Goal: Information Seeking & Learning: Learn about a topic

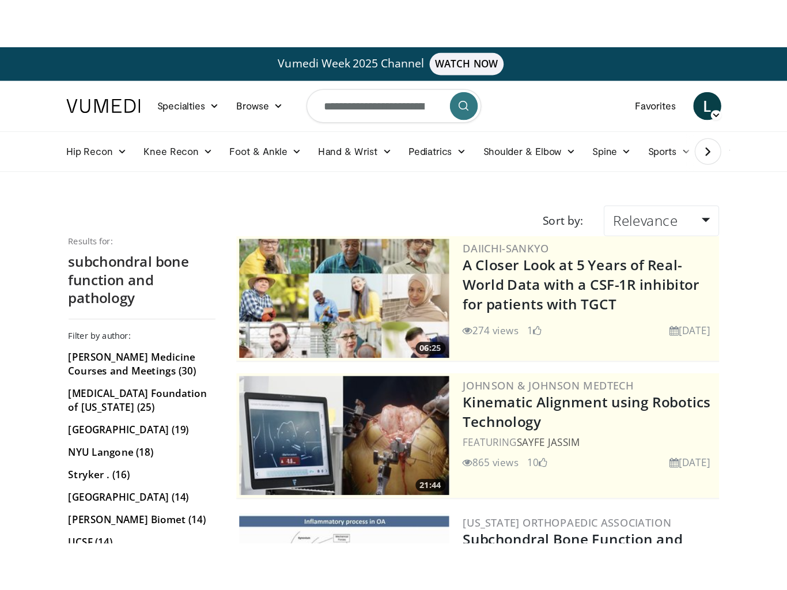
scroll to position [1918, 0]
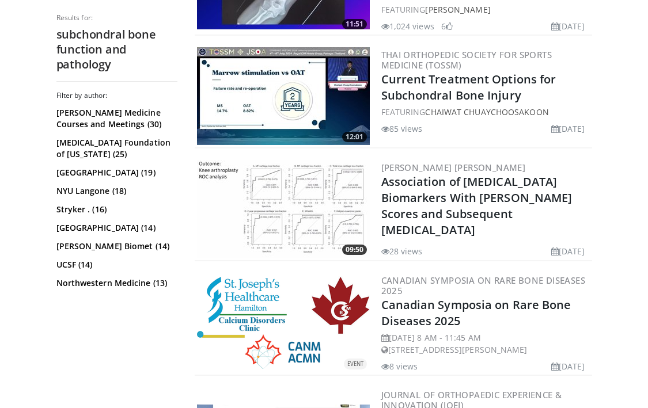
click at [438, 123] on div "85 views July 31, 2024" at bounding box center [485, 129] width 209 height 12
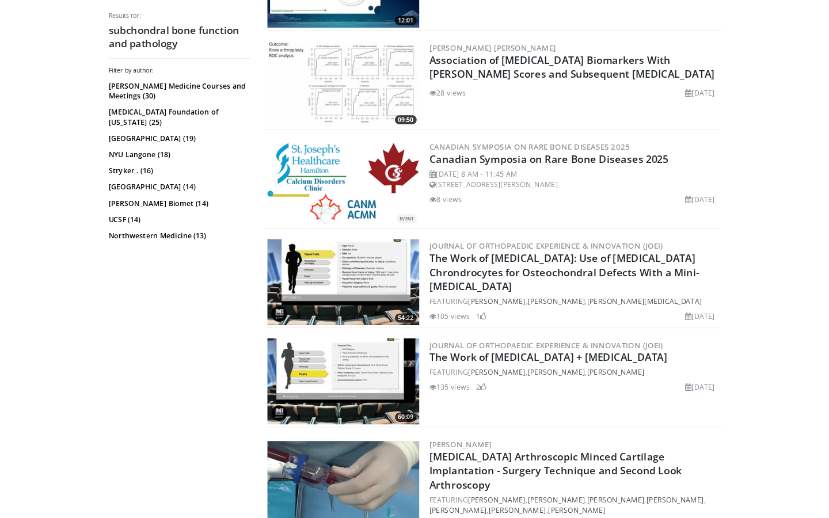
scroll to position [1786, 0]
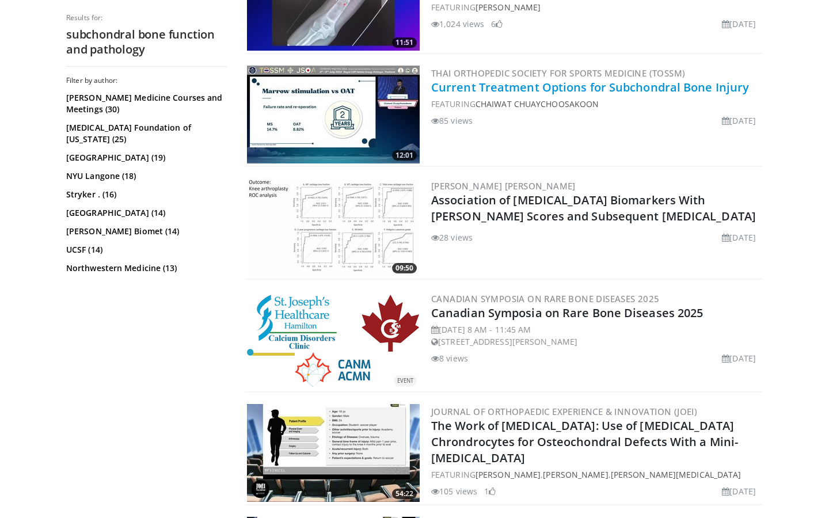
click at [513, 83] on link "Current Treatment Options for Subchondral Bone Injury" at bounding box center [590, 87] width 318 height 16
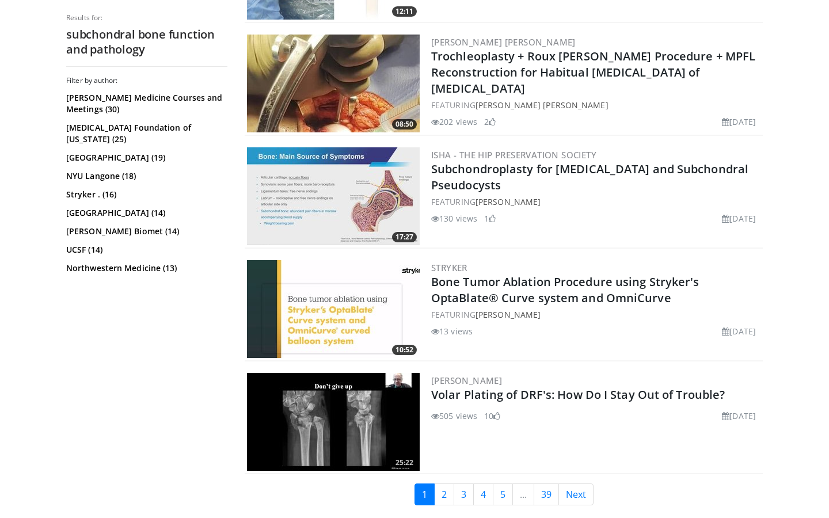
scroll to position [2834, 0]
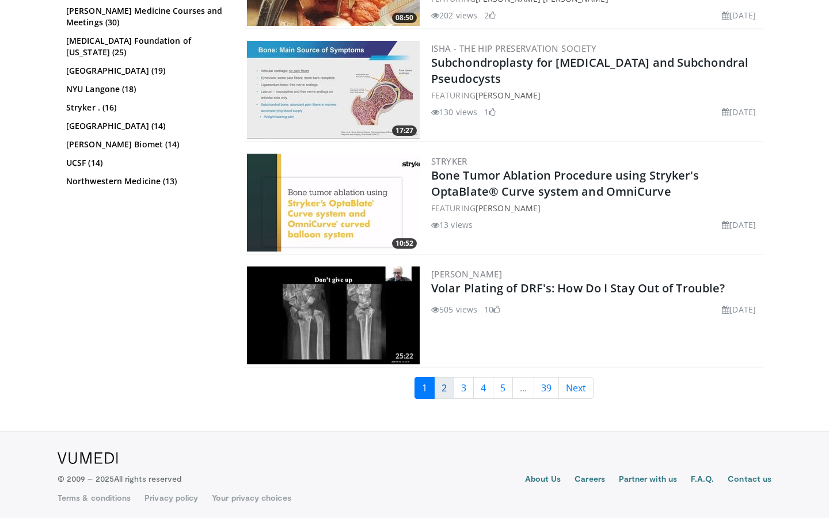
click at [441, 378] on link "2" at bounding box center [444, 388] width 20 height 22
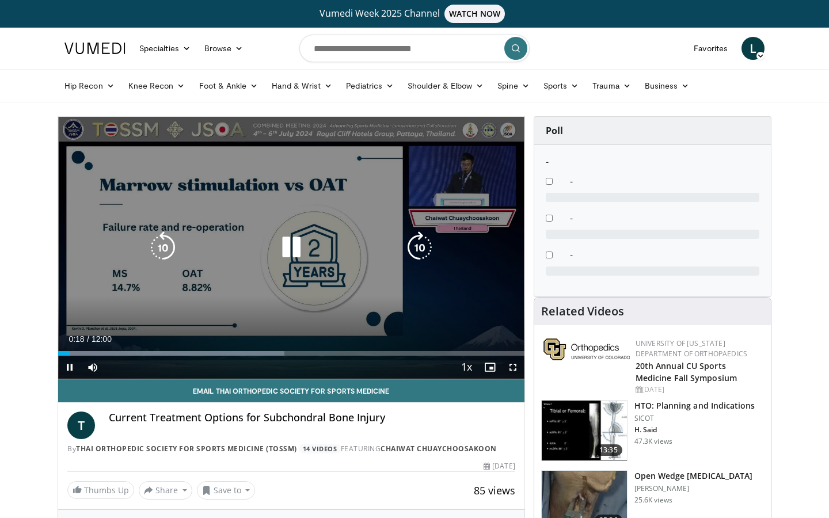
click at [514, 370] on span "Video Player" at bounding box center [513, 367] width 23 height 23
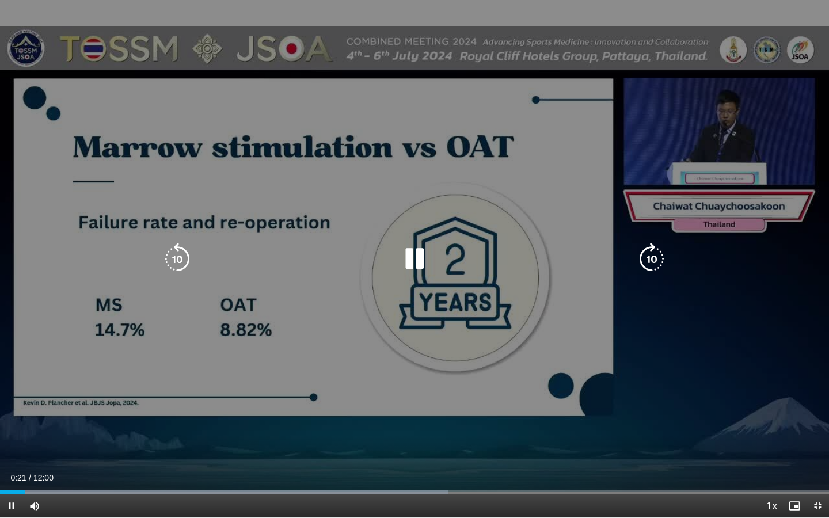
click at [649, 256] on icon "Video Player" at bounding box center [652, 259] width 32 height 32
click at [652, 261] on icon "Video Player" at bounding box center [652, 259] width 32 height 32
click at [657, 258] on icon "Video Player" at bounding box center [652, 259] width 32 height 32
click at [175, 259] on icon "Video Player" at bounding box center [177, 259] width 32 height 32
click at [653, 258] on icon "Video Player" at bounding box center [652, 259] width 32 height 32
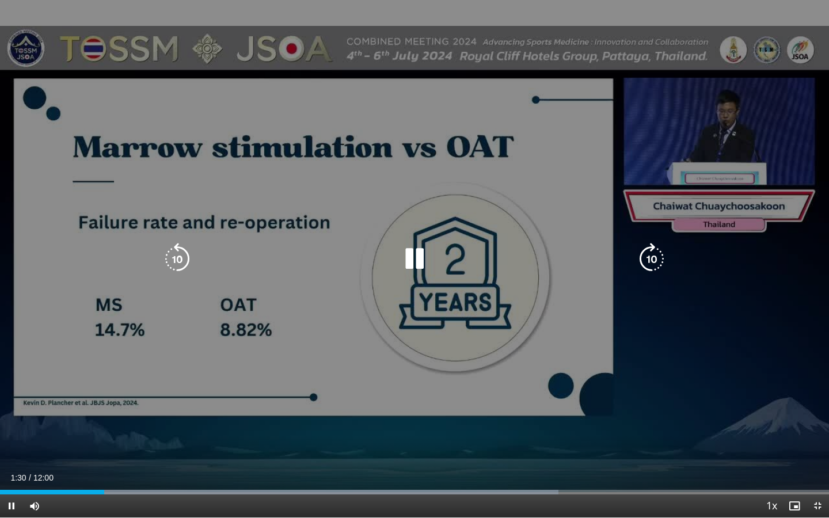
click at [169, 255] on icon "Video Player" at bounding box center [177, 259] width 32 height 32
click at [179, 259] on icon "Video Player" at bounding box center [177, 259] width 32 height 32
click at [654, 257] on icon "Video Player" at bounding box center [652, 259] width 32 height 32
click at [409, 257] on icon "Video Player" at bounding box center [415, 259] width 32 height 32
click at [415, 255] on icon "Video Player" at bounding box center [415, 259] width 32 height 32
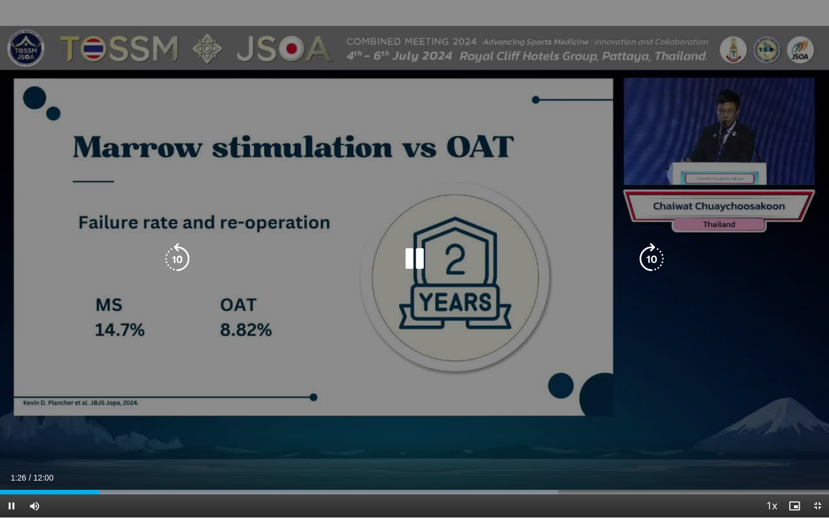
click at [666, 309] on div "10 seconds Tap to unmute" at bounding box center [414, 259] width 829 height 518
click at [658, 322] on div "10 seconds Tap to unmute" at bounding box center [414, 259] width 829 height 518
click at [649, 257] on icon "Video Player" at bounding box center [652, 259] width 32 height 32
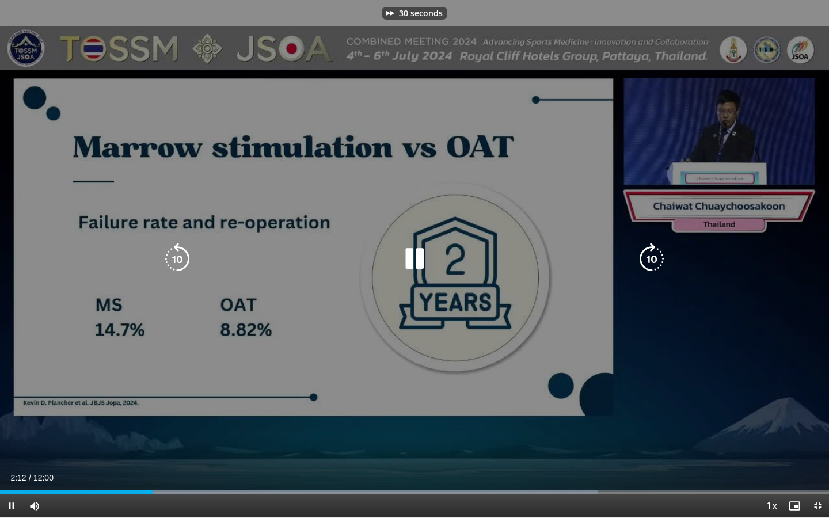
click at [649, 257] on icon "Video Player" at bounding box center [652, 259] width 32 height 32
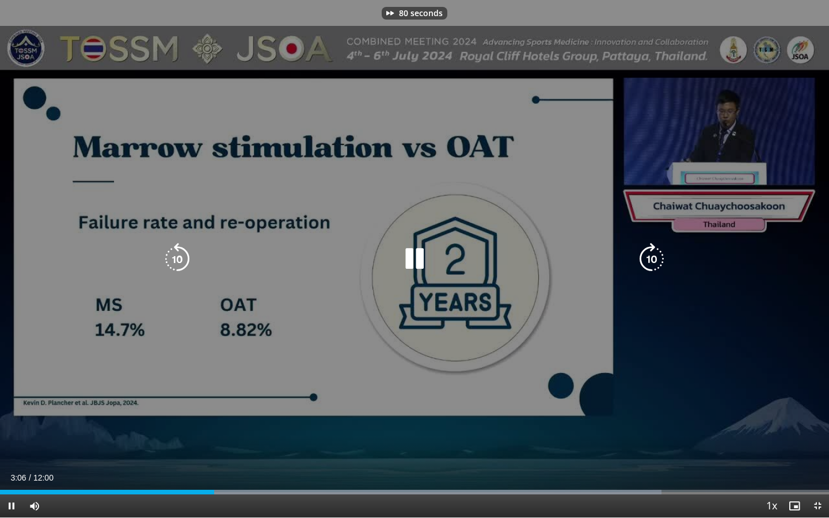
click at [649, 257] on icon "Video Player" at bounding box center [652, 259] width 32 height 32
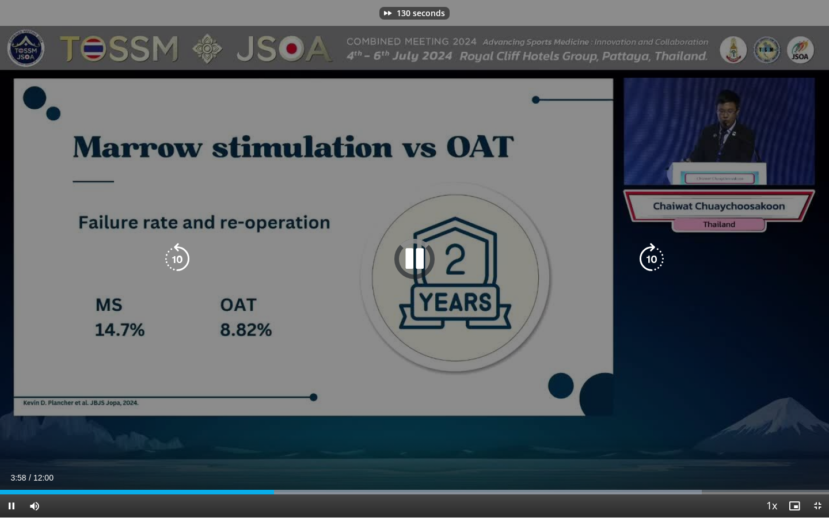
click at [649, 257] on icon "Video Player" at bounding box center [652, 259] width 32 height 32
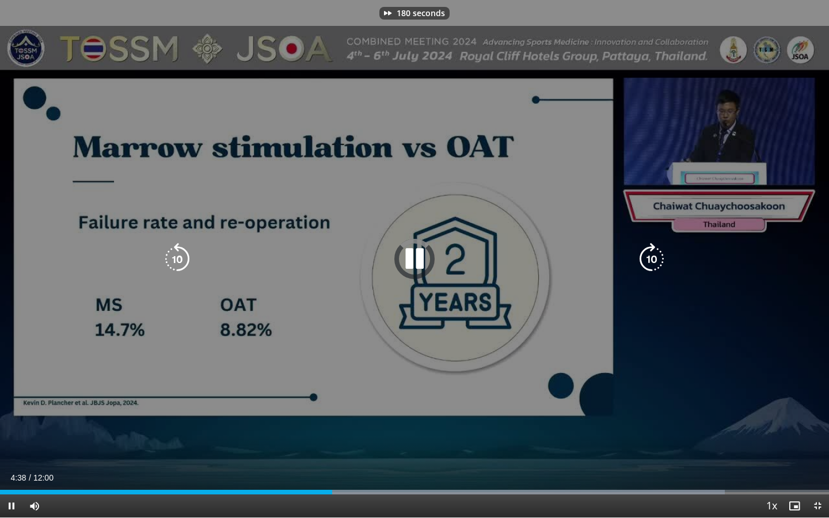
click at [649, 257] on icon "Video Player" at bounding box center [652, 259] width 32 height 32
click at [647, 257] on icon "Video Player" at bounding box center [652, 259] width 32 height 32
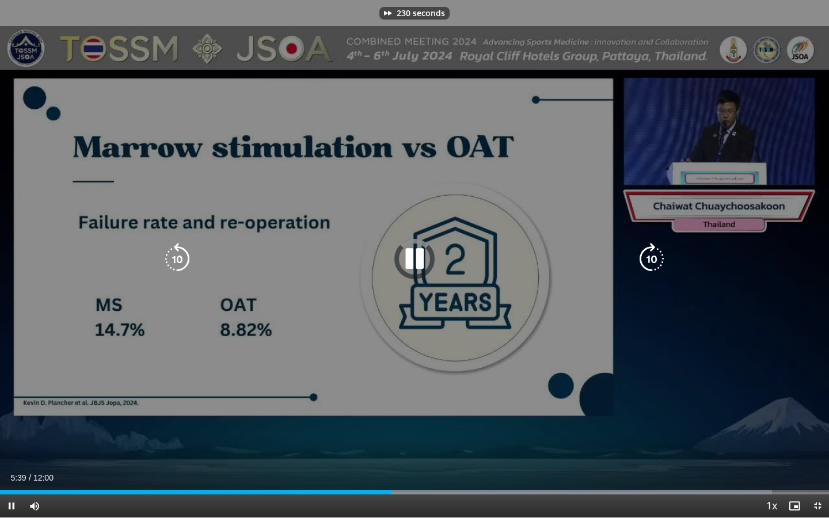
click at [647, 257] on icon "Video Player" at bounding box center [652, 259] width 32 height 32
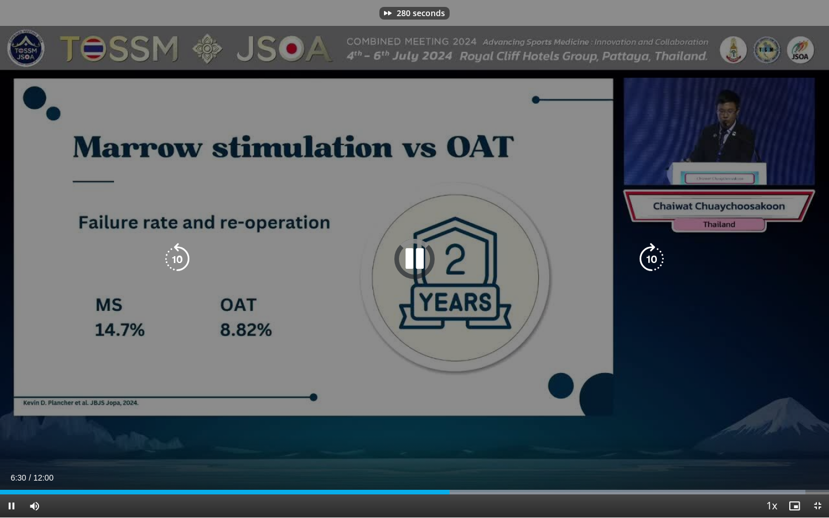
click at [647, 257] on icon "Video Player" at bounding box center [652, 259] width 32 height 32
click at [184, 253] on icon "Video Player" at bounding box center [177, 259] width 32 height 32
click at [653, 257] on icon "Video Player" at bounding box center [652, 259] width 32 height 32
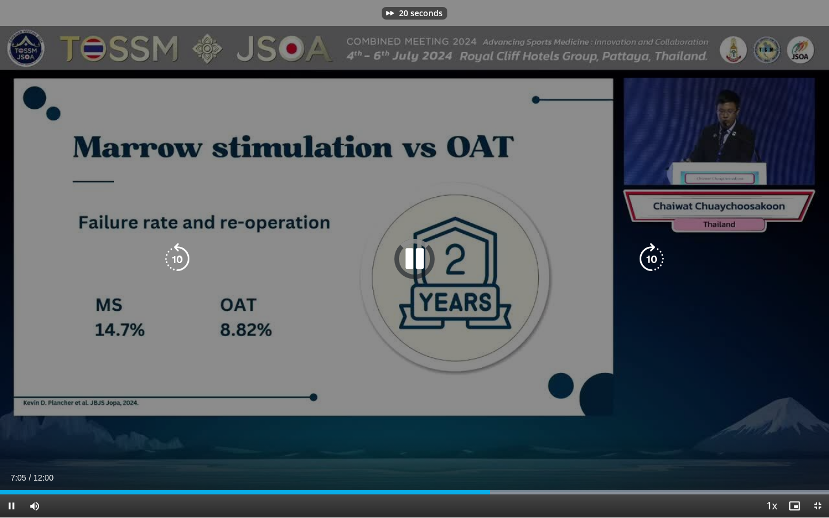
click at [653, 257] on icon "Video Player" at bounding box center [652, 259] width 32 height 32
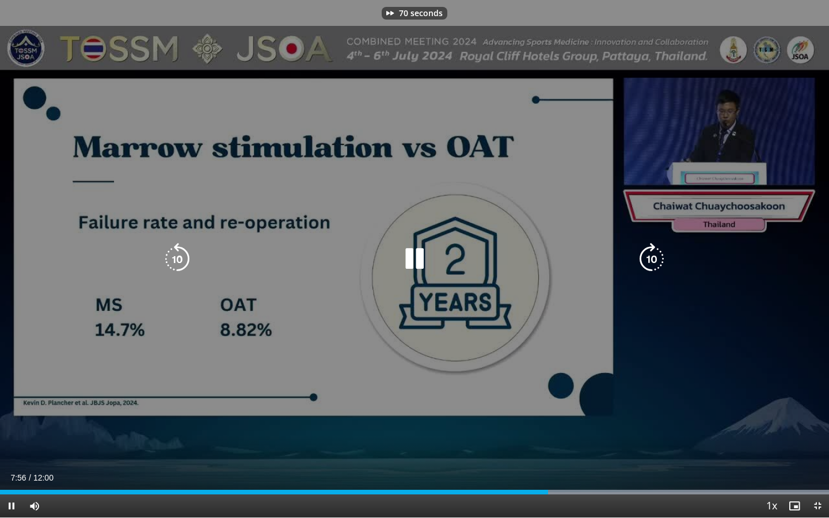
click at [653, 257] on icon "Video Player" at bounding box center [652, 259] width 32 height 32
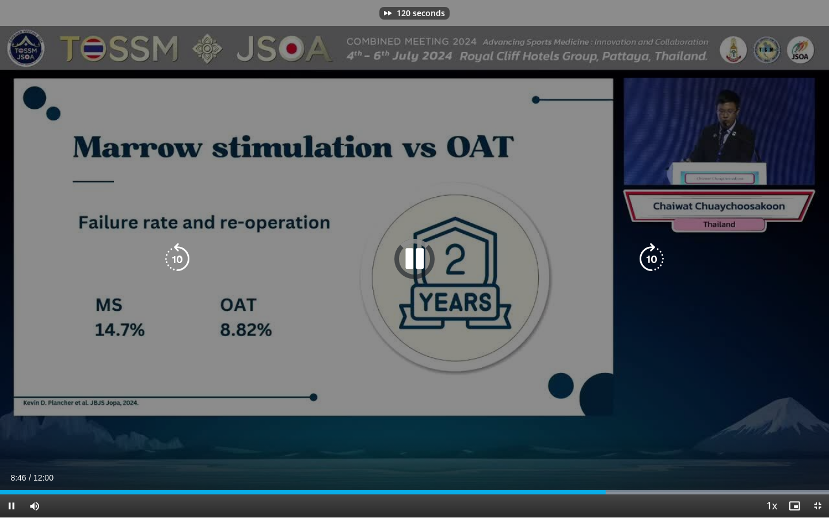
click at [653, 257] on icon "Video Player" at bounding box center [652, 259] width 32 height 32
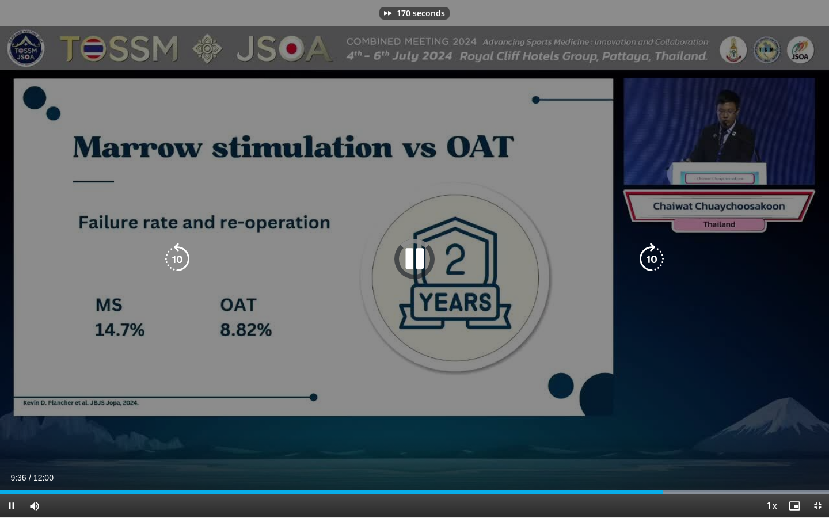
click at [653, 256] on icon "Video Player" at bounding box center [652, 259] width 32 height 32
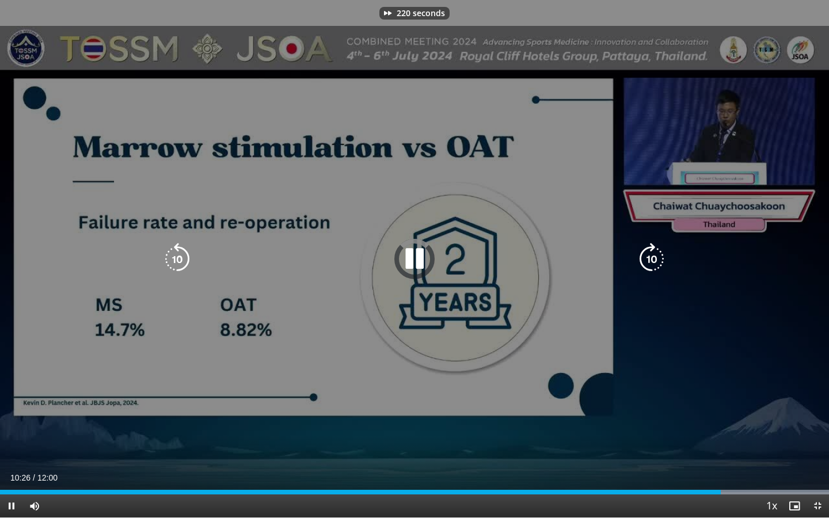
click at [653, 256] on icon "Video Player" at bounding box center [652, 259] width 32 height 32
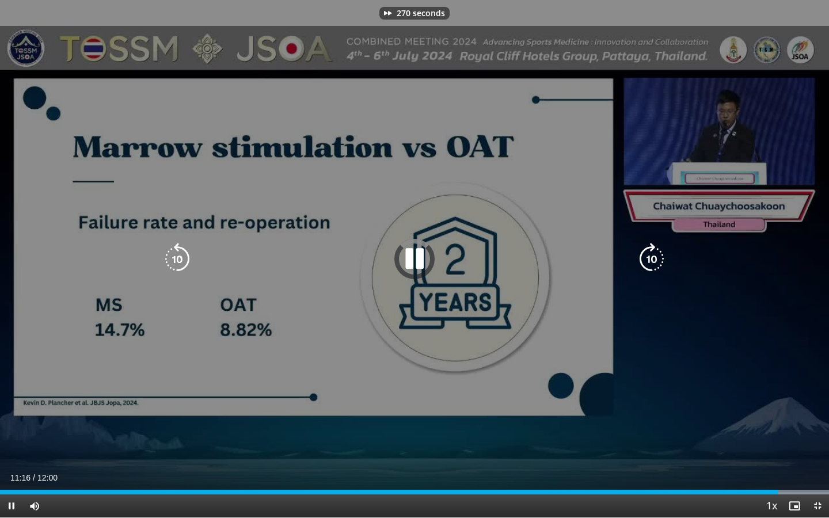
click at [653, 256] on icon "Video Player" at bounding box center [652, 259] width 32 height 32
click at [178, 253] on icon "Video Player" at bounding box center [177, 259] width 32 height 32
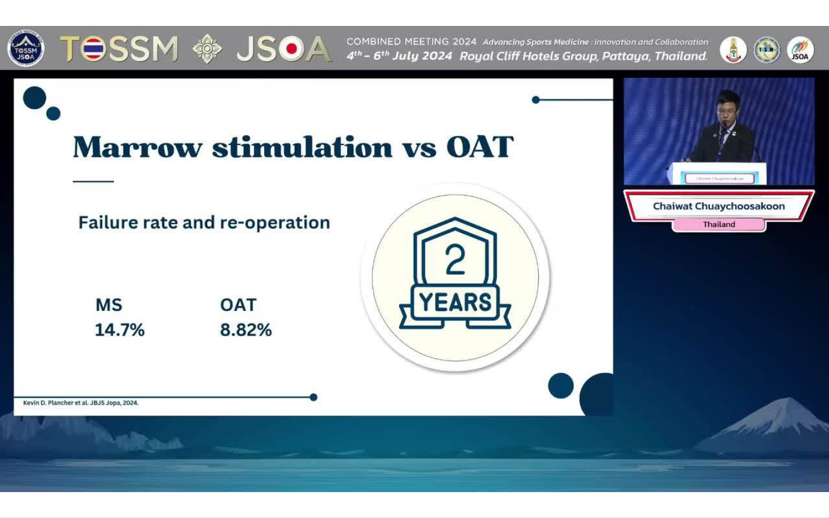
click at [178, 253] on div "10 seconds Tap to unmute" at bounding box center [414, 259] width 829 height 518
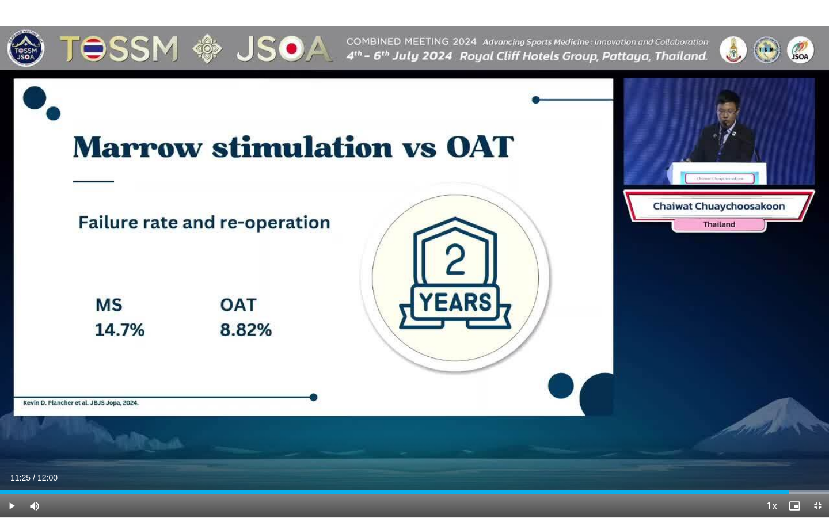
click at [178, 253] on div "10 seconds Tap to unmute" at bounding box center [414, 259] width 829 height 518
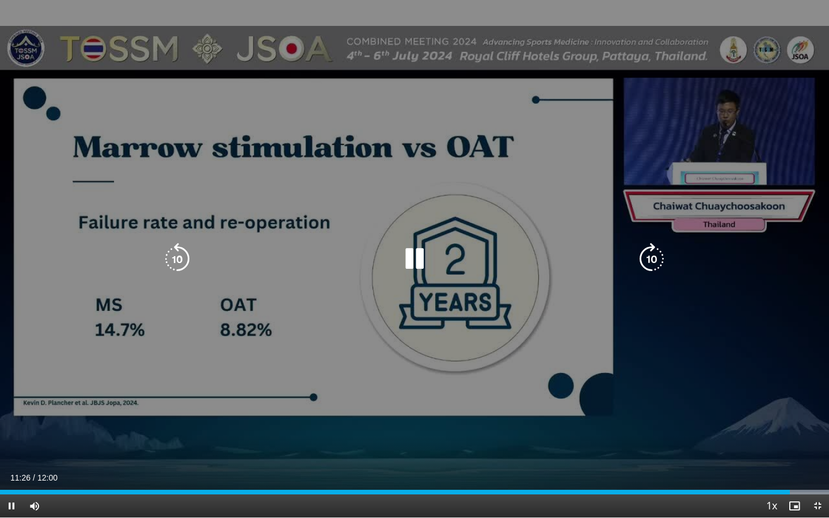
click at [652, 247] on icon "Video Player" at bounding box center [652, 259] width 32 height 32
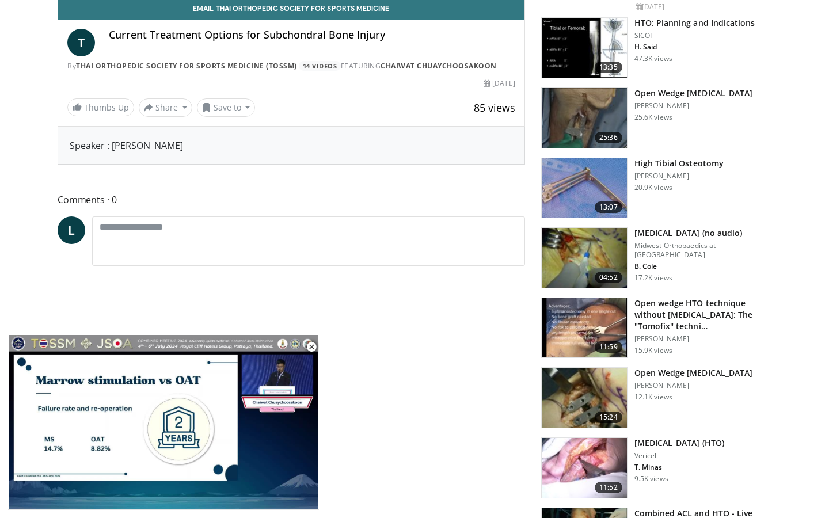
scroll to position [735, 0]
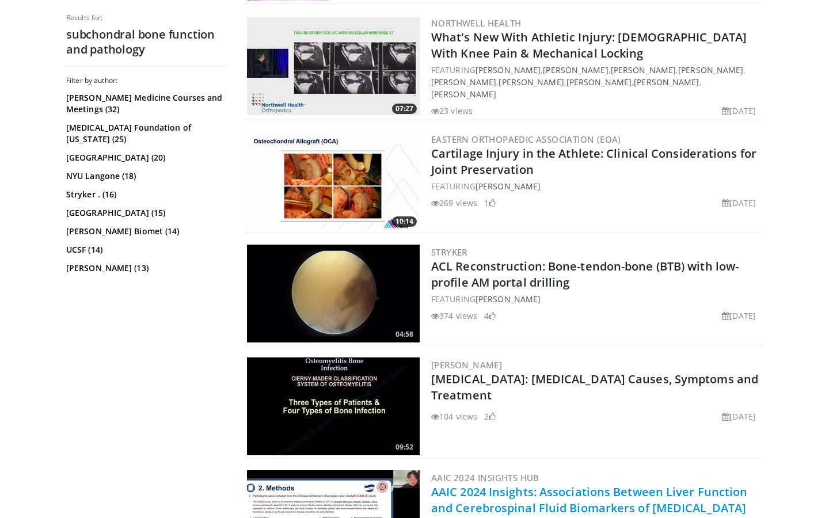
scroll to position [2842, 0]
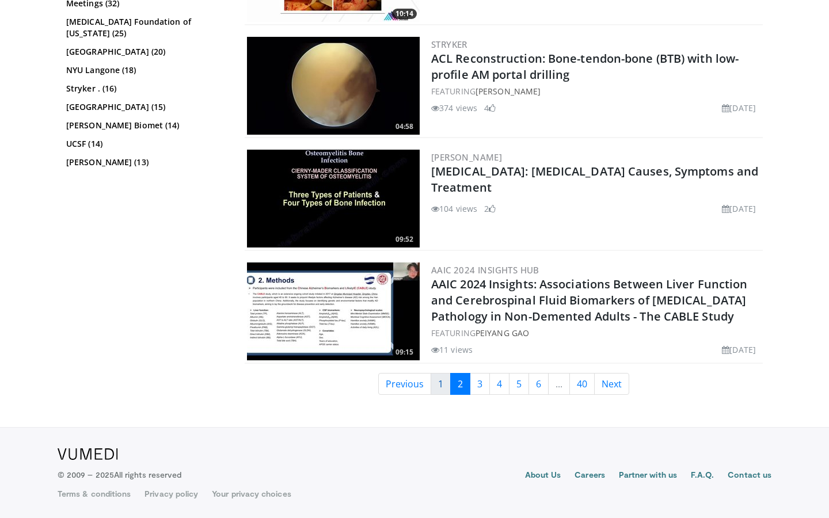
click at [442, 386] on link "1" at bounding box center [441, 384] width 20 height 22
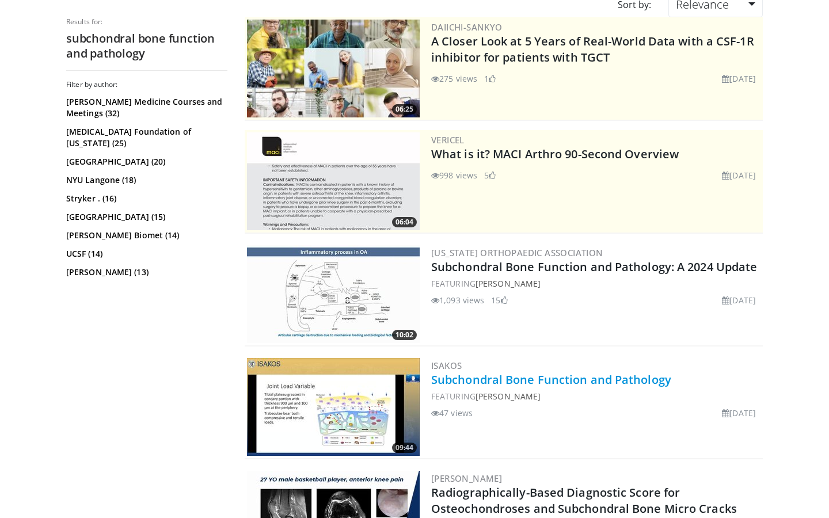
scroll to position [256, 0]
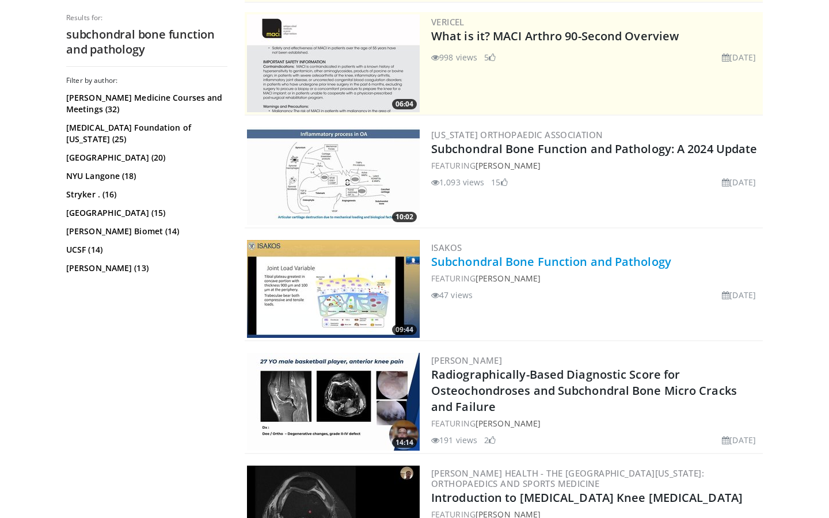
click at [516, 264] on link "Subchondral Bone Function and Pathology" at bounding box center [551, 262] width 240 height 16
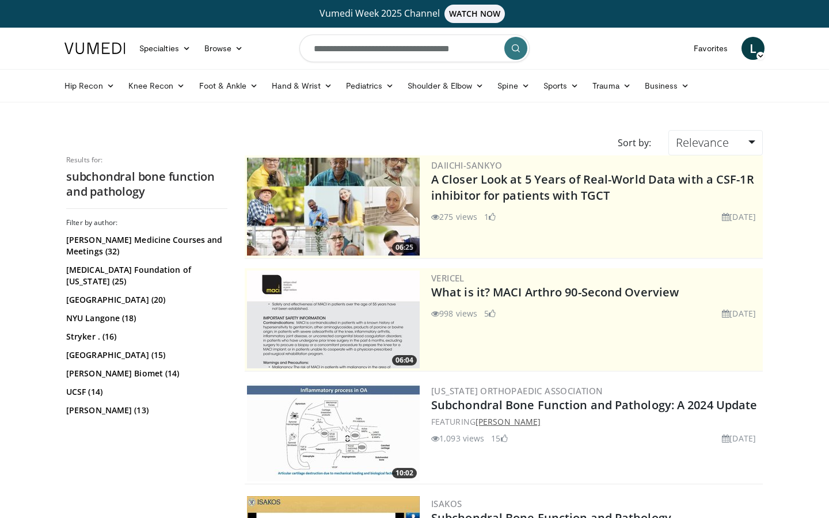
scroll to position [154, 0]
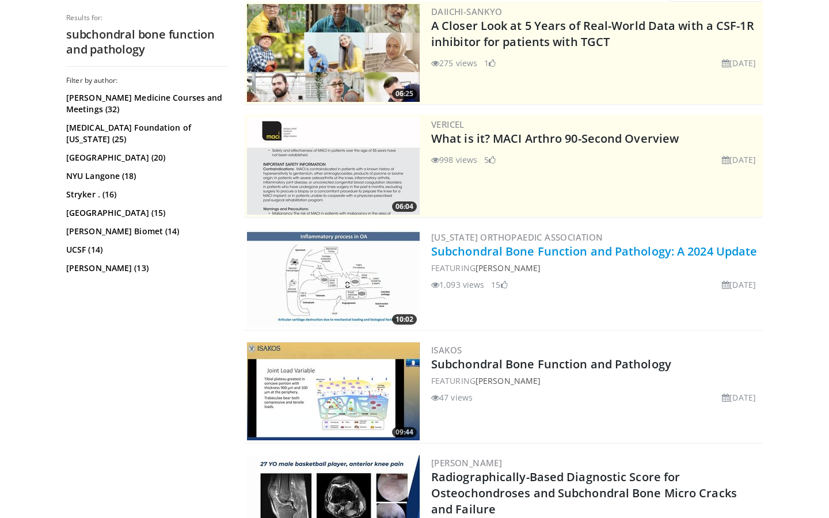
click at [488, 249] on link "Subchondral Bone Function and Pathology: A 2024 Update" at bounding box center [594, 252] width 326 height 16
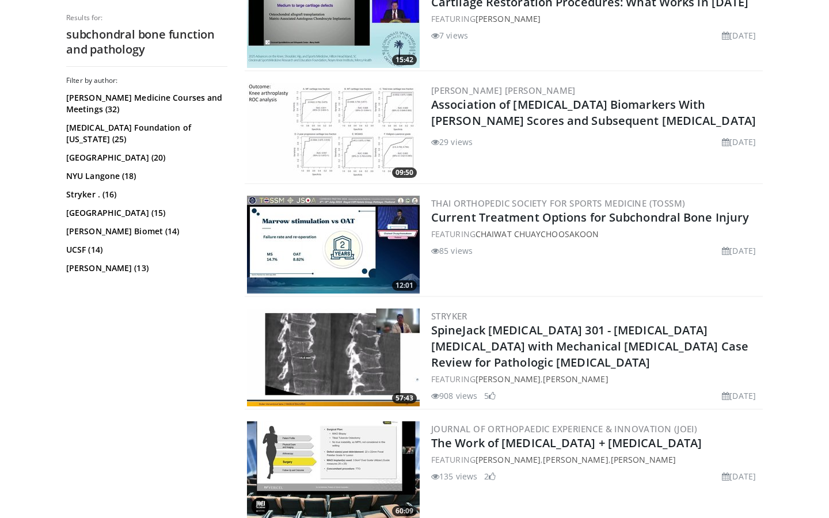
scroll to position [963, 0]
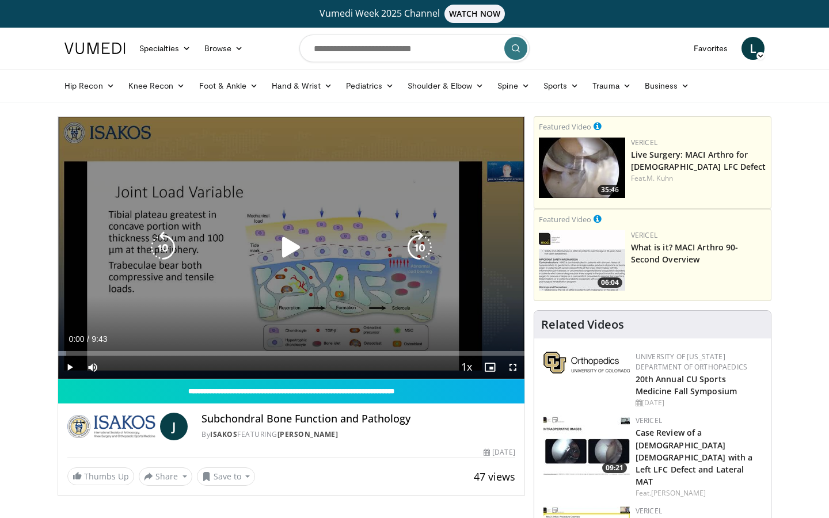
click at [293, 248] on icon "Video Player" at bounding box center [291, 248] width 32 height 32
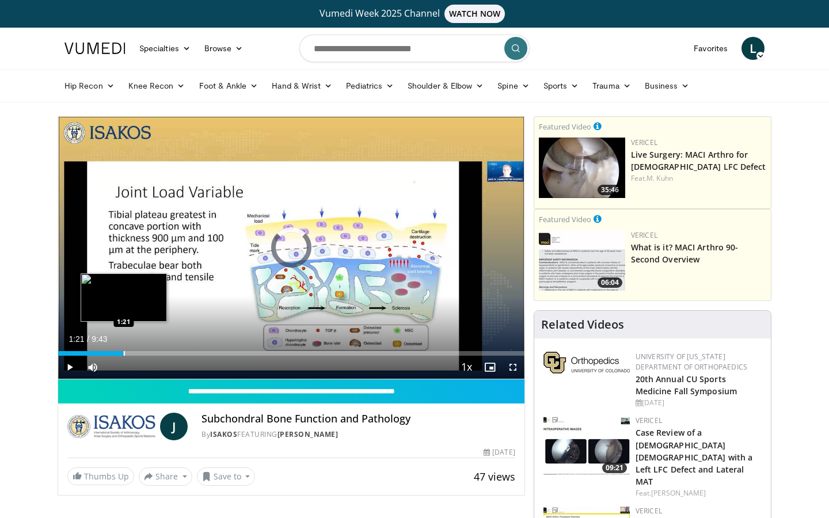
click at [124, 350] on div "Loaded : 6.73% 0:01 1:21" at bounding box center [291, 350] width 467 height 11
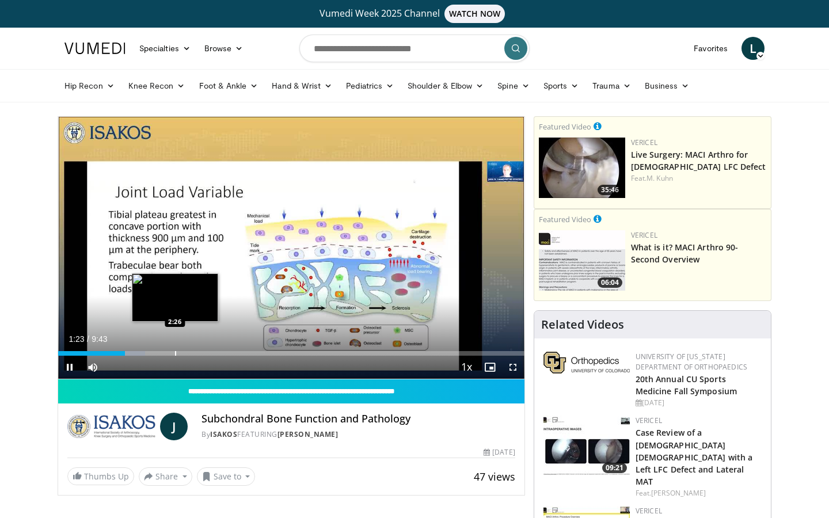
click at [175, 354] on div "Progress Bar" at bounding box center [175, 353] width 1 height 5
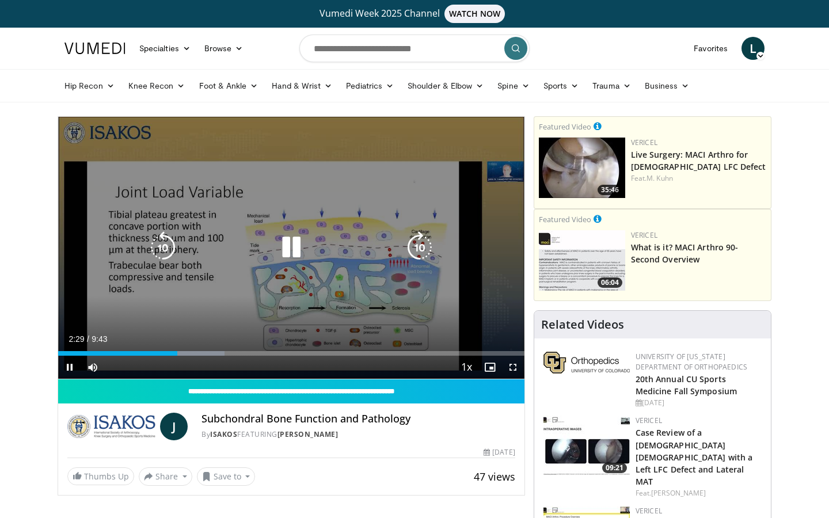
click at [418, 248] on icon "Video Player" at bounding box center [420, 248] width 32 height 32
click at [422, 247] on icon "Video Player" at bounding box center [420, 248] width 32 height 32
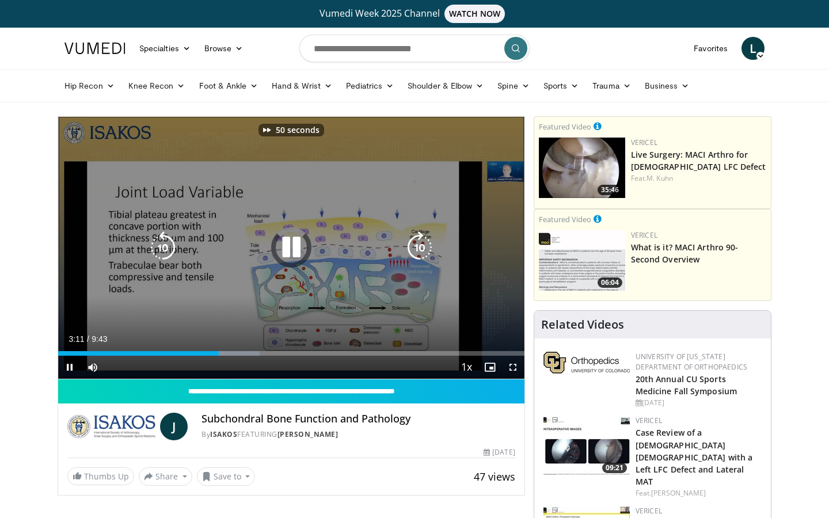
click at [422, 247] on icon "Video Player" at bounding box center [420, 248] width 32 height 32
click at [421, 251] on icon "Video Player" at bounding box center [420, 248] width 32 height 32
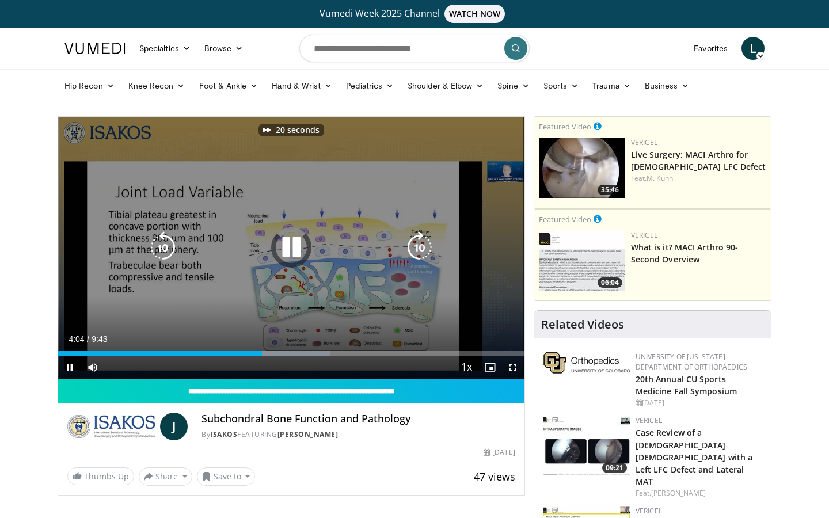
click at [421, 251] on icon "Video Player" at bounding box center [420, 248] width 32 height 32
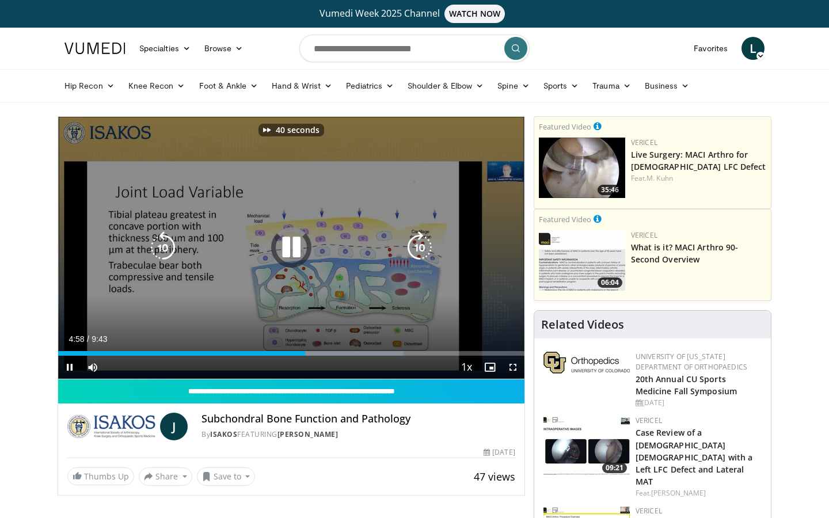
click at [421, 251] on icon "Video Player" at bounding box center [420, 248] width 32 height 32
click at [422, 250] on icon "Video Player" at bounding box center [420, 248] width 32 height 32
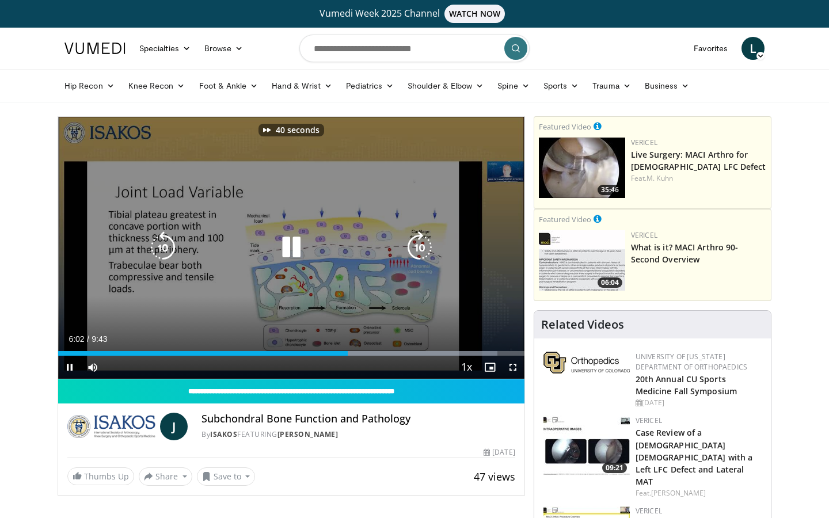
click at [422, 250] on icon "Video Player" at bounding box center [420, 248] width 32 height 32
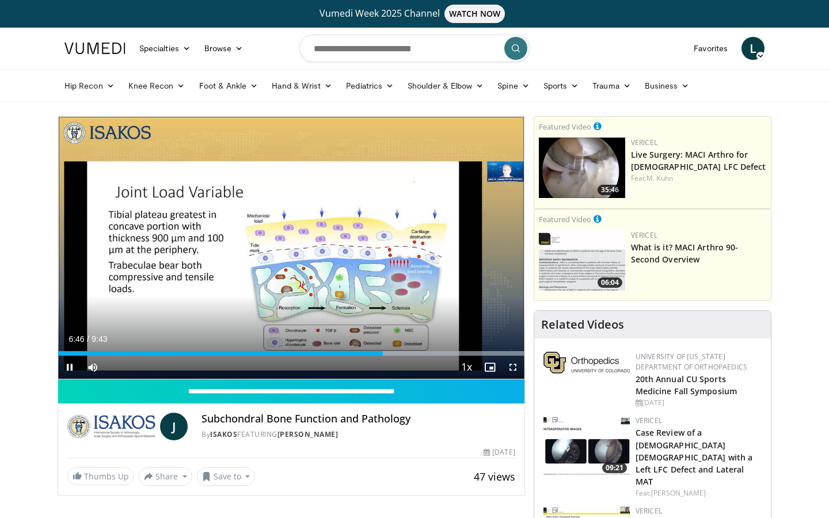
click at [512, 365] on span "Video Player" at bounding box center [513, 367] width 23 height 23
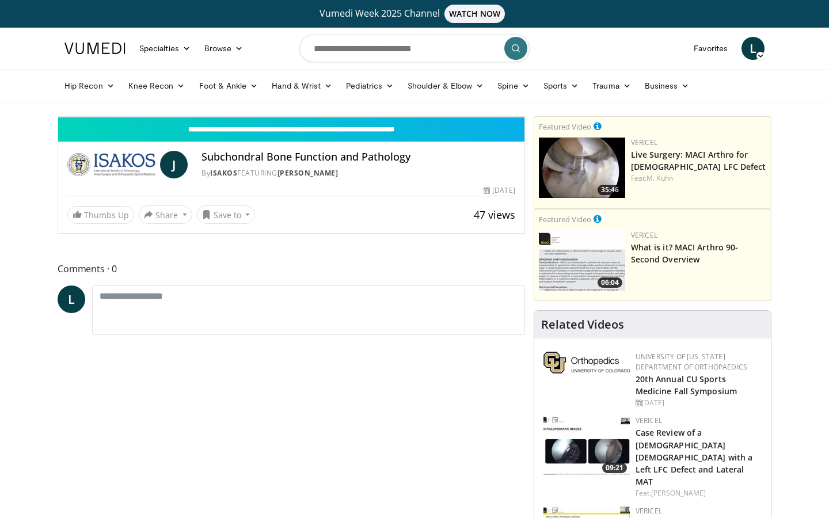
click at [58, 117] on div "70 seconds Tap to unmute" at bounding box center [291, 117] width 467 height 0
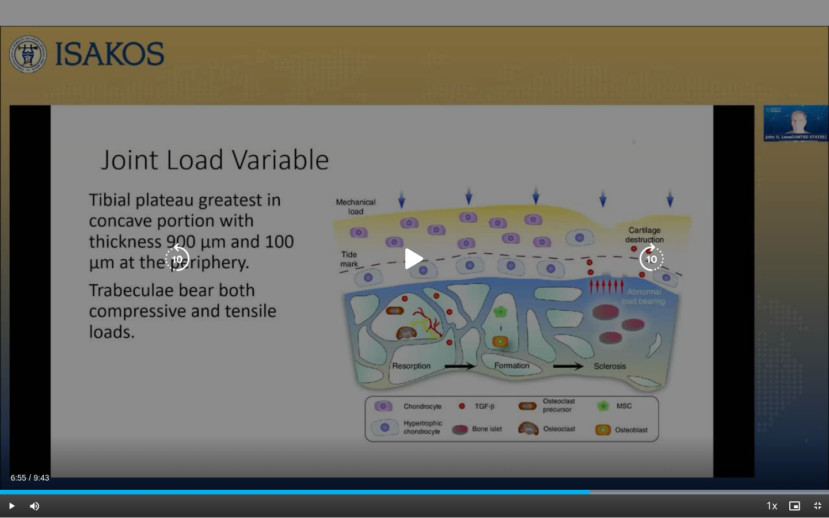
click at [415, 259] on icon "Video Player" at bounding box center [415, 259] width 32 height 32
click at [659, 259] on icon "Video Player" at bounding box center [652, 259] width 32 height 32
click at [657, 256] on icon "Video Player" at bounding box center [652, 259] width 32 height 32
click at [652, 251] on icon "Video Player" at bounding box center [652, 259] width 32 height 32
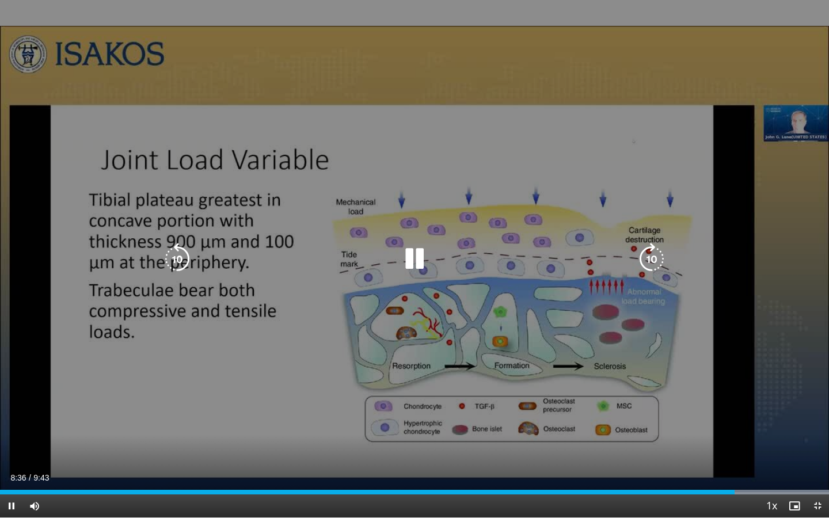
click at [651, 251] on icon "Video Player" at bounding box center [652, 259] width 32 height 32
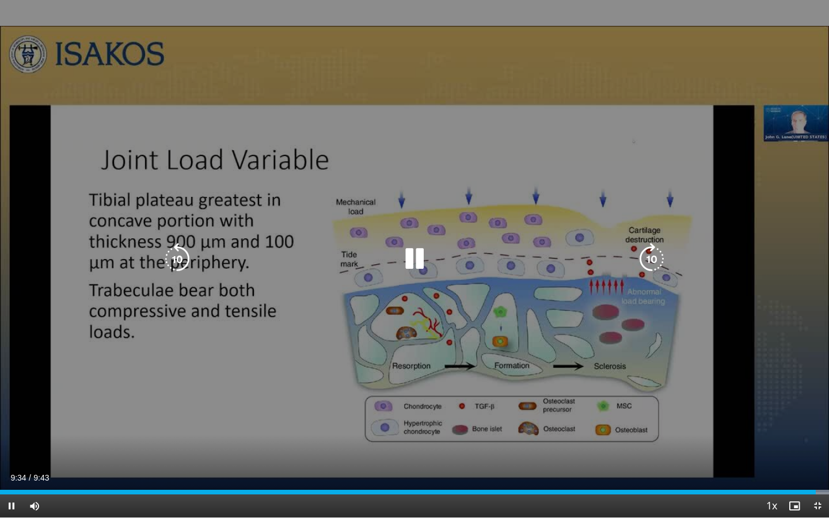
click at [646, 254] on icon "Video Player" at bounding box center [652, 259] width 32 height 32
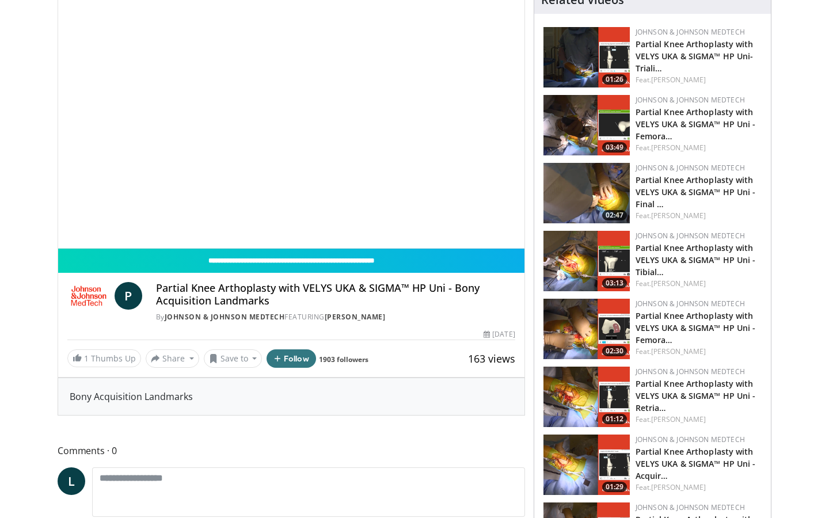
scroll to position [1156, 0]
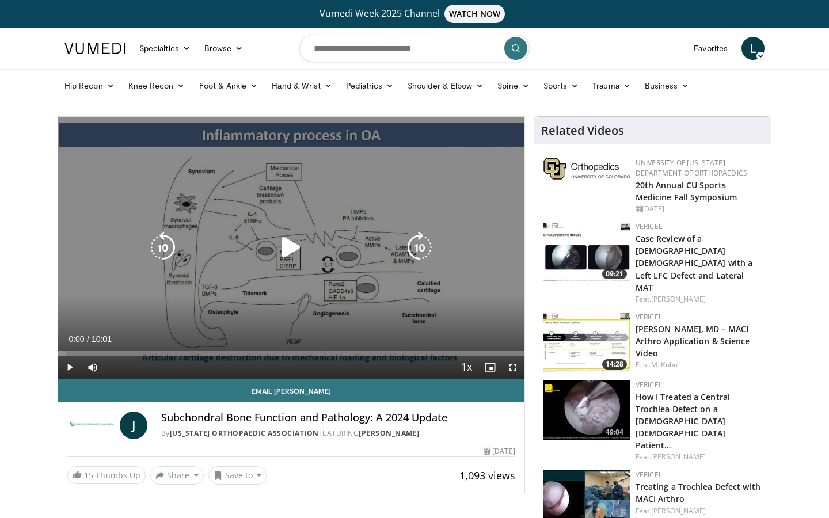
click at [293, 249] on icon "Video Player" at bounding box center [291, 248] width 32 height 32
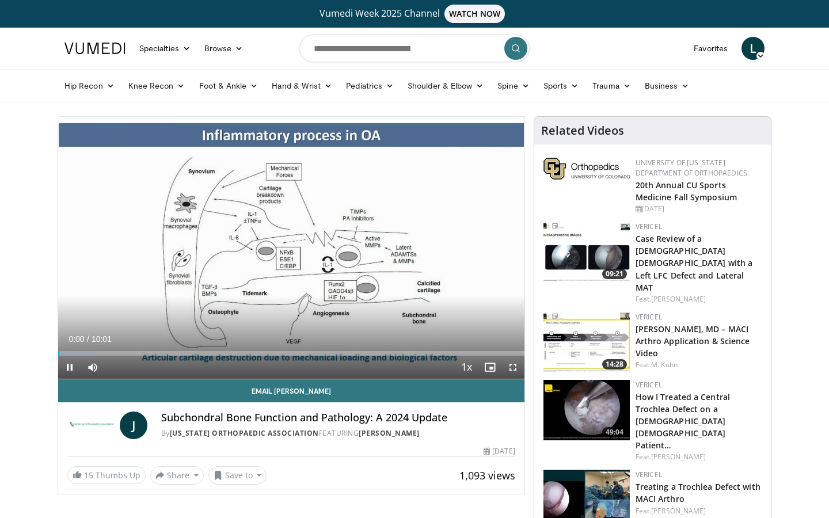
click at [514, 365] on span "Video Player" at bounding box center [513, 367] width 23 height 23
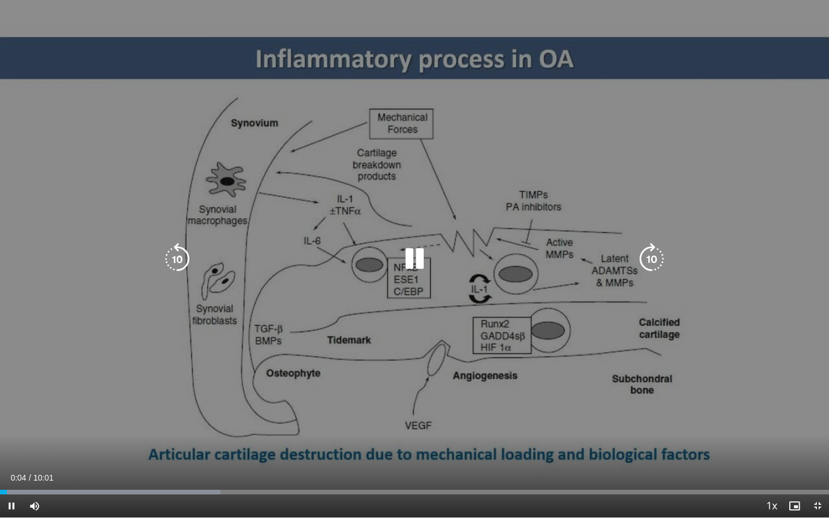
click at [656, 255] on icon "Video Player" at bounding box center [652, 259] width 32 height 32
click at [414, 258] on icon "Video Player" at bounding box center [415, 259] width 32 height 32
click at [408, 263] on icon "Video Player" at bounding box center [415, 259] width 32 height 32
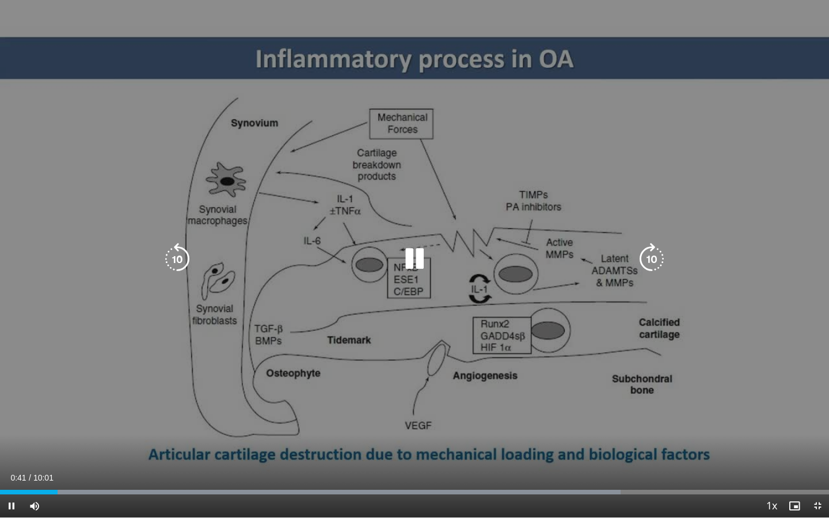
click at [654, 257] on icon "Video Player" at bounding box center [652, 259] width 32 height 32
click at [170, 256] on icon "Video Player" at bounding box center [177, 259] width 32 height 32
click at [418, 260] on icon "Video Player" at bounding box center [415, 259] width 32 height 32
click at [412, 255] on icon "Video Player" at bounding box center [415, 259] width 32 height 32
click at [648, 256] on icon "Video Player" at bounding box center [652, 259] width 32 height 32
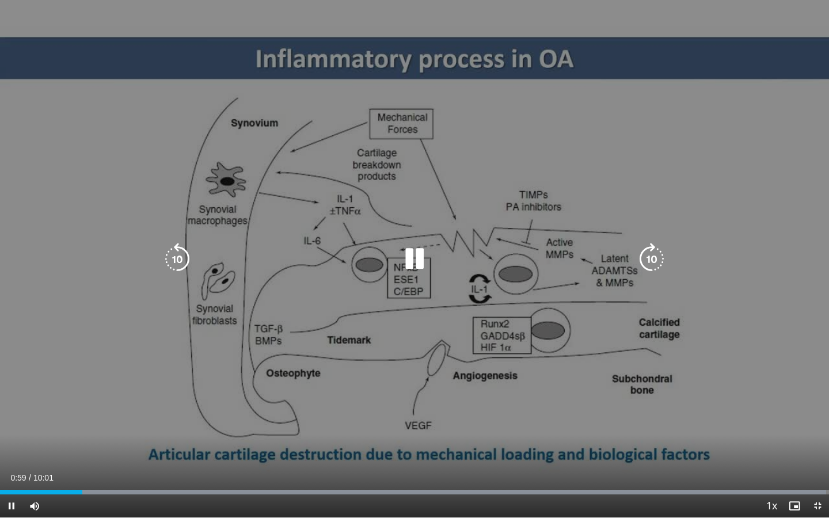
click at [656, 256] on icon "Video Player" at bounding box center [652, 259] width 32 height 32
click at [163, 259] on icon "Video Player" at bounding box center [177, 259] width 32 height 32
click at [175, 256] on icon "Video Player" at bounding box center [177, 259] width 32 height 32
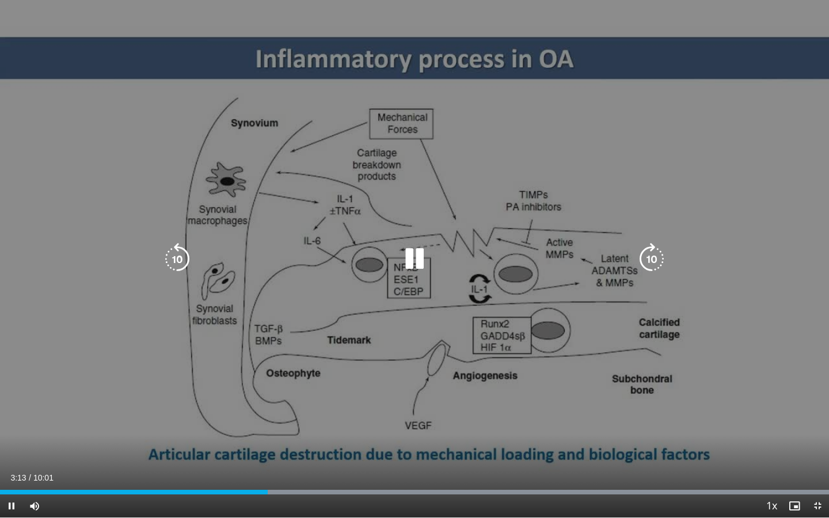
click at [652, 255] on icon "Video Player" at bounding box center [652, 259] width 32 height 32
click at [652, 255] on div "10 seconds Tap to unmute" at bounding box center [414, 259] width 829 height 518
click at [420, 255] on icon "Video Player" at bounding box center [415, 259] width 32 height 32
click at [651, 256] on icon "Video Player" at bounding box center [652, 259] width 32 height 32
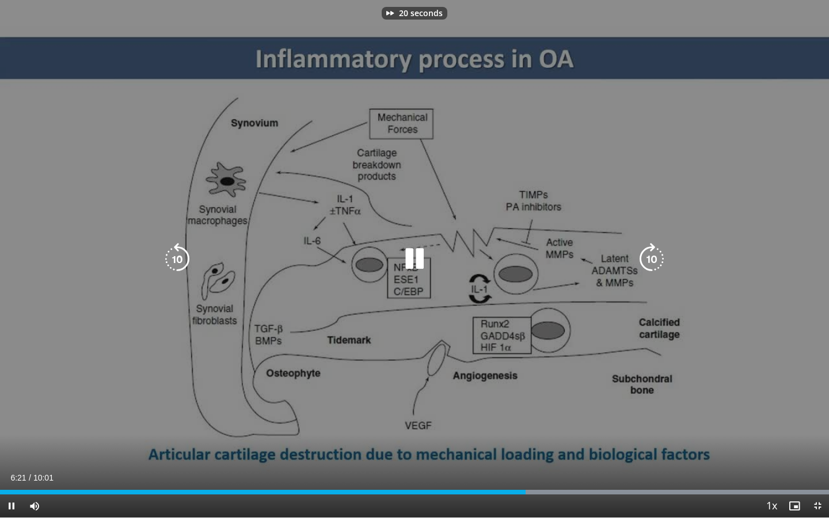
click at [651, 256] on icon "Video Player" at bounding box center [652, 259] width 32 height 32
click at [167, 259] on icon "Video Player" at bounding box center [177, 259] width 32 height 32
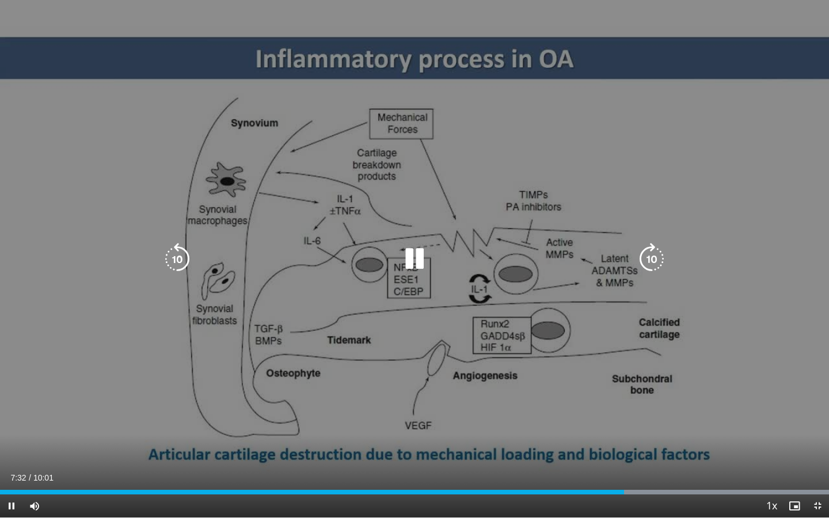
click at [653, 261] on icon "Video Player" at bounding box center [652, 259] width 32 height 32
click at [656, 251] on icon "Video Player" at bounding box center [652, 259] width 32 height 32
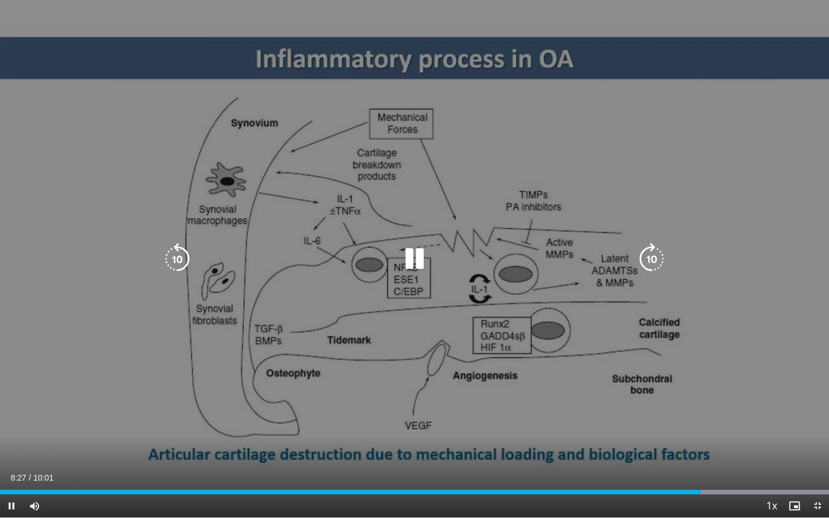
click at [656, 251] on icon "Video Player" at bounding box center [652, 259] width 32 height 32
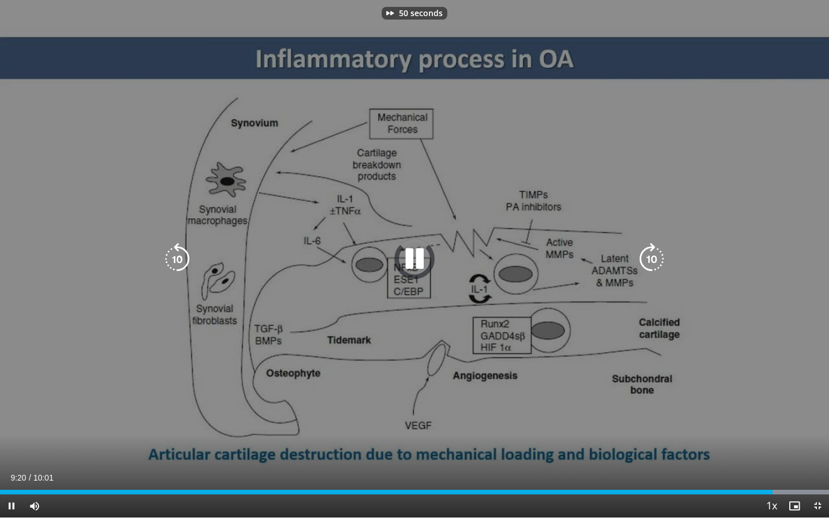
click at [656, 251] on icon "Video Player" at bounding box center [652, 259] width 32 height 32
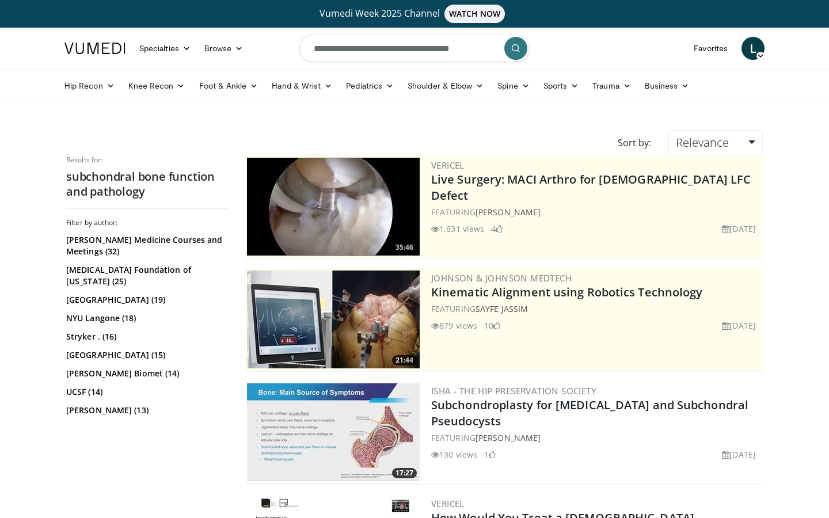
scroll to position [2781, 0]
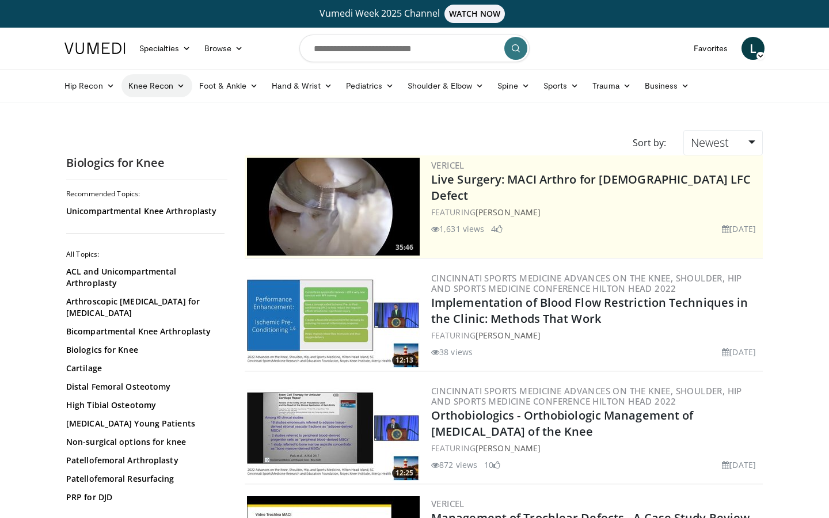
click at [142, 85] on link "Knee Recon" at bounding box center [157, 85] width 71 height 23
click at [189, 151] on link "Knee Preservation" at bounding box center [190, 150] width 137 height 18
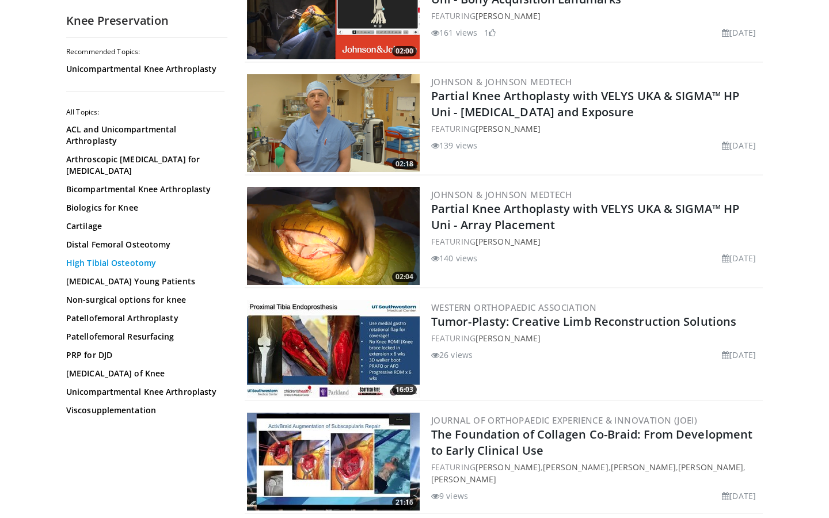
scroll to position [2199, 0]
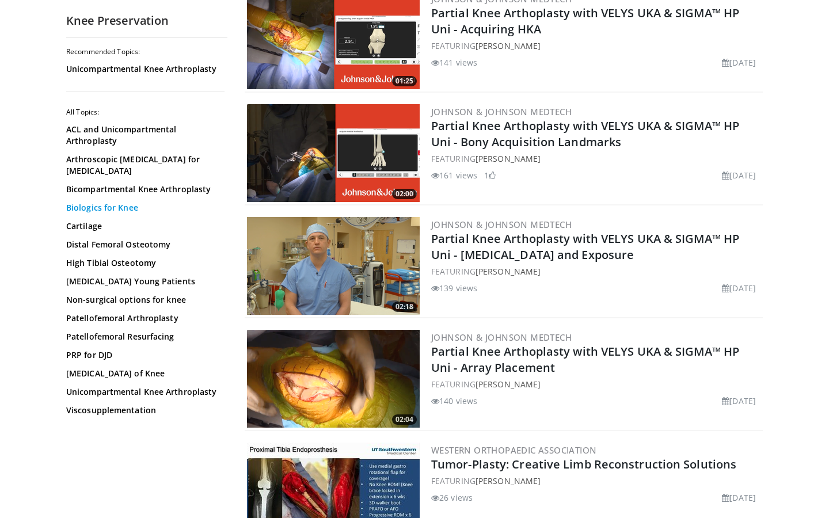
click at [119, 202] on link "Biologics for Knee" at bounding box center [144, 208] width 156 height 12
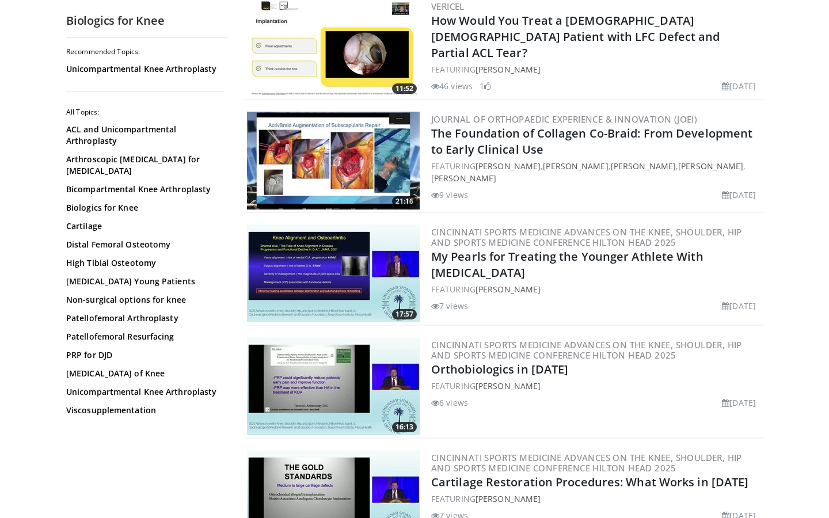
scroll to position [1070, 0]
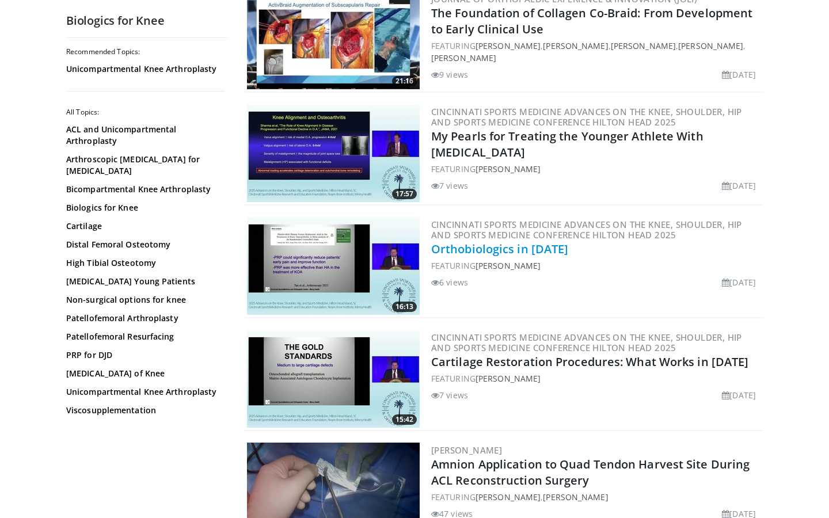
click at [517, 246] on link "Orthobiologics in [DATE]" at bounding box center [499, 249] width 137 height 16
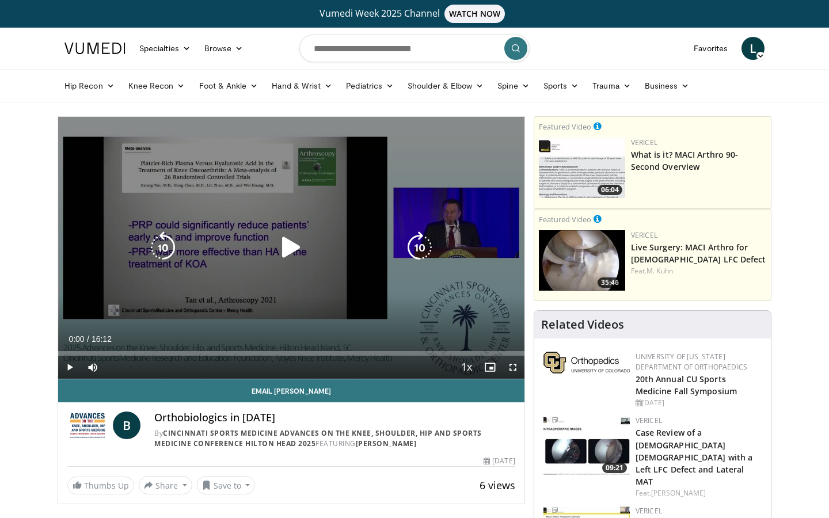
click at [293, 245] on icon "Video Player" at bounding box center [291, 248] width 32 height 32
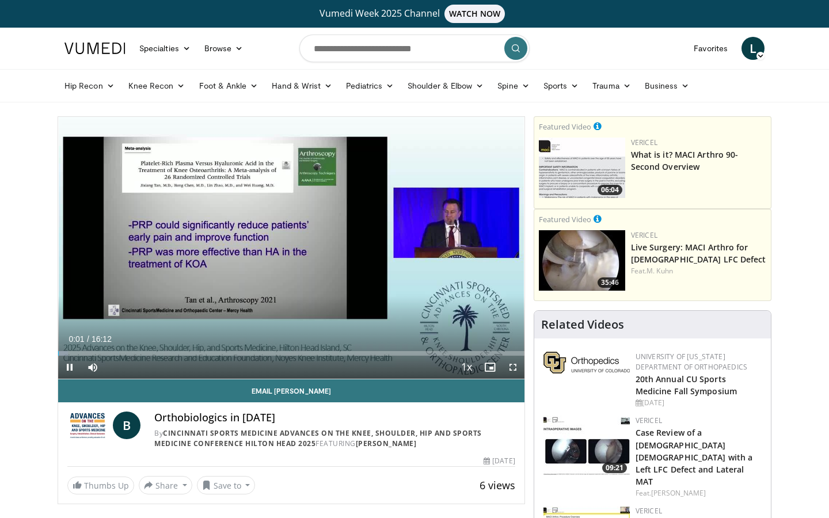
click at [515, 367] on span "Video Player" at bounding box center [513, 367] width 23 height 23
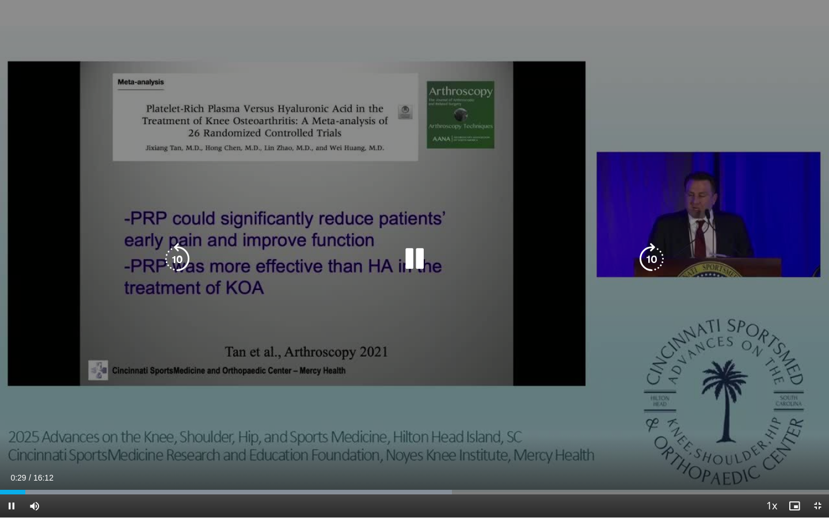
click at [657, 255] on icon "Video Player" at bounding box center [652, 259] width 32 height 32
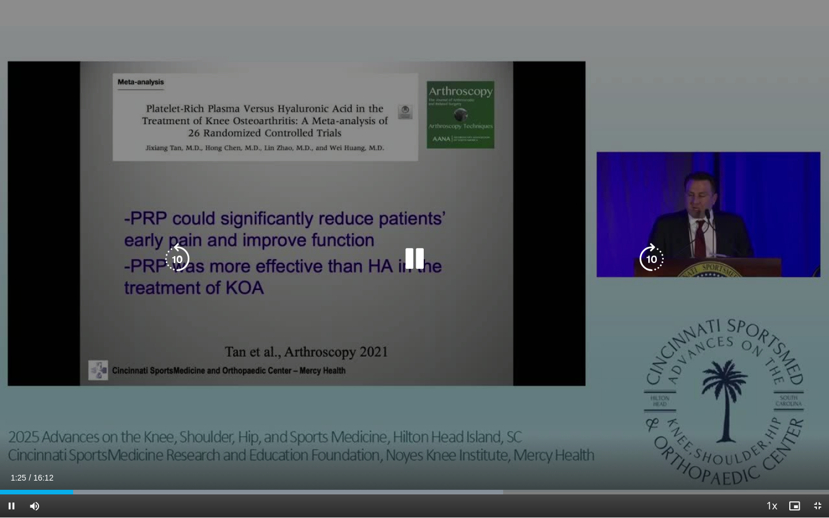
click at [177, 258] on icon "Video Player" at bounding box center [177, 259] width 32 height 32
click at [177, 255] on icon "Video Player" at bounding box center [177, 259] width 32 height 32
click at [417, 257] on icon "Video Player" at bounding box center [415, 259] width 32 height 32
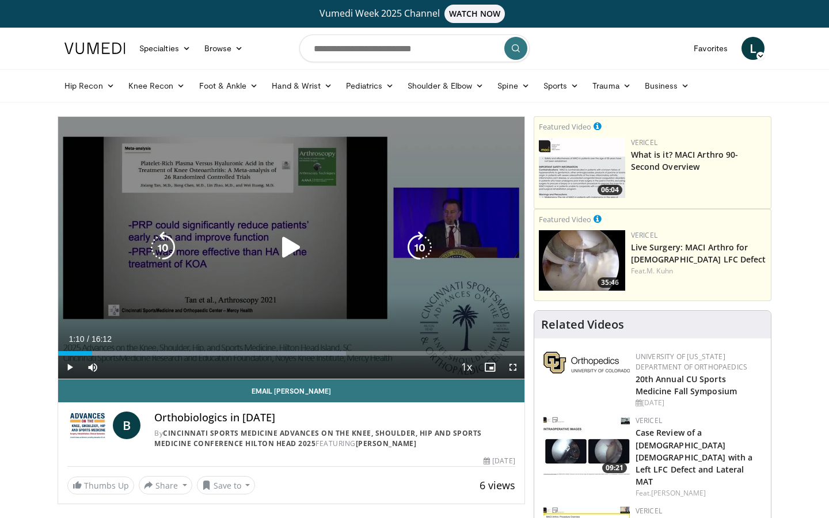
click at [284, 248] on icon "Video Player" at bounding box center [291, 248] width 32 height 32
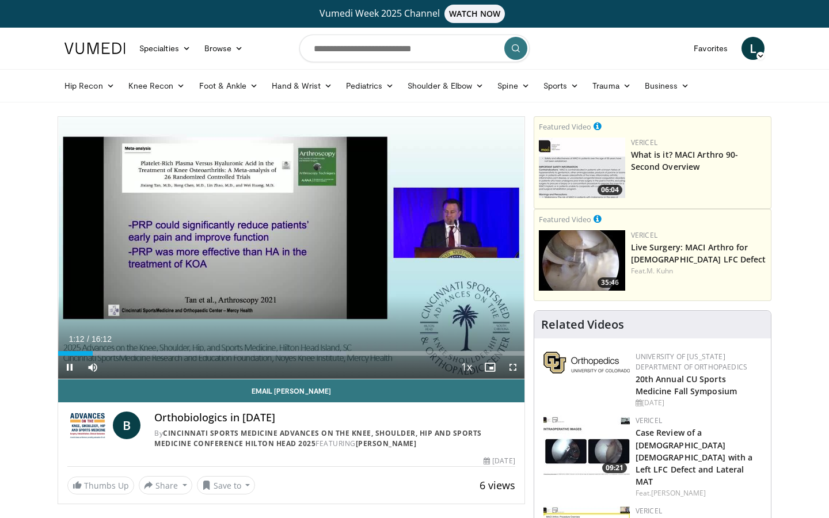
click at [69, 370] on span "Video Player" at bounding box center [69, 367] width 23 height 23
click at [509, 368] on span "Video Player" at bounding box center [513, 367] width 23 height 23
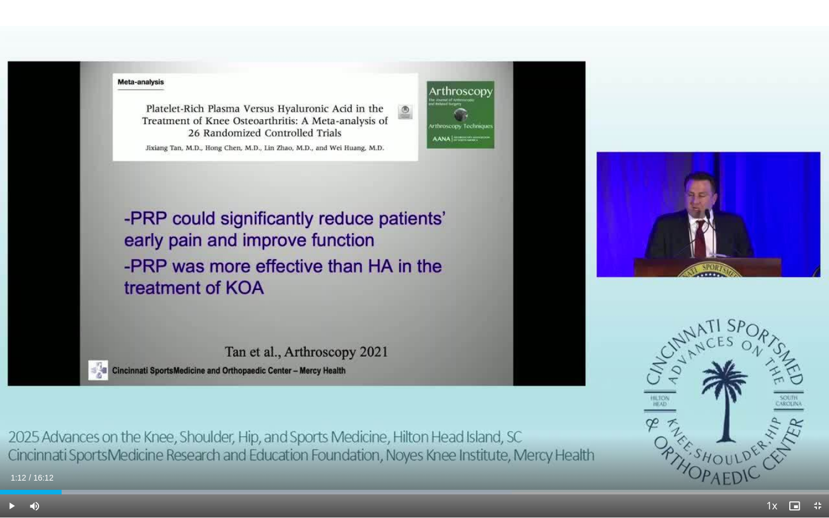
click at [15, 506] on span "Video Player" at bounding box center [11, 506] width 23 height 23
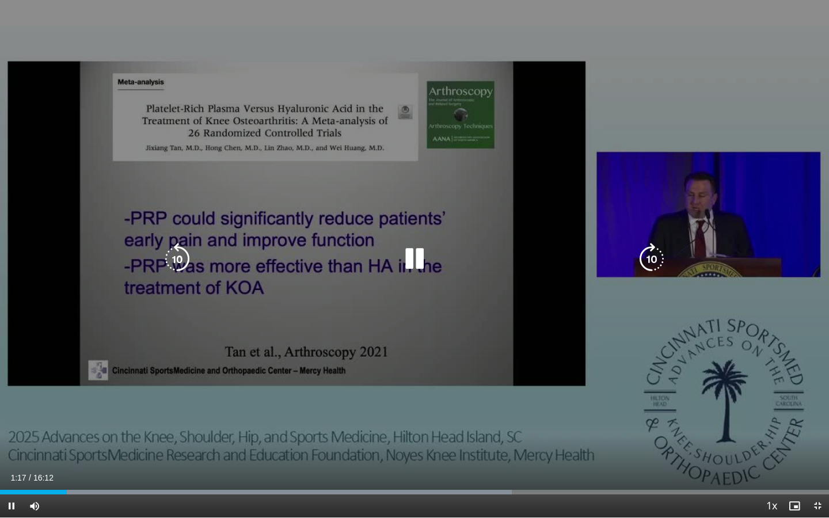
click at [654, 260] on icon "Video Player" at bounding box center [652, 259] width 32 height 32
click at [656, 260] on icon "Video Player" at bounding box center [652, 259] width 32 height 32
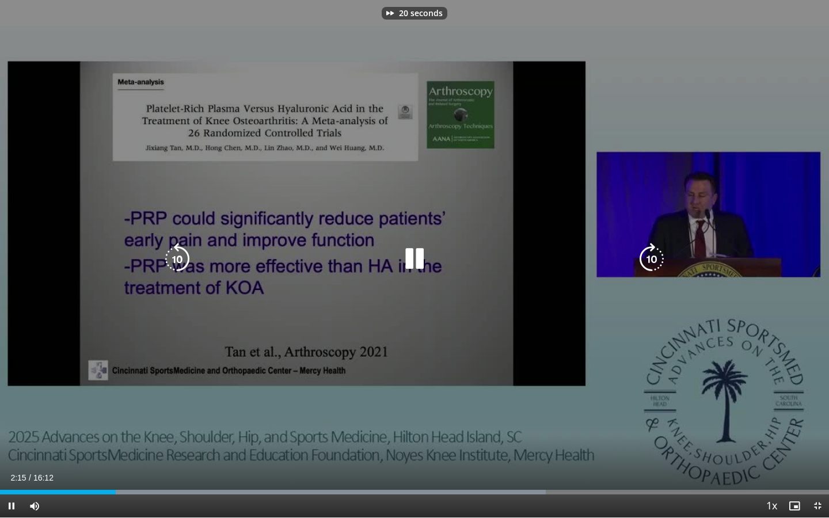
click at [656, 260] on icon "Video Player" at bounding box center [652, 259] width 32 height 32
click at [556, 376] on div "30 seconds Tap to unmute" at bounding box center [414, 259] width 829 height 518
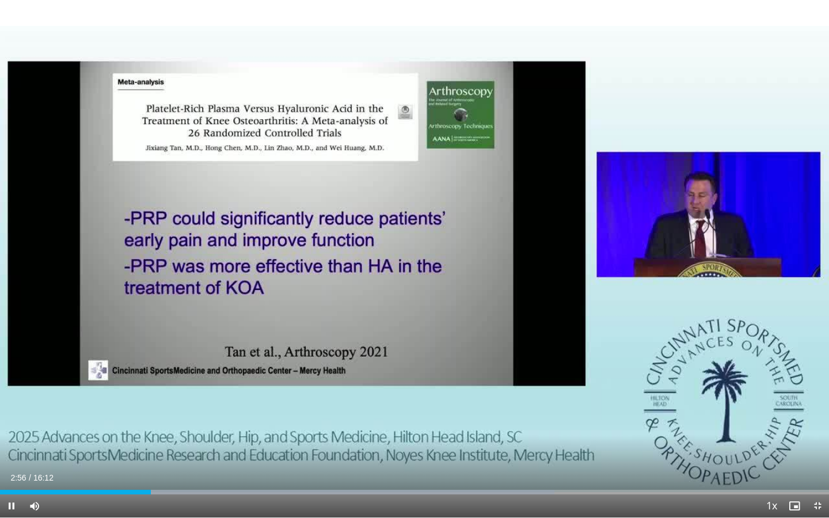
click at [649, 258] on div "30 seconds Tap to unmute" at bounding box center [414, 259] width 829 height 518
click at [15, 502] on span "Video Player" at bounding box center [11, 506] width 23 height 23
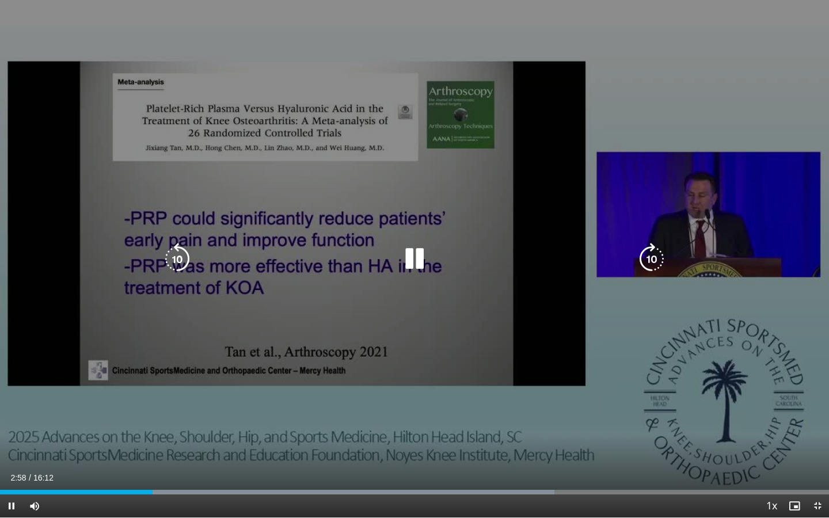
click at [658, 260] on icon "Video Player" at bounding box center [652, 259] width 32 height 32
click at [656, 260] on icon "Video Player" at bounding box center [652, 259] width 32 height 32
click at [656, 260] on div "20 seconds Tap to unmute" at bounding box center [414, 259] width 829 height 518
click at [651, 257] on icon "Video Player" at bounding box center [652, 259] width 32 height 32
click at [406, 253] on icon "Video Player" at bounding box center [415, 259] width 32 height 32
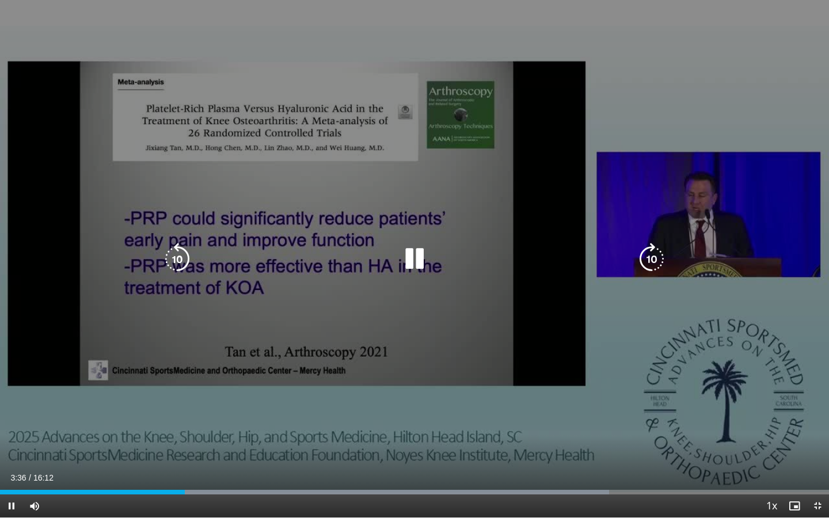
click at [653, 255] on icon "Video Player" at bounding box center [652, 259] width 32 height 32
click at [657, 252] on icon "Video Player" at bounding box center [652, 259] width 32 height 32
click at [656, 252] on icon "Video Player" at bounding box center [652, 259] width 32 height 32
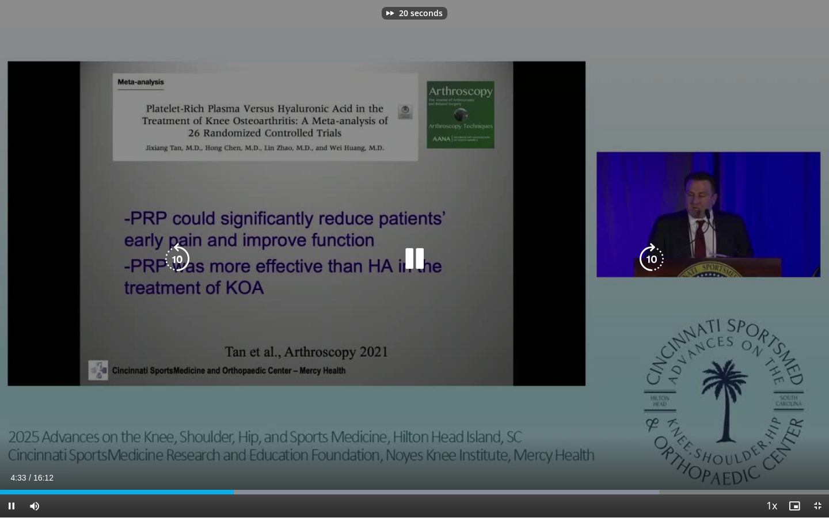
click at [656, 252] on icon "Video Player" at bounding box center [652, 259] width 32 height 32
click at [651, 261] on icon "Video Player" at bounding box center [652, 259] width 32 height 32
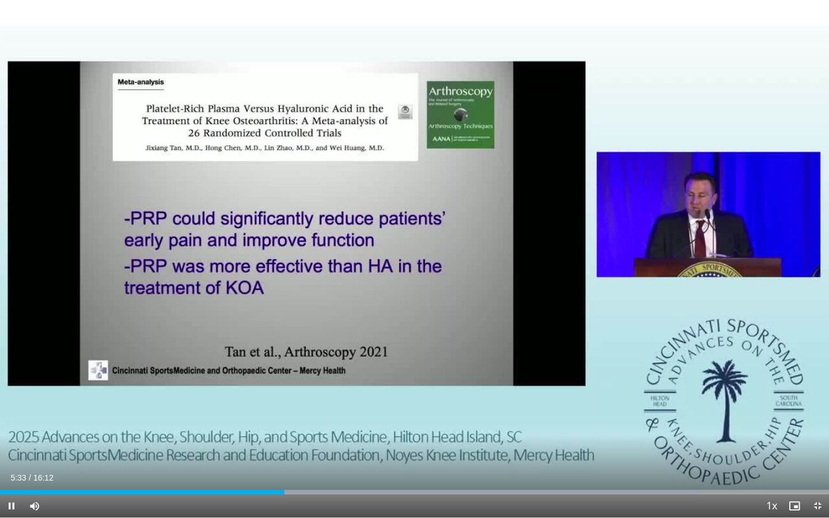
click at [651, 261] on div "10 seconds Tap to unmute" at bounding box center [414, 259] width 829 height 518
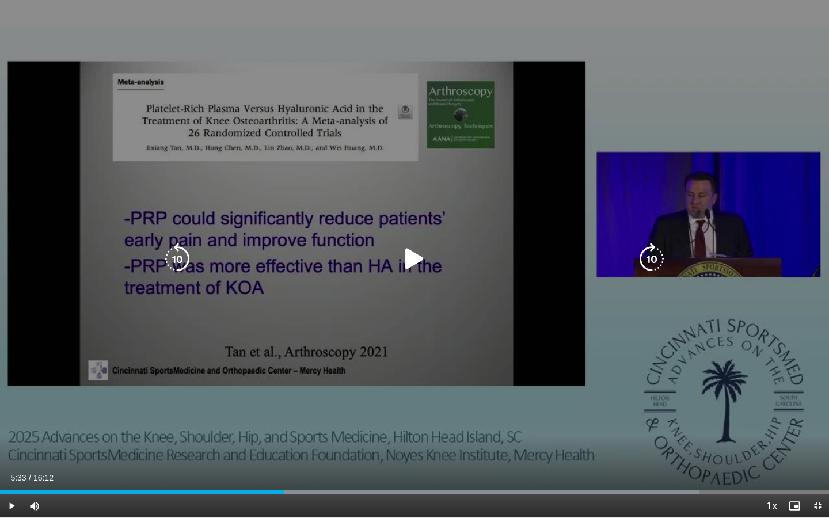
click at [420, 256] on icon "Video Player" at bounding box center [415, 259] width 32 height 32
click at [662, 260] on icon "Video Player" at bounding box center [652, 259] width 32 height 32
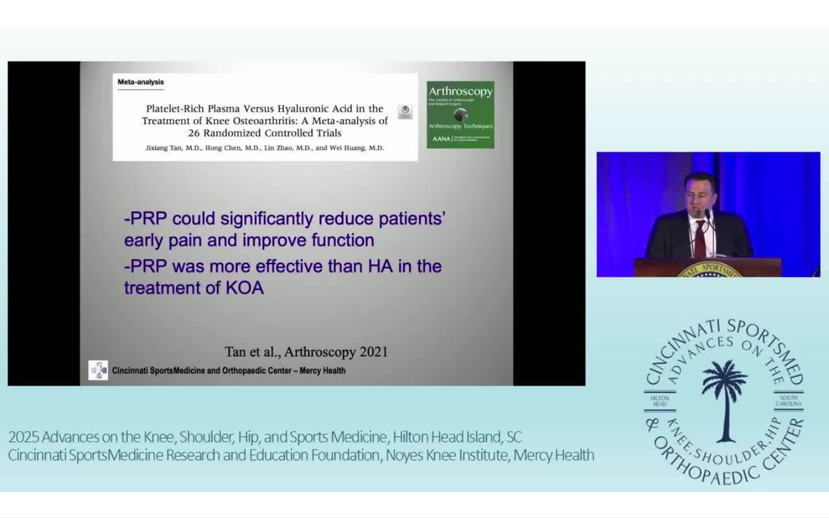
click at [662, 260] on div "20 seconds Tap to unmute" at bounding box center [414, 259] width 829 height 518
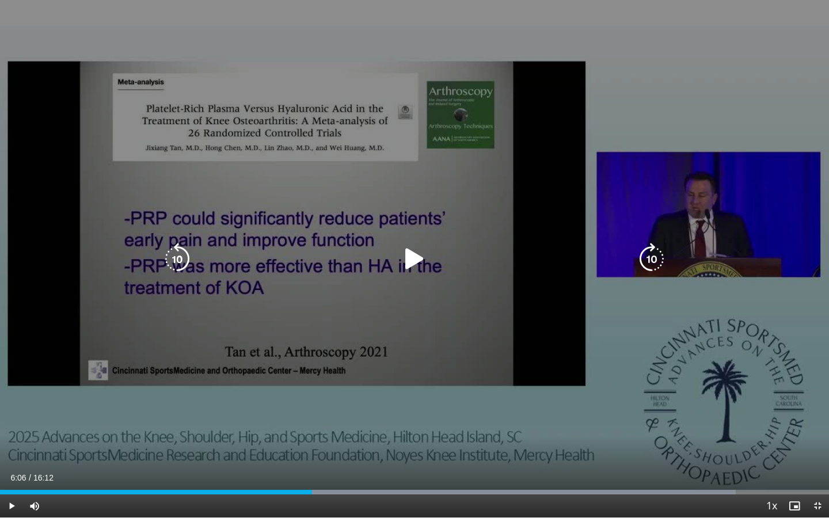
click at [658, 251] on icon "Video Player" at bounding box center [652, 259] width 32 height 32
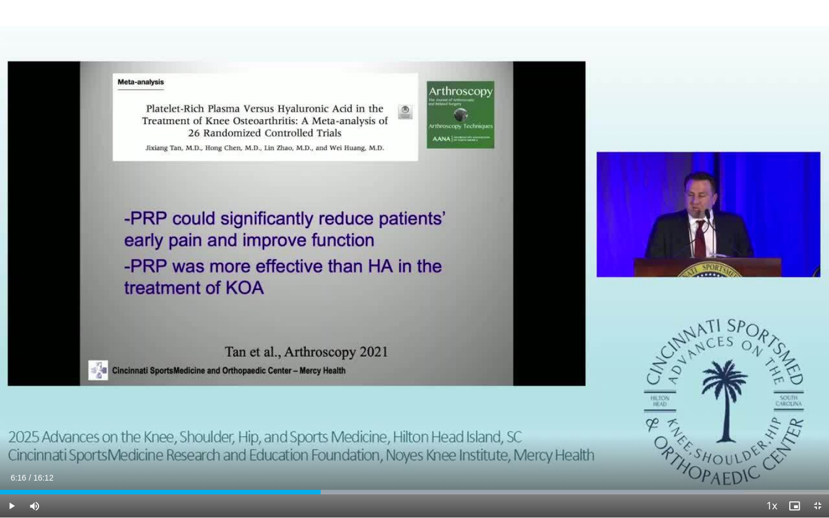
click at [10, 505] on span "Video Player" at bounding box center [11, 506] width 23 height 23
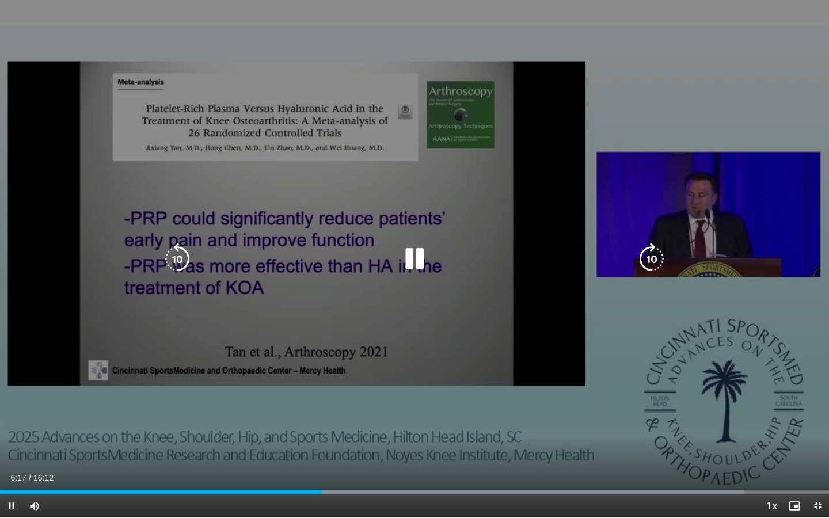
click at [650, 255] on icon "Video Player" at bounding box center [652, 259] width 32 height 32
click at [653, 253] on icon "Video Player" at bounding box center [652, 259] width 32 height 32
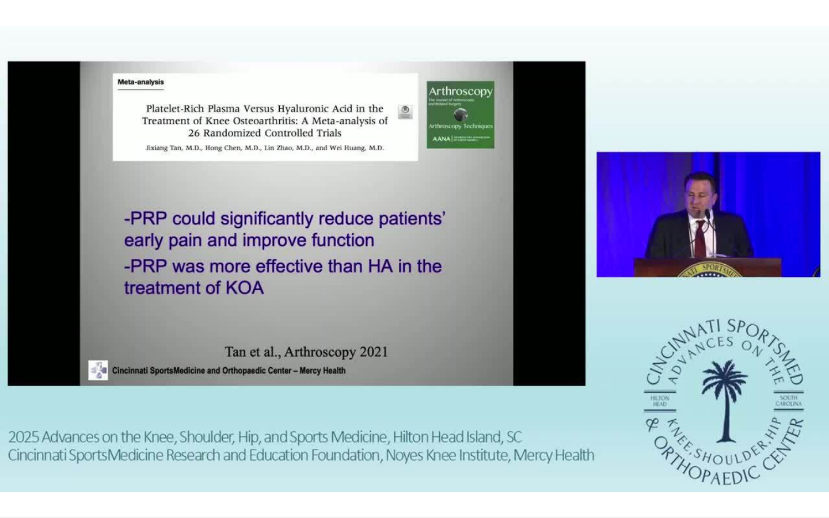
click at [653, 253] on div "10 seconds Tap to unmute" at bounding box center [414, 259] width 829 height 518
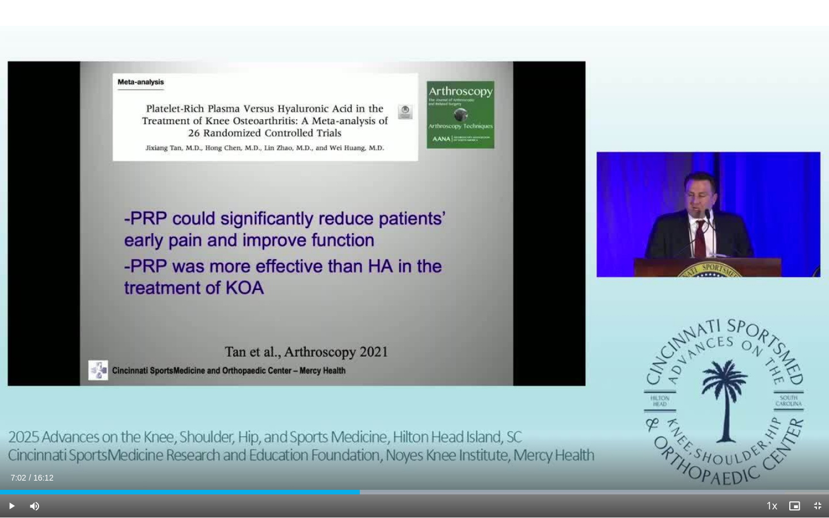
click at [6, 507] on span "Video Player" at bounding box center [11, 506] width 23 height 23
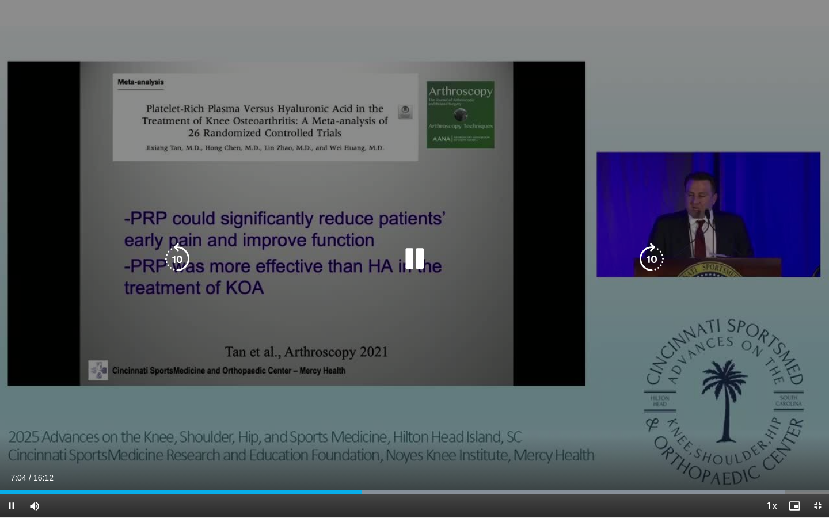
click at [650, 257] on icon "Video Player" at bounding box center [652, 259] width 32 height 32
click at [650, 256] on icon "Video Player" at bounding box center [652, 259] width 32 height 32
click at [655, 257] on icon "Video Player" at bounding box center [652, 259] width 32 height 32
click at [653, 258] on icon "Video Player" at bounding box center [652, 259] width 32 height 32
click at [650, 257] on icon "Video Player" at bounding box center [652, 259] width 32 height 32
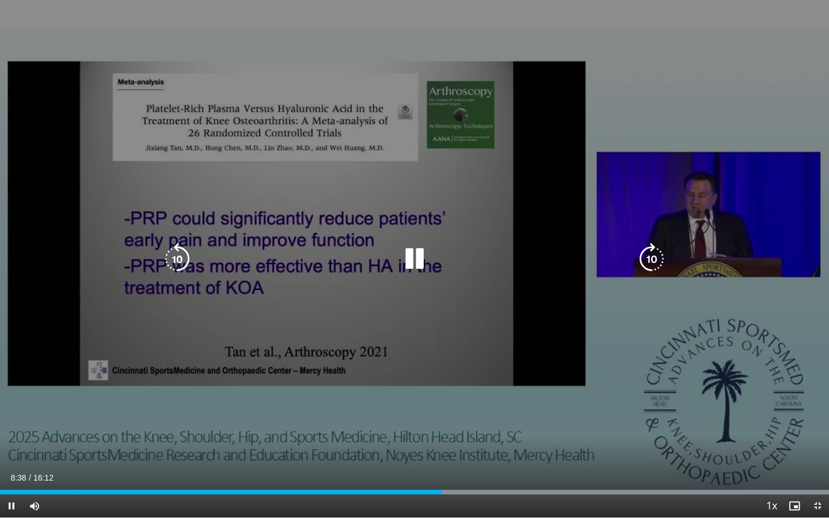
click at [650, 258] on icon "Video Player" at bounding box center [652, 259] width 32 height 32
click at [647, 258] on icon "Video Player" at bounding box center [652, 259] width 32 height 32
click at [644, 260] on icon "Video Player" at bounding box center [652, 259] width 32 height 32
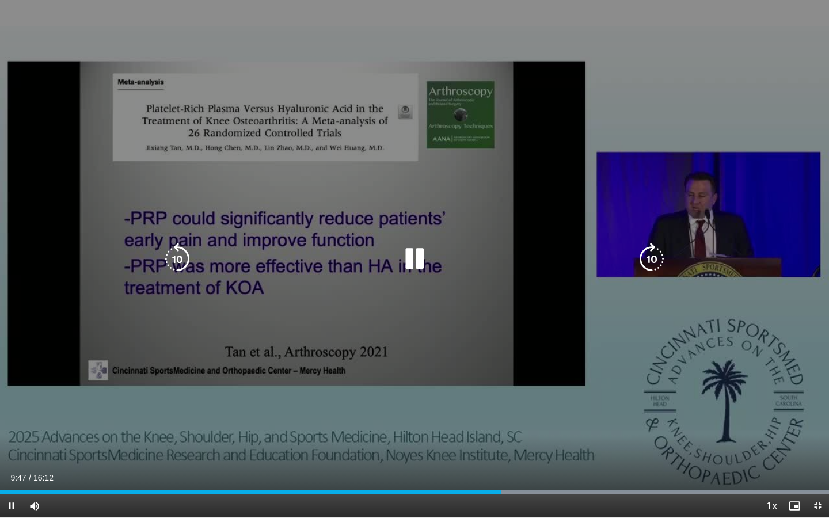
click at [173, 257] on icon "Video Player" at bounding box center [177, 259] width 32 height 32
click at [647, 262] on icon "Video Player" at bounding box center [652, 259] width 32 height 32
click at [649, 261] on icon "Video Player" at bounding box center [652, 259] width 32 height 32
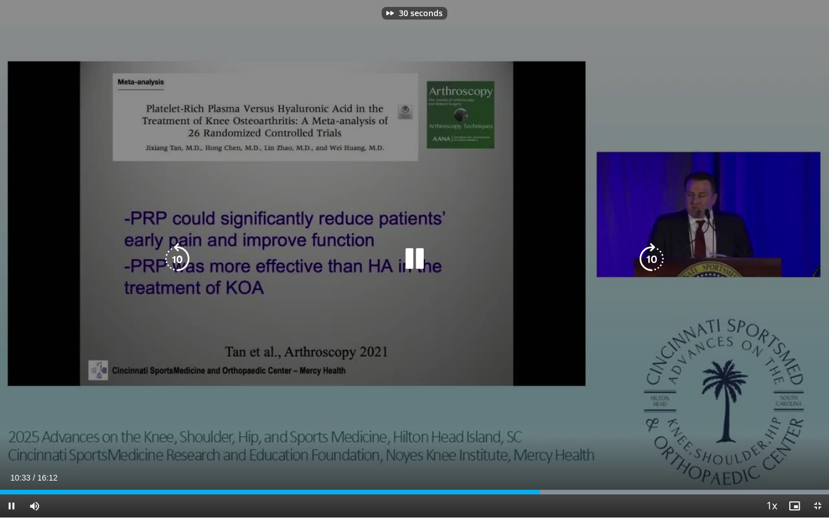
click at [649, 261] on icon "Video Player" at bounding box center [652, 259] width 32 height 32
click at [647, 260] on icon "Video Player" at bounding box center [652, 259] width 32 height 32
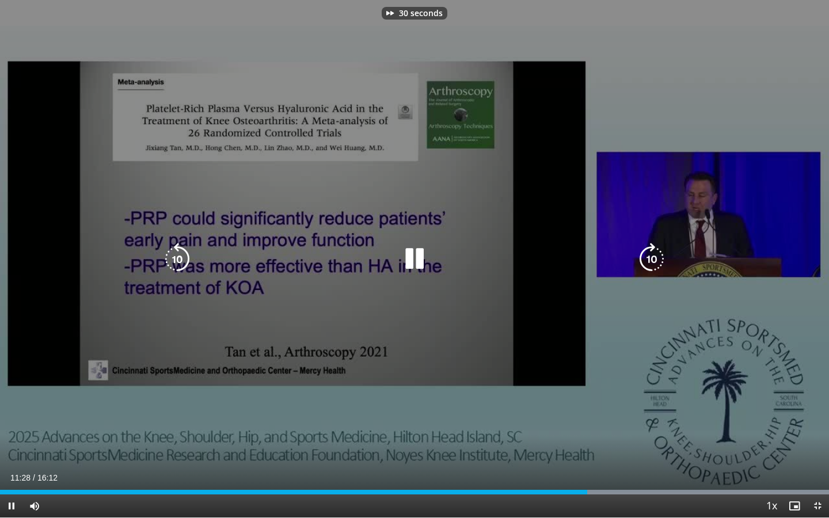
click at [647, 260] on icon "Video Player" at bounding box center [652, 259] width 32 height 32
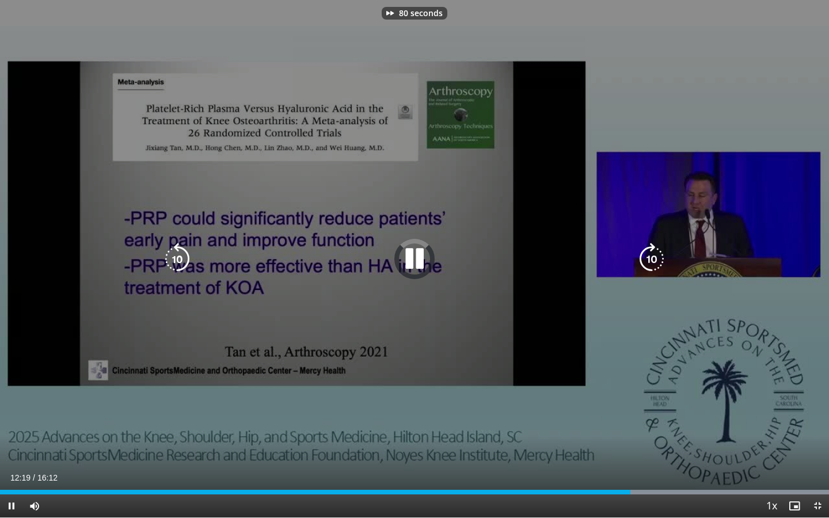
click at [647, 260] on icon "Video Player" at bounding box center [652, 259] width 32 height 32
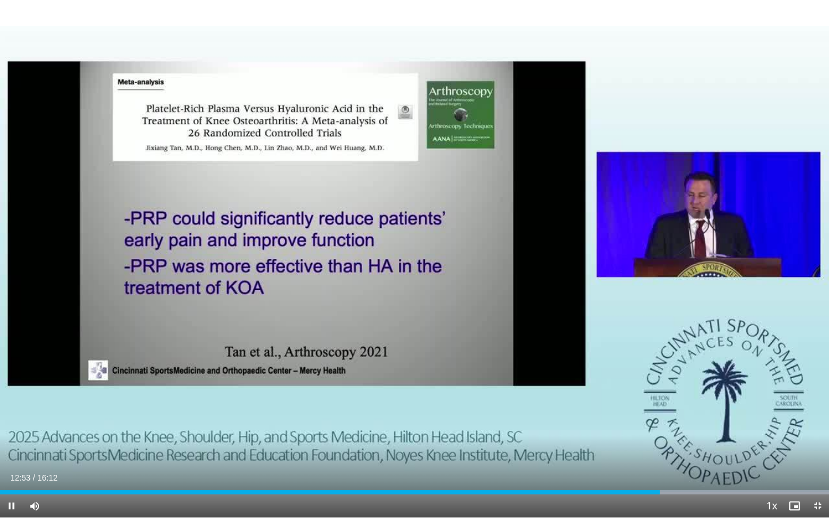
click at [647, 259] on div "110 seconds Tap to unmute" at bounding box center [414, 259] width 829 height 518
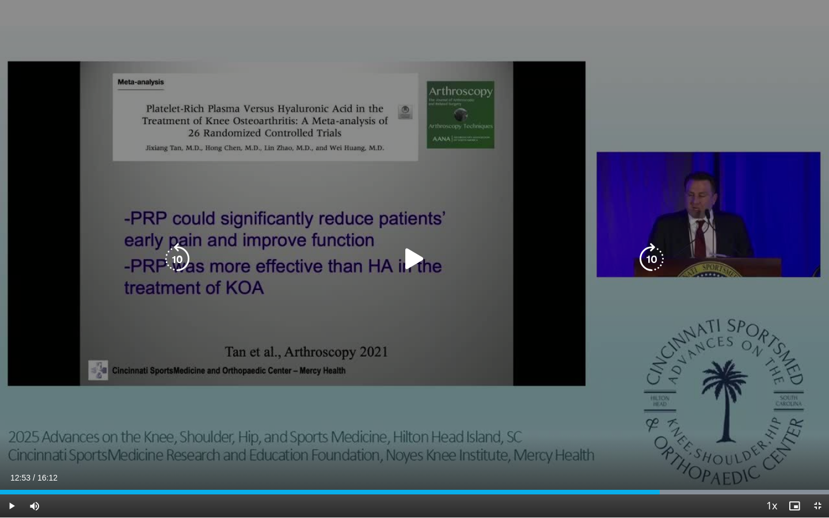
click at [404, 257] on icon "Video Player" at bounding box center [415, 259] width 32 height 32
click at [659, 255] on icon "Video Player" at bounding box center [652, 259] width 32 height 32
click at [649, 254] on icon "Video Player" at bounding box center [652, 259] width 32 height 32
click at [650, 253] on icon "Video Player" at bounding box center [652, 259] width 32 height 32
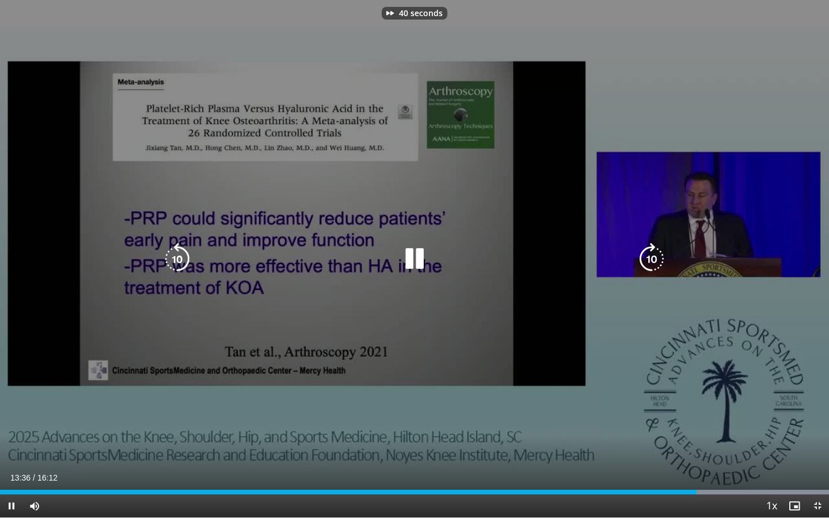
click at [650, 252] on icon "Video Player" at bounding box center [652, 259] width 32 height 32
click at [651, 252] on icon "Video Player" at bounding box center [652, 259] width 32 height 32
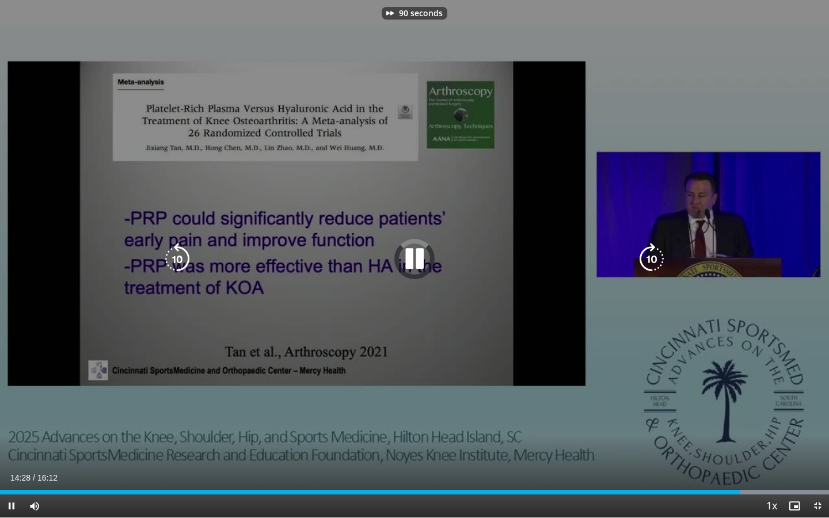
click at [652, 252] on icon "Video Player" at bounding box center [652, 259] width 32 height 32
click at [657, 252] on icon "Video Player" at bounding box center [652, 259] width 32 height 32
click at [183, 259] on icon "Video Player" at bounding box center [177, 259] width 32 height 32
click at [643, 253] on icon "Video Player" at bounding box center [652, 259] width 32 height 32
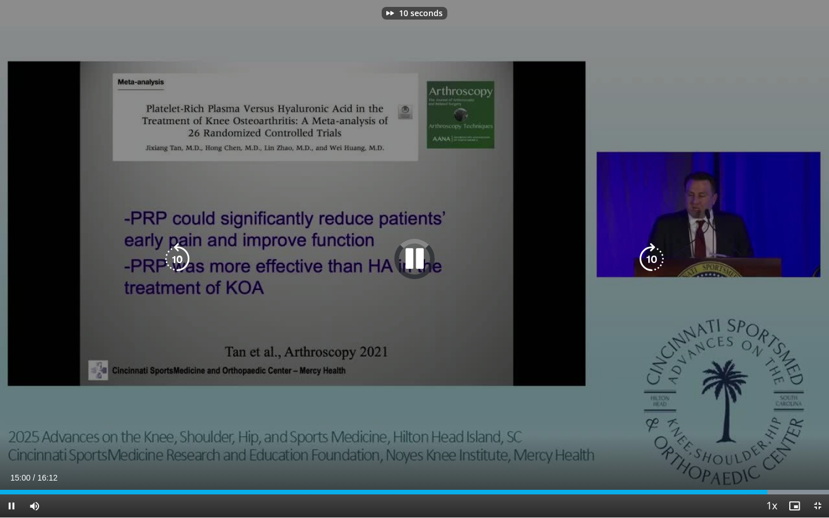
click at [644, 252] on icon "Video Player" at bounding box center [652, 259] width 32 height 32
click at [644, 253] on icon "Video Player" at bounding box center [652, 259] width 32 height 32
click at [651, 255] on icon "Video Player" at bounding box center [652, 259] width 32 height 32
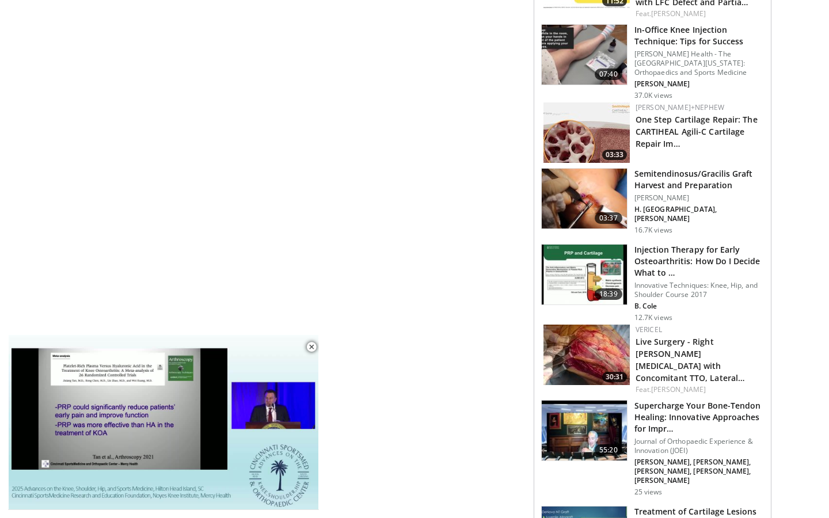
scroll to position [1491, 0]
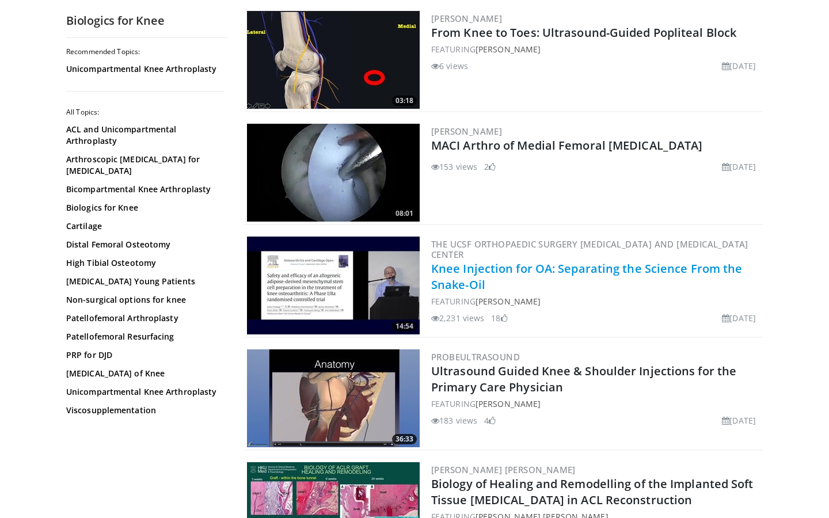
scroll to position [1707, 0]
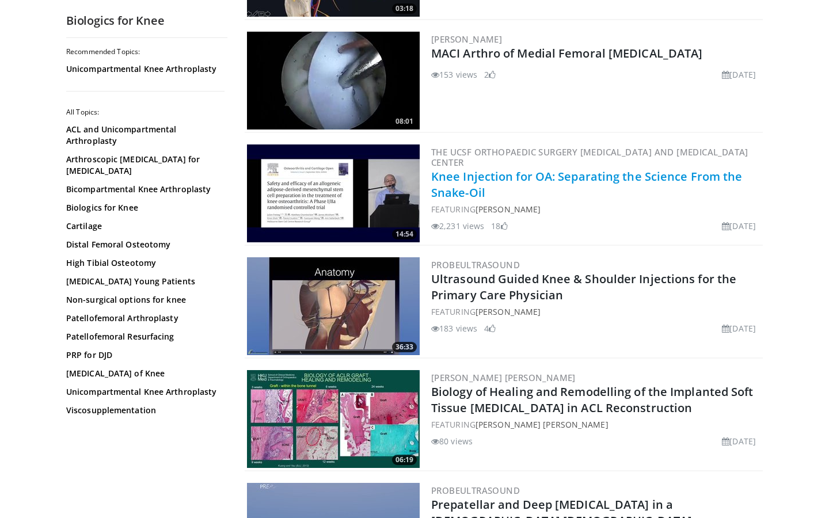
click at [452, 175] on link "Knee Injection for OA: Separating the Science From the Snake-Oil" at bounding box center [586, 185] width 311 height 32
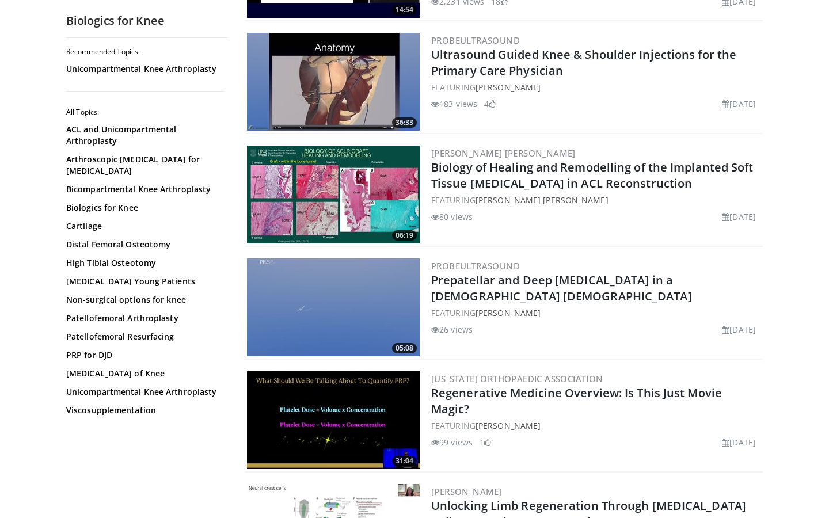
scroll to position [1955, 0]
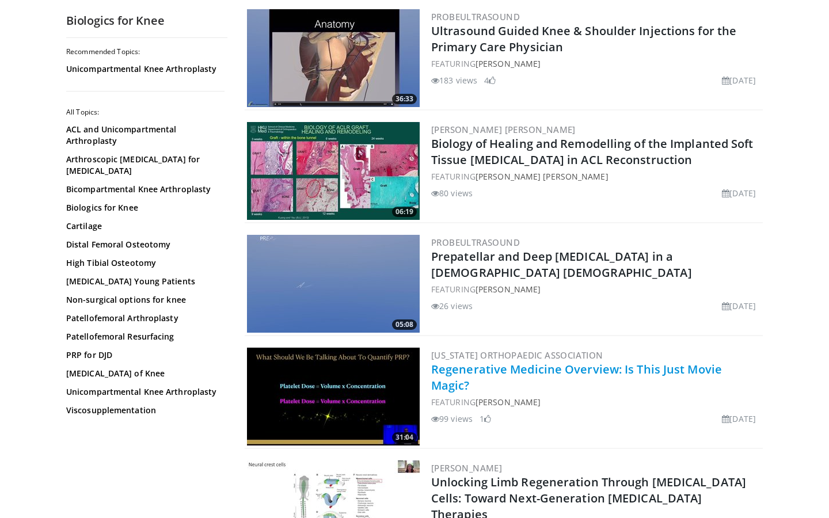
click at [577, 369] on link "Regenerative Medicine Overview: Is This Just Movie Magic?" at bounding box center [576, 378] width 291 height 32
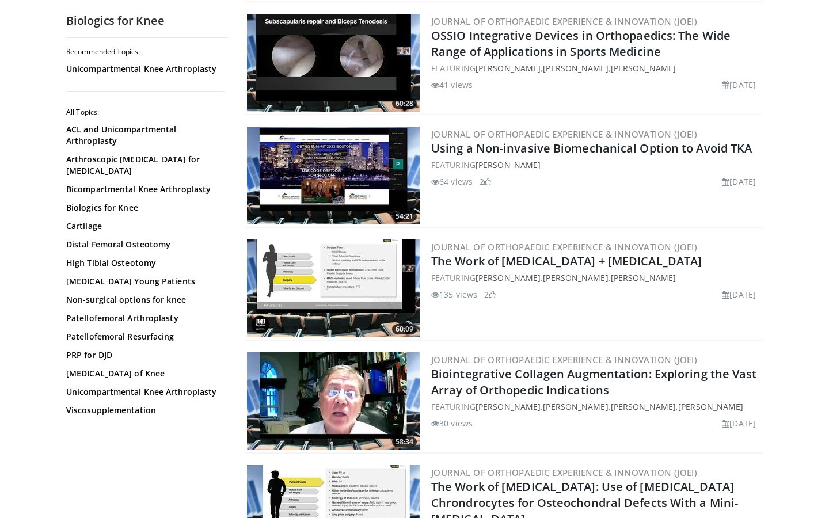
scroll to position [2621, 0]
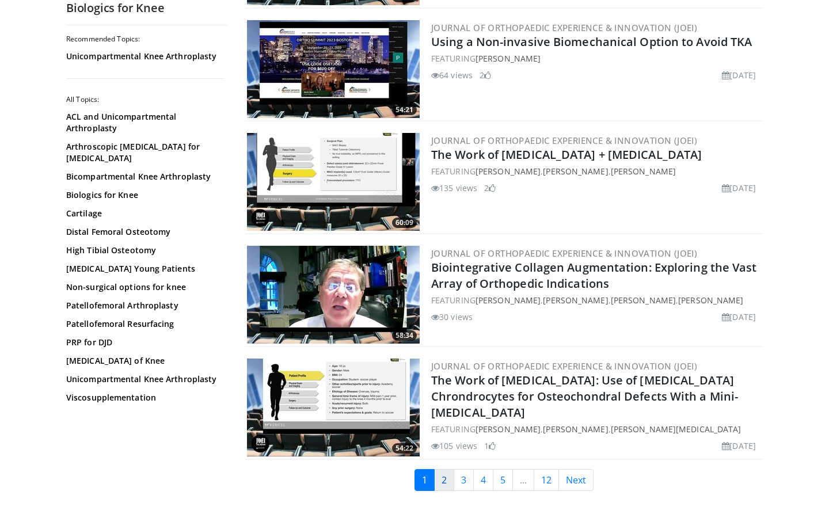
click at [446, 482] on link "2" at bounding box center [444, 480] width 20 height 22
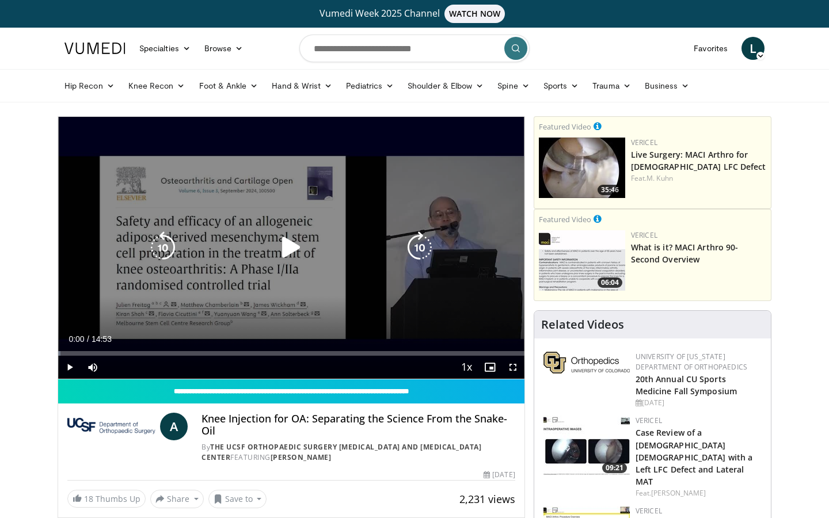
click at [286, 242] on icon "Video Player" at bounding box center [291, 248] width 32 height 32
click at [423, 247] on icon "Video Player" at bounding box center [420, 248] width 32 height 32
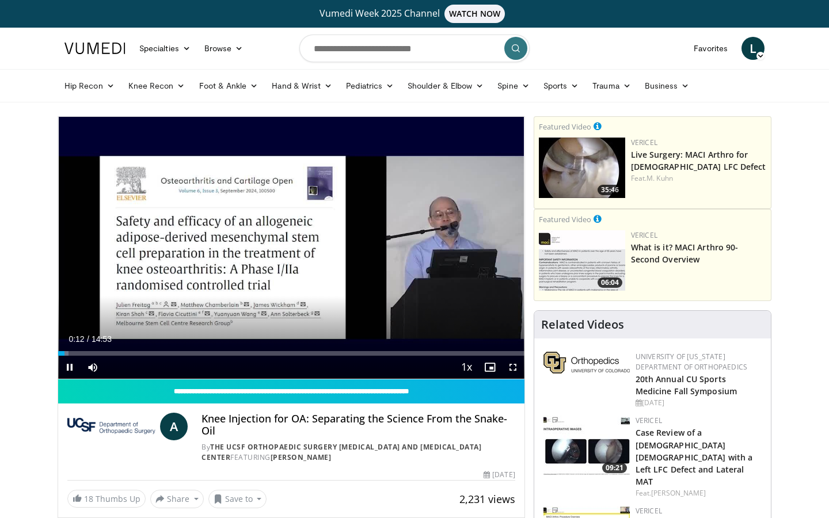
click at [515, 364] on span "Video Player" at bounding box center [513, 367] width 23 height 23
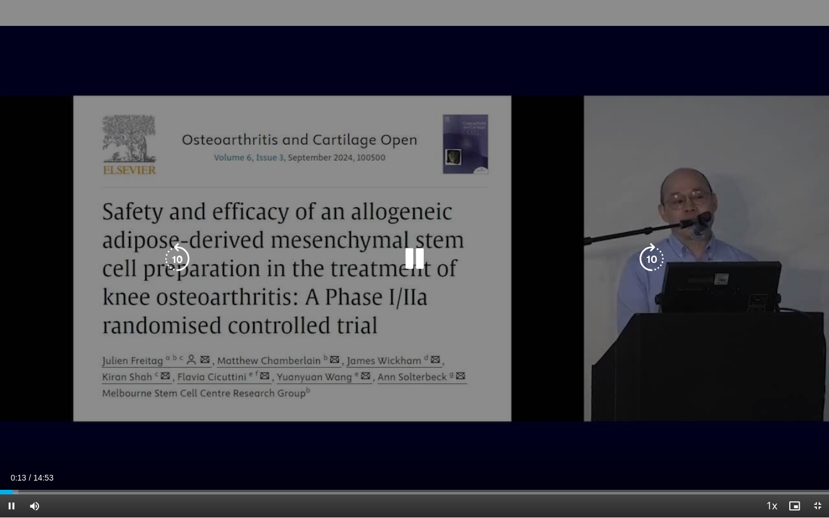
click at [660, 257] on icon "Video Player" at bounding box center [652, 259] width 32 height 32
click at [658, 257] on icon "Video Player" at bounding box center [652, 259] width 32 height 32
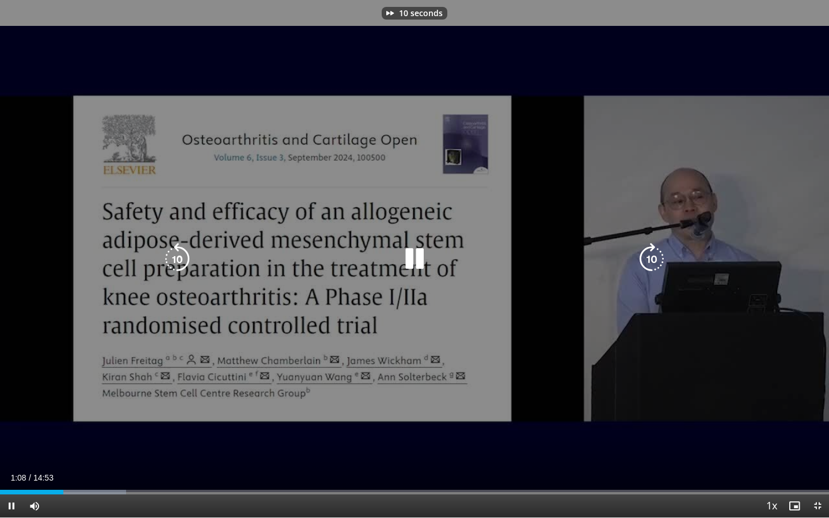
click at [658, 257] on icon "Video Player" at bounding box center [652, 259] width 32 height 32
click at [658, 256] on icon "Video Player" at bounding box center [652, 259] width 32 height 32
click at [190, 265] on icon "Video Player" at bounding box center [177, 259] width 32 height 32
click at [184, 249] on icon "Video Player" at bounding box center [177, 259] width 32 height 32
click at [182, 256] on icon "Video Player" at bounding box center [177, 259] width 32 height 32
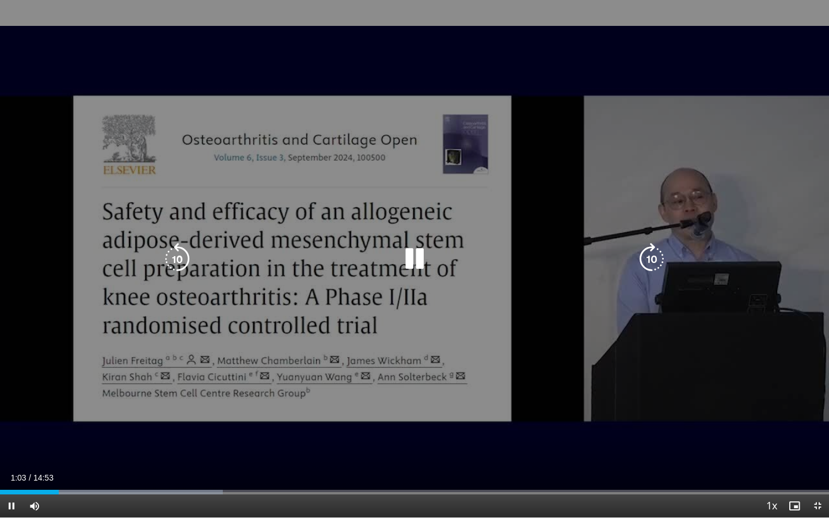
click at [181, 256] on icon "Video Player" at bounding box center [177, 259] width 32 height 32
click at [182, 256] on icon "Video Player" at bounding box center [177, 259] width 32 height 32
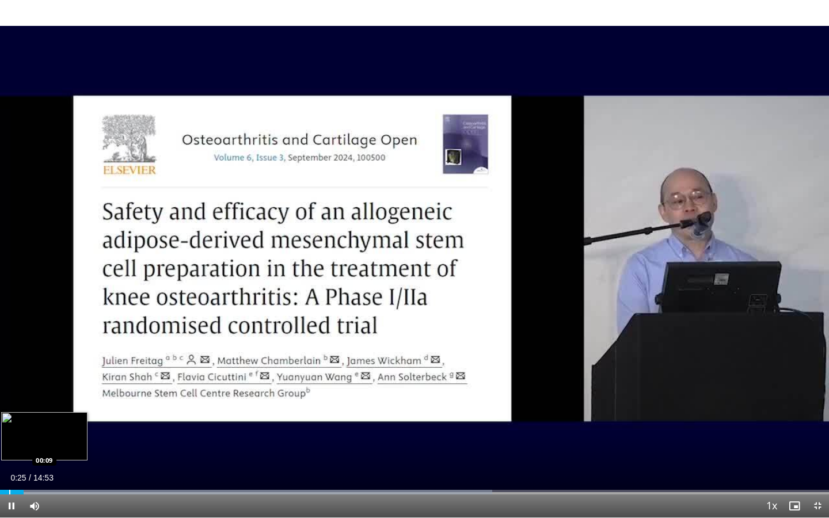
click at [9, 491] on div "Loaded : 59.40% 00:25 00:09" at bounding box center [414, 492] width 829 height 5
click at [4, 492] on div "Progress Bar" at bounding box center [3, 492] width 1 height 5
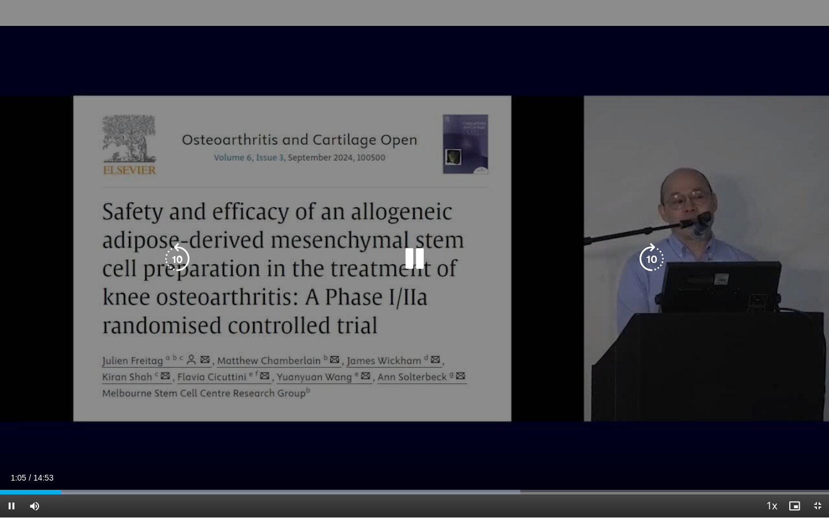
click at [172, 251] on icon "Video Player" at bounding box center [177, 259] width 32 height 32
click at [174, 252] on icon "Video Player" at bounding box center [177, 259] width 32 height 32
click at [186, 252] on icon "Video Player" at bounding box center [177, 259] width 32 height 32
click at [180, 254] on icon "Video Player" at bounding box center [177, 259] width 32 height 32
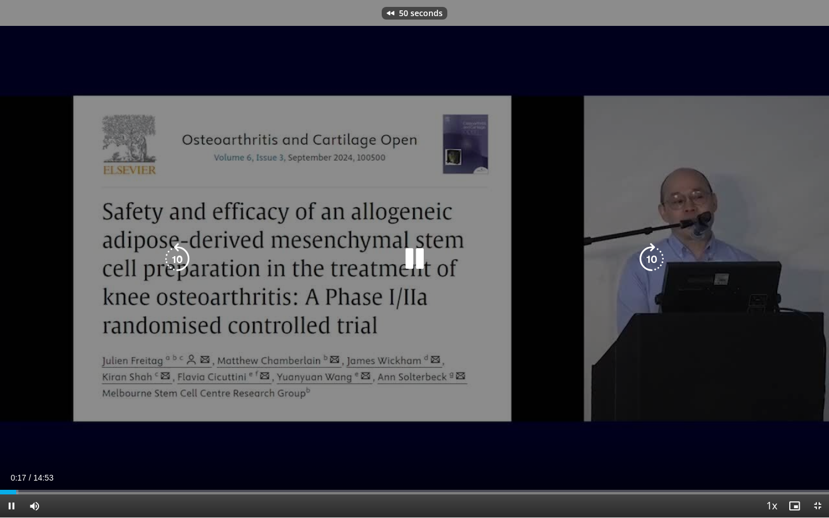
click at [180, 254] on icon "Video Player" at bounding box center [177, 259] width 32 height 32
click at [647, 253] on icon "Video Player" at bounding box center [652, 259] width 32 height 32
click at [411, 256] on icon "Video Player" at bounding box center [415, 259] width 32 height 32
click at [659, 249] on icon "Video Player" at bounding box center [652, 259] width 32 height 32
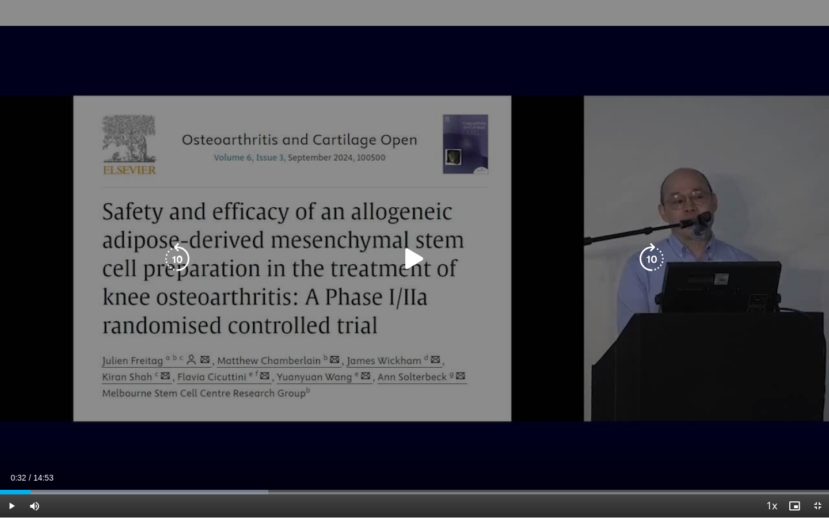
click at [654, 264] on icon "Video Player" at bounding box center [652, 259] width 32 height 32
click at [408, 256] on icon "Video Player" at bounding box center [415, 259] width 32 height 32
click at [643, 256] on icon "Video Player" at bounding box center [652, 259] width 32 height 32
click at [652, 257] on icon "Video Player" at bounding box center [652, 259] width 32 height 32
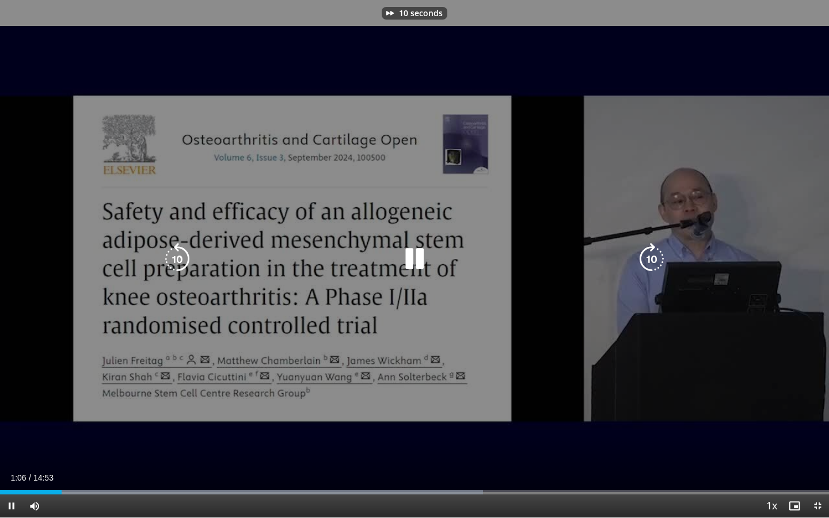
click at [416, 257] on icon "Video Player" at bounding box center [415, 259] width 32 height 32
click at [413, 257] on icon "Video Player" at bounding box center [415, 259] width 32 height 32
click at [657, 259] on icon "Video Player" at bounding box center [652, 259] width 32 height 32
click at [400, 253] on icon "Video Player" at bounding box center [415, 259] width 32 height 32
click at [418, 252] on icon "Video Player" at bounding box center [415, 259] width 32 height 32
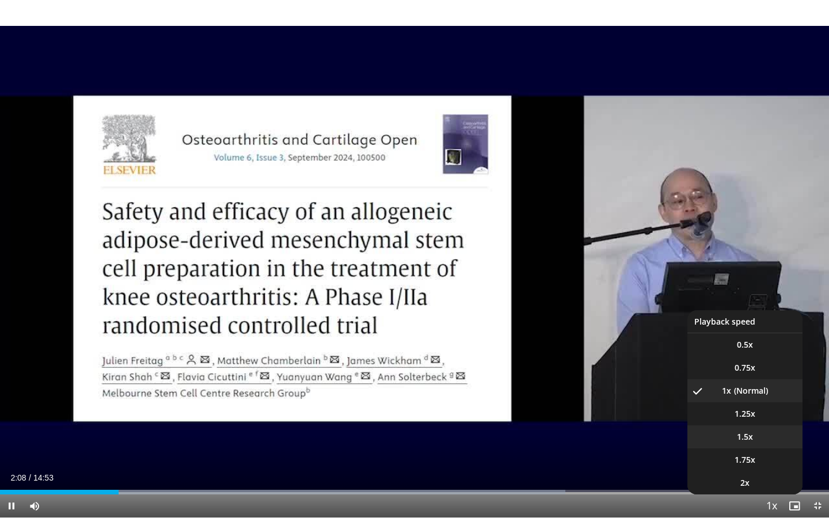
click at [758, 435] on li "1.5x" at bounding box center [745, 437] width 115 height 23
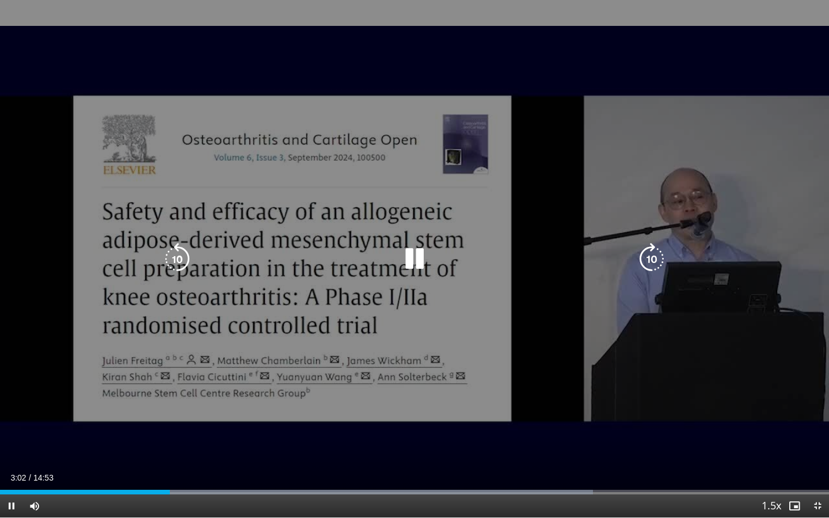
click at [651, 259] on icon "Video Player" at bounding box center [652, 259] width 32 height 32
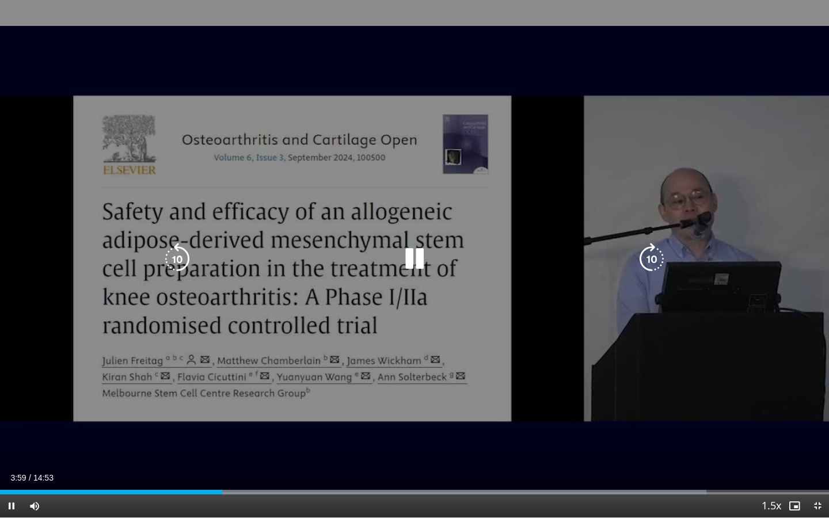
click at [651, 259] on icon "Video Player" at bounding box center [652, 259] width 32 height 32
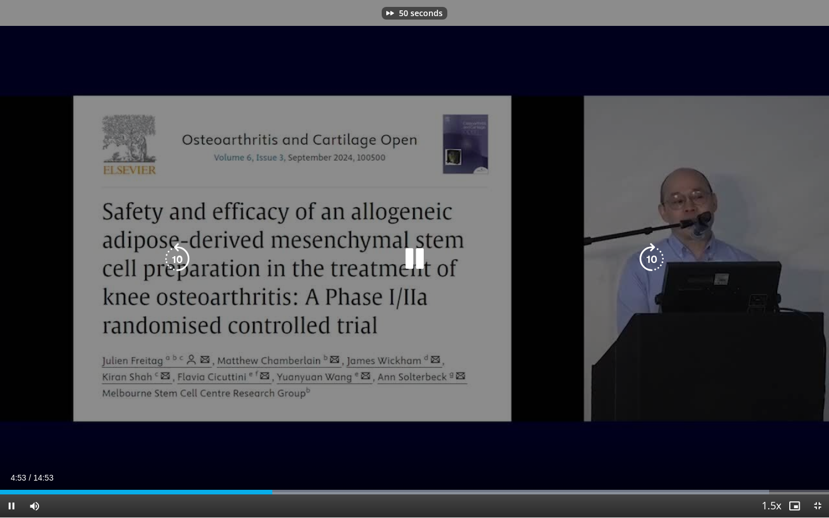
click at [651, 259] on icon "Video Player" at bounding box center [652, 259] width 32 height 32
click at [653, 259] on icon "Video Player" at bounding box center [652, 259] width 32 height 32
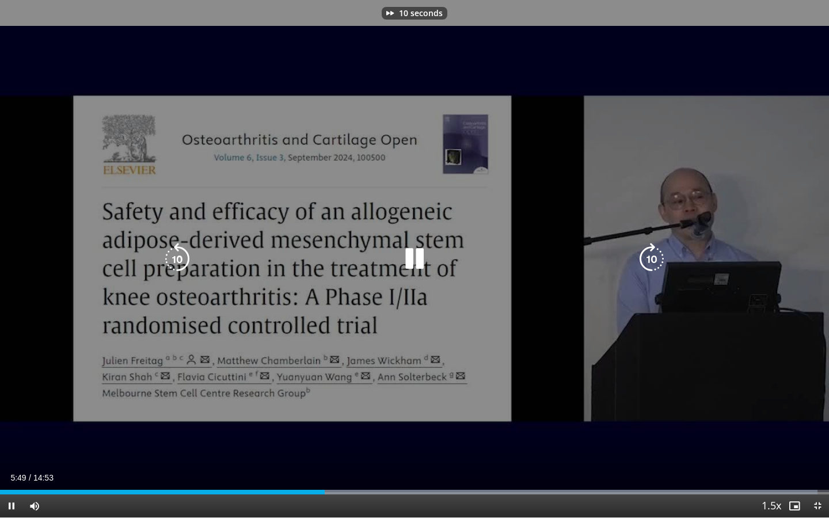
click at [653, 259] on icon "Video Player" at bounding box center [652, 259] width 32 height 32
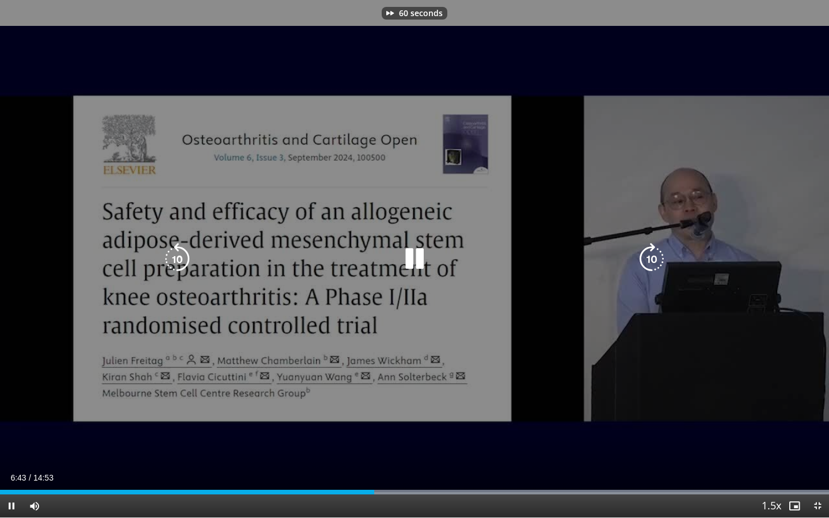
click at [653, 259] on icon "Video Player" at bounding box center [652, 259] width 32 height 32
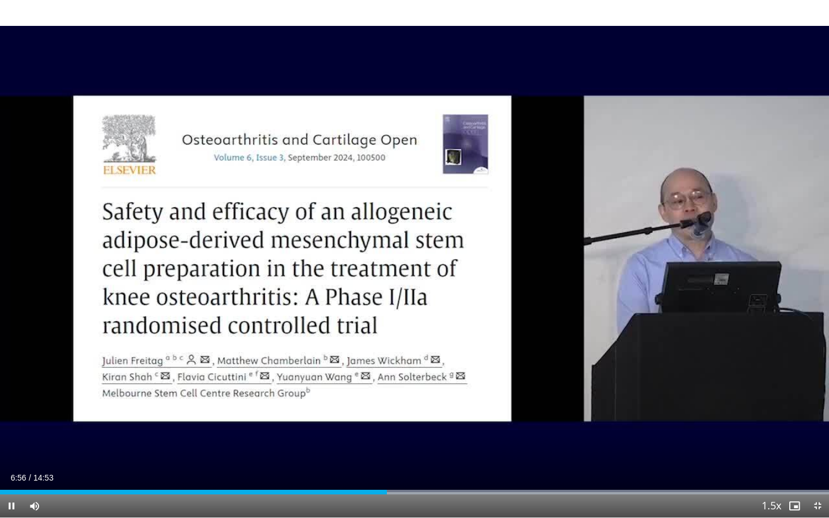
click at [653, 259] on div "70 seconds Tap to unmute" at bounding box center [414, 259] width 829 height 518
click at [10, 502] on span "Video Player" at bounding box center [11, 506] width 23 height 23
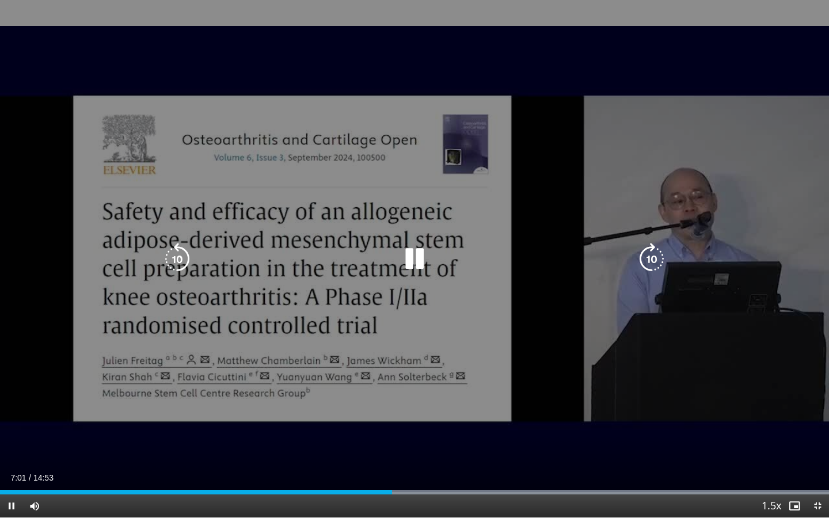
click at [661, 252] on icon "Video Player" at bounding box center [652, 259] width 32 height 32
click at [662, 252] on icon "Video Player" at bounding box center [652, 259] width 32 height 32
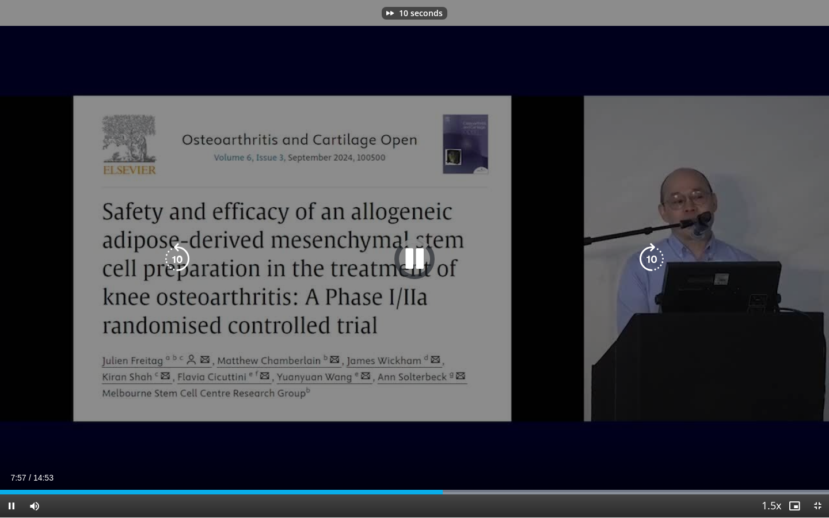
click at [662, 252] on icon "Video Player" at bounding box center [652, 259] width 32 height 32
click at [662, 251] on icon "Video Player" at bounding box center [652, 259] width 32 height 32
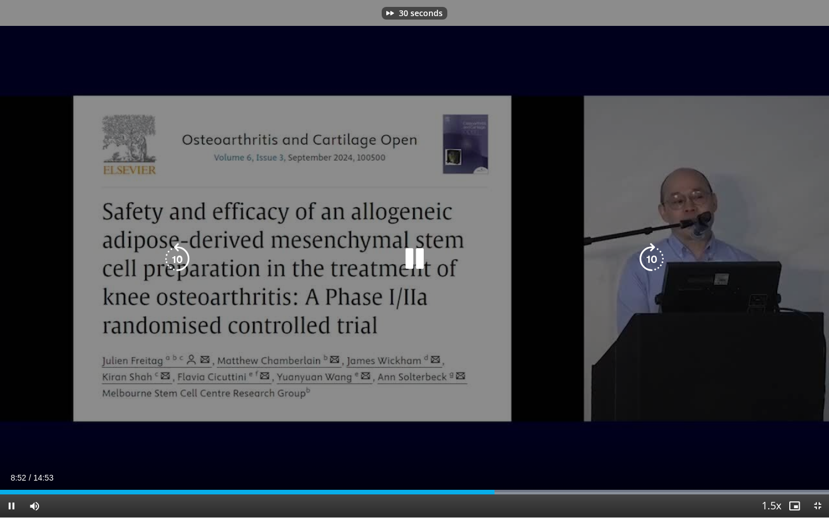
click at [662, 251] on icon "Video Player" at bounding box center [652, 259] width 32 height 32
click at [649, 256] on icon "Video Player" at bounding box center [652, 259] width 32 height 32
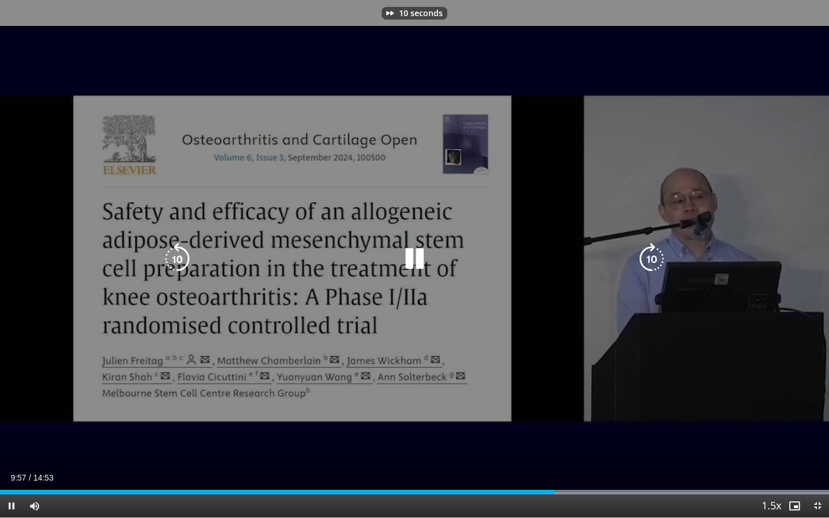
click at [649, 256] on icon "Video Player" at bounding box center [652, 259] width 32 height 32
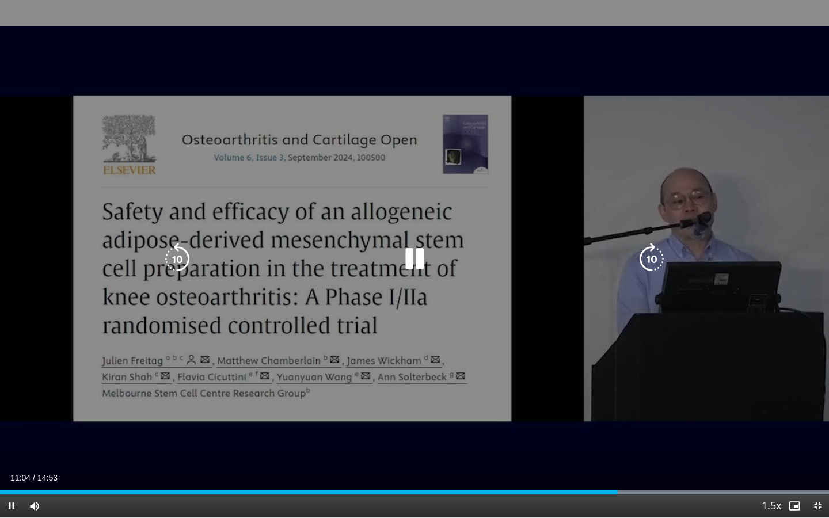
click at [646, 262] on icon "Video Player" at bounding box center [652, 259] width 32 height 32
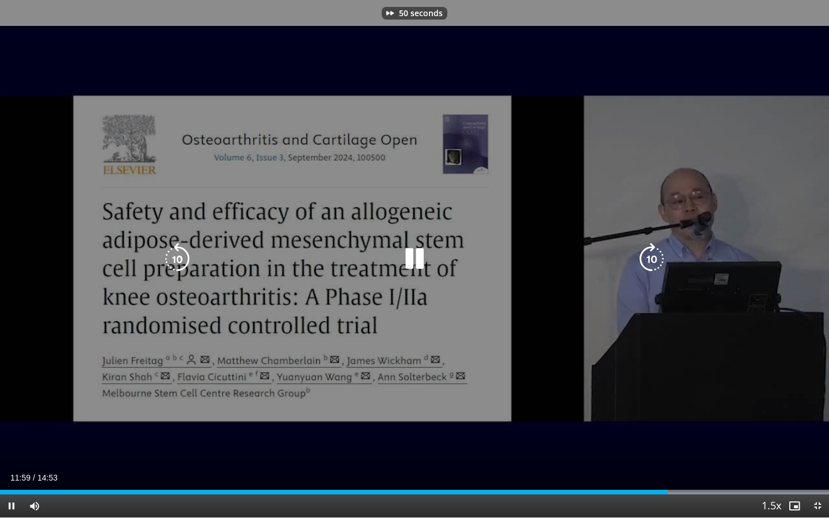
click at [646, 262] on icon "Video Player" at bounding box center [652, 259] width 32 height 32
click at [646, 260] on icon "Video Player" at bounding box center [652, 259] width 32 height 32
click at [646, 259] on icon "Video Player" at bounding box center [652, 259] width 32 height 32
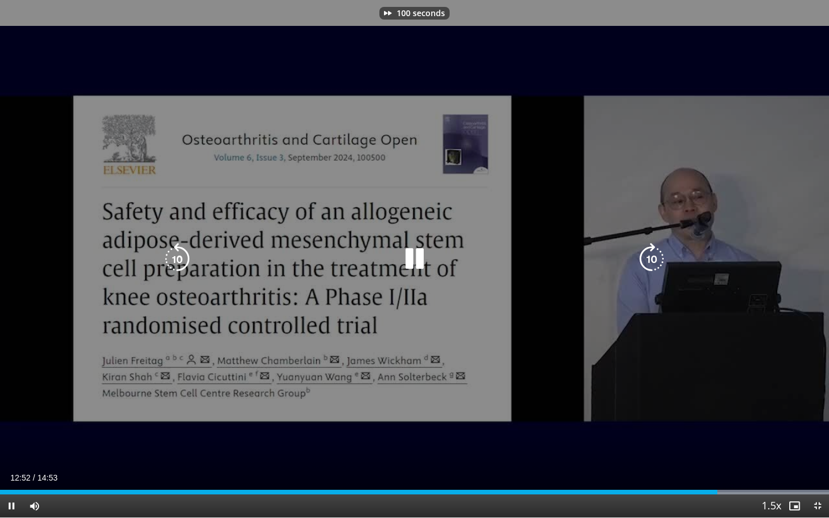
click at [646, 259] on icon "Video Player" at bounding box center [652, 259] width 32 height 32
click at [647, 258] on icon "Video Player" at bounding box center [652, 259] width 32 height 32
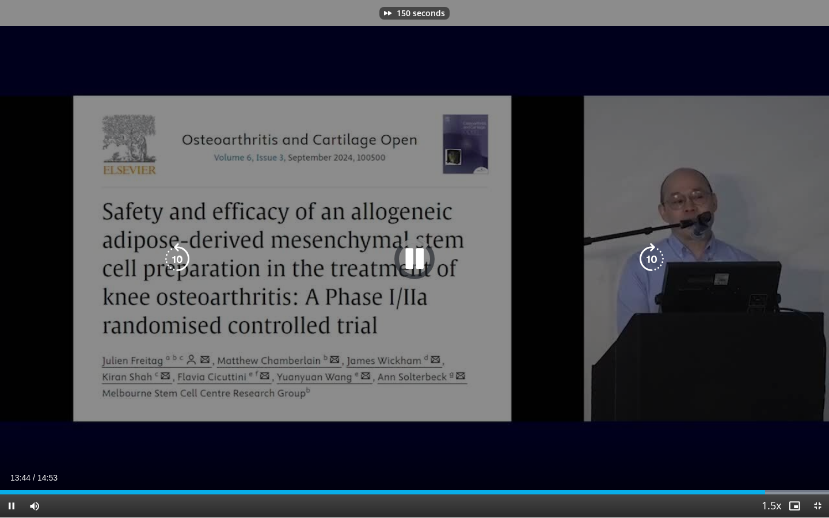
click at [647, 258] on icon "Video Player" at bounding box center [652, 259] width 32 height 32
click at [647, 257] on icon "Video Player" at bounding box center [652, 259] width 32 height 32
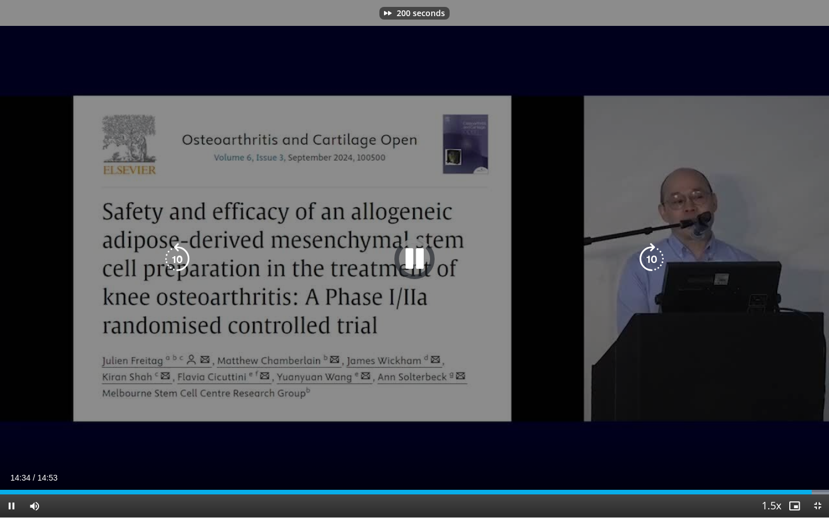
click at [647, 257] on icon "Video Player" at bounding box center [652, 259] width 32 height 32
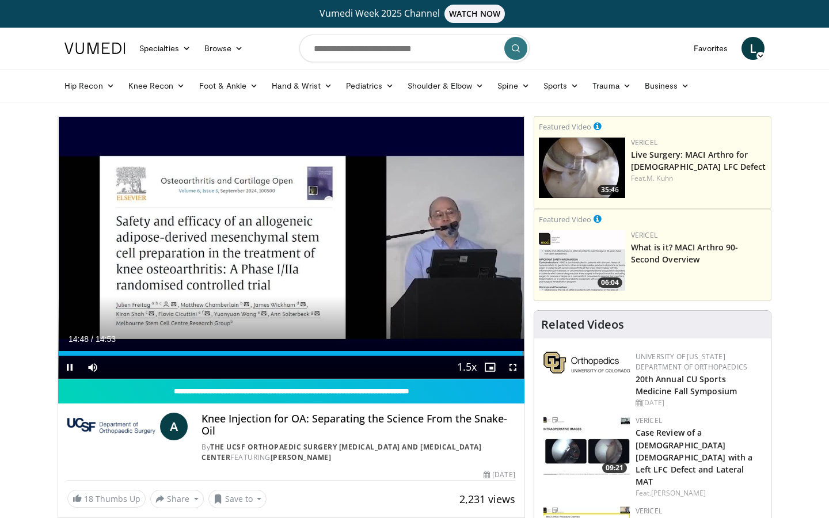
scroll to position [524, 0]
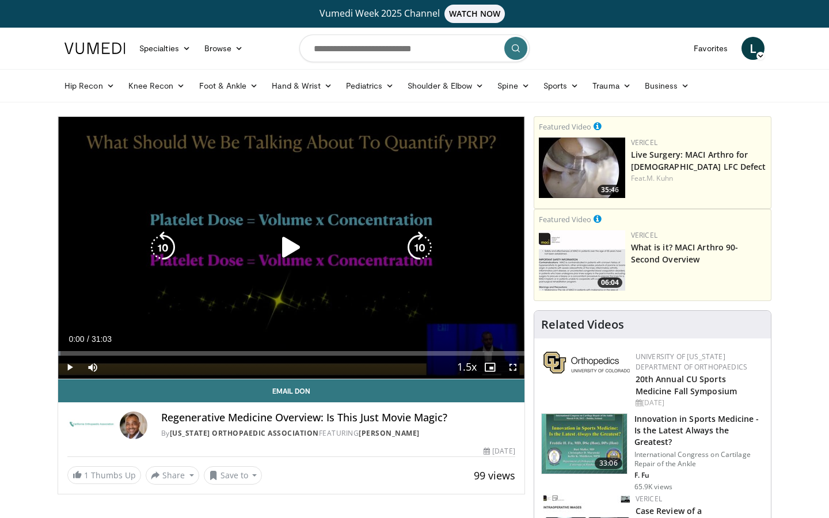
click at [292, 244] on icon "Video Player" at bounding box center [291, 248] width 32 height 32
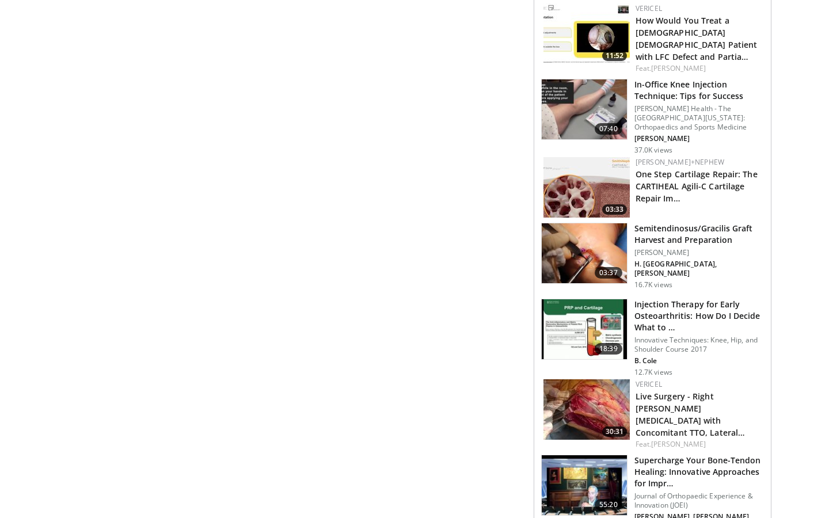
scroll to position [14, 0]
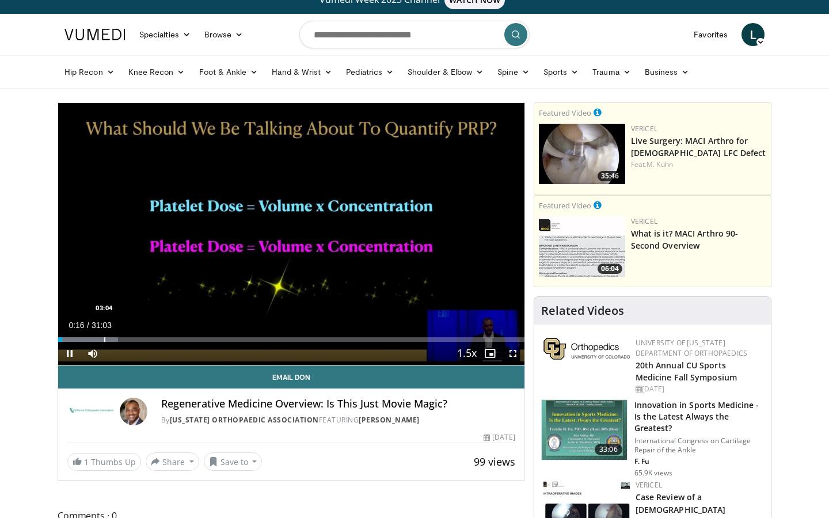
click at [104, 338] on div "Progress Bar" at bounding box center [104, 340] width 1 height 5
click at [121, 341] on div "Progress Bar" at bounding box center [121, 340] width 1 height 5
click at [516, 354] on span "Video Player" at bounding box center [513, 353] width 23 height 23
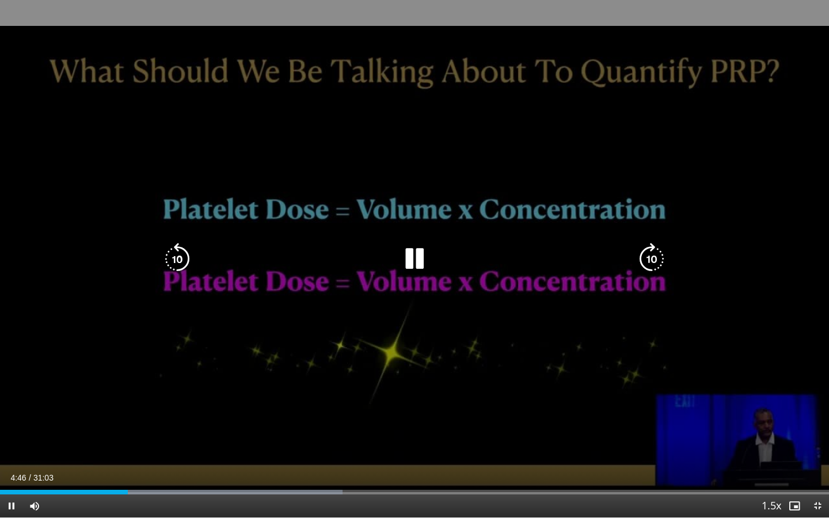
click at [654, 253] on icon "Video Player" at bounding box center [652, 259] width 32 height 32
click at [654, 254] on icon "Video Player" at bounding box center [652, 259] width 32 height 32
click at [654, 258] on icon "Video Player" at bounding box center [652, 259] width 32 height 32
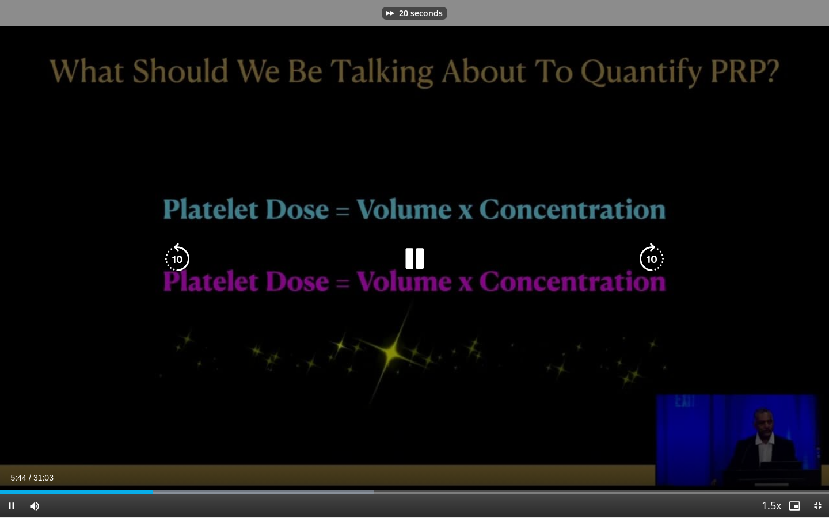
click at [654, 258] on icon "Video Player" at bounding box center [652, 259] width 32 height 32
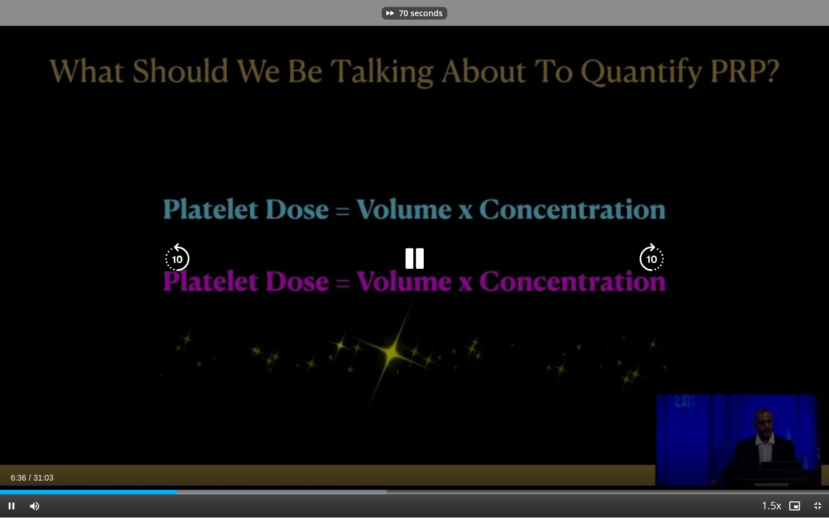
click at [654, 258] on icon "Video Player" at bounding box center [652, 259] width 32 height 32
click at [653, 258] on icon "Video Player" at bounding box center [652, 259] width 32 height 32
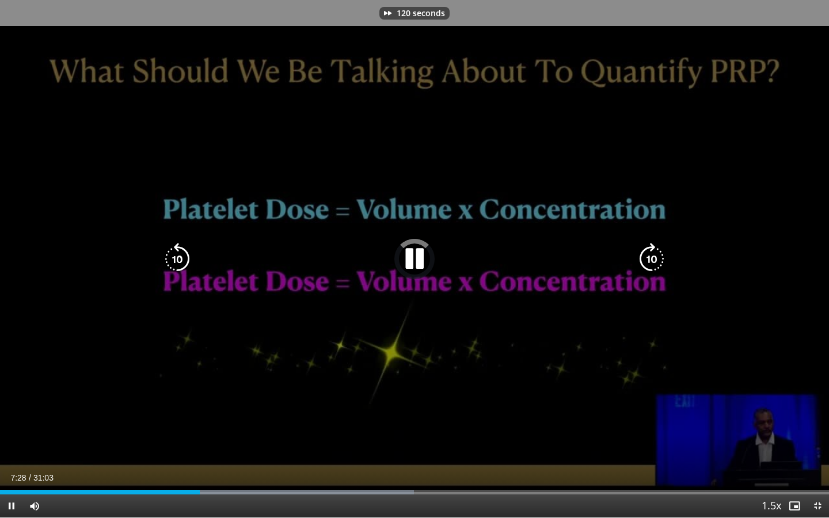
click at [653, 258] on icon "Video Player" at bounding box center [652, 259] width 32 height 32
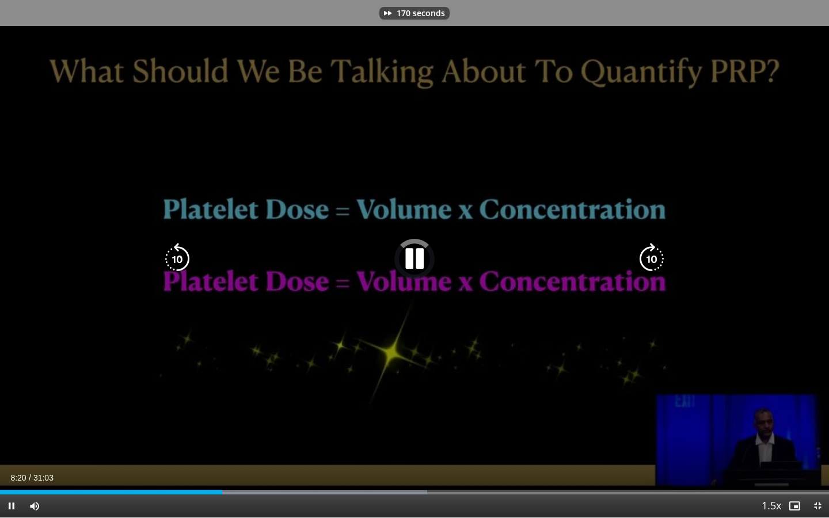
click at [653, 258] on icon "Video Player" at bounding box center [652, 259] width 32 height 32
click at [662, 262] on icon "Video Player" at bounding box center [652, 259] width 32 height 32
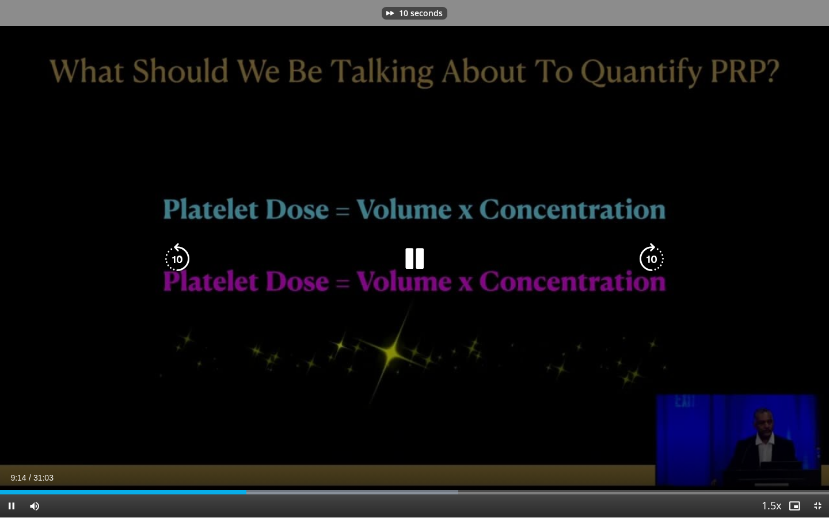
click at [649, 266] on icon "Video Player" at bounding box center [652, 259] width 32 height 32
click at [648, 266] on icon "Video Player" at bounding box center [652, 259] width 32 height 32
click at [648, 265] on icon "Video Player" at bounding box center [652, 259] width 32 height 32
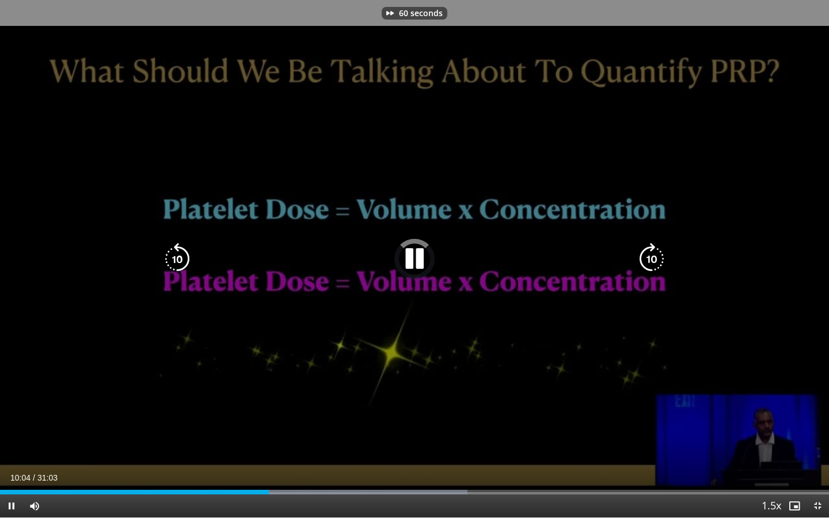
click at [649, 264] on icon "Video Player" at bounding box center [652, 259] width 32 height 32
drag, startPoint x: 623, startPoint y: 267, endPoint x: 597, endPoint y: 258, distance: 27.3
click at [597, 258] on div "Video Player" at bounding box center [415, 259] width 498 height 23
click at [650, 263] on icon "Video Player" at bounding box center [652, 259] width 32 height 32
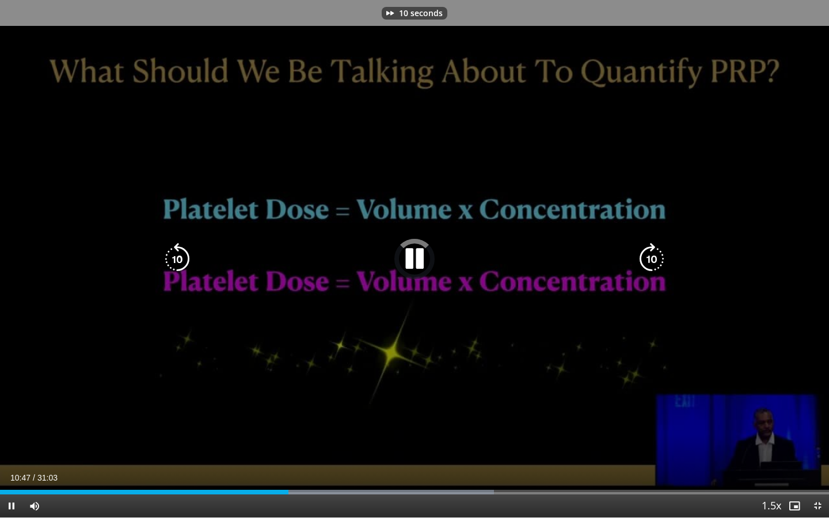
click at [649, 263] on icon "Video Player" at bounding box center [652, 259] width 32 height 32
click at [648, 263] on icon "Video Player" at bounding box center [652, 259] width 32 height 32
click at [647, 262] on icon "Video Player" at bounding box center [652, 259] width 32 height 32
click at [654, 256] on icon "Video Player" at bounding box center [652, 259] width 32 height 32
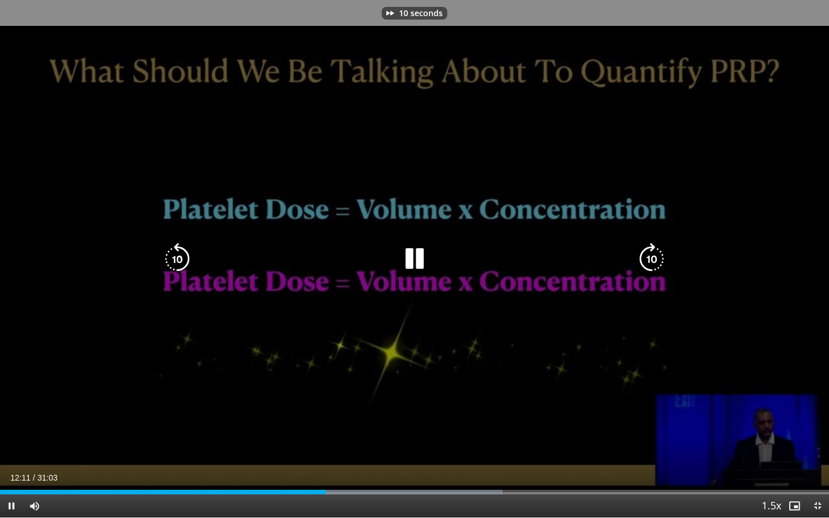
click at [652, 256] on icon "Video Player" at bounding box center [652, 259] width 32 height 32
click at [649, 254] on icon "Video Player" at bounding box center [652, 259] width 32 height 32
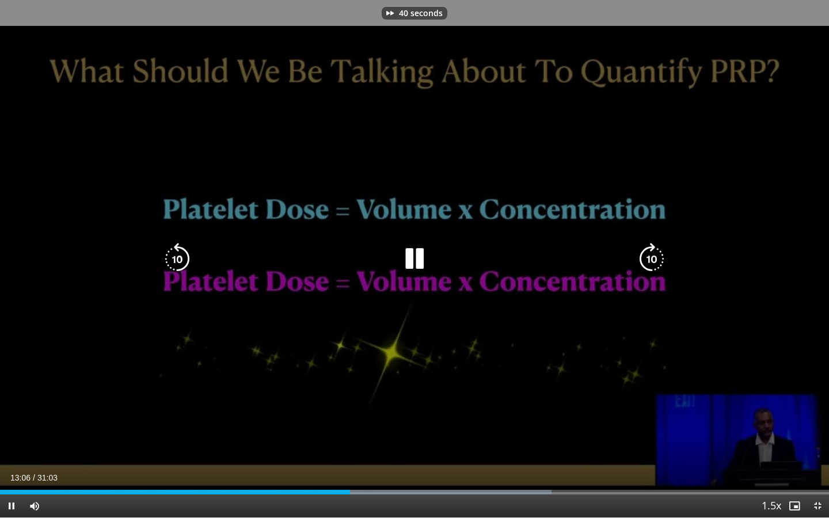
click at [649, 254] on icon "Video Player" at bounding box center [652, 259] width 32 height 32
click at [650, 255] on icon "Video Player" at bounding box center [652, 259] width 32 height 32
click at [649, 255] on icon "Video Player" at bounding box center [652, 259] width 32 height 32
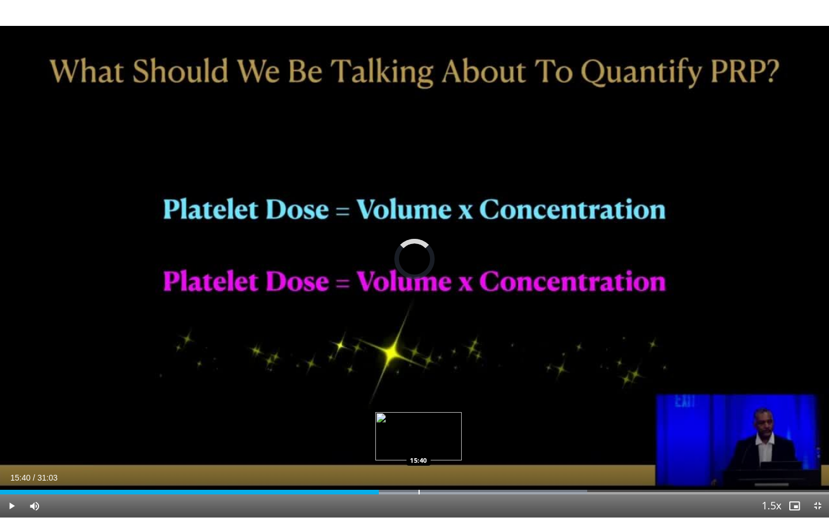
click at [419, 492] on div "Progress Bar" at bounding box center [419, 492] width 1 height 5
click at [467, 490] on div "Progress Bar" at bounding box center [467, 492] width 1 height 5
click at [509, 491] on div "Progress Bar" at bounding box center [509, 492] width 1 height 5
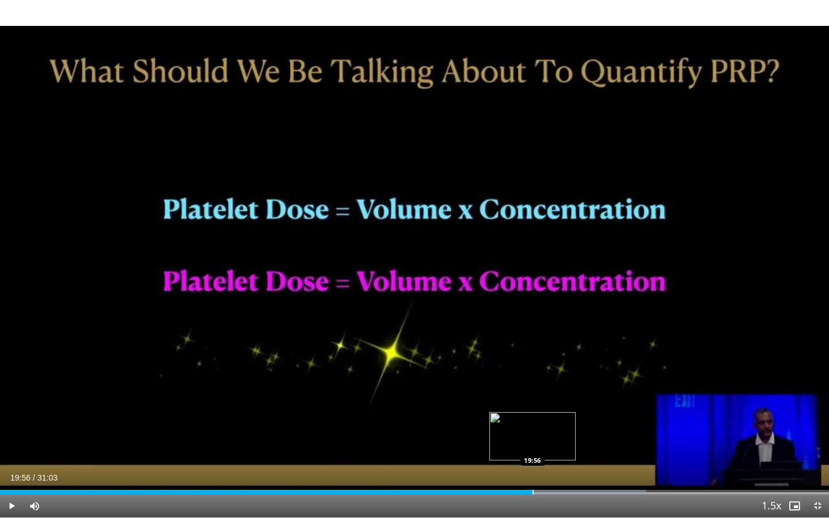
click at [533, 488] on div "Loaded : 77.94% 19:05 19:56" at bounding box center [414, 489] width 829 height 11
click at [563, 490] on div "Loaded : 78.05% 21:05 21:05" at bounding box center [414, 489] width 829 height 11
click at [590, 491] on div "Progress Bar" at bounding box center [590, 492] width 1 height 5
click at [568, 497] on div "Current Time 22:07 / Duration 31:03 Pause Skip Backward Skip Forward Mute Loade…" at bounding box center [414, 506] width 829 height 23
click at [571, 494] on div "Progress Bar" at bounding box center [571, 492] width 1 height 5
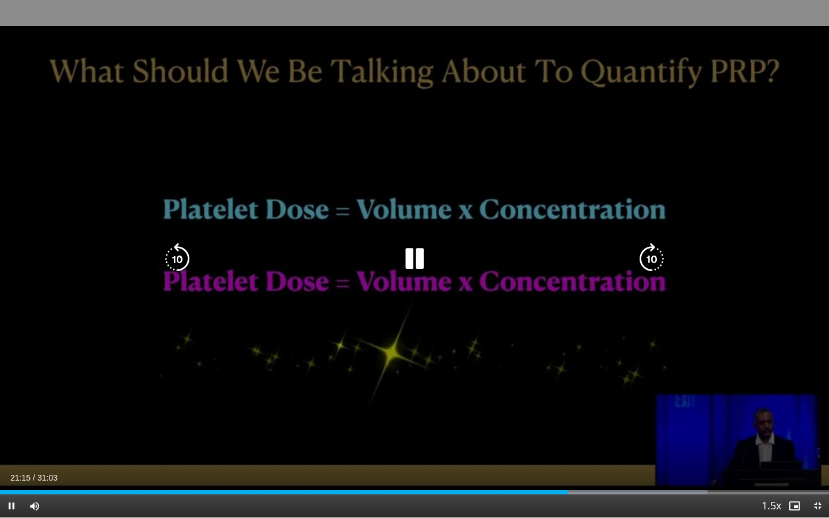
click at [656, 267] on icon "Video Player" at bounding box center [652, 259] width 32 height 32
click at [655, 266] on icon "Video Player" at bounding box center [652, 259] width 32 height 32
click at [662, 254] on icon "Video Player" at bounding box center [652, 259] width 32 height 32
click at [657, 259] on icon "Video Player" at bounding box center [652, 259] width 32 height 32
click at [656, 259] on icon "Video Player" at bounding box center [652, 259] width 32 height 32
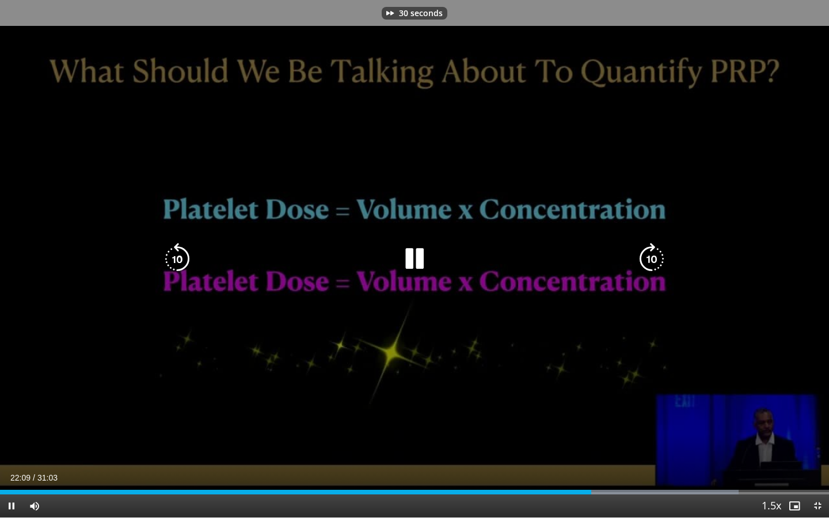
click at [654, 258] on icon "Video Player" at bounding box center [652, 259] width 32 height 32
click at [655, 257] on icon "Video Player" at bounding box center [652, 259] width 32 height 32
click at [656, 257] on icon "Video Player" at bounding box center [652, 259] width 32 height 32
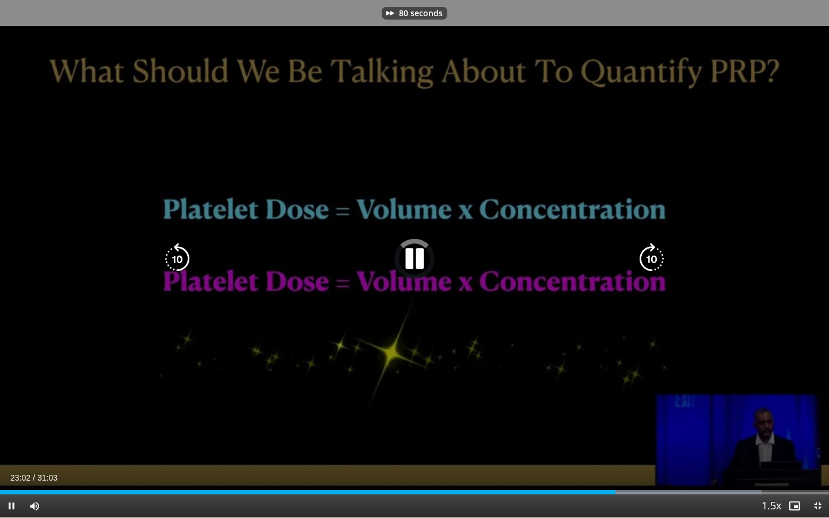
click at [656, 256] on icon "Video Player" at bounding box center [652, 259] width 32 height 32
click at [180, 251] on icon "Video Player" at bounding box center [177, 259] width 32 height 32
click at [660, 254] on icon "Video Player" at bounding box center [652, 259] width 32 height 32
click at [657, 253] on icon "Video Player" at bounding box center [652, 259] width 32 height 32
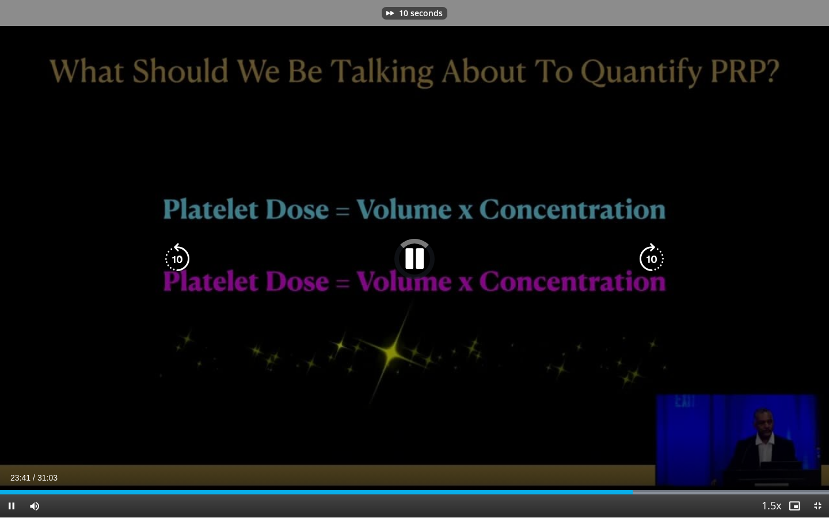
click at [658, 252] on icon "Video Player" at bounding box center [652, 259] width 32 height 32
click at [661, 250] on icon "Video Player" at bounding box center [652, 259] width 32 height 32
click at [662, 249] on icon "Video Player" at bounding box center [652, 259] width 32 height 32
click at [654, 252] on icon "Video Player" at bounding box center [652, 259] width 32 height 32
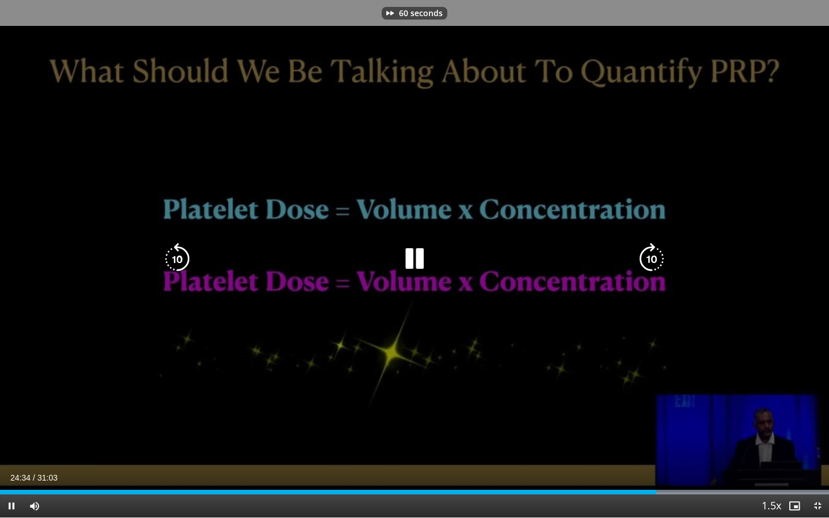
click at [654, 252] on icon "Video Player" at bounding box center [652, 259] width 32 height 32
click at [658, 253] on icon "Video Player" at bounding box center [652, 259] width 32 height 32
click at [657, 253] on icon "Video Player" at bounding box center [652, 259] width 32 height 32
click at [658, 253] on icon "Video Player" at bounding box center [652, 259] width 32 height 32
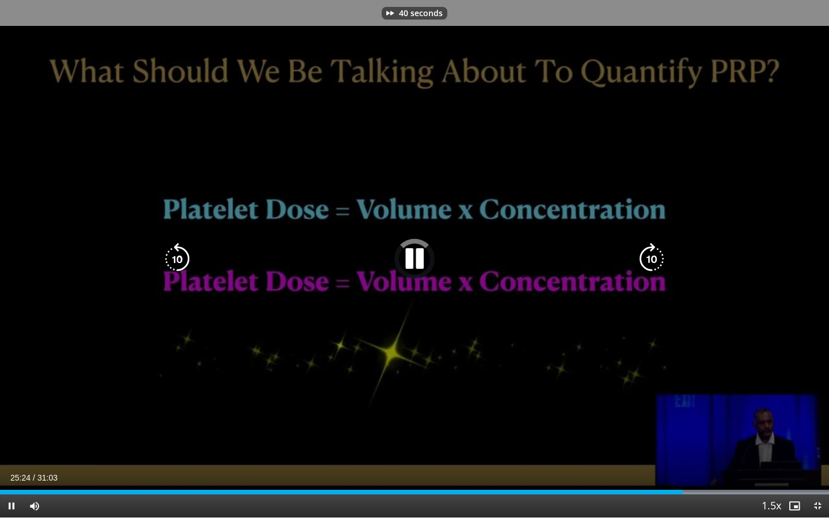
click at [658, 253] on icon "Video Player" at bounding box center [652, 259] width 32 height 32
click at [658, 252] on icon "Video Player" at bounding box center [652, 259] width 32 height 32
click at [659, 252] on icon "Video Player" at bounding box center [652, 259] width 32 height 32
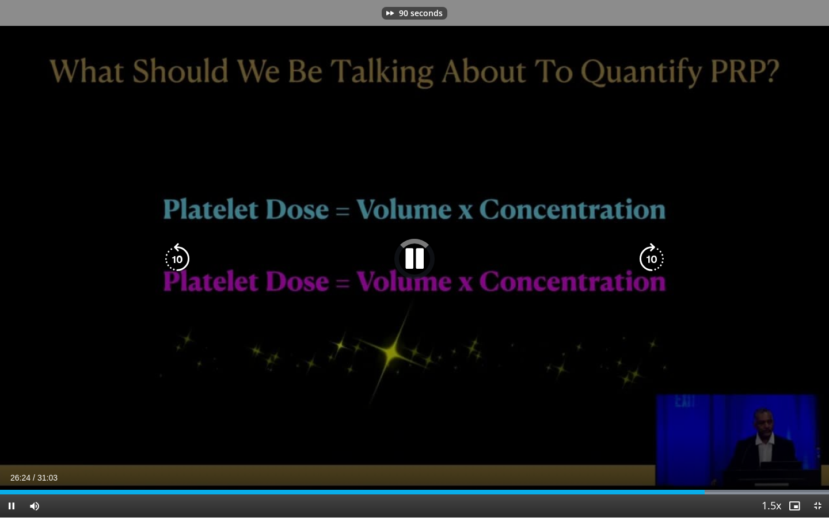
click at [654, 258] on icon "Video Player" at bounding box center [652, 259] width 32 height 32
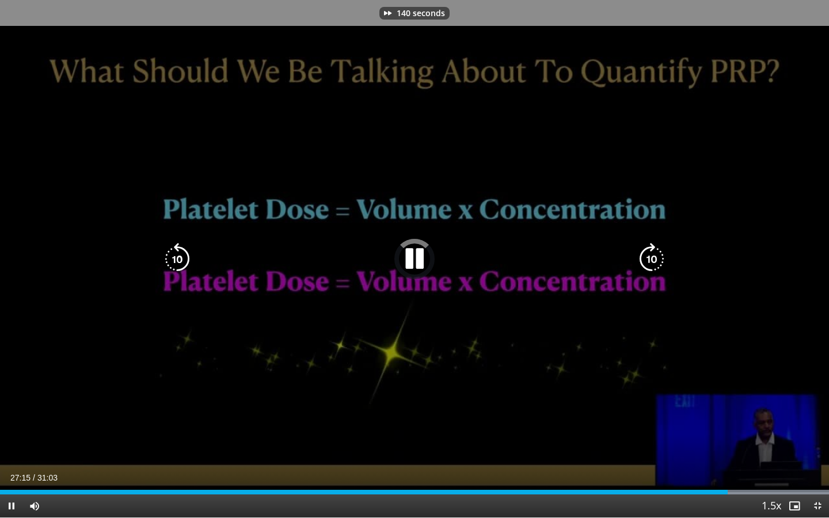
click at [654, 257] on icon "Video Player" at bounding box center [652, 259] width 32 height 32
click at [655, 256] on icon "Video Player" at bounding box center [652, 259] width 32 height 32
click at [655, 255] on icon "Video Player" at bounding box center [652, 259] width 32 height 32
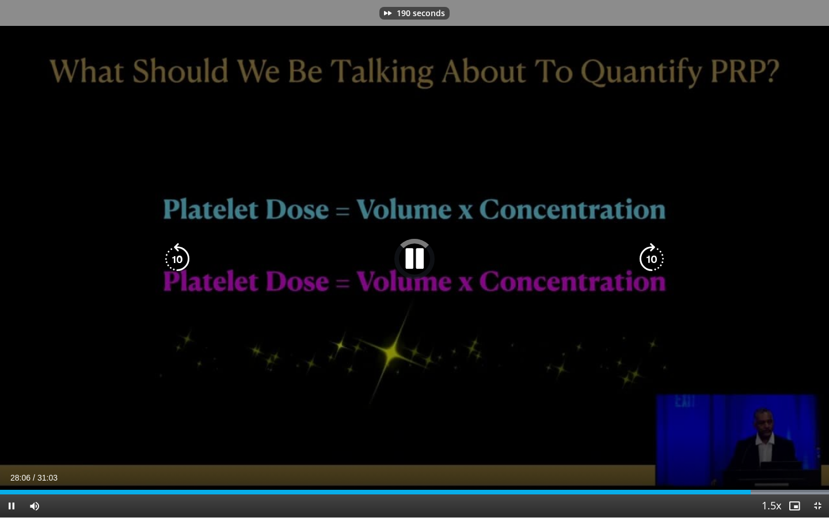
click at [655, 255] on icon "Video Player" at bounding box center [652, 259] width 32 height 32
click at [656, 254] on icon "Video Player" at bounding box center [652, 259] width 32 height 32
click at [656, 253] on icon "Video Player" at bounding box center [652, 259] width 32 height 32
click at [657, 252] on icon "Video Player" at bounding box center [652, 259] width 32 height 32
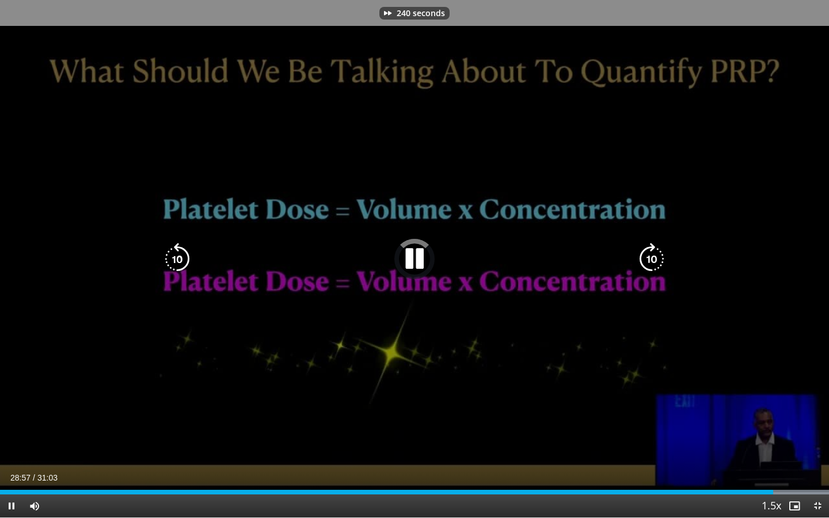
click at [657, 252] on icon "Video Player" at bounding box center [652, 259] width 32 height 32
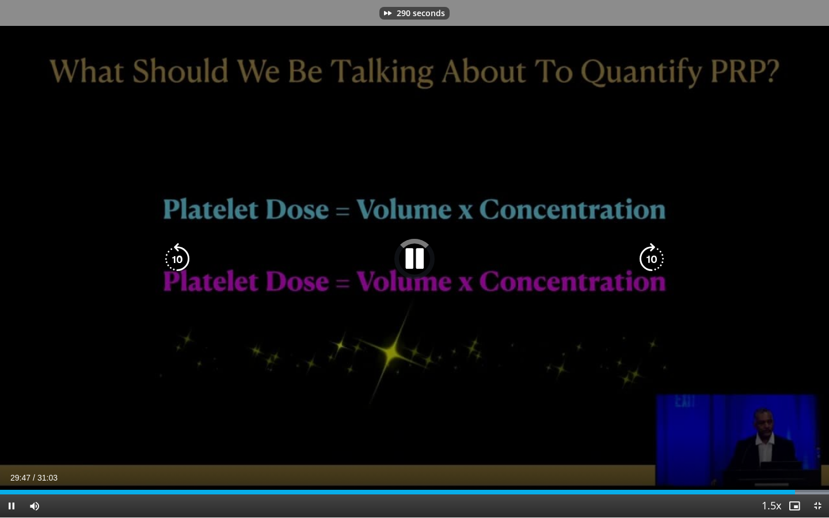
click at [656, 252] on icon "Video Player" at bounding box center [652, 259] width 32 height 32
click at [186, 256] on icon "Video Player" at bounding box center [177, 259] width 32 height 32
click at [185, 252] on icon "Video Player" at bounding box center [177, 259] width 32 height 32
click at [666, 252] on icon "Video Player" at bounding box center [652, 259] width 32 height 32
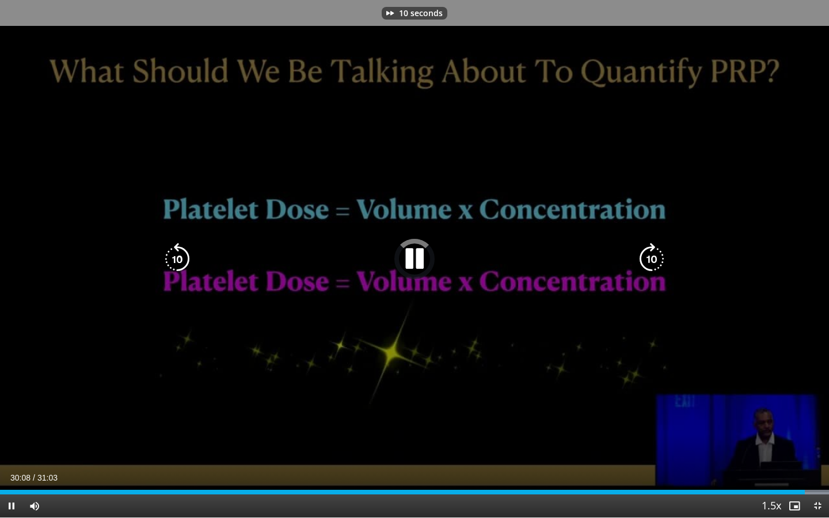
click at [666, 252] on icon "Video Player" at bounding box center [652, 259] width 32 height 32
click at [666, 251] on icon "Video Player" at bounding box center [652, 259] width 32 height 32
click at [666, 250] on icon "Video Player" at bounding box center [652, 259] width 32 height 32
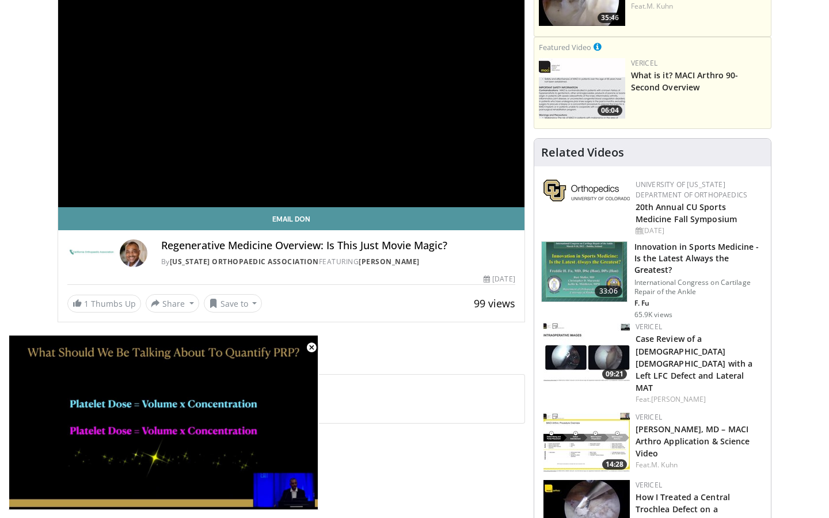
scroll to position [82, 0]
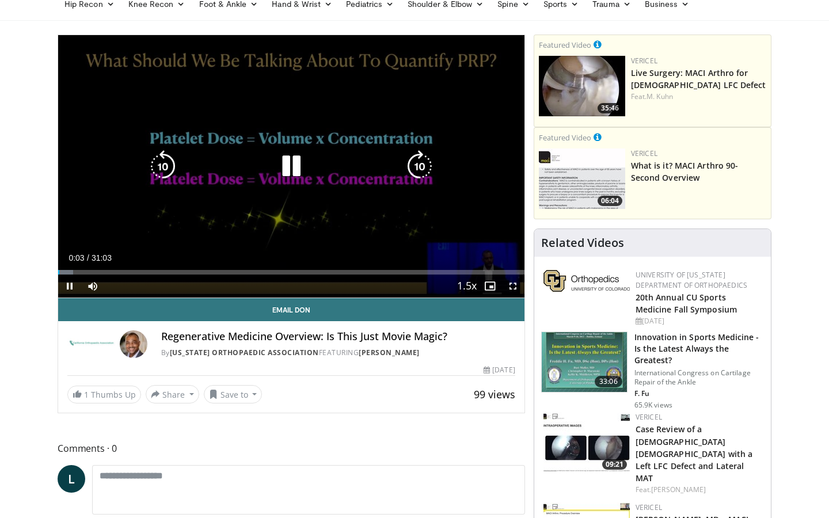
click at [290, 171] on icon "Video Player" at bounding box center [291, 166] width 32 height 32
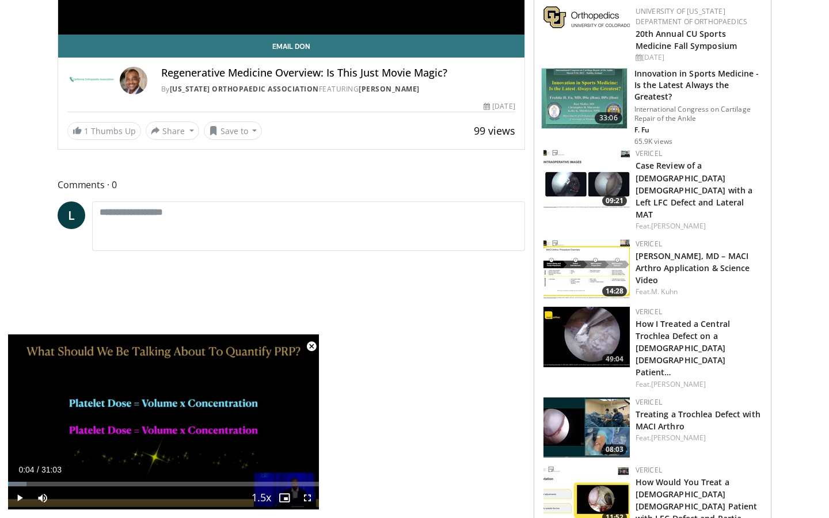
scroll to position [641, 0]
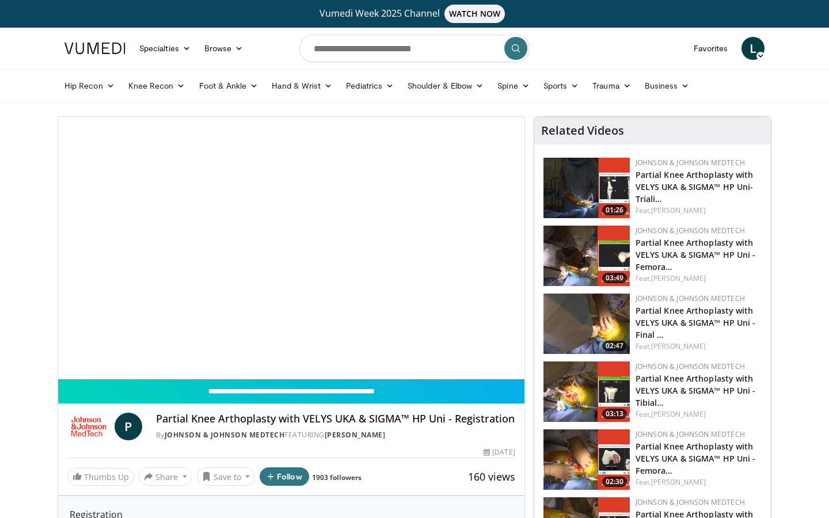
scroll to position [551, 0]
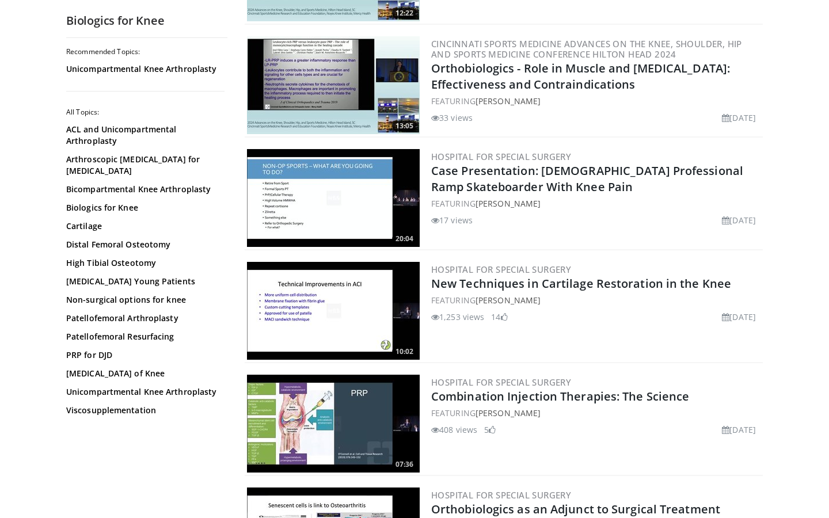
scroll to position [2729, 0]
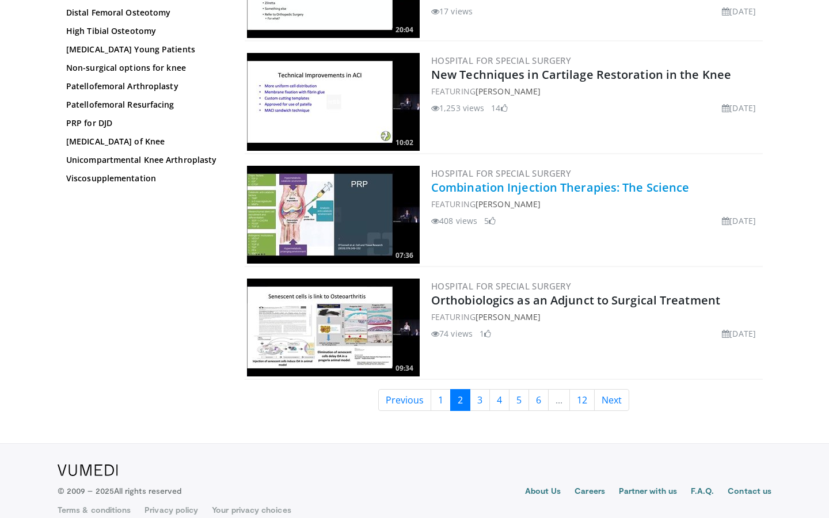
click at [498, 180] on link "Combination Injection Therapies: The Science" at bounding box center [560, 188] width 258 height 16
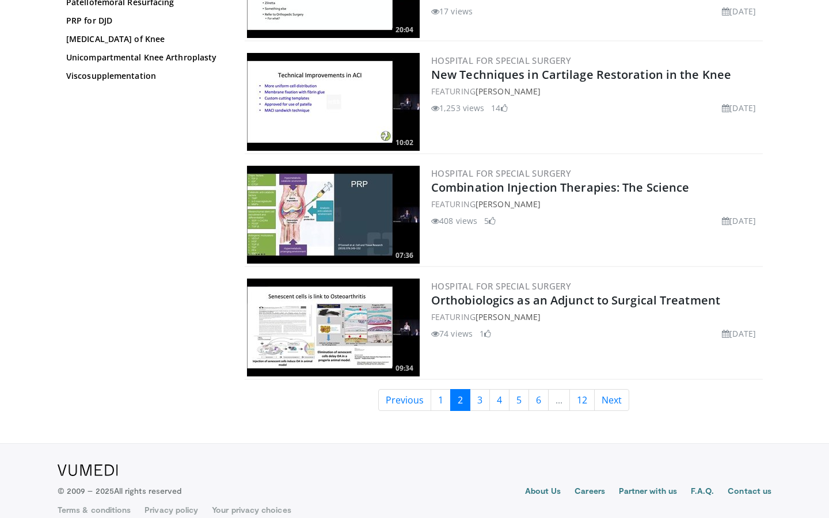
click at [374, 300] on img at bounding box center [333, 328] width 173 height 98
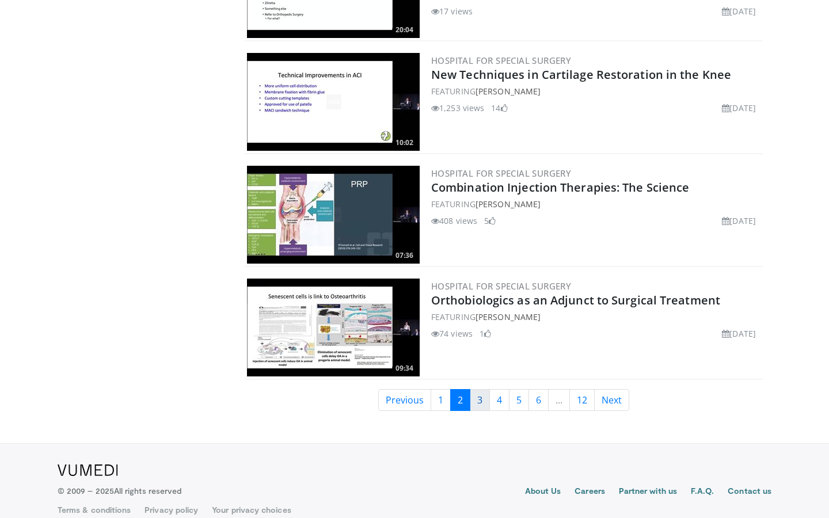
click at [478, 389] on link "3" at bounding box center [480, 400] width 20 height 22
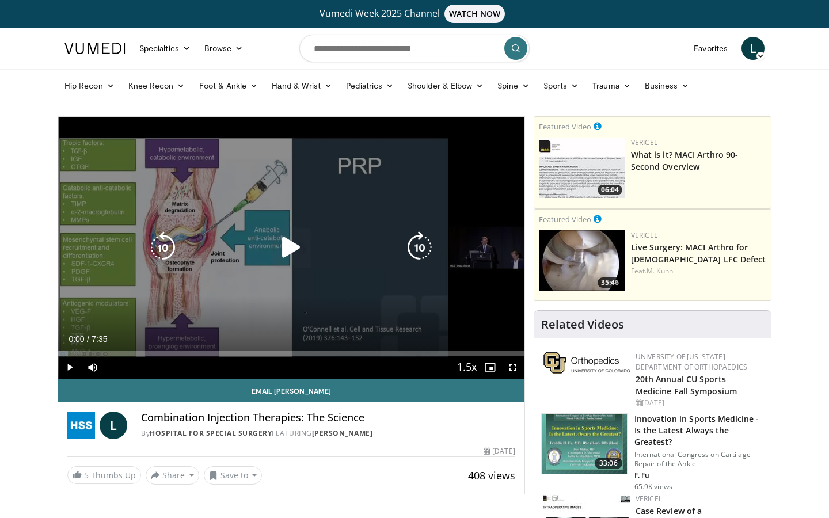
click at [287, 247] on icon "Video Player" at bounding box center [291, 248] width 32 height 32
click at [422, 247] on icon "Video Player" at bounding box center [420, 248] width 32 height 32
click at [161, 246] on icon "Video Player" at bounding box center [163, 248] width 32 height 32
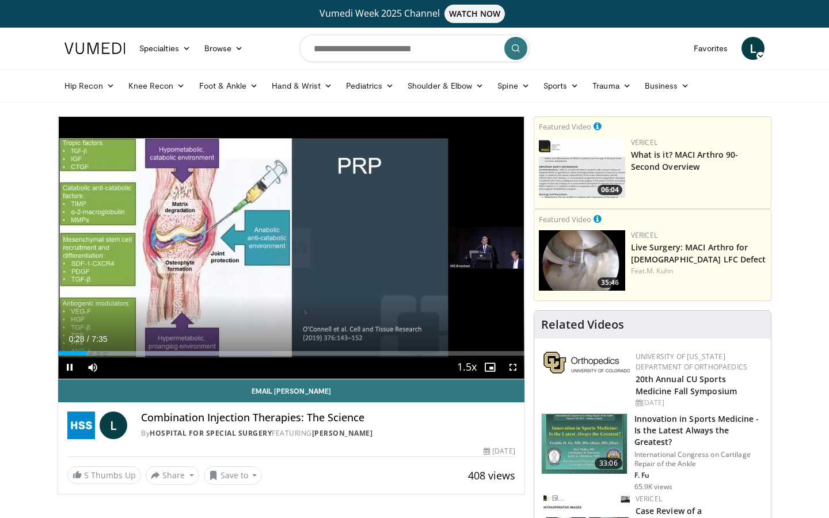
click at [510, 365] on span "Video Player" at bounding box center [513, 367] width 23 height 23
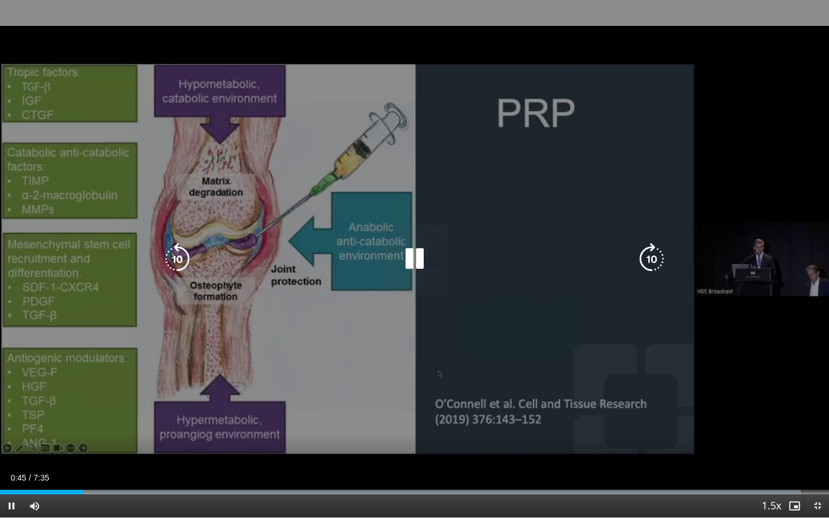
click at [657, 256] on icon "Video Player" at bounding box center [652, 259] width 32 height 32
click at [656, 256] on icon "Video Player" at bounding box center [652, 259] width 32 height 32
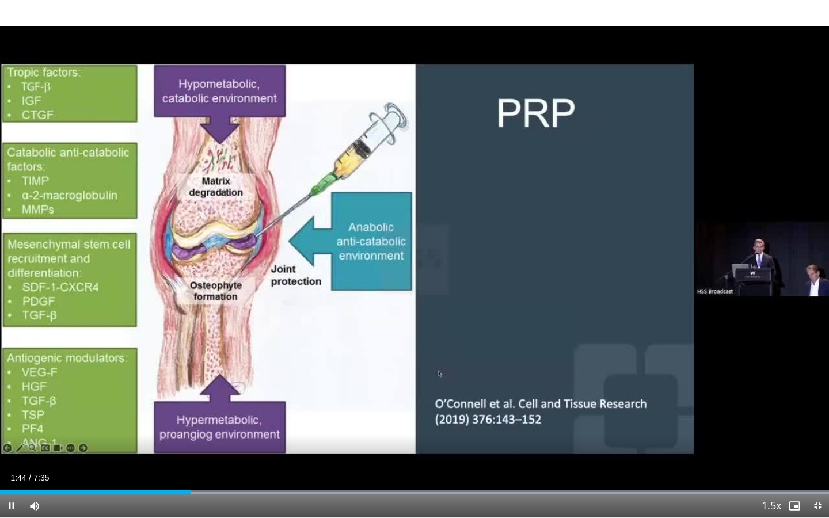
click at [656, 256] on div "40 seconds Tap to unmute" at bounding box center [414, 259] width 829 height 518
click at [13, 505] on span "Video Player" at bounding box center [11, 506] width 23 height 23
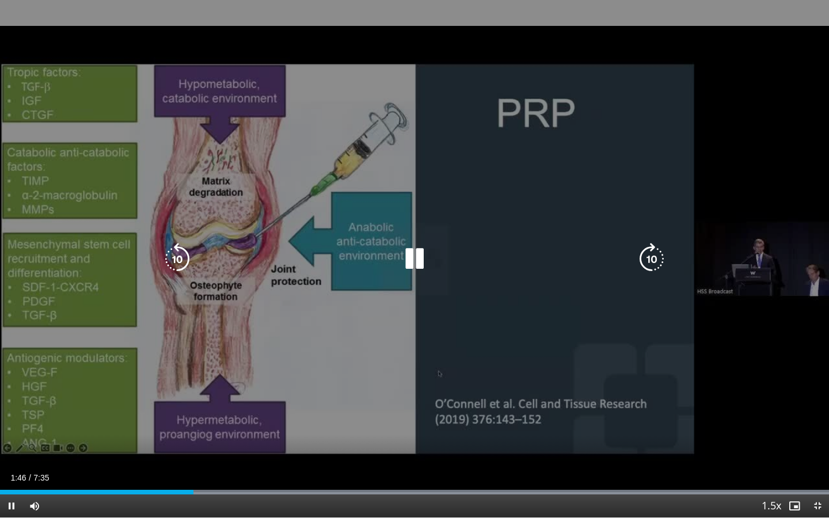
click at [653, 261] on icon "Video Player" at bounding box center [652, 259] width 32 height 32
click at [653, 262] on icon "Video Player" at bounding box center [652, 259] width 32 height 32
click at [653, 265] on icon "Video Player" at bounding box center [652, 259] width 32 height 32
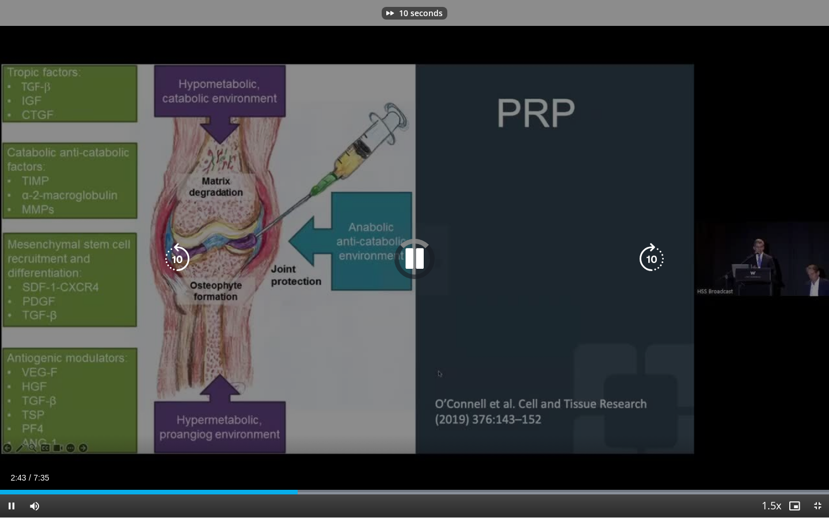
click at [653, 265] on icon "Video Player" at bounding box center [652, 259] width 32 height 32
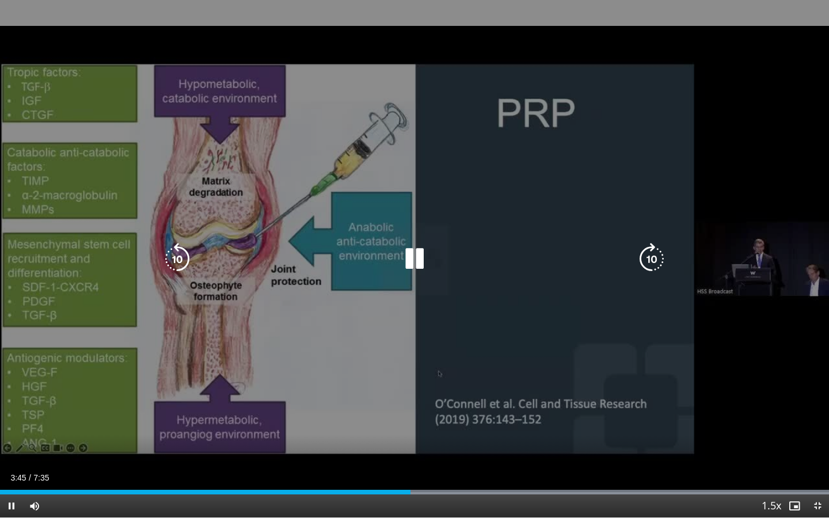
click at [655, 265] on icon "Video Player" at bounding box center [652, 259] width 32 height 32
click at [654, 265] on icon "Video Player" at bounding box center [652, 259] width 32 height 32
click at [654, 266] on icon "Video Player" at bounding box center [652, 259] width 32 height 32
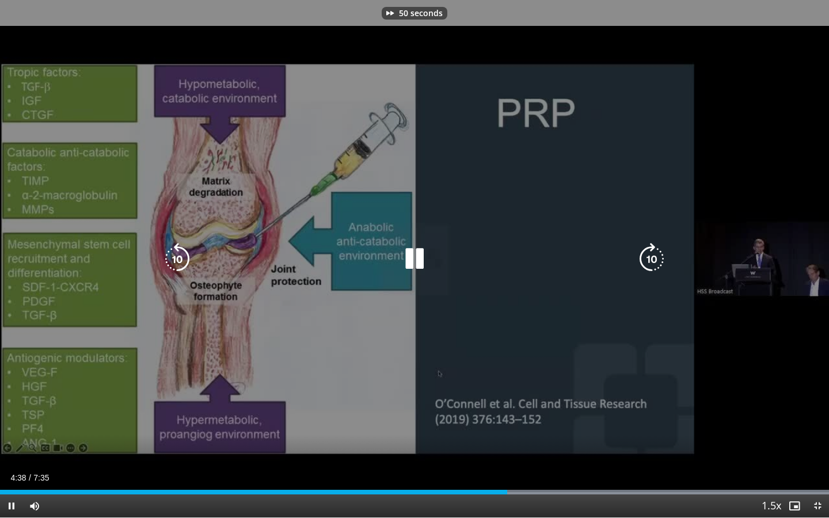
click at [654, 266] on icon "Video Player" at bounding box center [652, 259] width 32 height 32
click at [653, 264] on icon "Video Player" at bounding box center [652, 259] width 32 height 32
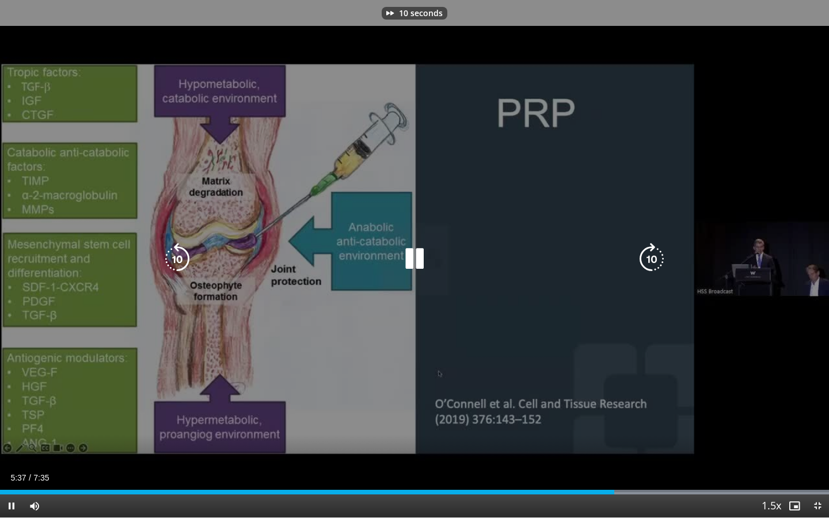
click at [653, 263] on icon "Video Player" at bounding box center [652, 259] width 32 height 32
click at [656, 260] on icon "Video Player" at bounding box center [652, 259] width 32 height 32
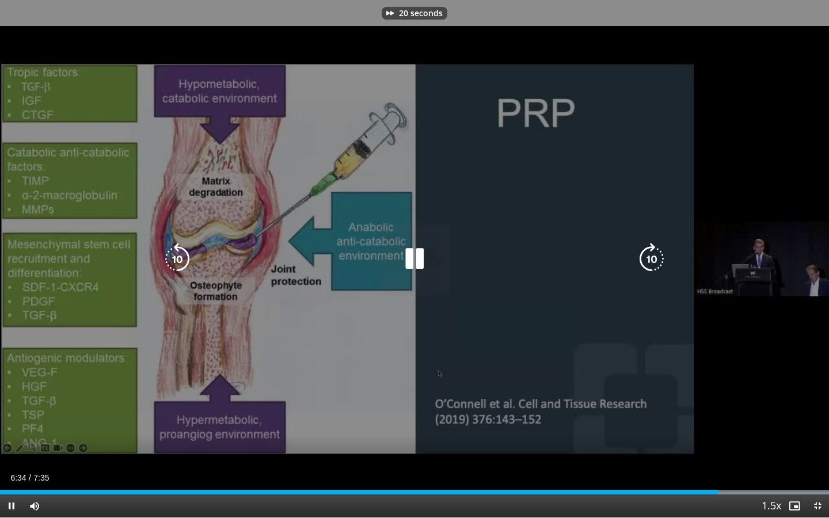
click at [656, 260] on icon "Video Player" at bounding box center [652, 259] width 32 height 32
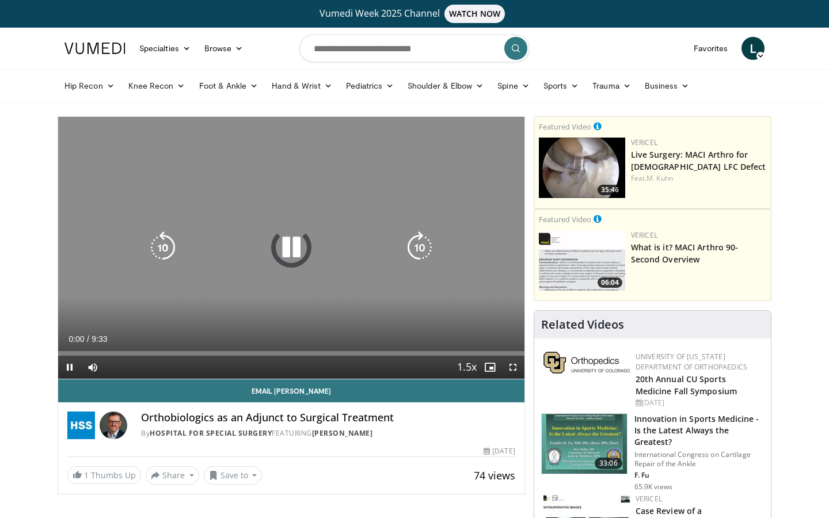
click at [287, 245] on icon "Video Player" at bounding box center [291, 248] width 32 height 32
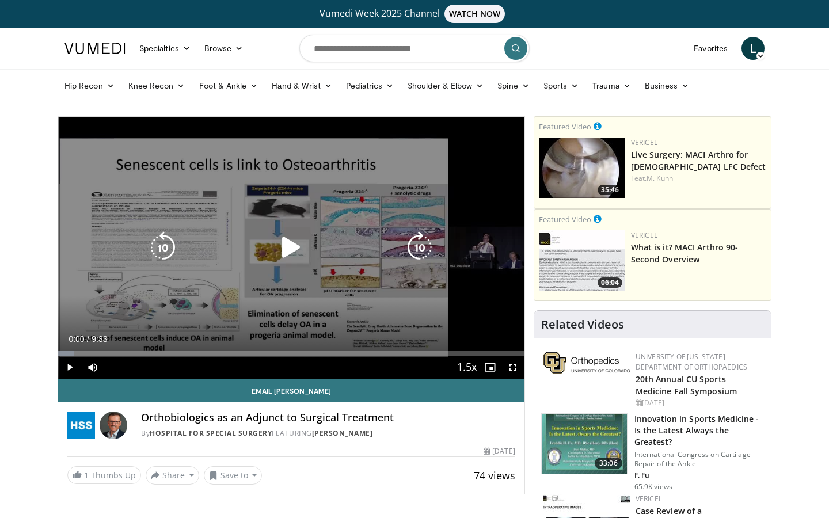
click at [287, 243] on icon "Video Player" at bounding box center [291, 248] width 32 height 32
click at [427, 245] on icon "Video Player" at bounding box center [420, 248] width 32 height 32
click at [426, 246] on icon "Video Player" at bounding box center [420, 248] width 32 height 32
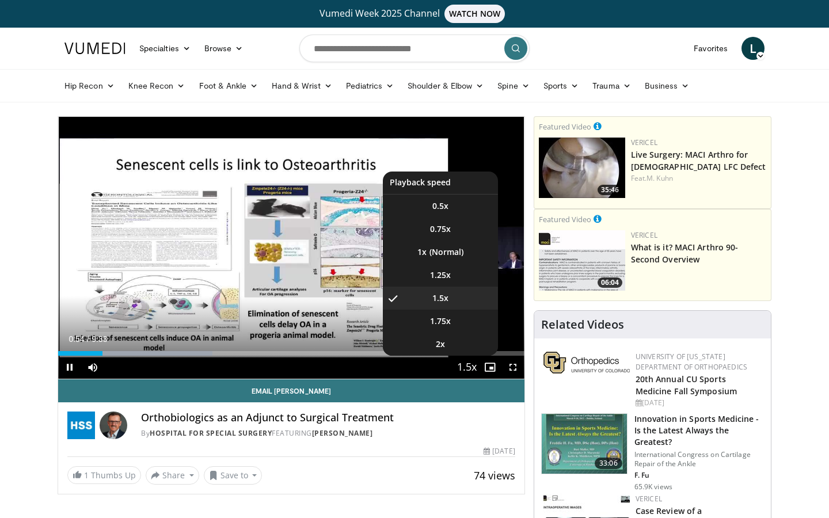
click at [470, 365] on span "Video Player" at bounding box center [467, 368] width 16 height 23
click at [456, 252] on li "1x" at bounding box center [440, 252] width 115 height 23
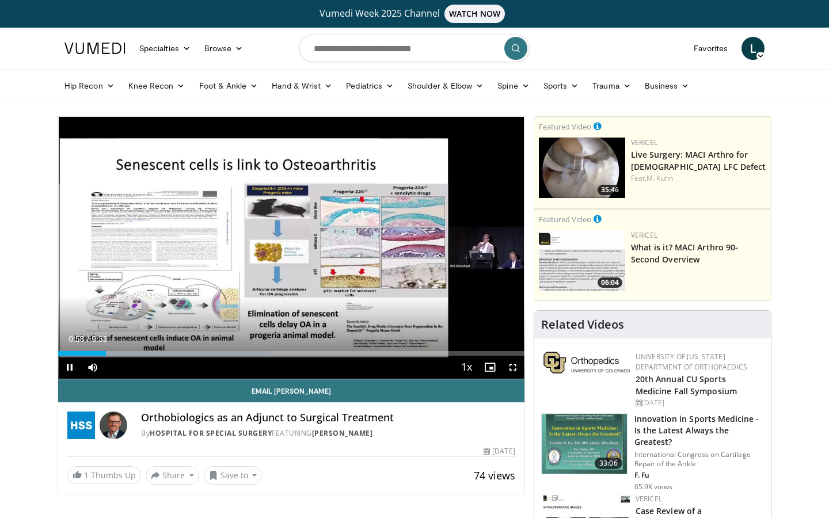
click at [511, 368] on span "Video Player" at bounding box center [513, 367] width 23 height 23
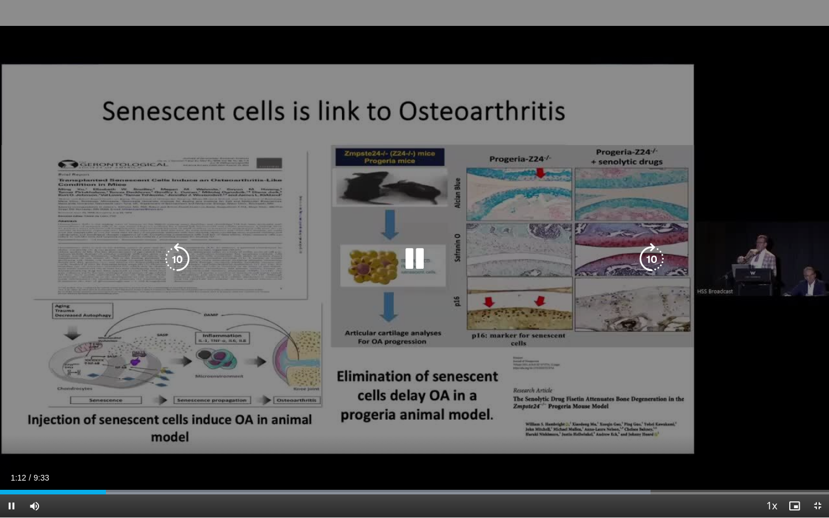
click at [658, 260] on icon "Video Player" at bounding box center [652, 259] width 32 height 32
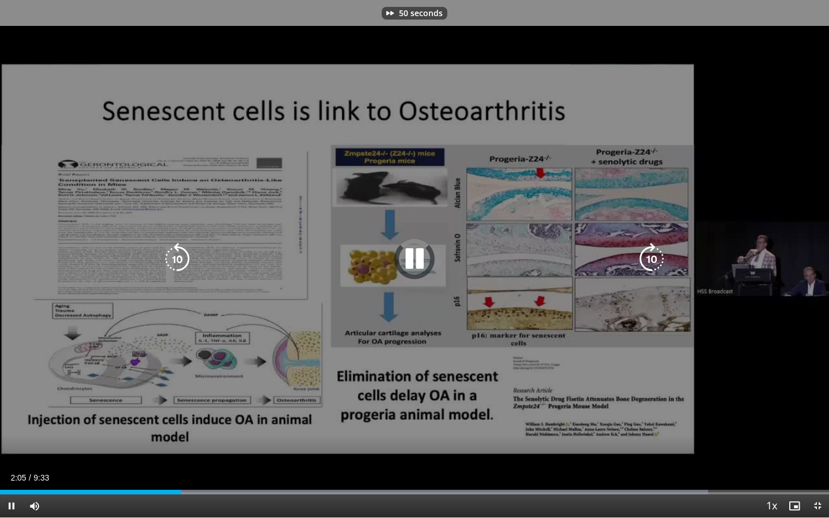
click at [658, 260] on icon "Video Player" at bounding box center [652, 259] width 32 height 32
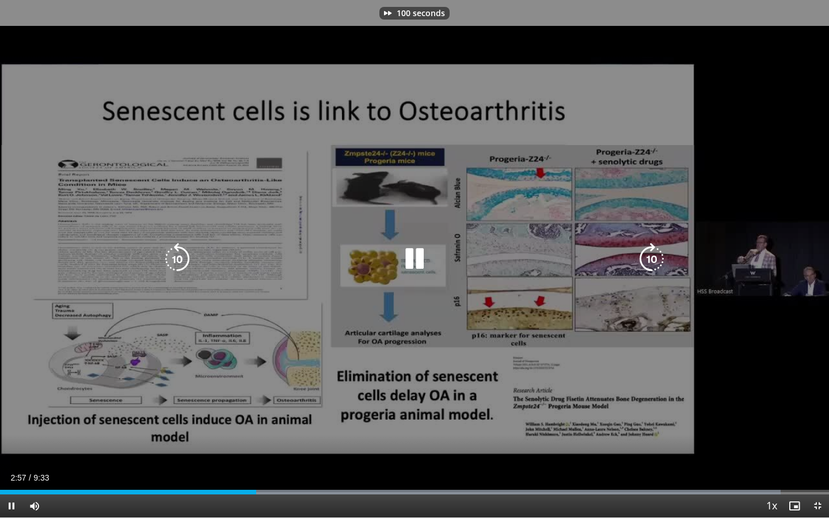
click at [658, 260] on icon "Video Player" at bounding box center [652, 259] width 32 height 32
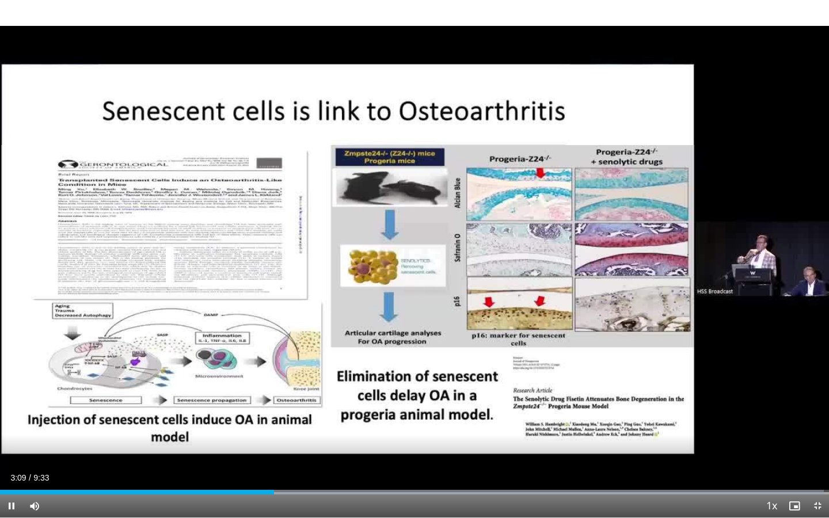
click at [658, 260] on div "110 seconds Tap to unmute" at bounding box center [414, 259] width 829 height 518
click at [13, 502] on span "Video Player" at bounding box center [11, 506] width 23 height 23
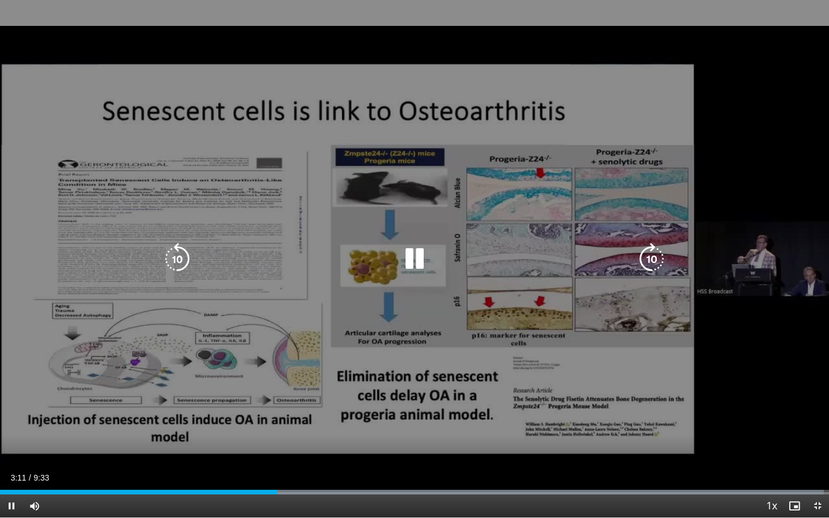
click at [646, 251] on icon "Video Player" at bounding box center [652, 259] width 32 height 32
click at [651, 257] on icon "Video Player" at bounding box center [652, 259] width 32 height 32
click at [653, 256] on icon "Video Player" at bounding box center [652, 259] width 32 height 32
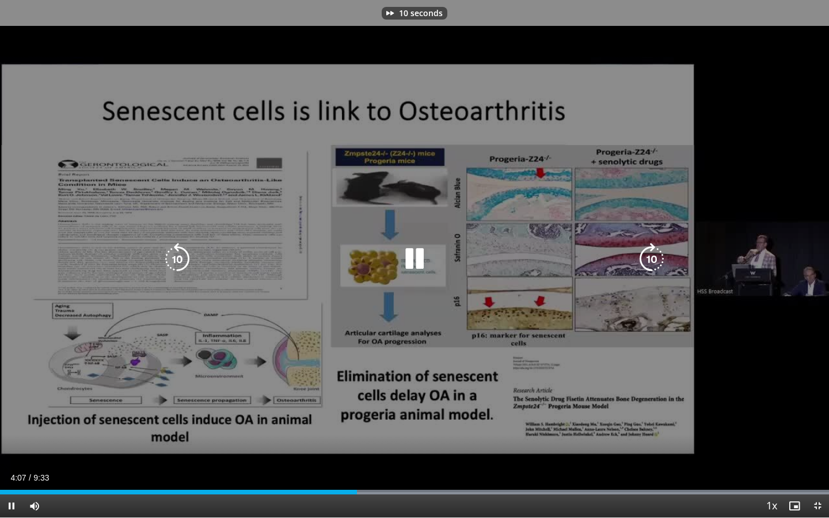
click at [653, 256] on icon "Video Player" at bounding box center [652, 259] width 32 height 32
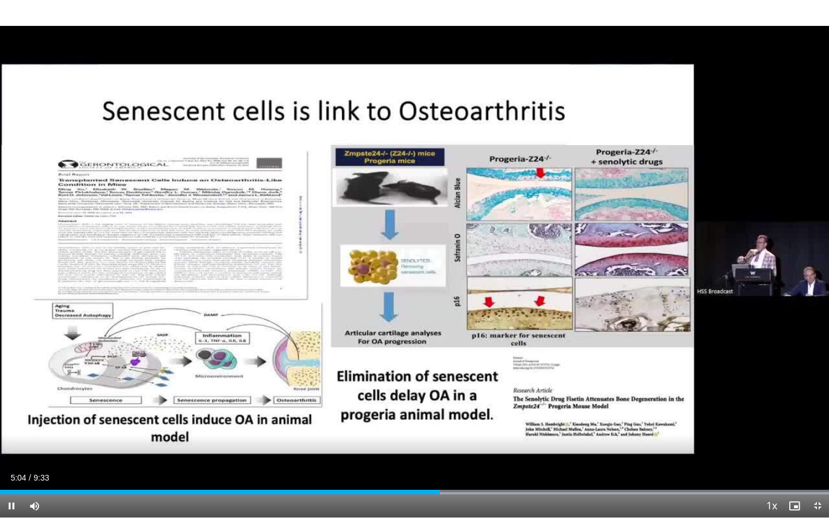
click at [653, 256] on div "10 seconds Tap to unmute" at bounding box center [414, 259] width 829 height 518
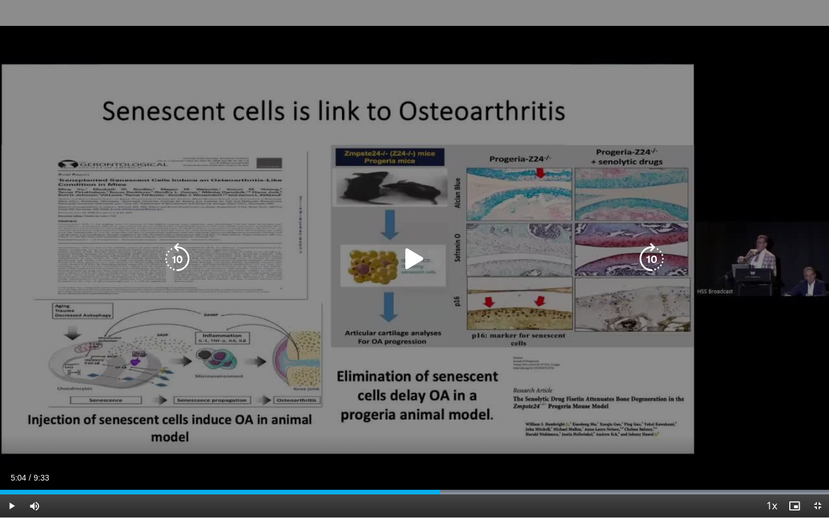
click at [427, 309] on div "10 seconds Tap to unmute" at bounding box center [414, 259] width 829 height 518
click at [649, 258] on icon "Video Player" at bounding box center [652, 259] width 32 height 32
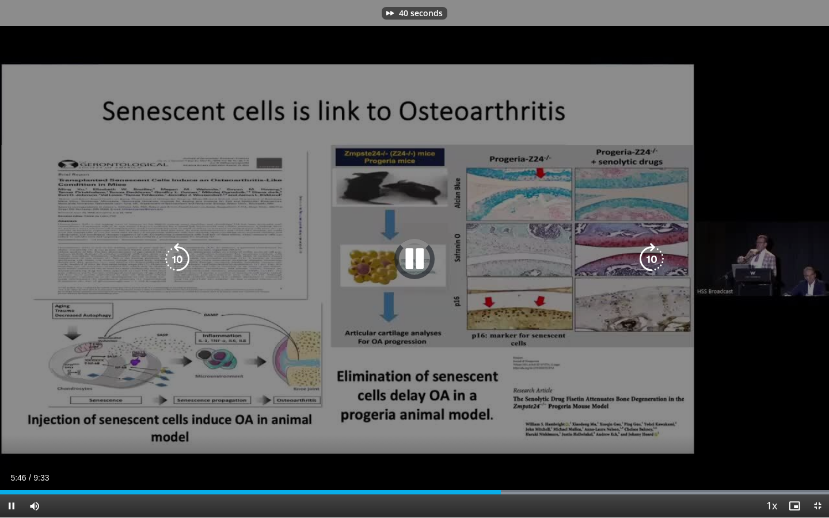
click at [649, 258] on icon "Video Player" at bounding box center [652, 259] width 32 height 32
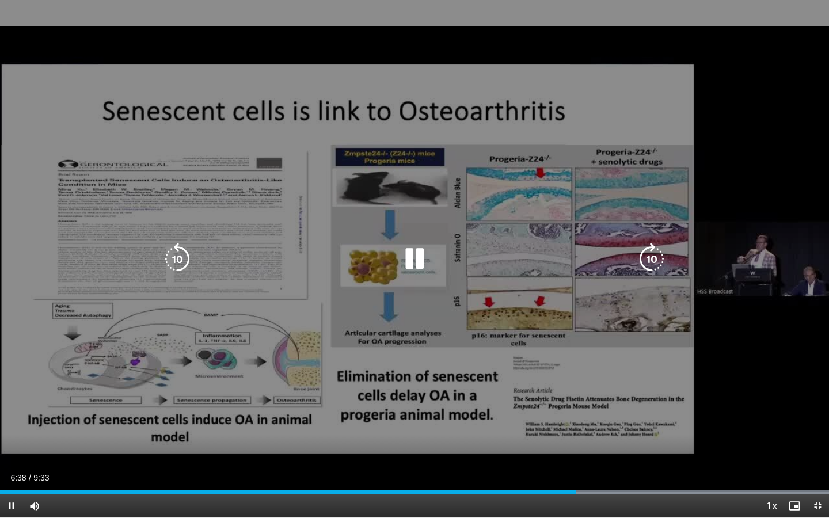
click at [649, 258] on icon "Video Player" at bounding box center [652, 259] width 32 height 32
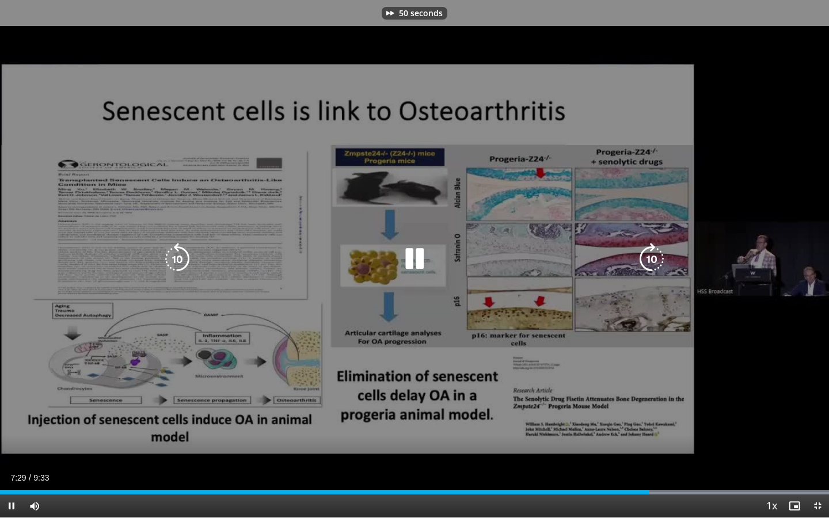
click at [649, 258] on icon "Video Player" at bounding box center [652, 259] width 32 height 32
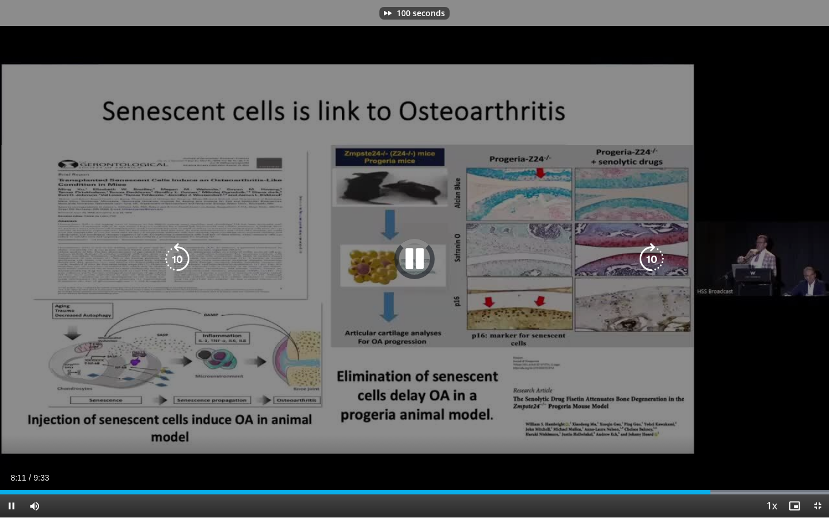
click at [649, 258] on icon "Video Player" at bounding box center [652, 259] width 32 height 32
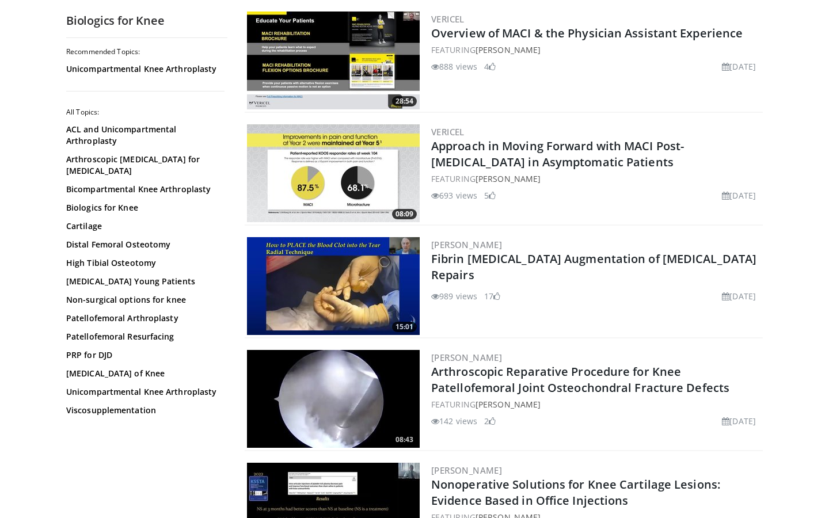
scroll to position [1681, 0]
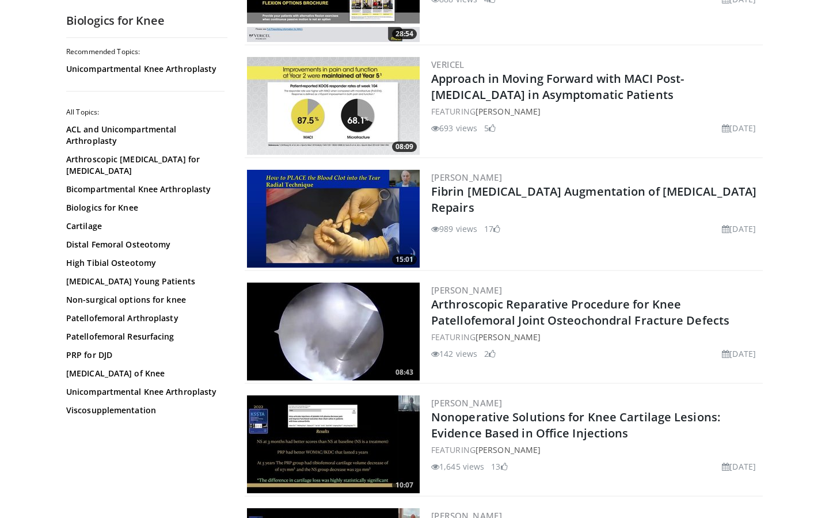
click at [363, 249] on img at bounding box center [333, 219] width 173 height 98
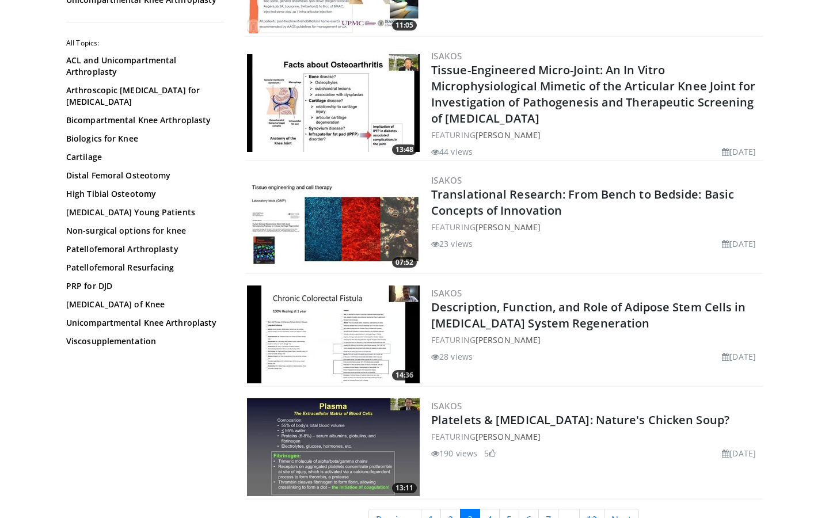
scroll to position [2729, 0]
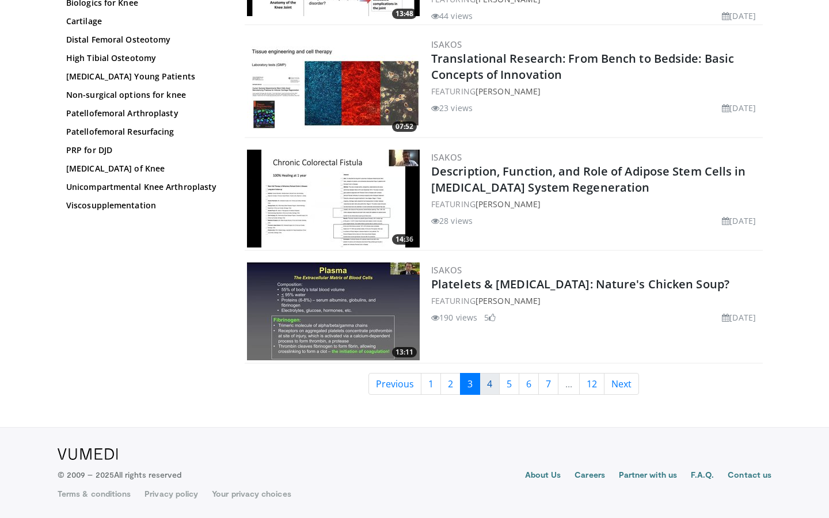
click at [489, 387] on link "4" at bounding box center [490, 384] width 20 height 22
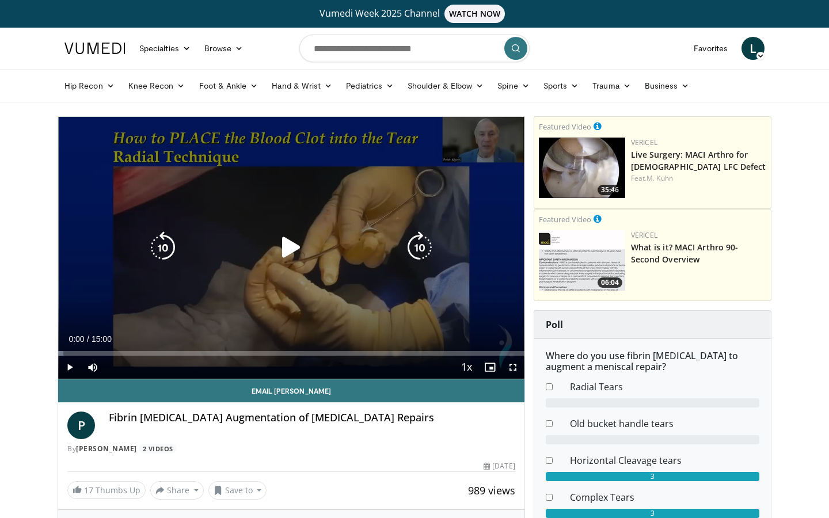
click at [290, 243] on icon "Video Player" at bounding box center [291, 248] width 32 height 32
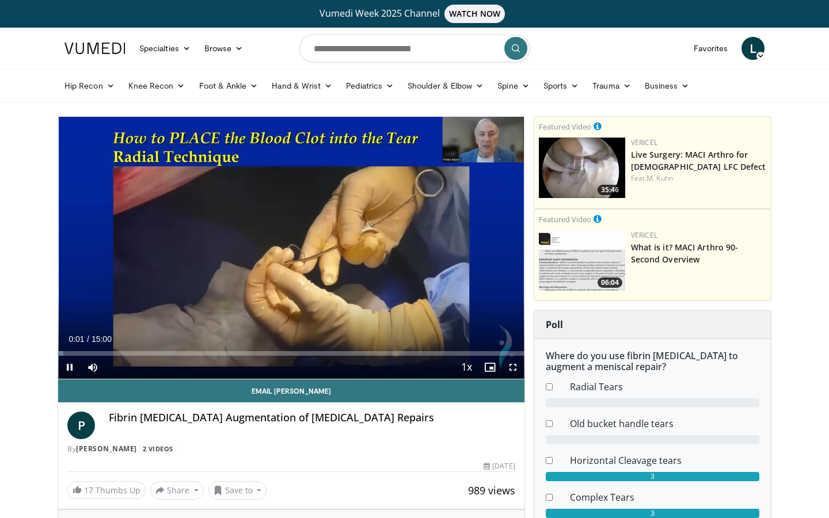
click at [513, 367] on span "Video Player" at bounding box center [513, 367] width 23 height 23
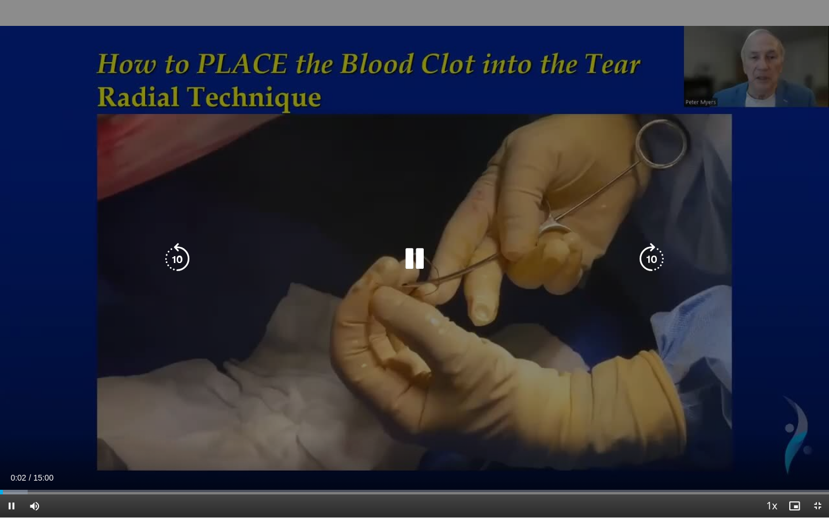
click at [652, 253] on icon "Video Player" at bounding box center [652, 259] width 32 height 32
click at [657, 255] on icon "Video Player" at bounding box center [652, 259] width 32 height 32
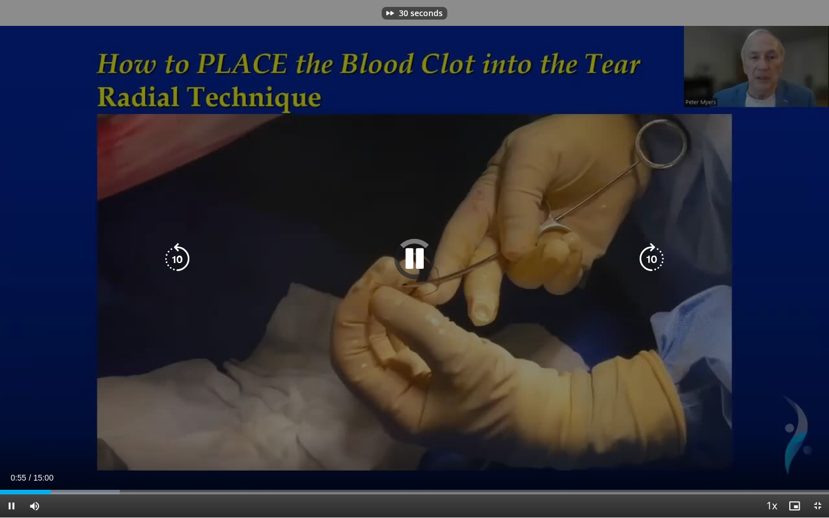
click at [657, 255] on icon "Video Player" at bounding box center [652, 259] width 32 height 32
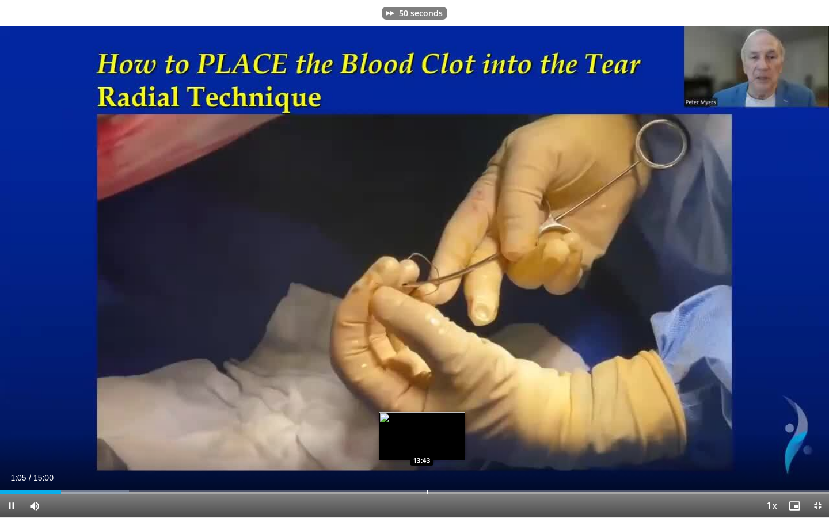
click at [427, 493] on div "Progress Bar" at bounding box center [427, 492] width 1 height 5
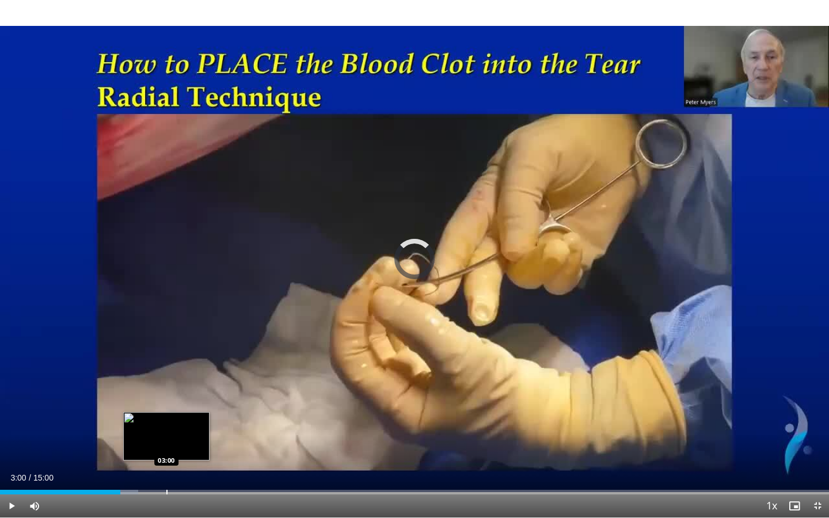
click at [166, 491] on div "Progress Bar" at bounding box center [166, 492] width 1 height 5
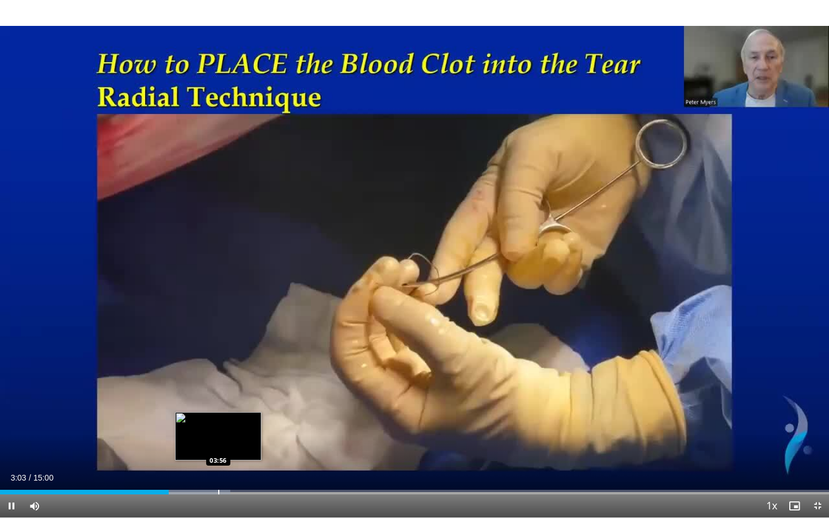
click at [219, 490] on div "Loaded : 27.76% 03:03 03:56" at bounding box center [414, 489] width 829 height 11
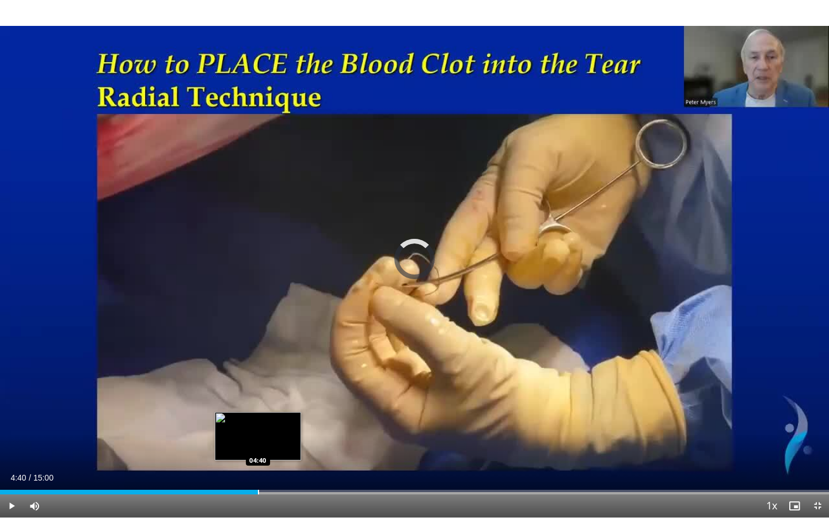
click at [258, 490] on div "Loaded : 28.87% 04:40 04:40" at bounding box center [414, 489] width 829 height 11
click at [269, 489] on div "Loaded : 32.65% 04:40 04:50" at bounding box center [414, 489] width 829 height 11
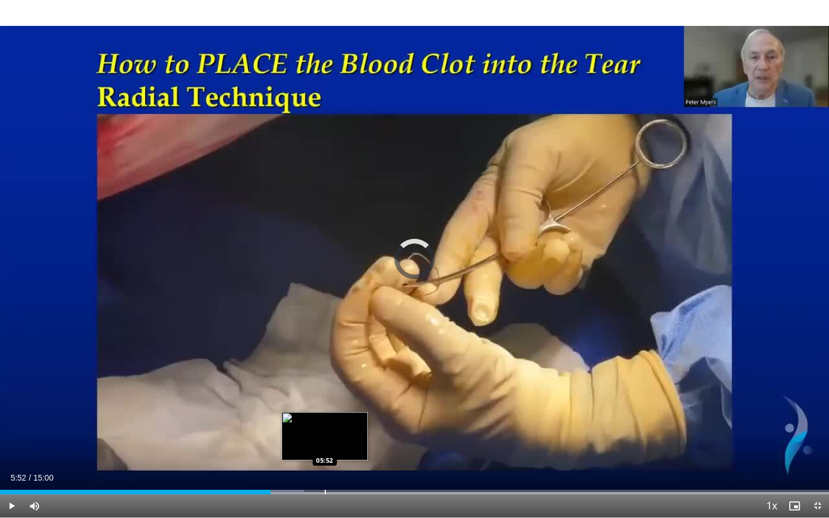
click at [325, 492] on div "Progress Bar" at bounding box center [325, 492] width 1 height 5
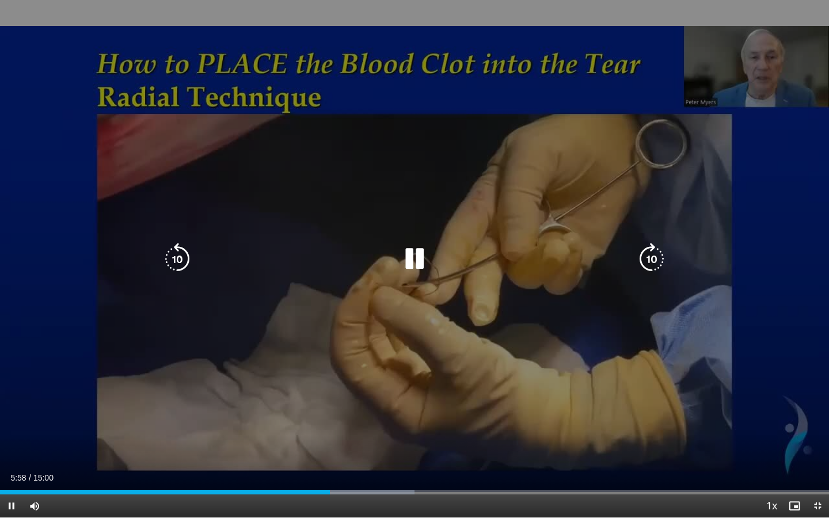
click at [658, 254] on icon "Video Player" at bounding box center [652, 259] width 32 height 32
click at [660, 254] on icon "Video Player" at bounding box center [652, 259] width 32 height 32
click at [173, 249] on icon "Video Player" at bounding box center [177, 259] width 32 height 32
click at [179, 248] on icon "Video Player" at bounding box center [177, 259] width 32 height 32
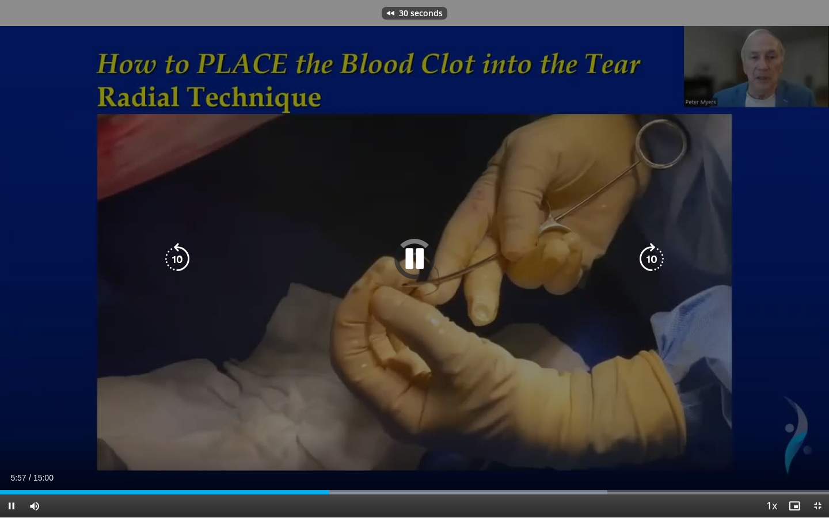
click at [180, 248] on icon "Video Player" at bounding box center [177, 259] width 32 height 32
click at [181, 248] on icon "Video Player" at bounding box center [177, 259] width 32 height 32
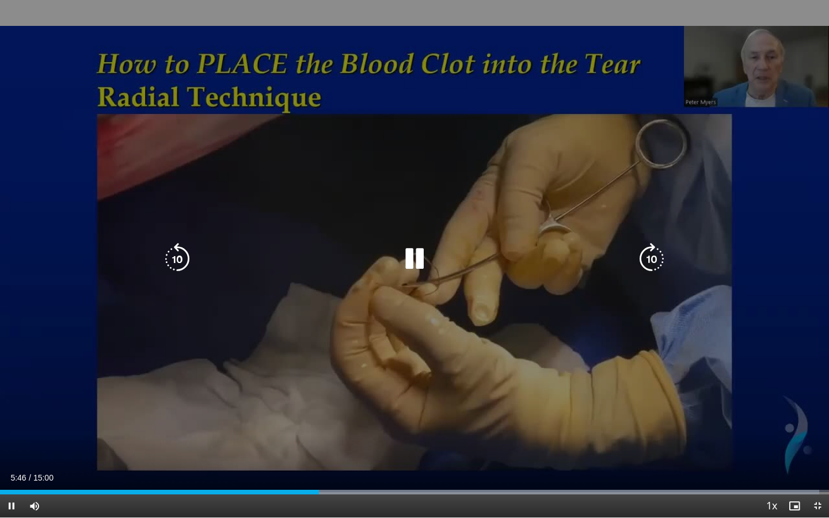
click at [655, 256] on icon "Video Player" at bounding box center [652, 259] width 32 height 32
click at [658, 255] on icon "Video Player" at bounding box center [652, 259] width 32 height 32
click at [654, 259] on icon "Video Player" at bounding box center [652, 259] width 32 height 32
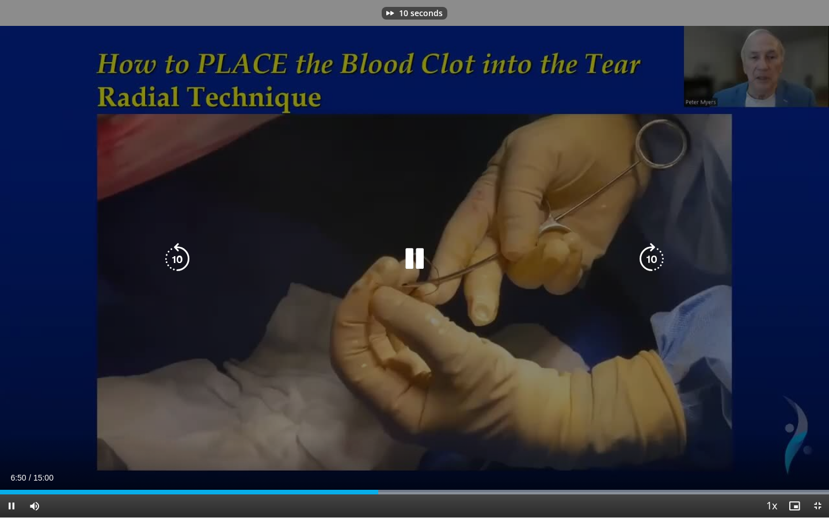
click at [654, 259] on icon "Video Player" at bounding box center [652, 259] width 32 height 32
click at [658, 253] on icon "Video Player" at bounding box center [652, 259] width 32 height 32
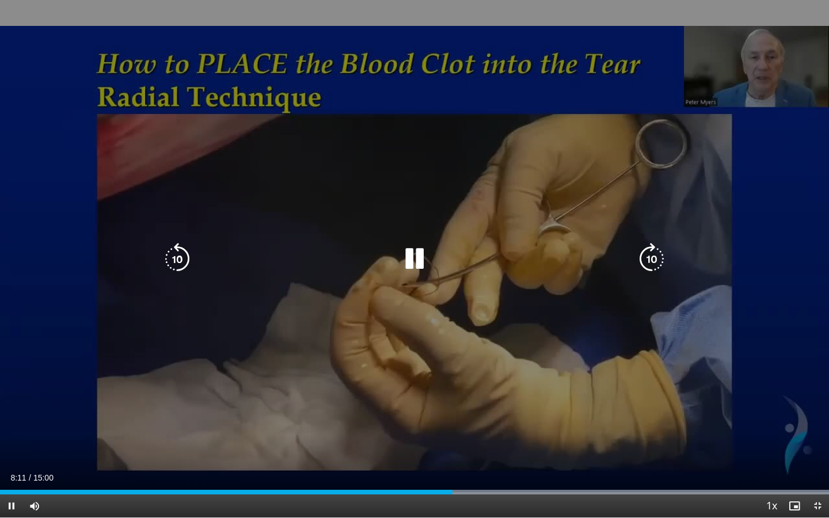
click at [657, 253] on icon "Video Player" at bounding box center [652, 259] width 32 height 32
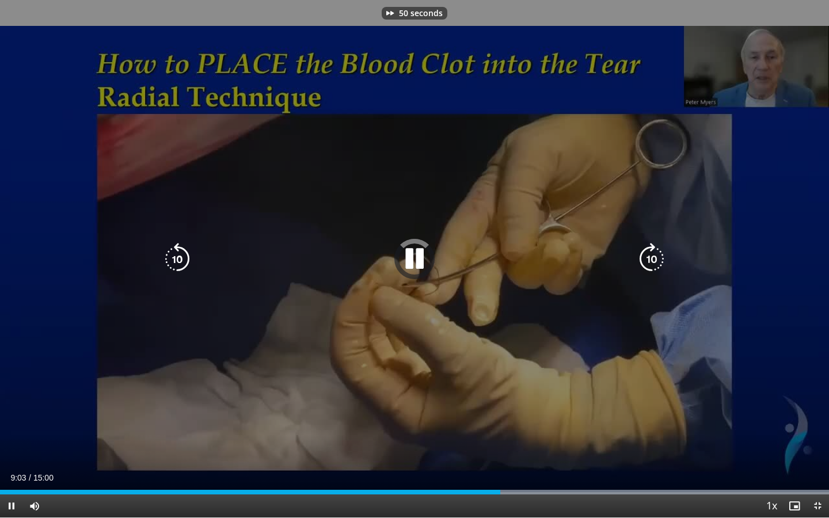
click at [657, 253] on icon "Video Player" at bounding box center [652, 259] width 32 height 32
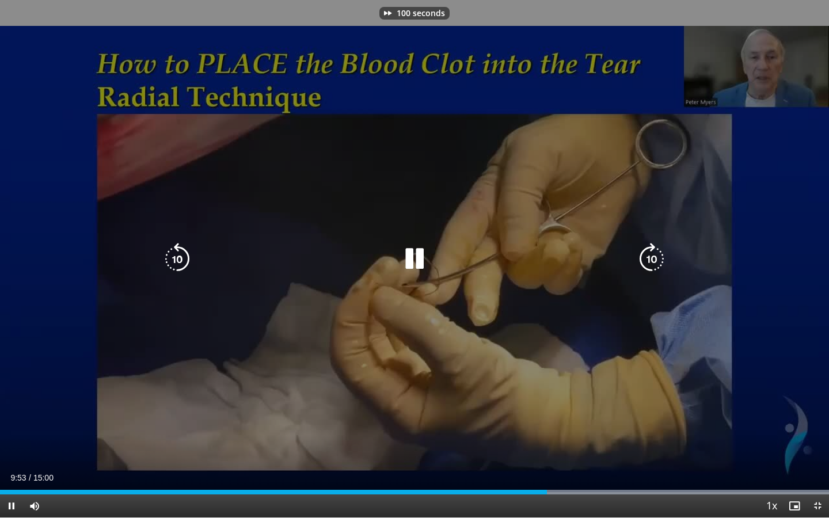
click at [659, 254] on icon "Video Player" at bounding box center [652, 259] width 32 height 32
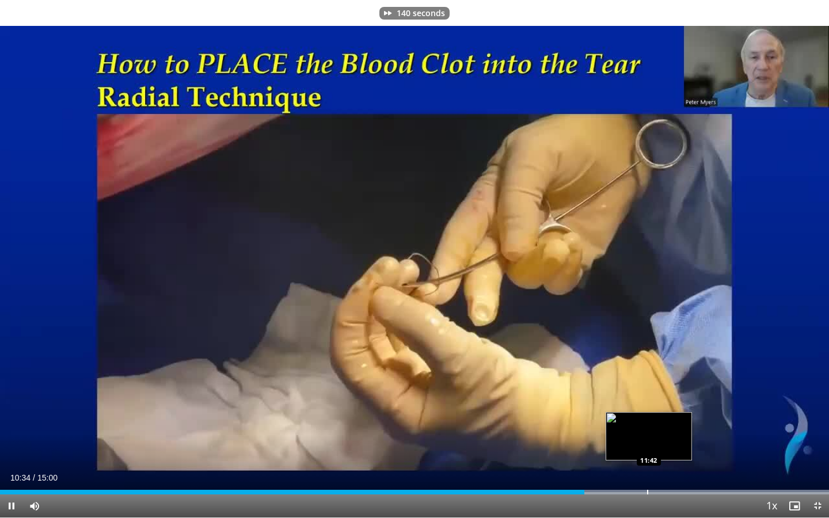
click at [649, 490] on div "Progress Bar" at bounding box center [647, 492] width 1 height 5
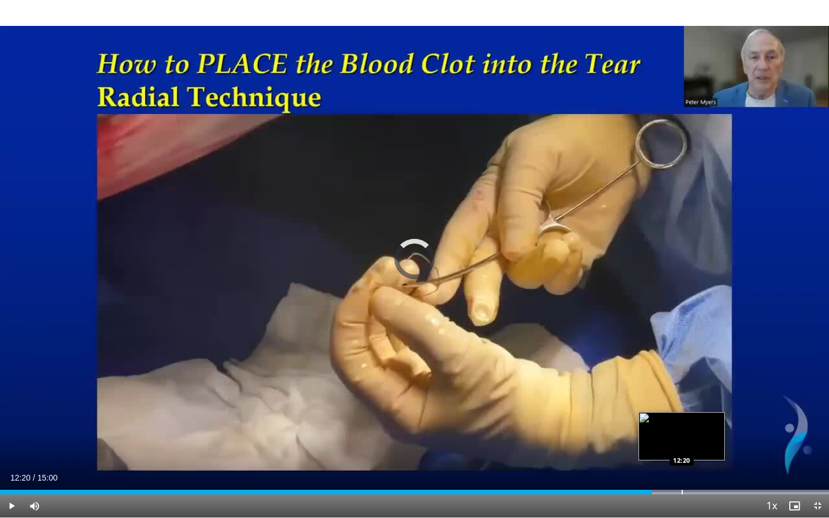
click at [682, 491] on div "Progress Bar" at bounding box center [682, 492] width 1 height 5
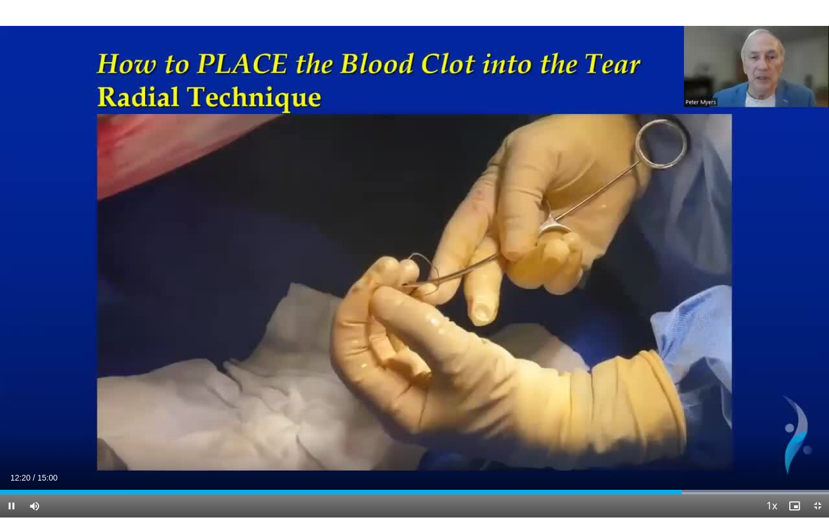
click at [707, 490] on div "140 seconds Tap to unmute" at bounding box center [414, 259] width 829 height 518
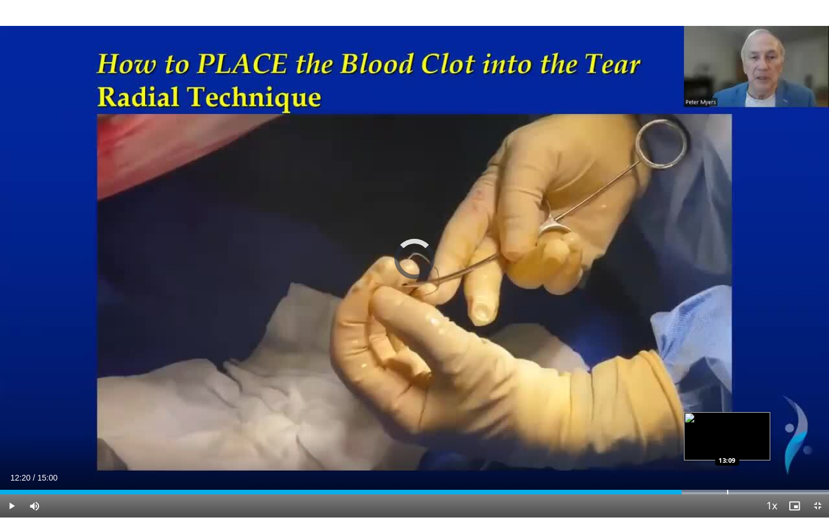
click at [728, 490] on div "Loaded : 99.99% 12:20 13:09" at bounding box center [414, 489] width 829 height 11
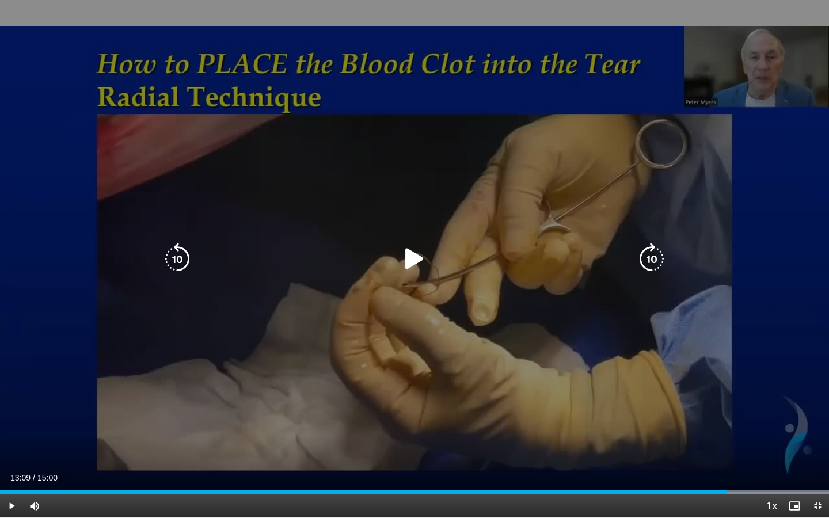
click at [408, 255] on icon "Video Player" at bounding box center [415, 259] width 32 height 32
click at [659, 256] on icon "Video Player" at bounding box center [652, 259] width 32 height 32
click at [660, 256] on icon "Video Player" at bounding box center [652, 259] width 32 height 32
click at [656, 259] on icon "Video Player" at bounding box center [652, 259] width 32 height 32
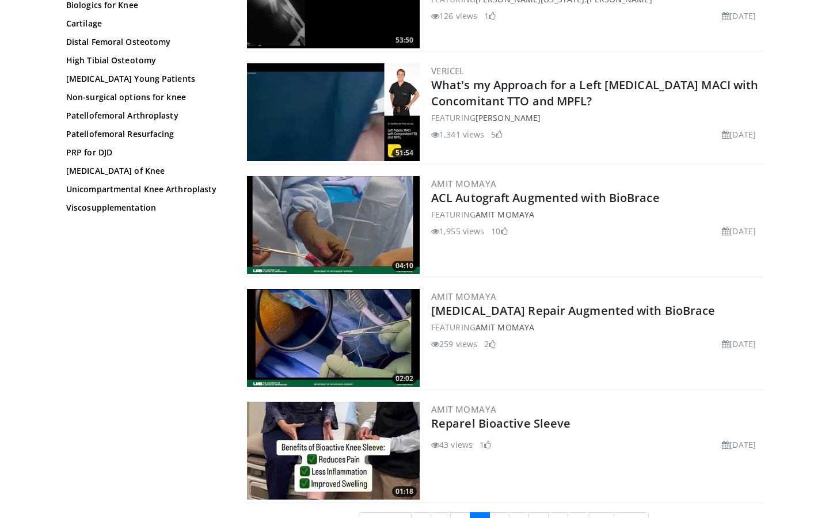
scroll to position [2441, 0]
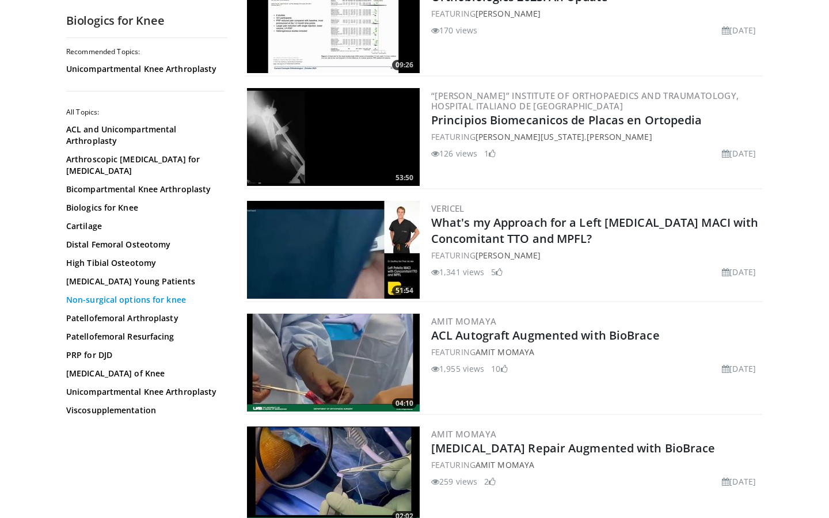
click at [173, 294] on link "Non-surgical options for knee" at bounding box center [144, 300] width 156 height 12
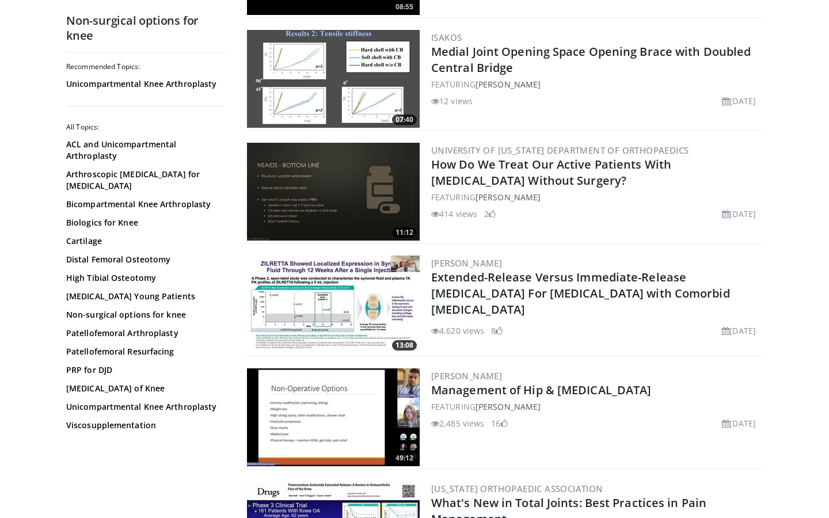
scroll to position [1122, 0]
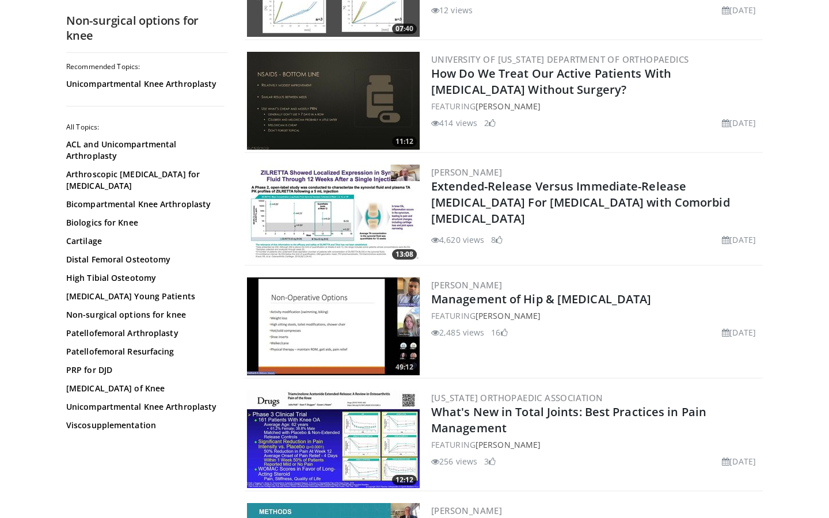
click at [354, 221] on img at bounding box center [333, 214] width 173 height 98
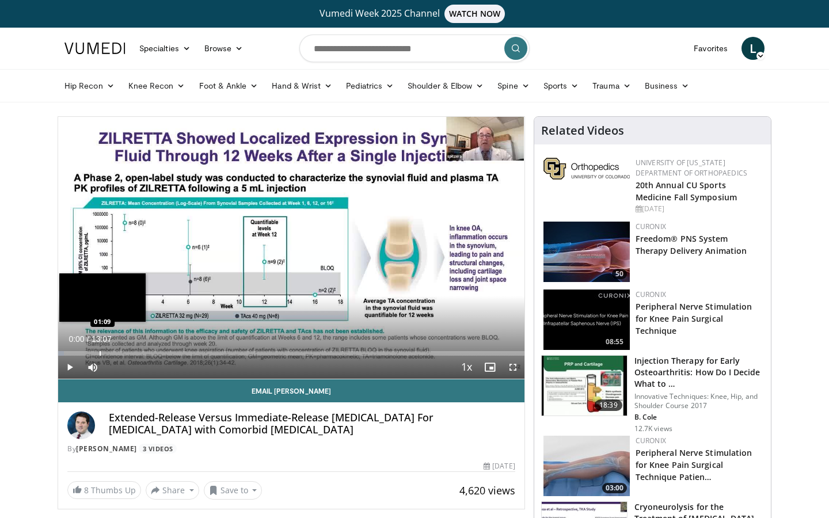
click at [100, 351] on div "Progress Bar" at bounding box center [100, 353] width 1 height 5
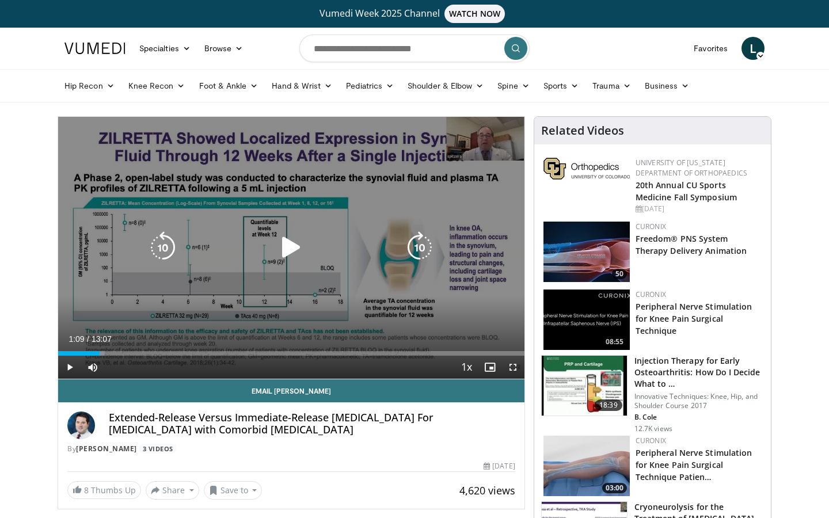
click at [284, 244] on icon "Video Player" at bounding box center [291, 248] width 32 height 32
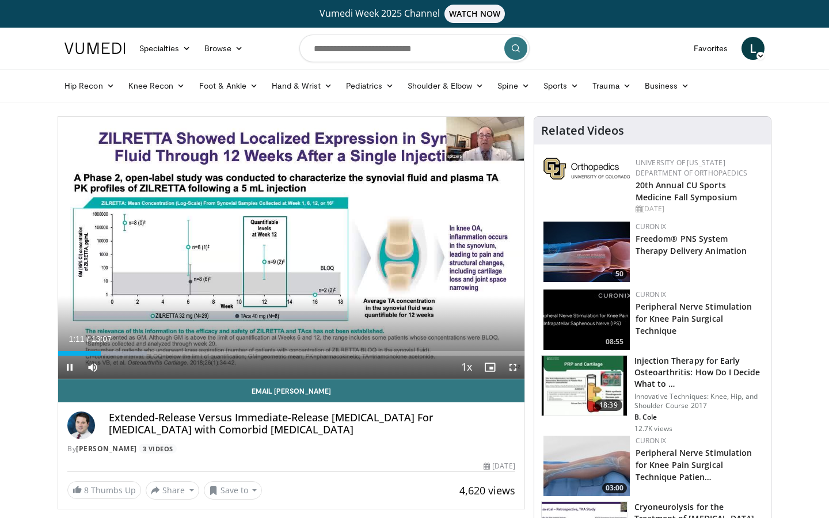
click at [517, 372] on span "Video Player" at bounding box center [513, 367] width 23 height 23
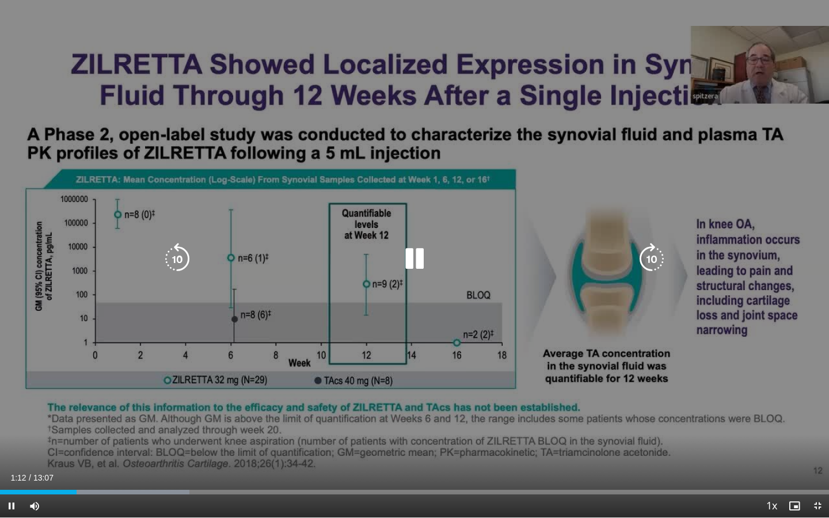
click at [647, 256] on icon "Video Player" at bounding box center [652, 259] width 32 height 32
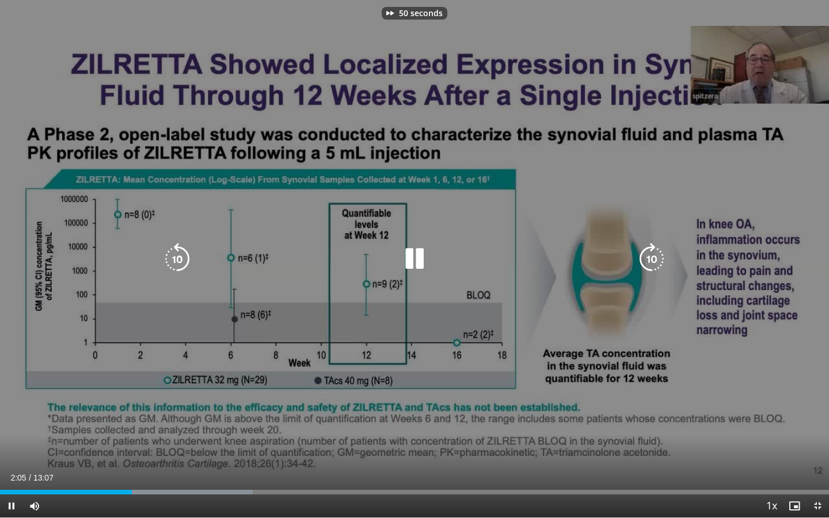
click at [647, 256] on icon "Video Player" at bounding box center [652, 259] width 32 height 32
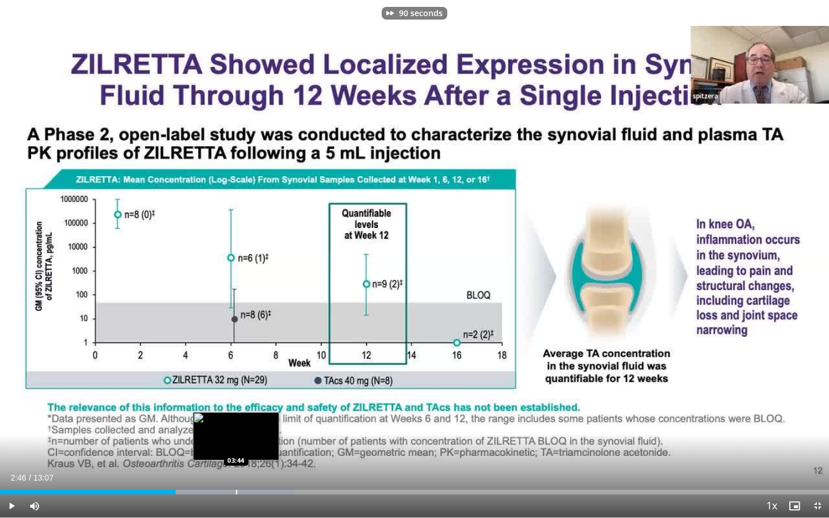
click at [236, 491] on div "Progress Bar" at bounding box center [236, 492] width 1 height 5
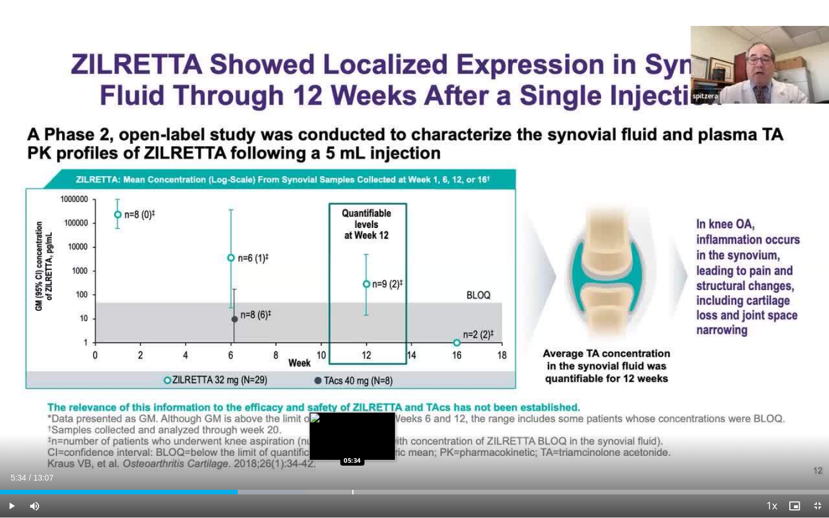
click at [353, 488] on div "Loaded : 36.84% 03:45 05:34" at bounding box center [414, 489] width 829 height 11
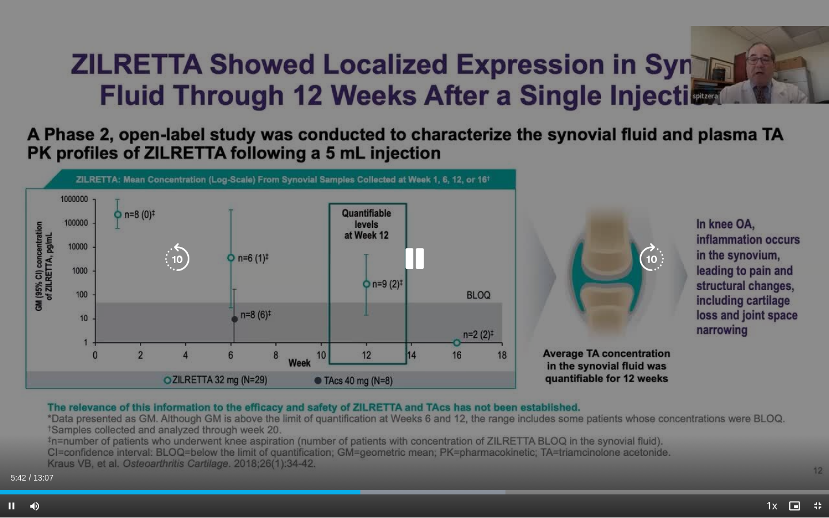
click at [661, 254] on icon "Video Player" at bounding box center [652, 259] width 32 height 32
click at [661, 252] on icon "Video Player" at bounding box center [652, 259] width 32 height 32
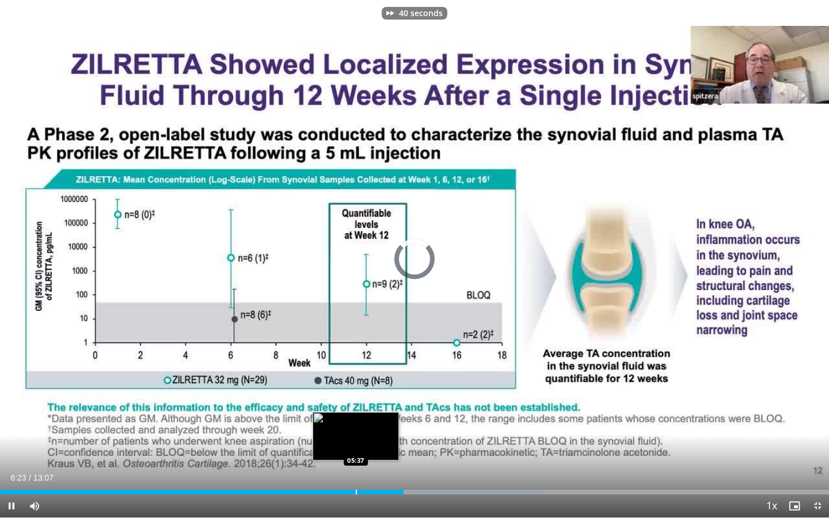
click at [543, 487] on div "Loaded : 65.51% 06:23 05:37" at bounding box center [414, 489] width 829 height 11
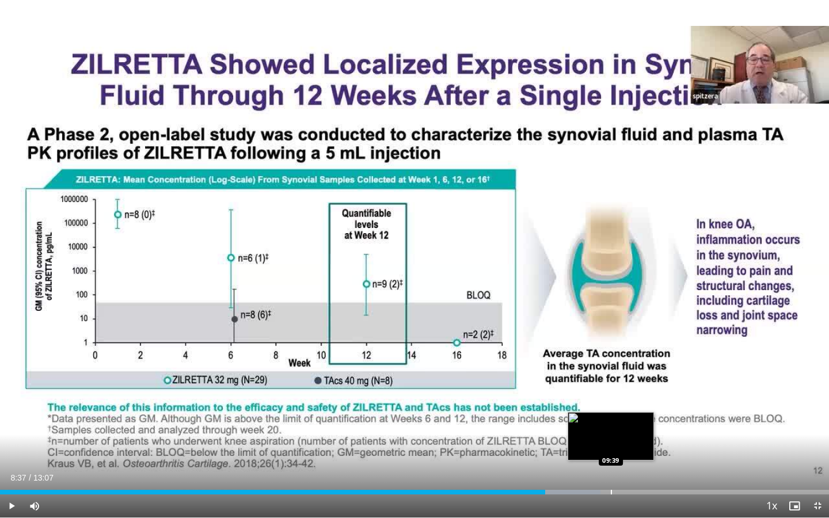
click at [611, 488] on div "Loaded : 72.40% 08:37 09:39" at bounding box center [414, 489] width 829 height 11
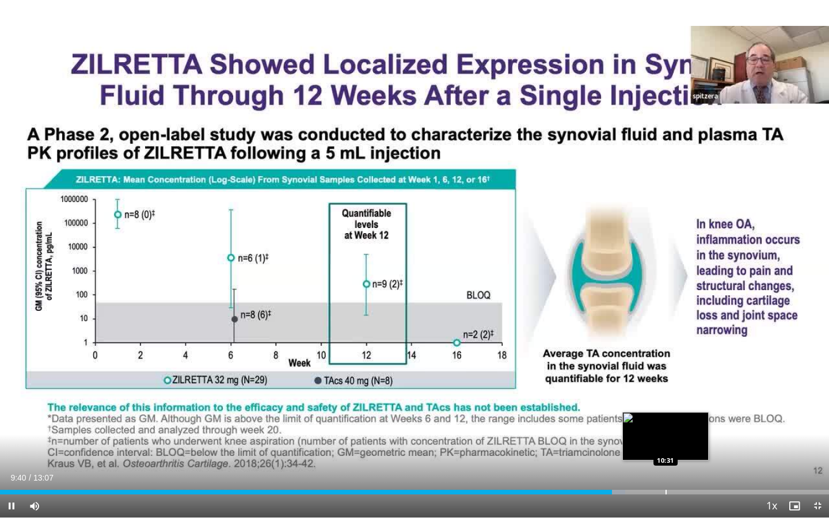
click at [666, 484] on div "Loaded : 75.44% 09:40 10:31" at bounding box center [414, 489] width 829 height 11
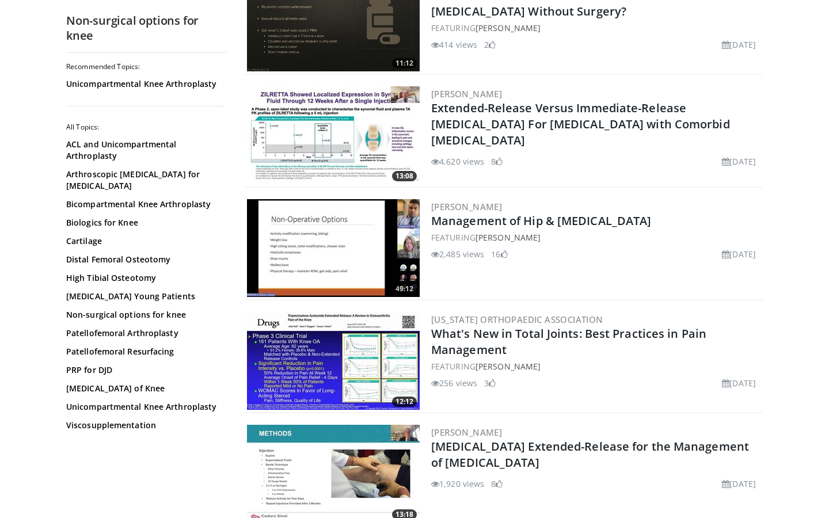
scroll to position [1295, 0]
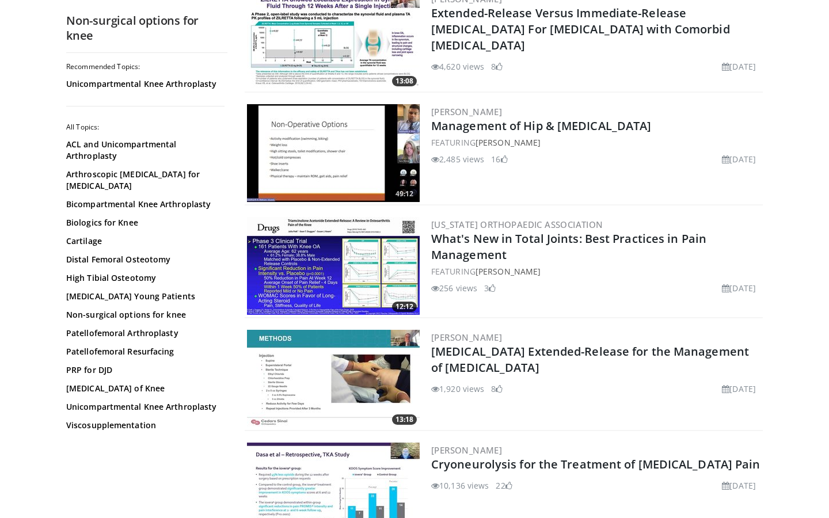
click at [343, 131] on img at bounding box center [333, 153] width 173 height 98
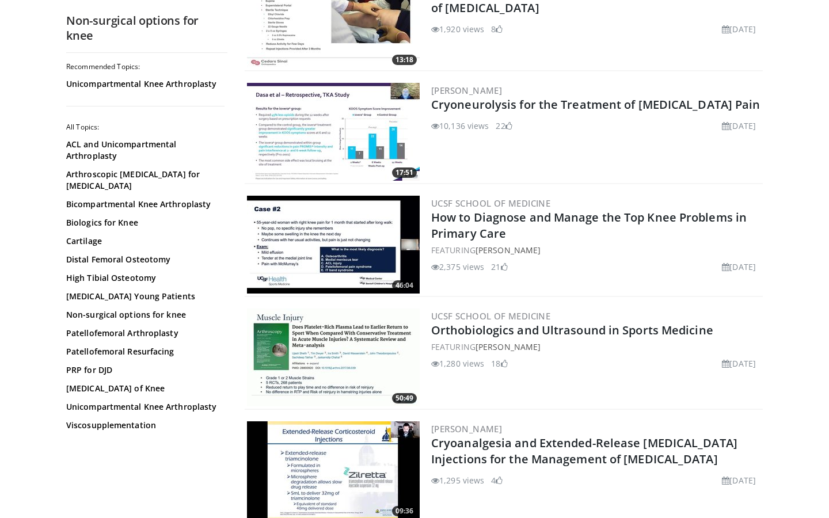
scroll to position [1716, 0]
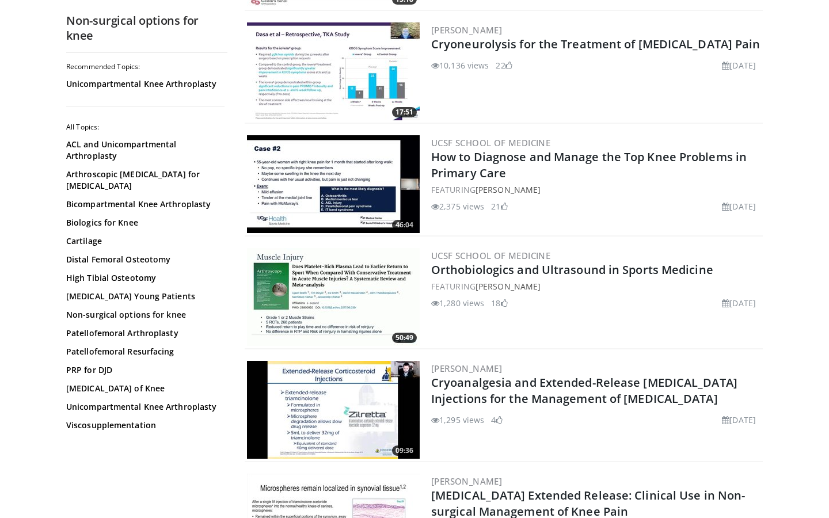
click at [338, 287] on img at bounding box center [333, 297] width 173 height 98
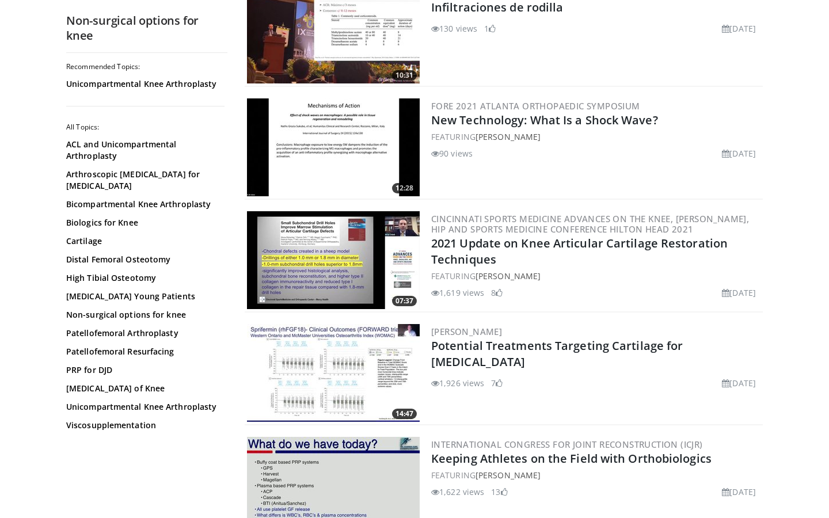
scroll to position [2548, 0]
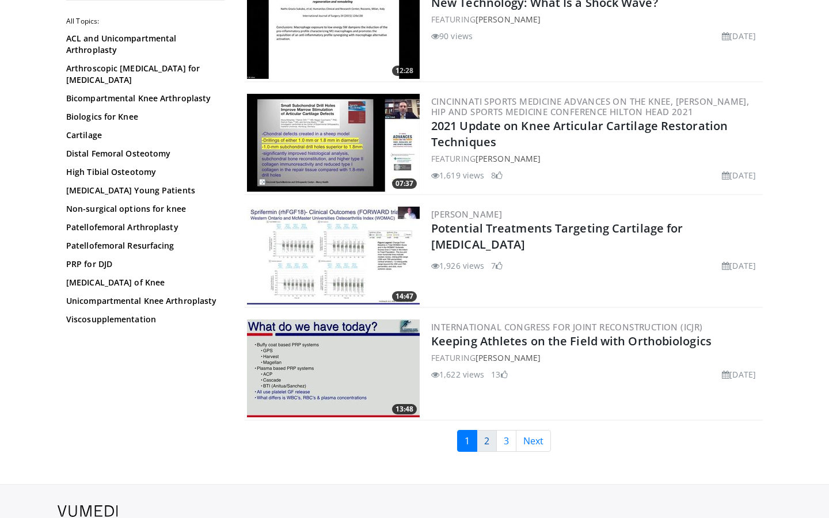
click at [493, 442] on link "2" at bounding box center [487, 441] width 20 height 22
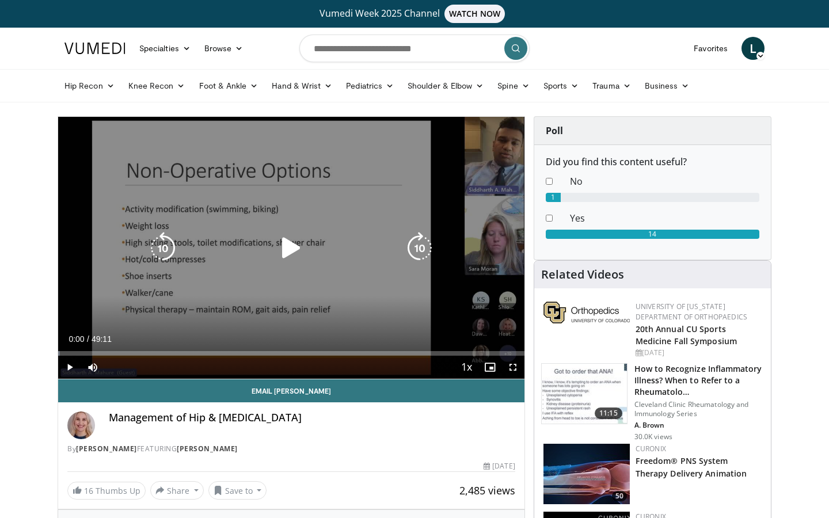
click at [289, 249] on icon "Video Player" at bounding box center [291, 248] width 32 height 32
click at [420, 249] on icon "Video Player" at bounding box center [420, 248] width 32 height 32
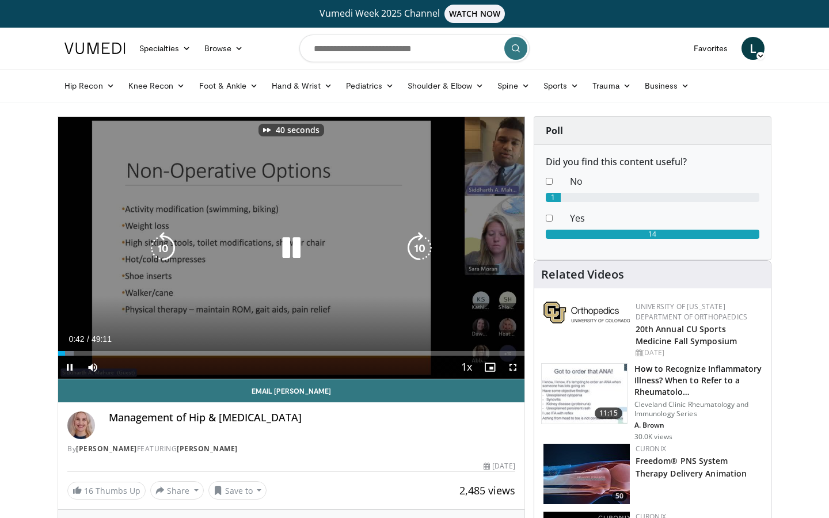
click at [420, 249] on icon "Video Player" at bounding box center [420, 248] width 32 height 32
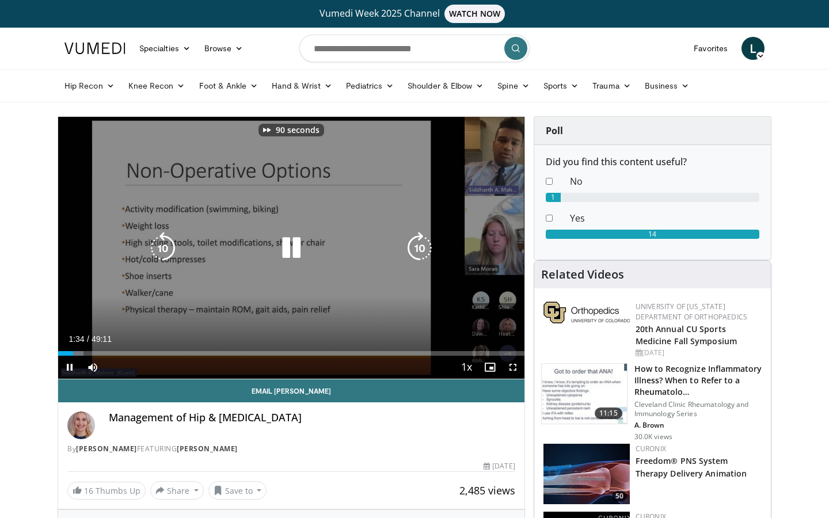
click at [420, 249] on icon "Video Player" at bounding box center [420, 248] width 32 height 32
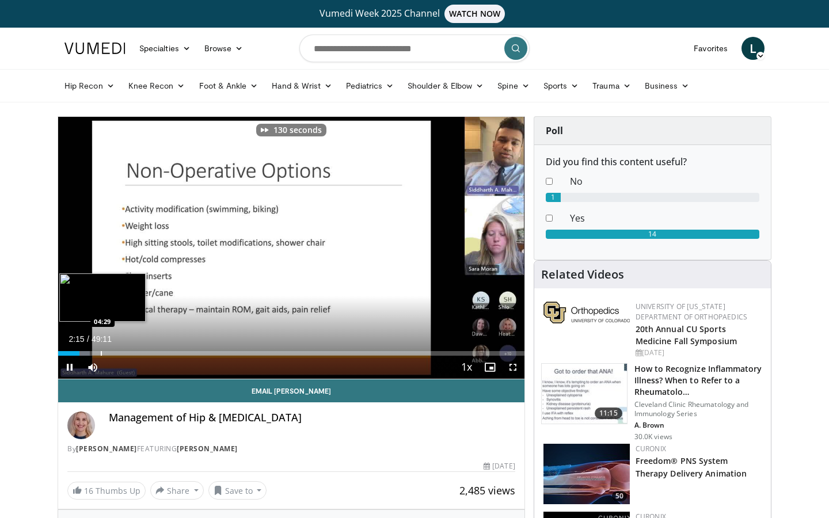
click at [102, 353] on div "Progress Bar" at bounding box center [101, 353] width 1 height 5
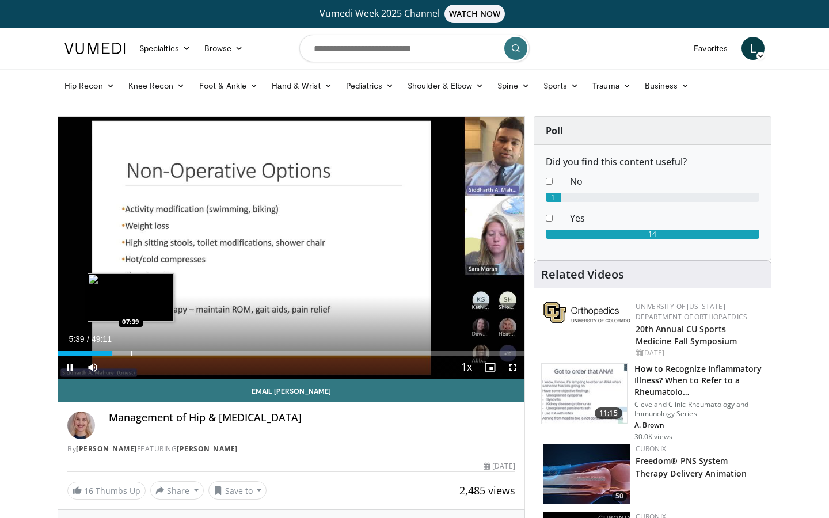
click at [131, 351] on div "Progress Bar" at bounding box center [131, 353] width 1 height 5
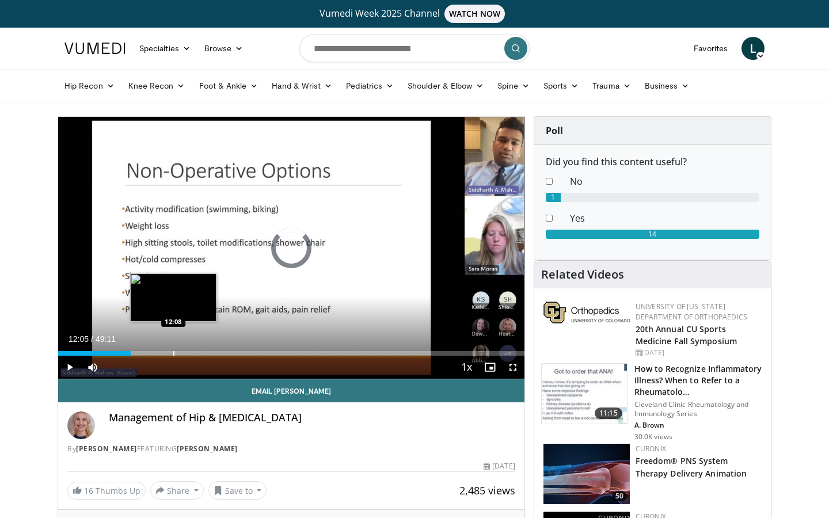
click at [173, 355] on div "Loaded : 15.79% 07:40 12:08" at bounding box center [291, 353] width 467 height 5
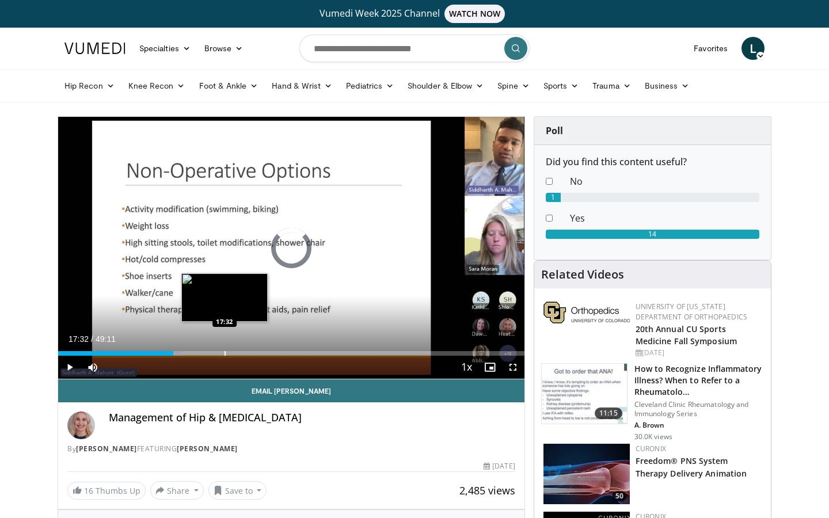
click at [225, 355] on div "Progress Bar" at bounding box center [225, 353] width 1 height 5
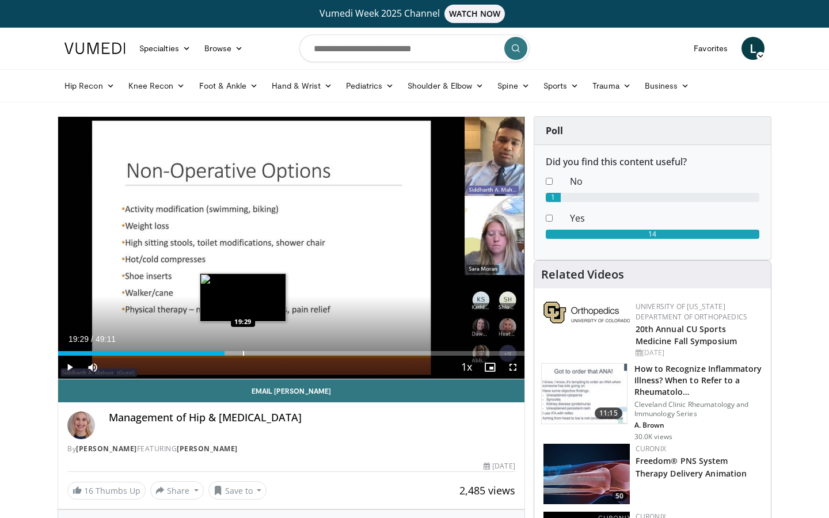
click at [243, 353] on div "Progress Bar" at bounding box center [243, 353] width 1 height 5
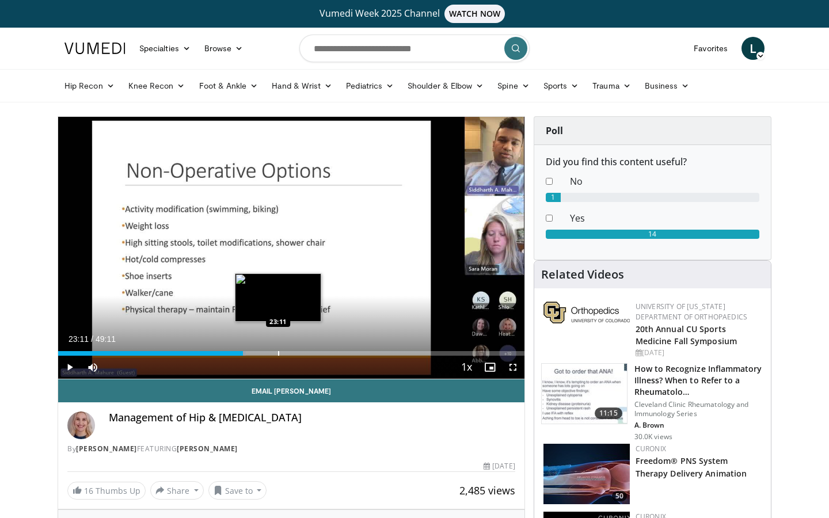
click at [278, 354] on div "Progress Bar" at bounding box center [278, 353] width 1 height 5
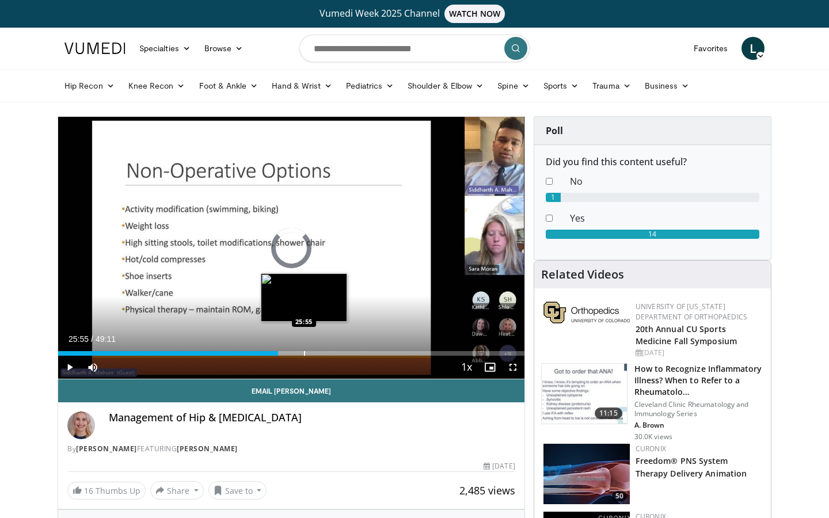
click at [304, 354] on div "Progress Bar" at bounding box center [304, 353] width 1 height 5
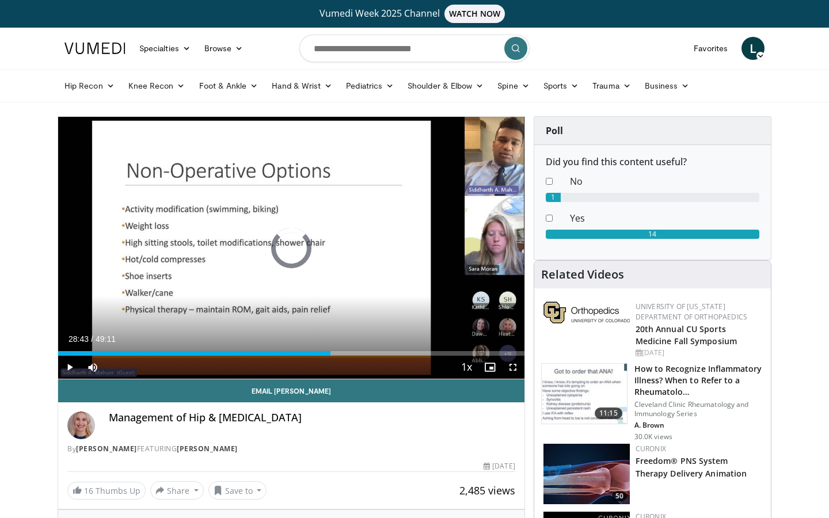
click at [331, 354] on div "Progress Bar" at bounding box center [331, 353] width 1 height 5
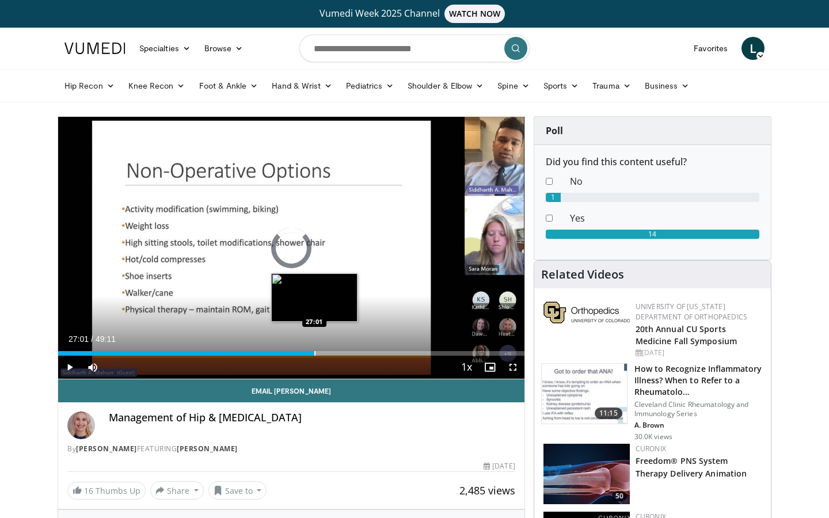
click at [315, 355] on div "Progress Bar" at bounding box center [315, 353] width 1 height 5
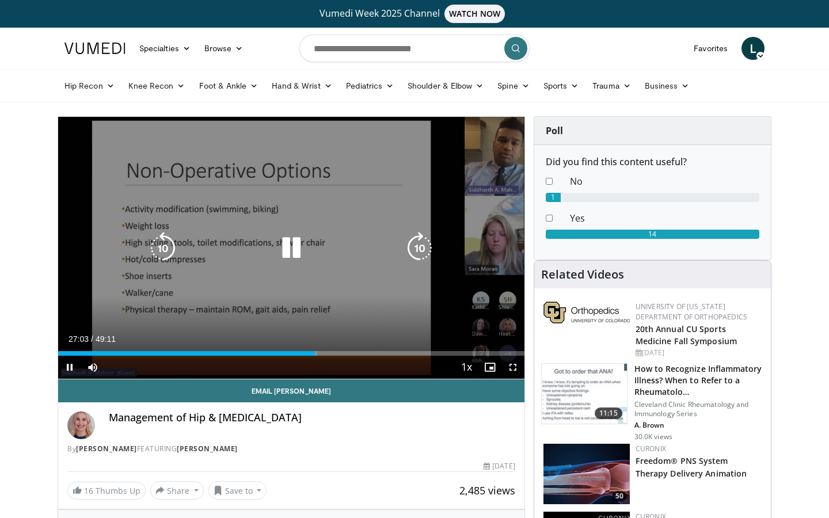
click at [160, 235] on icon "Video Player" at bounding box center [163, 248] width 32 height 32
click at [161, 236] on icon "Video Player" at bounding box center [163, 248] width 32 height 32
click at [161, 240] on icon "Video Player" at bounding box center [163, 248] width 32 height 32
click at [422, 247] on icon "Video Player" at bounding box center [420, 248] width 32 height 32
click at [425, 245] on icon "Video Player" at bounding box center [420, 248] width 32 height 32
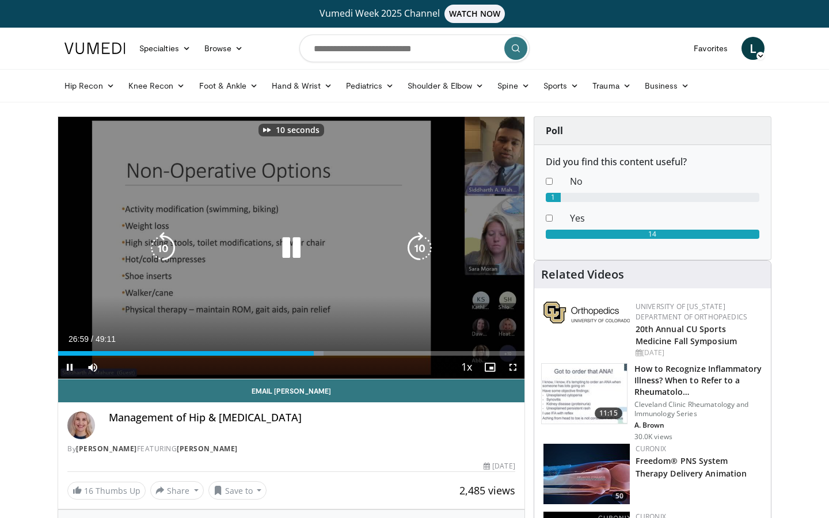
click at [425, 245] on icon "Video Player" at bounding box center [420, 248] width 32 height 32
click at [426, 245] on icon "Video Player" at bounding box center [420, 248] width 32 height 32
click at [426, 244] on icon "Video Player" at bounding box center [420, 248] width 32 height 32
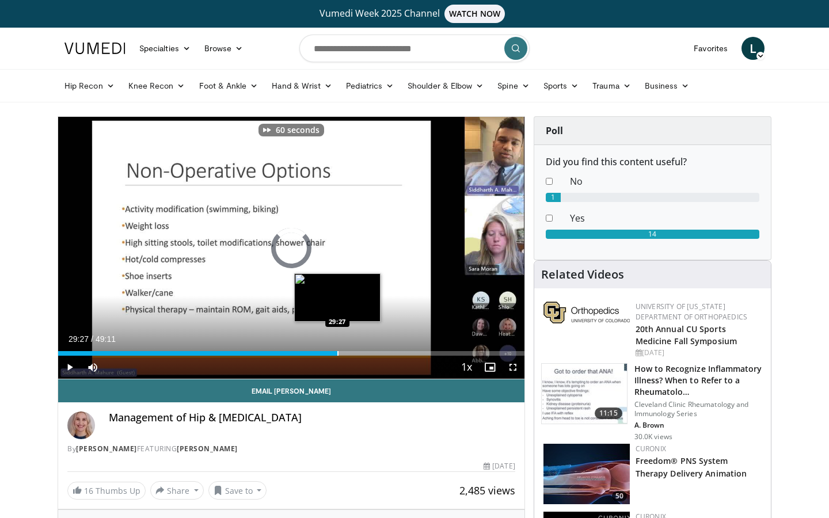
click at [338, 353] on div "Progress Bar" at bounding box center [338, 353] width 1 height 5
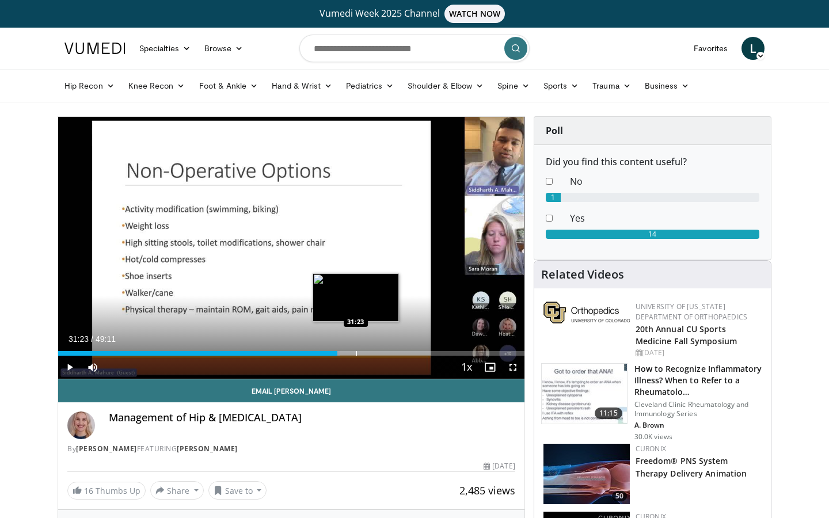
click at [356, 347] on div "Loaded : 60.45% 31:23 31:23" at bounding box center [291, 350] width 467 height 11
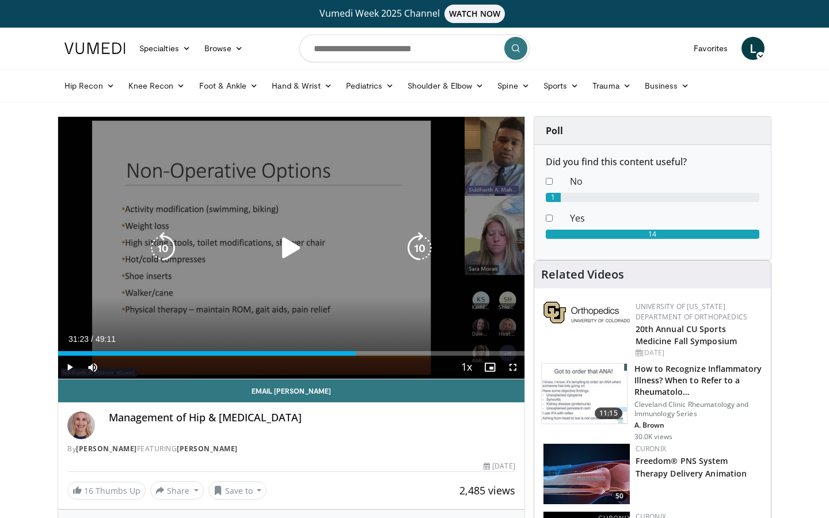
click at [376, 346] on div "Loaded : 63.86% 31:24 33:23" at bounding box center [291, 350] width 467 height 11
drag, startPoint x: 397, startPoint y: 357, endPoint x: 407, endPoint y: 357, distance: 9.2
click at [399, 357] on div "Current Time 33:30 / Duration 49:11 Pause Skip Backward Skip Forward Mute Loade…" at bounding box center [291, 367] width 467 height 23
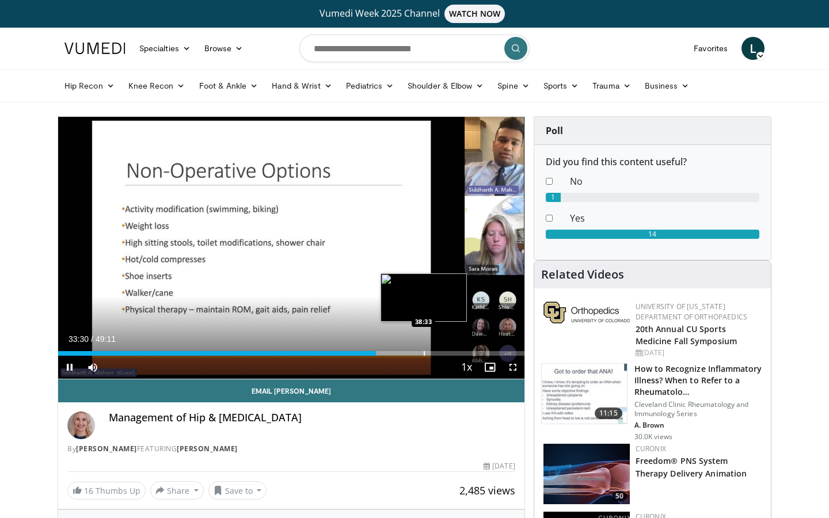
click at [424, 354] on div "Progress Bar" at bounding box center [424, 353] width 1 height 5
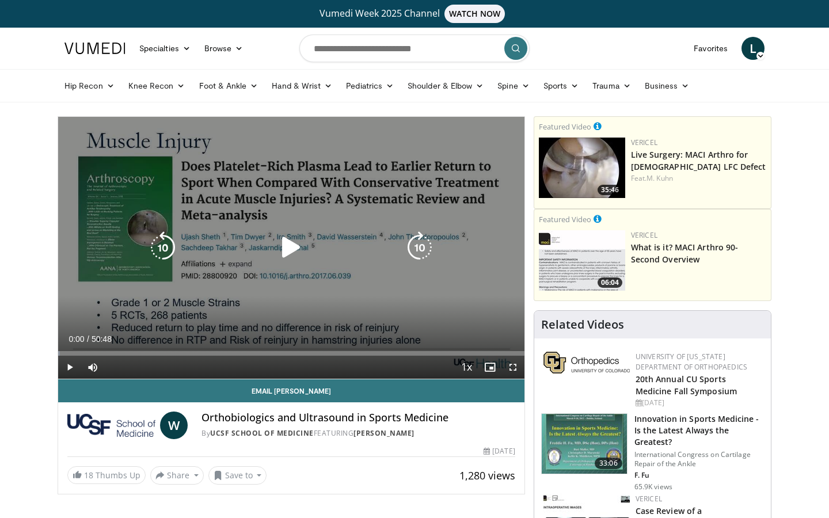
click at [293, 246] on icon "Video Player" at bounding box center [291, 248] width 32 height 32
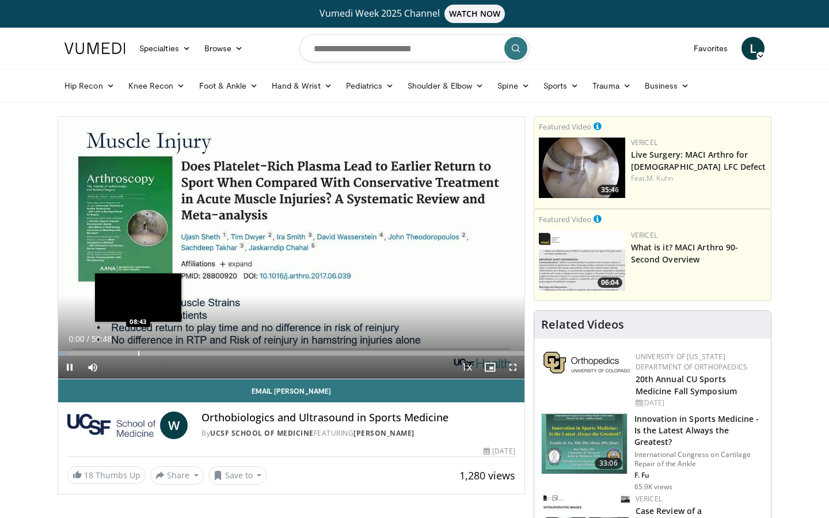
click at [140, 347] on div "Loaded : 2.30% 00:00 08:43" at bounding box center [291, 350] width 467 height 11
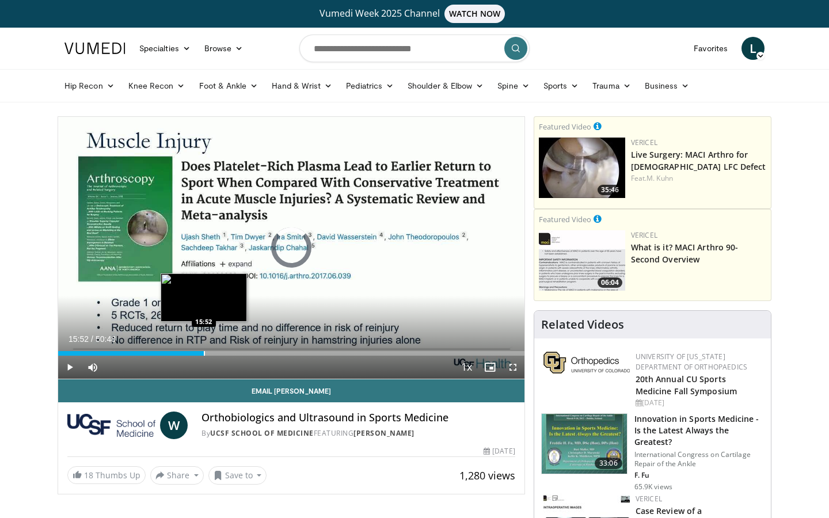
click at [204, 352] on div "Progress Bar" at bounding box center [204, 353] width 1 height 5
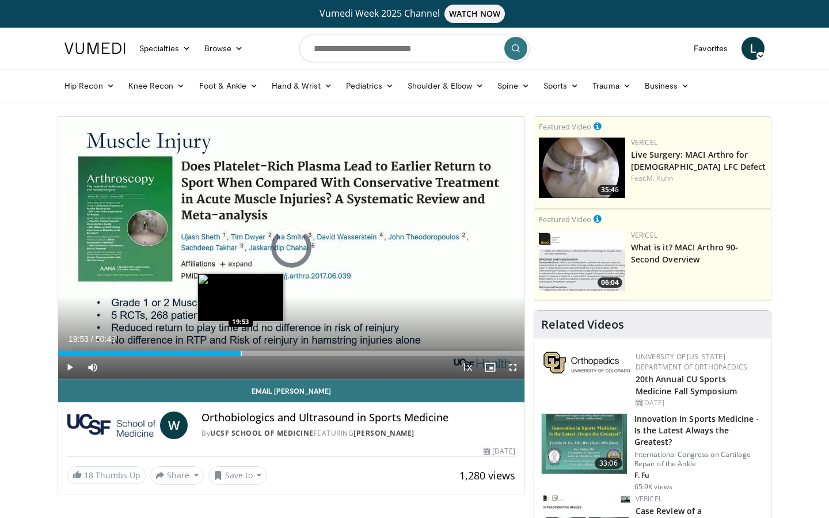
click at [241, 353] on div "Loaded : 31.19% 15:53 19:53" at bounding box center [291, 353] width 467 height 5
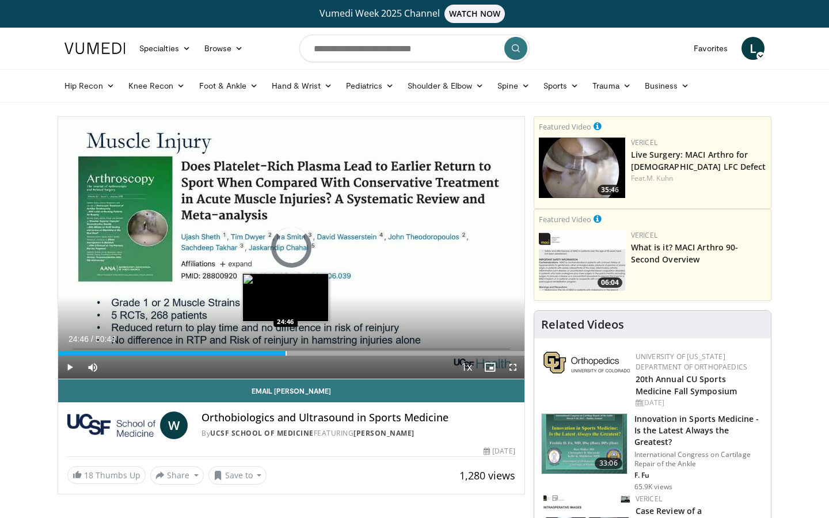
click at [286, 351] on div "Progress Bar" at bounding box center [286, 353] width 1 height 5
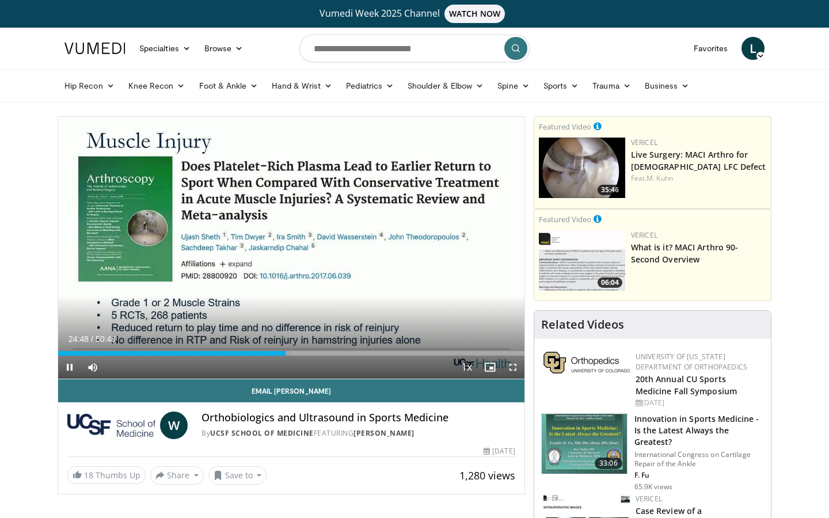
click at [331, 358] on div "Current Time 24:48 / Duration 50:48 Pause Skip Backward Skip Forward Mute Loade…" at bounding box center [291, 367] width 467 height 23
click at [343, 351] on div "Progress Bar" at bounding box center [343, 353] width 1 height 5
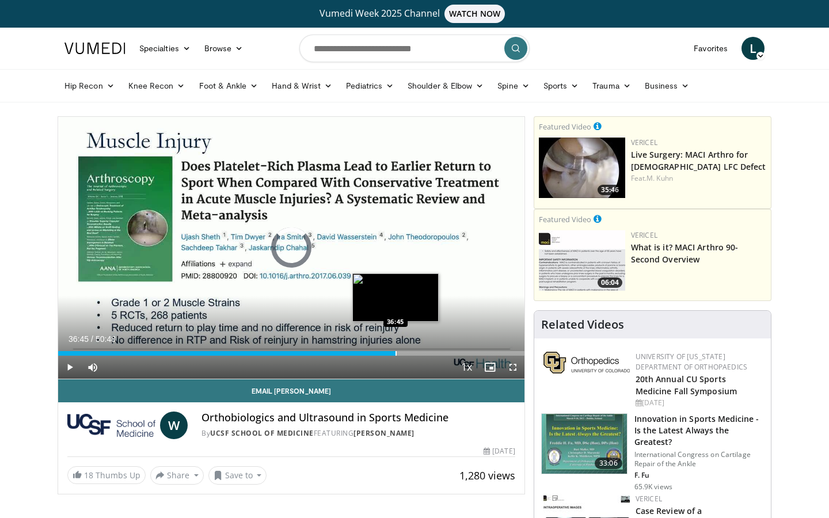
click at [396, 352] on div "Progress Bar" at bounding box center [396, 353] width 1 height 5
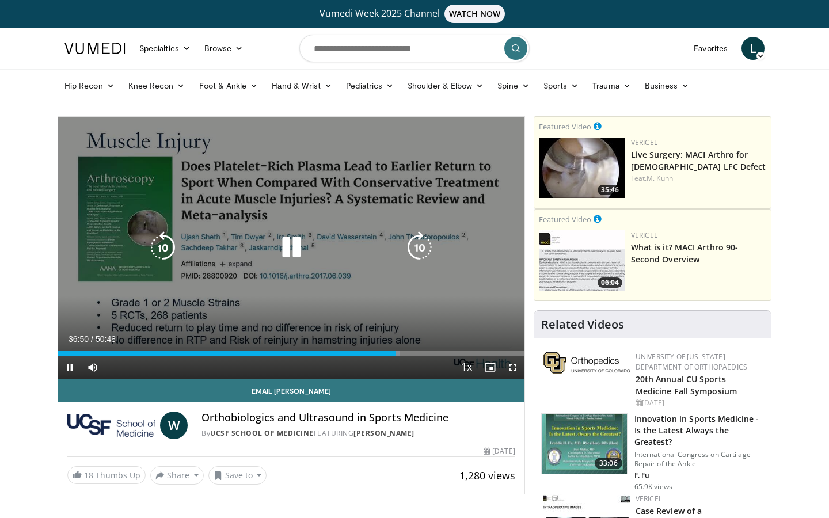
click at [421, 248] on icon "Video Player" at bounding box center [420, 248] width 32 height 32
click at [423, 246] on icon "Video Player" at bounding box center [420, 248] width 32 height 32
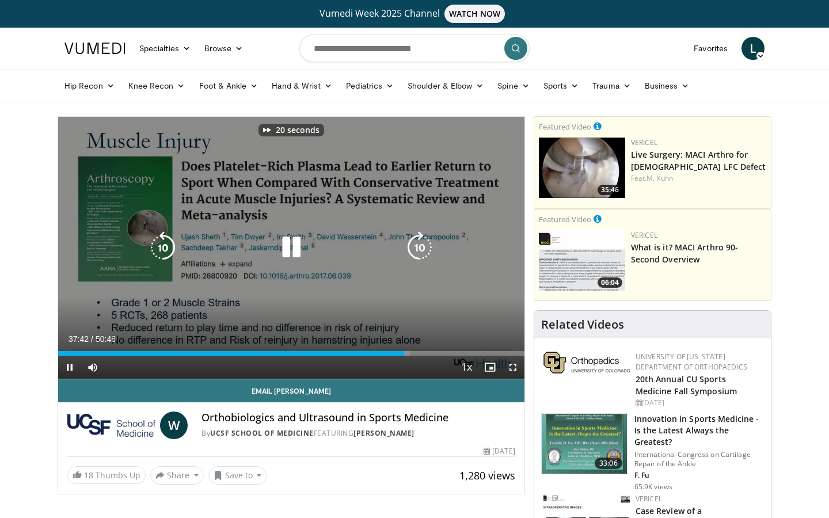
click at [425, 245] on icon "Video Player" at bounding box center [420, 248] width 32 height 32
click at [426, 244] on icon "Video Player" at bounding box center [420, 248] width 32 height 32
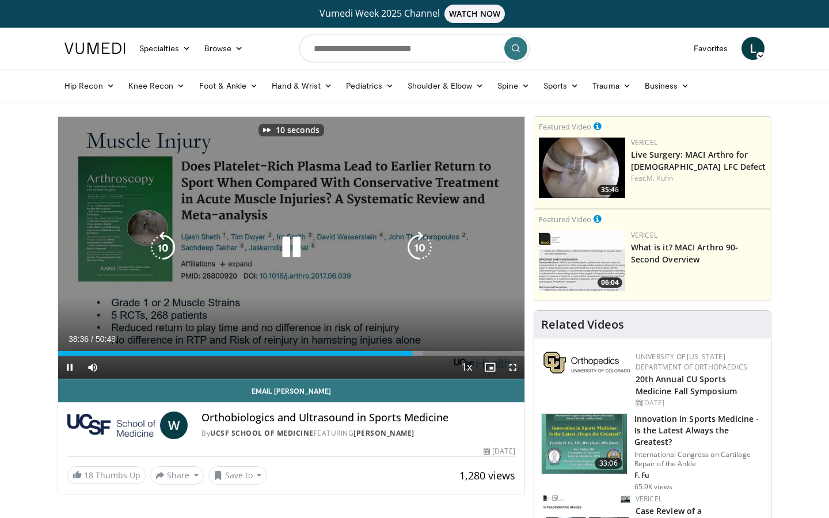
click at [426, 243] on icon "Video Player" at bounding box center [420, 248] width 32 height 32
click at [427, 243] on div "20 seconds Tap to unmute" at bounding box center [291, 248] width 467 height 262
click at [427, 243] on icon "Video Player" at bounding box center [420, 248] width 32 height 32
click at [291, 243] on icon "Video Player" at bounding box center [291, 248] width 32 height 32
click at [426, 248] on icon "Video Player" at bounding box center [420, 248] width 32 height 32
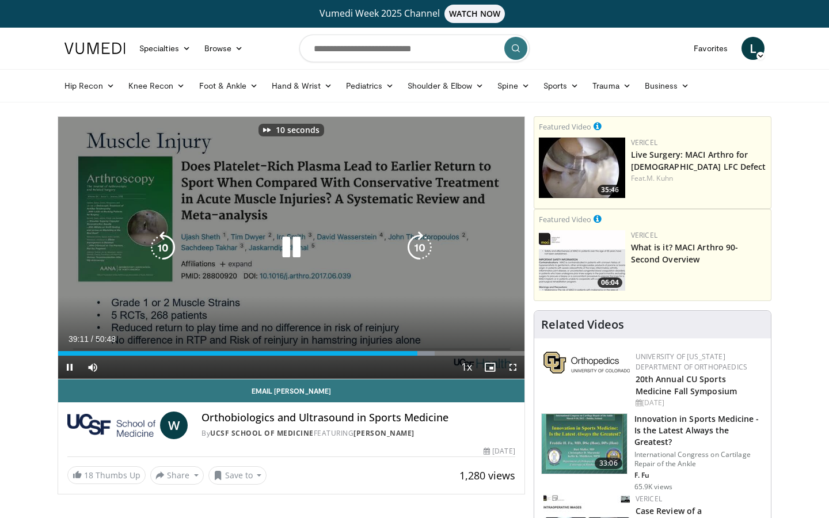
click at [427, 247] on icon "Video Player" at bounding box center [420, 248] width 32 height 32
click at [430, 244] on icon "Video Player" at bounding box center [420, 248] width 32 height 32
click at [426, 247] on icon "Video Player" at bounding box center [420, 248] width 32 height 32
click at [427, 247] on icon "Video Player" at bounding box center [420, 248] width 32 height 32
click at [429, 248] on icon "Video Player" at bounding box center [420, 248] width 32 height 32
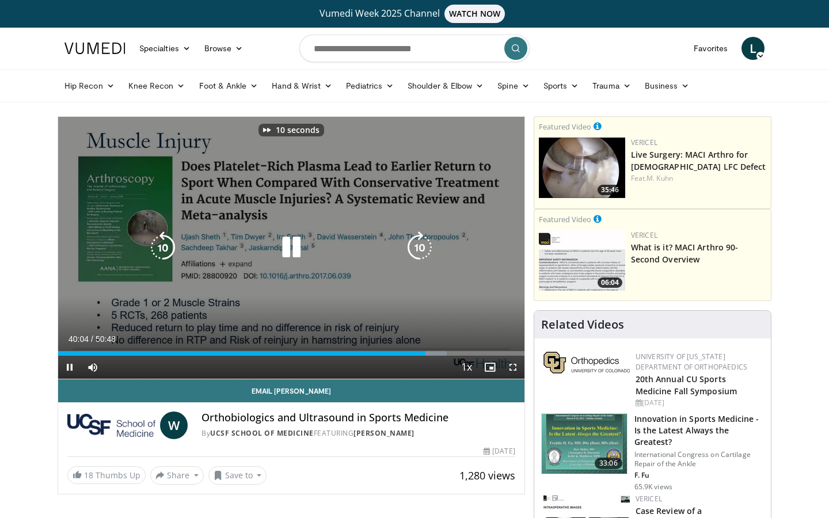
click at [423, 248] on icon "Video Player" at bounding box center [420, 248] width 32 height 32
click at [424, 248] on icon "Video Player" at bounding box center [420, 248] width 32 height 32
click at [426, 248] on icon "Video Player" at bounding box center [420, 248] width 32 height 32
click at [416, 253] on icon "Video Player" at bounding box center [420, 248] width 32 height 32
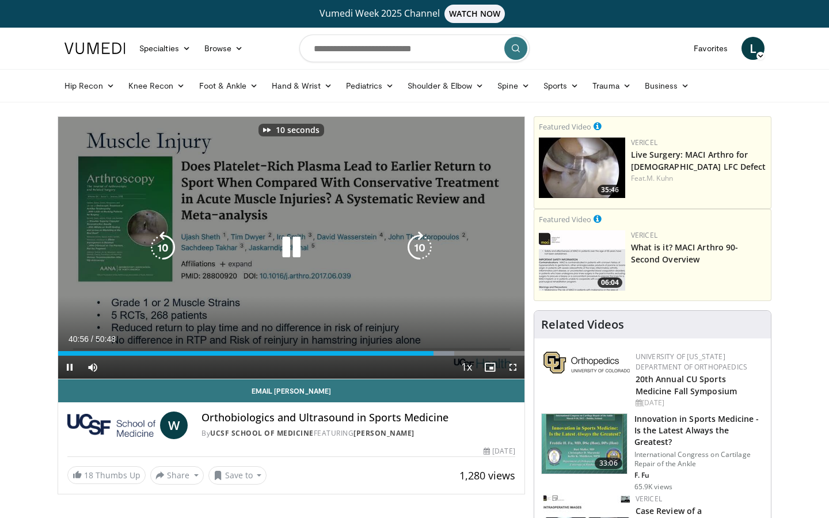
click at [422, 247] on icon "Video Player" at bounding box center [420, 248] width 32 height 32
click at [422, 245] on icon "Video Player" at bounding box center [420, 248] width 32 height 32
click at [423, 244] on icon "Video Player" at bounding box center [420, 248] width 32 height 32
click at [424, 244] on icon "Video Player" at bounding box center [420, 248] width 32 height 32
click at [425, 243] on icon "Video Player" at bounding box center [420, 248] width 32 height 32
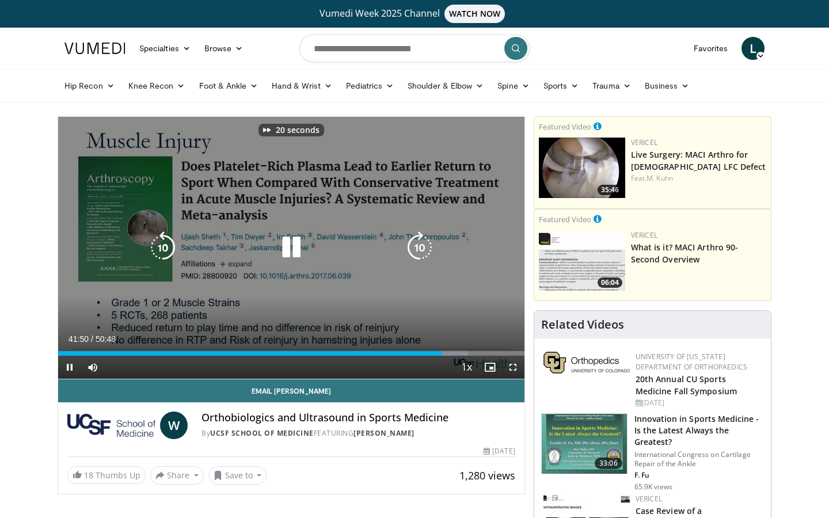
click at [425, 243] on icon "Video Player" at bounding box center [420, 248] width 32 height 32
click at [426, 242] on icon "Video Player" at bounding box center [420, 248] width 32 height 32
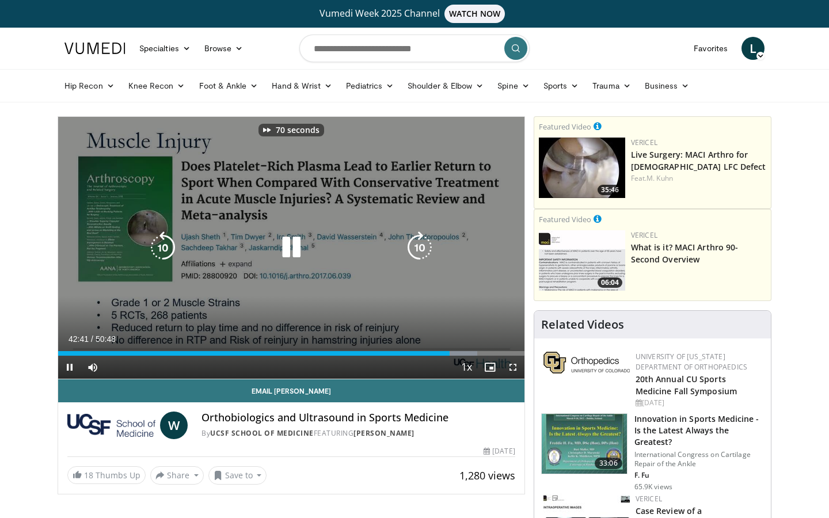
click at [426, 242] on icon "Video Player" at bounding box center [420, 248] width 32 height 32
click at [426, 241] on icon "Video Player" at bounding box center [420, 248] width 32 height 32
click at [427, 241] on icon "Video Player" at bounding box center [420, 248] width 32 height 32
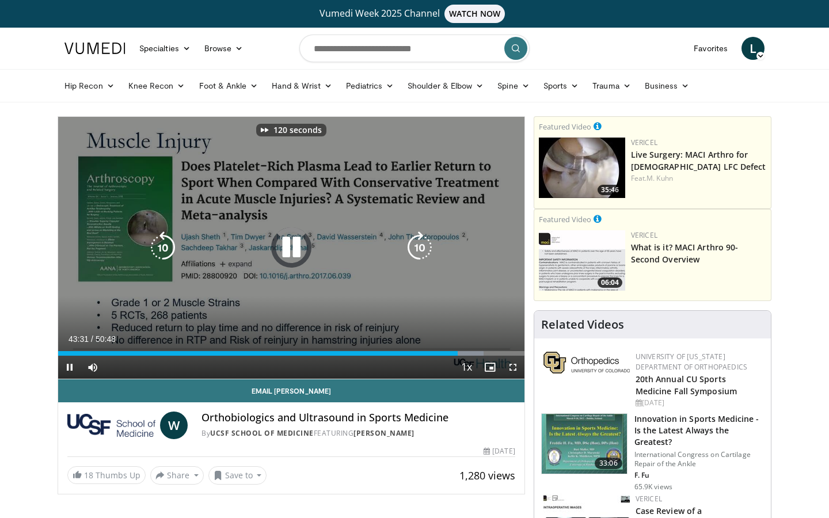
click at [427, 240] on icon "Video Player" at bounding box center [420, 248] width 32 height 32
click at [428, 240] on icon "Video Player" at bounding box center [420, 248] width 32 height 32
click at [431, 240] on icon "Video Player" at bounding box center [420, 248] width 32 height 32
click at [430, 238] on icon "Video Player" at bounding box center [420, 248] width 32 height 32
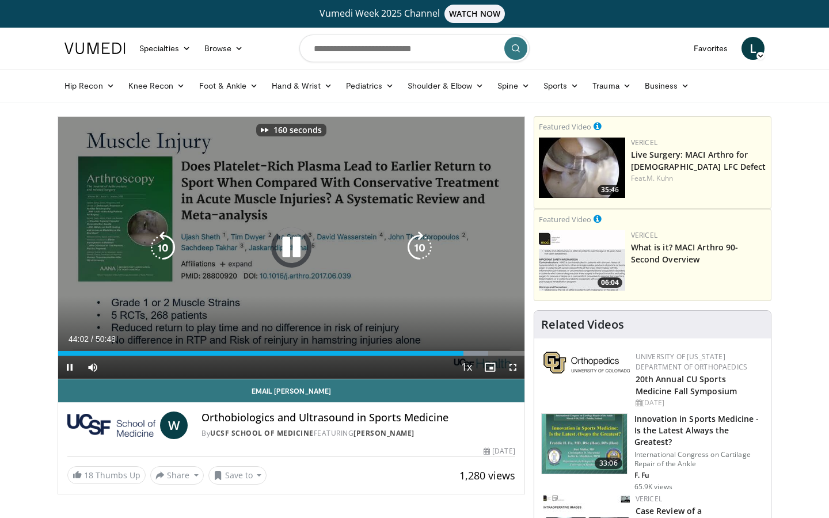
click at [430, 238] on icon "Video Player" at bounding box center [420, 248] width 32 height 32
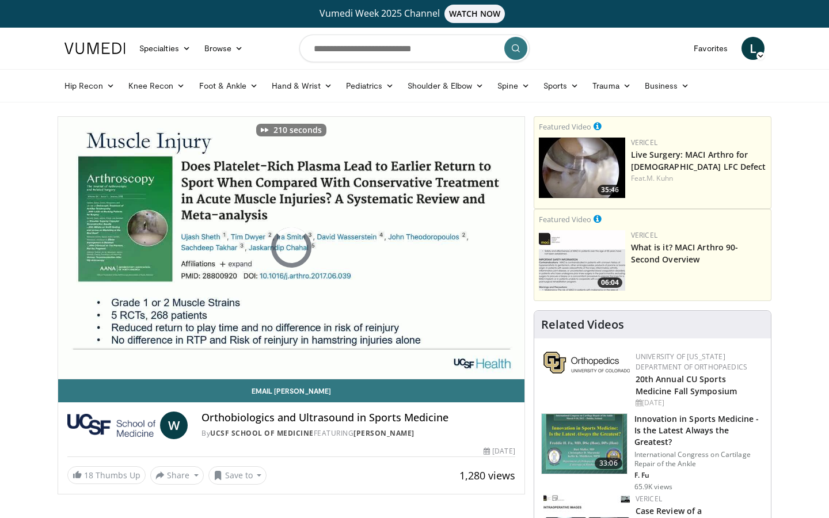
scroll to position [472, 0]
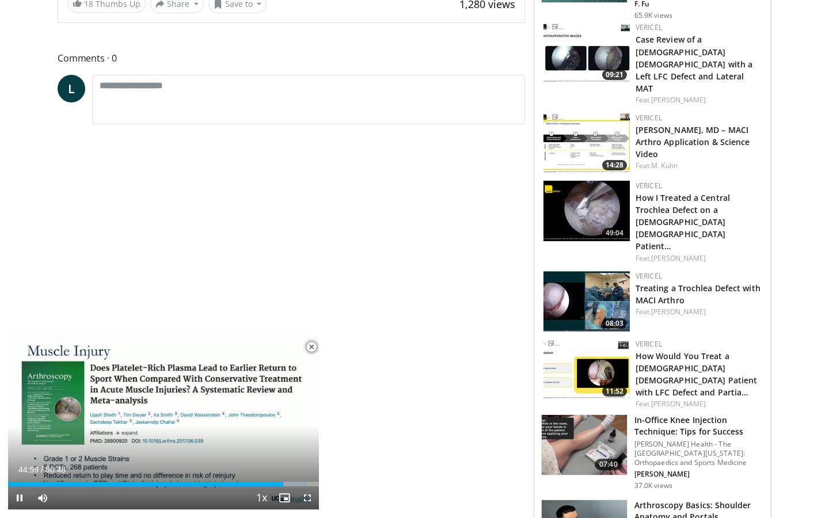
click at [310, 346] on span "Video Player" at bounding box center [311, 347] width 23 height 23
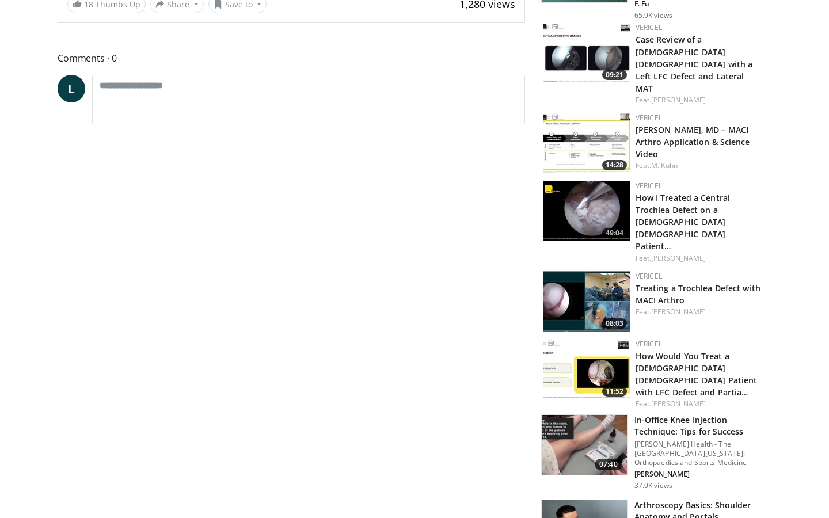
click at [580, 415] on img at bounding box center [584, 445] width 85 height 60
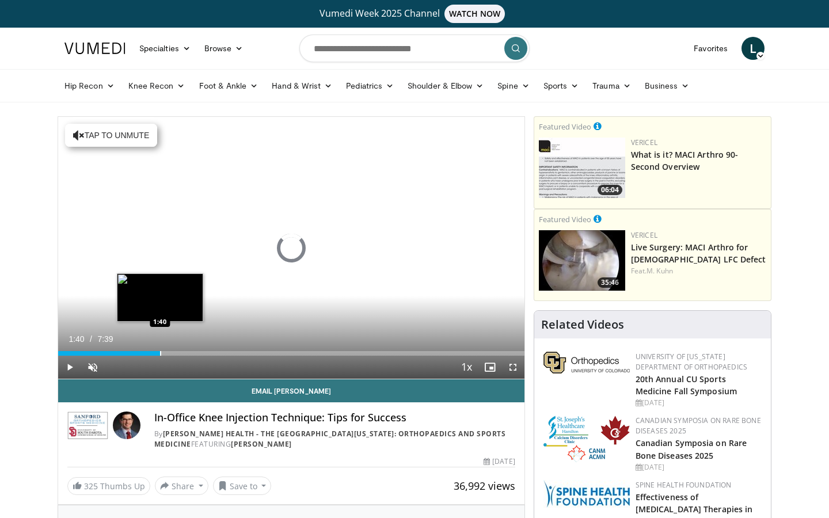
click at [160, 354] on div "Progress Bar" at bounding box center [160, 353] width 1 height 5
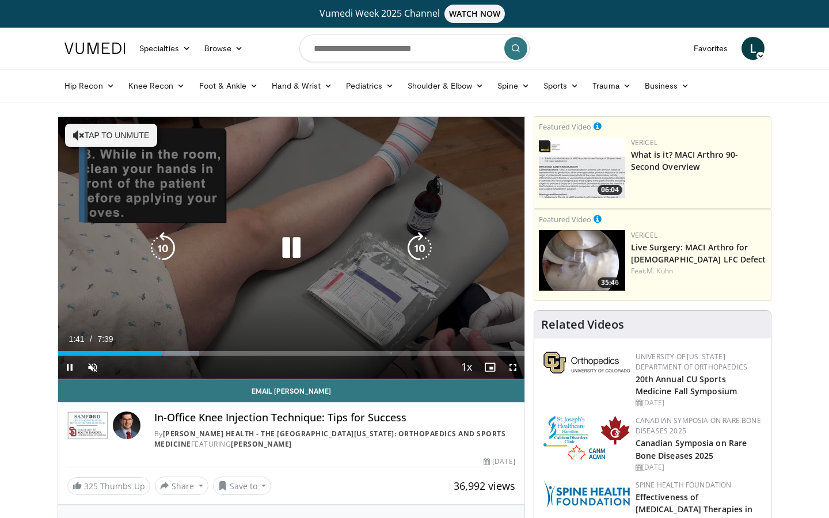
click at [429, 248] on icon "Video Player" at bounding box center [420, 248] width 32 height 32
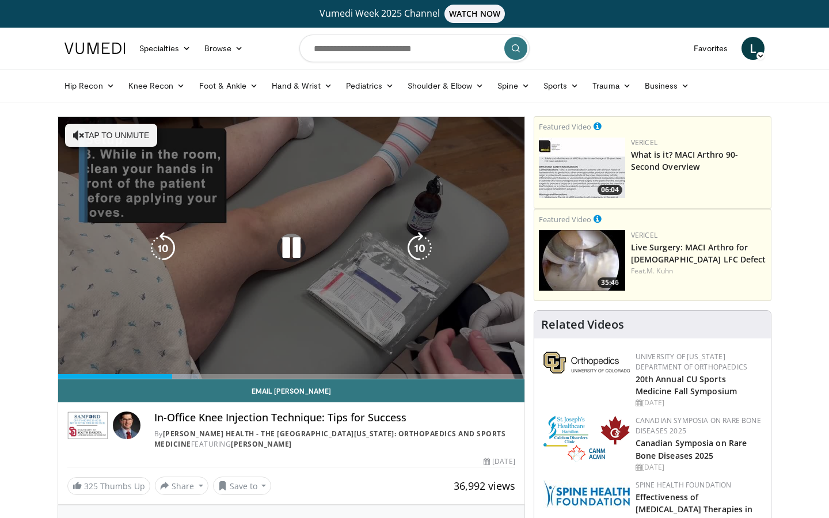
click at [427, 248] on icon "Video Player" at bounding box center [420, 248] width 32 height 32
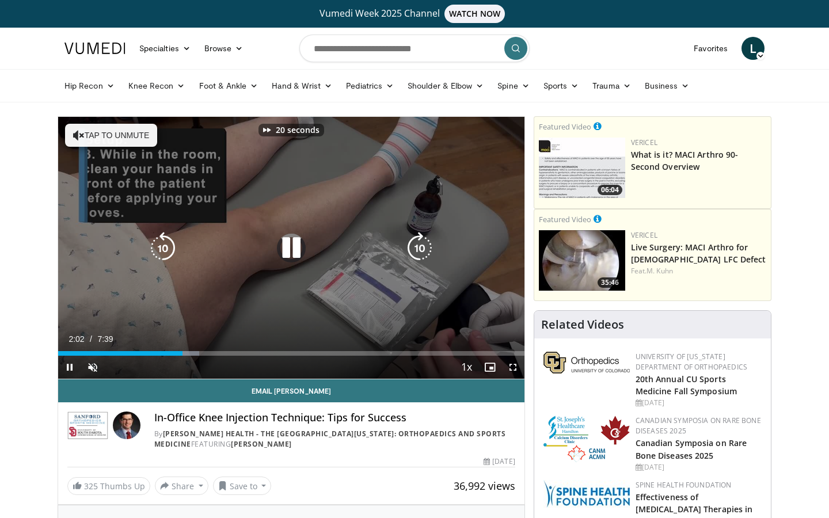
click at [427, 248] on icon "Video Player" at bounding box center [420, 248] width 32 height 32
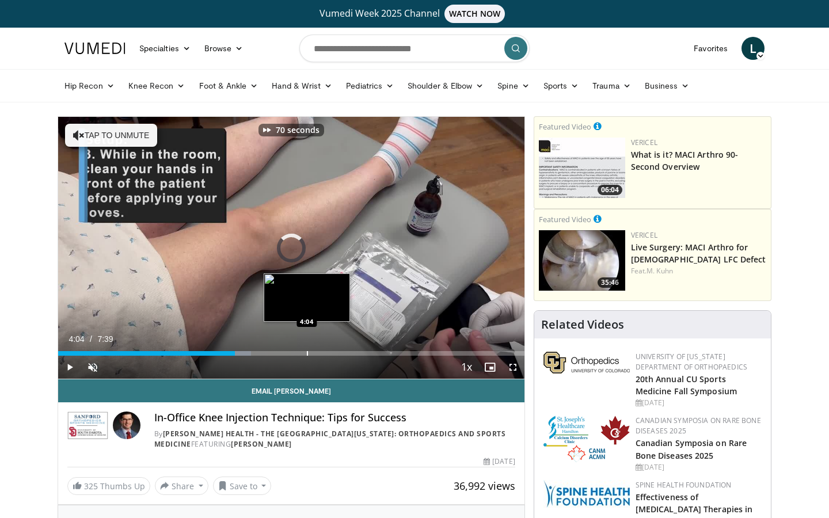
click at [307, 355] on div "Progress Bar" at bounding box center [307, 353] width 1 height 5
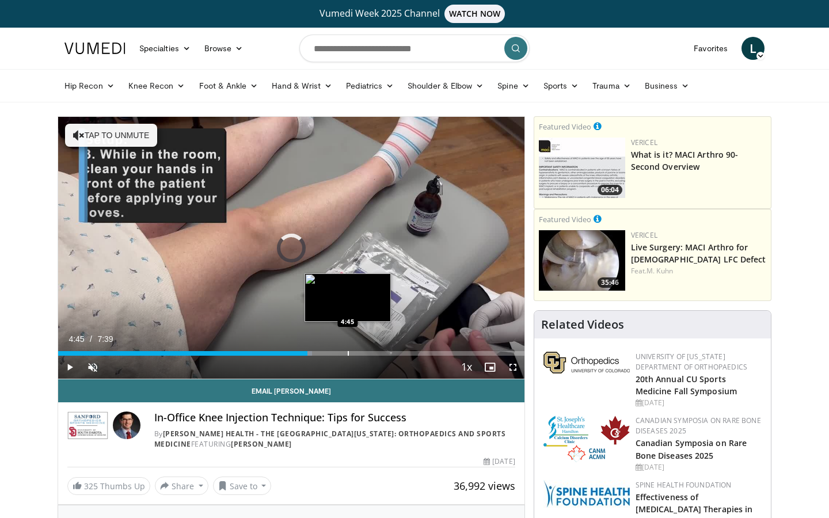
click at [348, 348] on div "Loaded : 54.44% 4:45 4:45" at bounding box center [291, 350] width 467 height 11
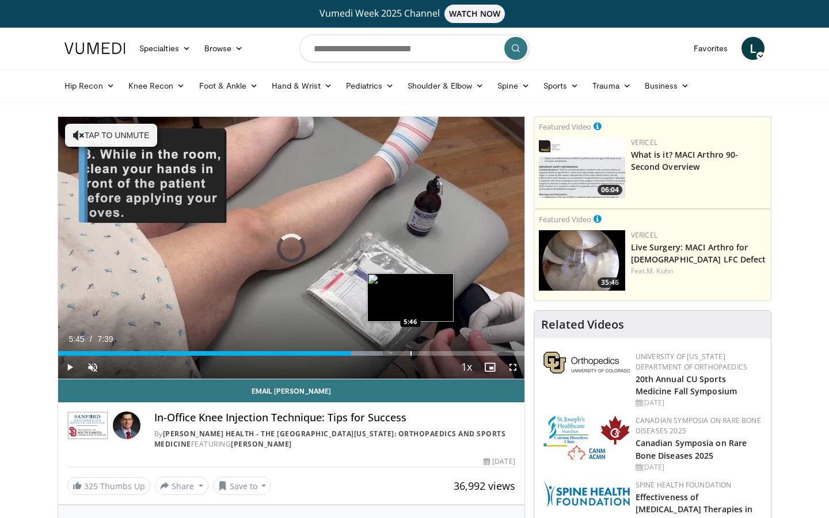
click at [411, 352] on div "Progress Bar" at bounding box center [411, 353] width 1 height 5
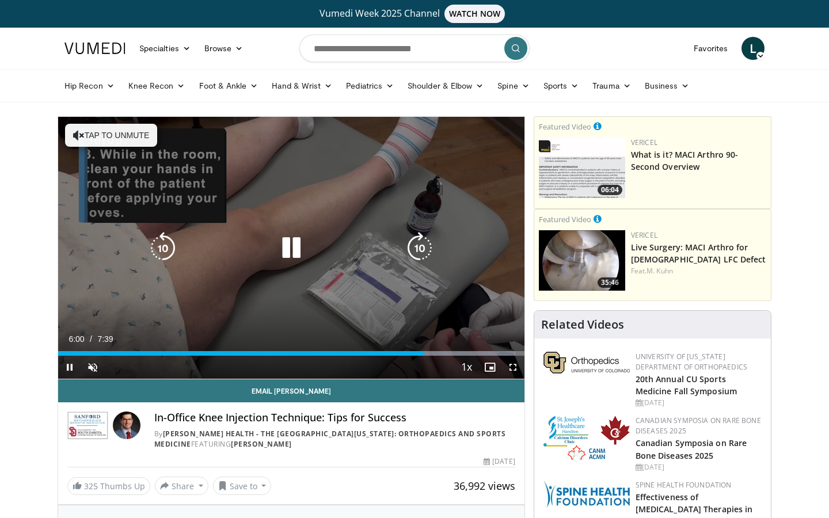
click at [416, 245] on icon "Video Player" at bounding box center [420, 248] width 32 height 32
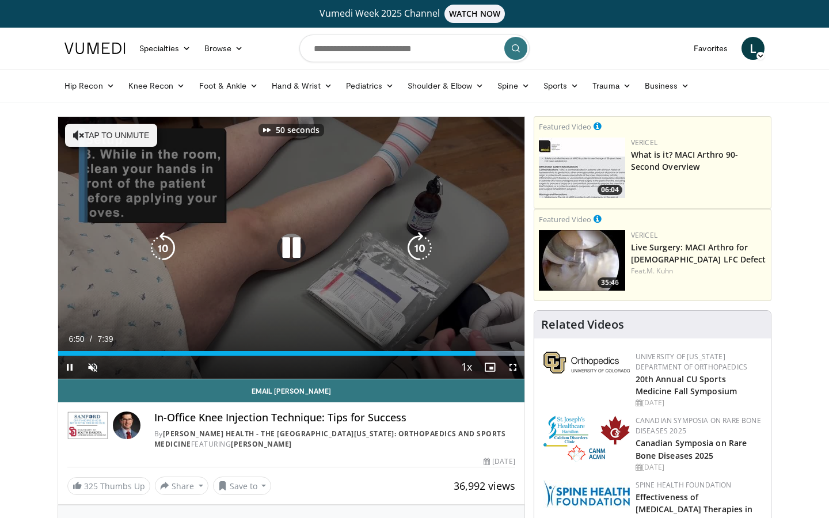
click at [417, 245] on icon "Video Player" at bounding box center [420, 248] width 32 height 32
click at [418, 245] on icon "Video Player" at bounding box center [420, 248] width 32 height 32
click at [419, 244] on icon "Video Player" at bounding box center [420, 248] width 32 height 32
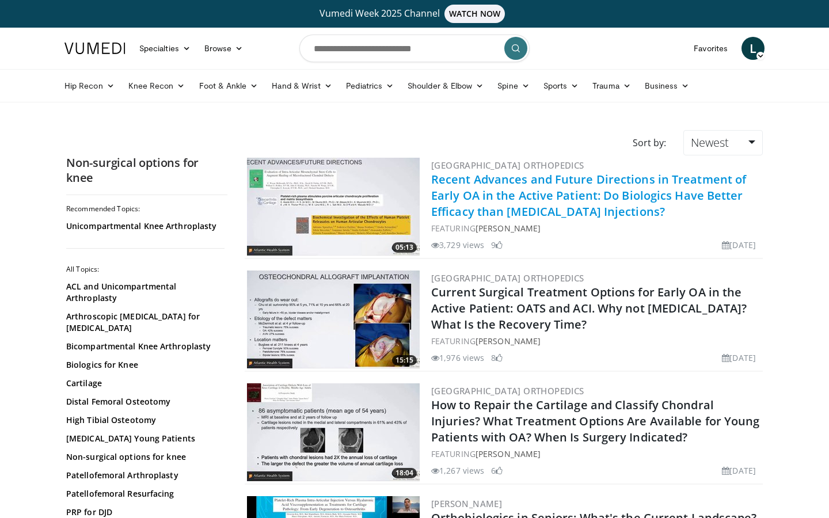
click at [517, 183] on link "Recent Advances and Future Directions in Treatment of Early OA in the Active Pa…" at bounding box center [588, 196] width 315 height 48
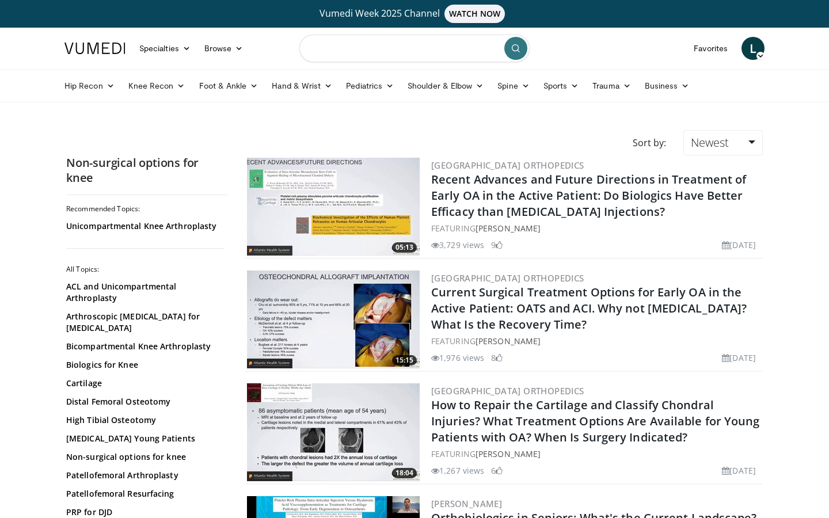
click at [358, 47] on input "Search topics, interventions" at bounding box center [415, 49] width 230 height 28
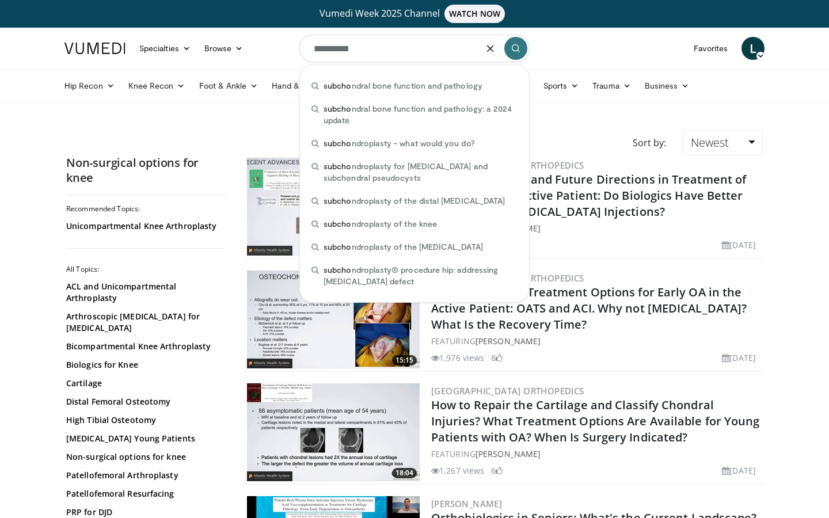
type input "**********"
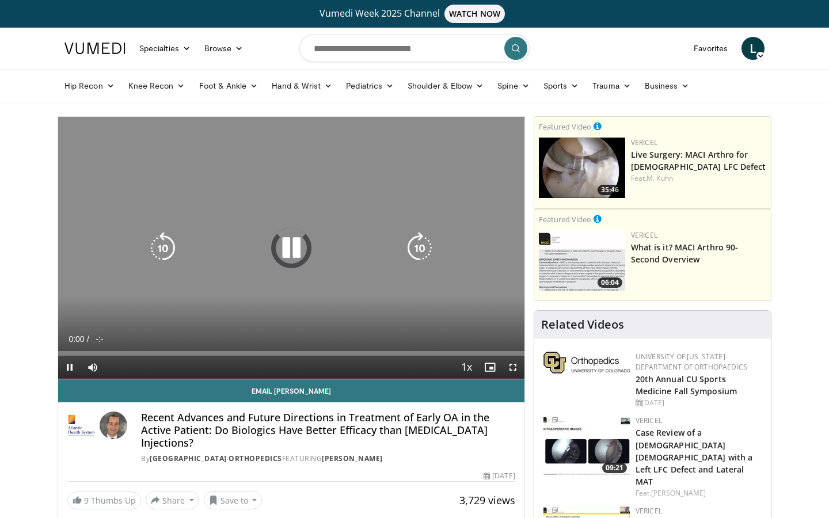
click at [286, 243] on icon "Video Player" at bounding box center [291, 248] width 32 height 32
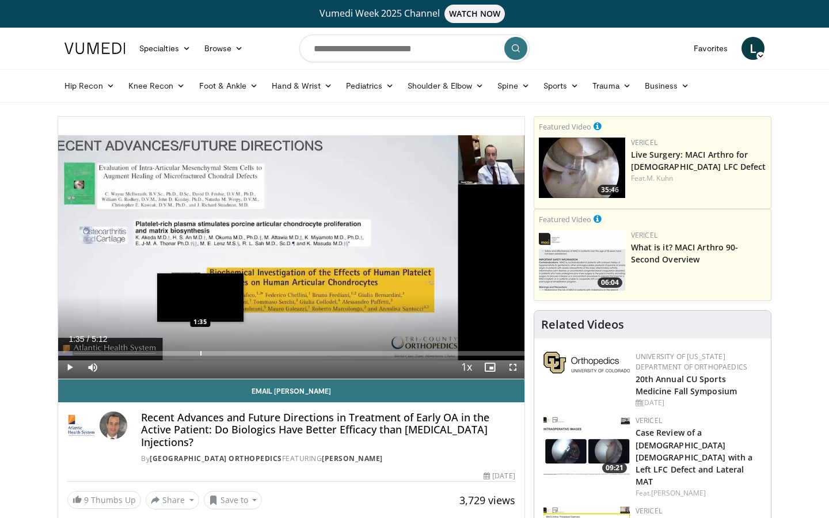
click at [201, 355] on div "Progress Bar" at bounding box center [200, 353] width 1 height 5
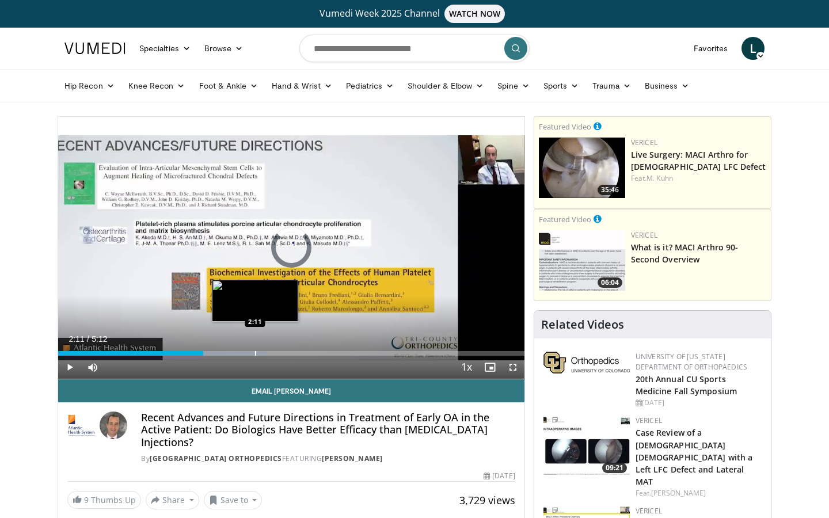
click at [255, 348] on div "Loaded : 44.89% 1:37 2:11" at bounding box center [291, 350] width 467 height 11
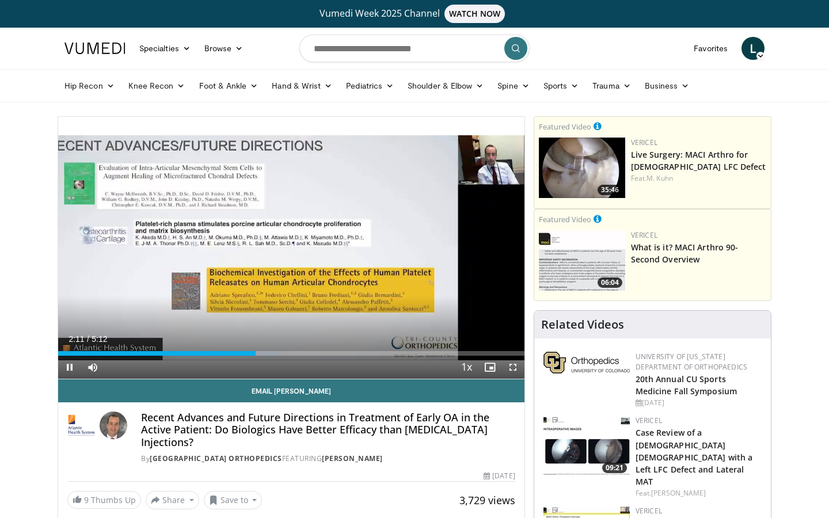
click at [287, 349] on div "Loaded : 48.10% 2:12 2:26" at bounding box center [291, 350] width 467 height 11
click at [325, 348] on div "Loaded : 51.31% 2:58 2:58" at bounding box center [291, 350] width 467 height 11
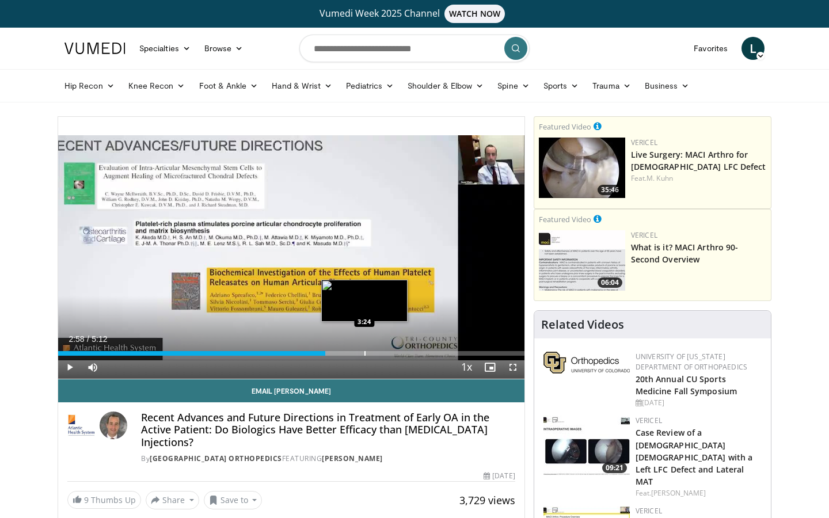
click at [365, 354] on div "Progress Bar" at bounding box center [365, 353] width 1 height 5
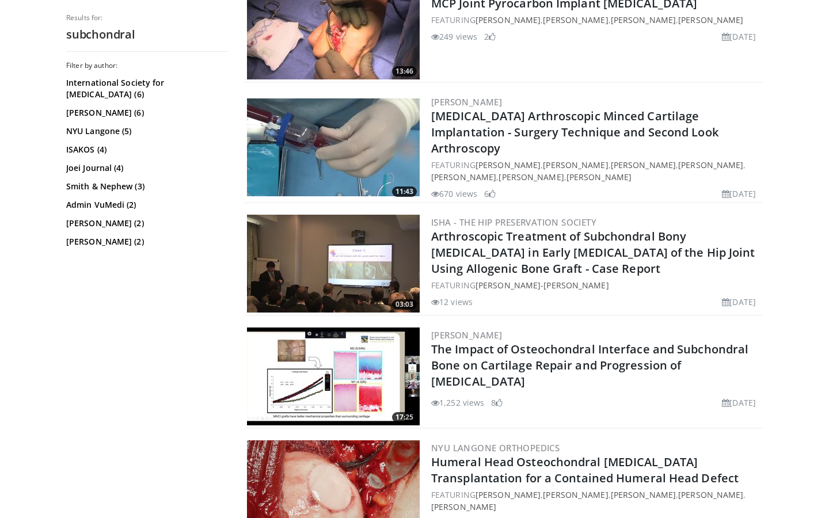
scroll to position [1434, 0]
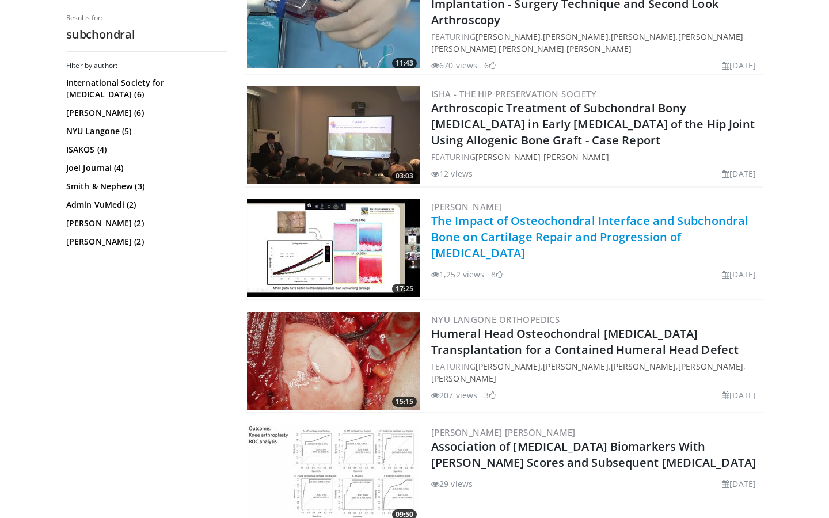
click at [551, 220] on link "The Impact of Osteochondral Interface and Subchondral Bone on Cartilage Repair …" at bounding box center [589, 237] width 317 height 48
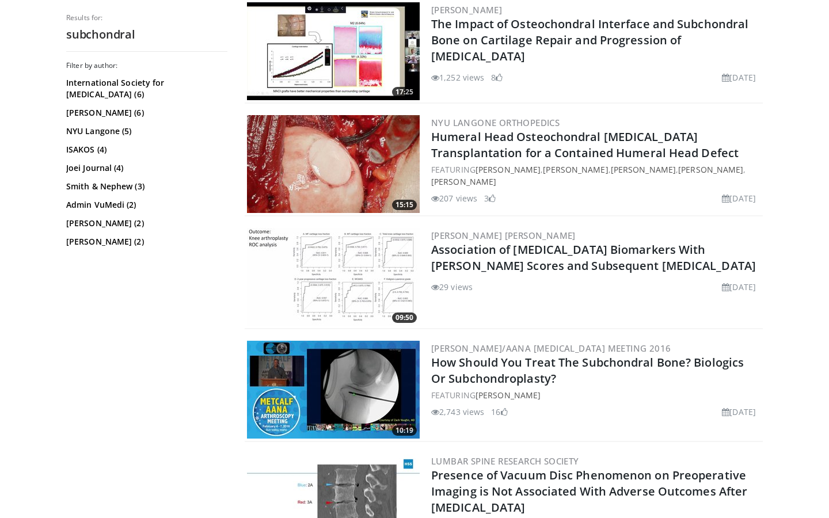
scroll to position [1768, 0]
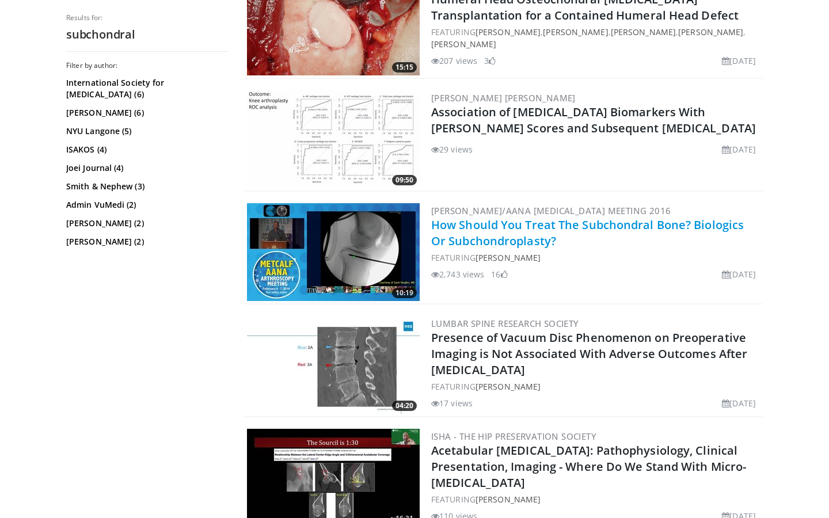
click at [507, 223] on link "How Should You Treat The Subchondral Bone? Biologics Or Subchondroplasty?" at bounding box center [587, 233] width 313 height 32
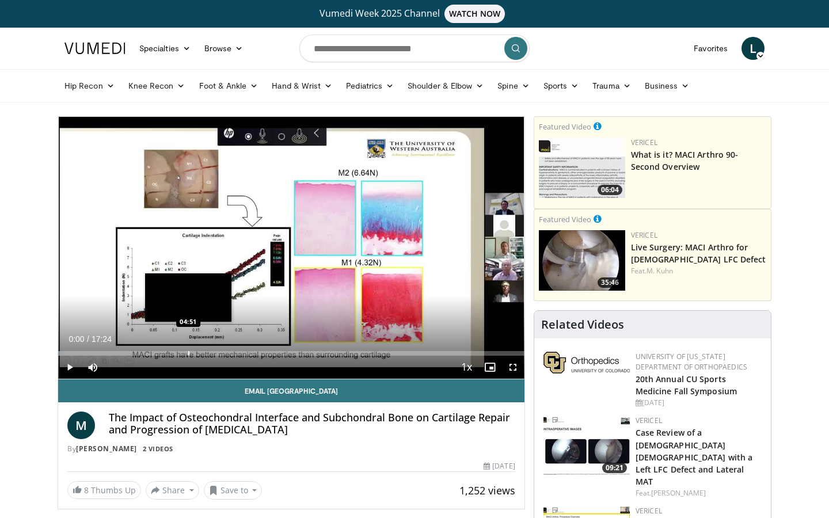
click at [190, 352] on div "Progress Bar" at bounding box center [188, 353] width 1 height 5
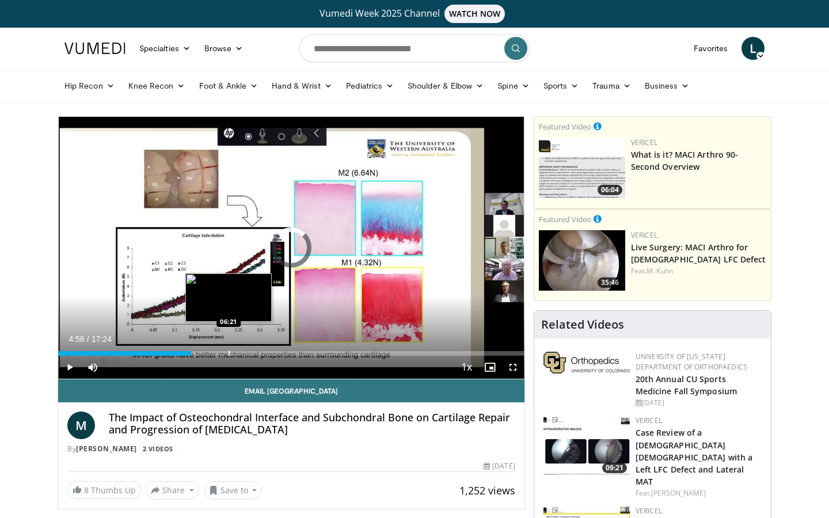
click at [229, 353] on div "Progress Bar" at bounding box center [229, 353] width 1 height 5
click at [250, 353] on div "Progress Bar" at bounding box center [249, 353] width 1 height 5
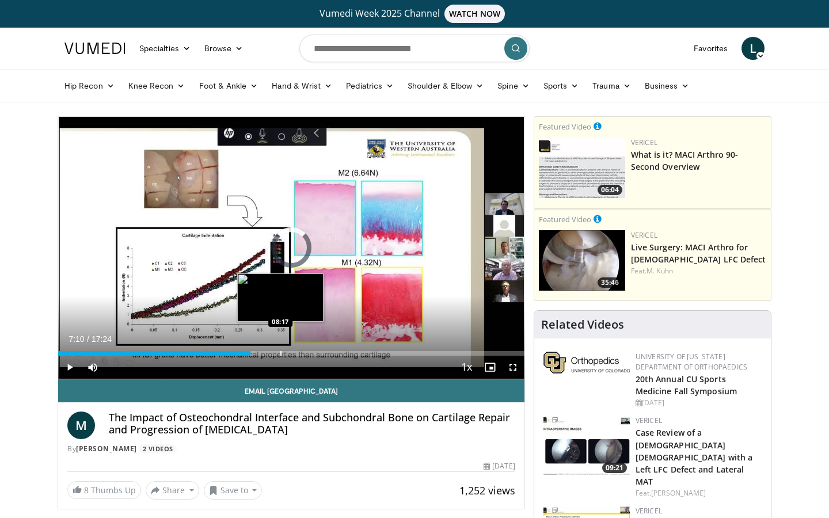
click at [281, 353] on div "Progress Bar" at bounding box center [281, 353] width 1 height 5
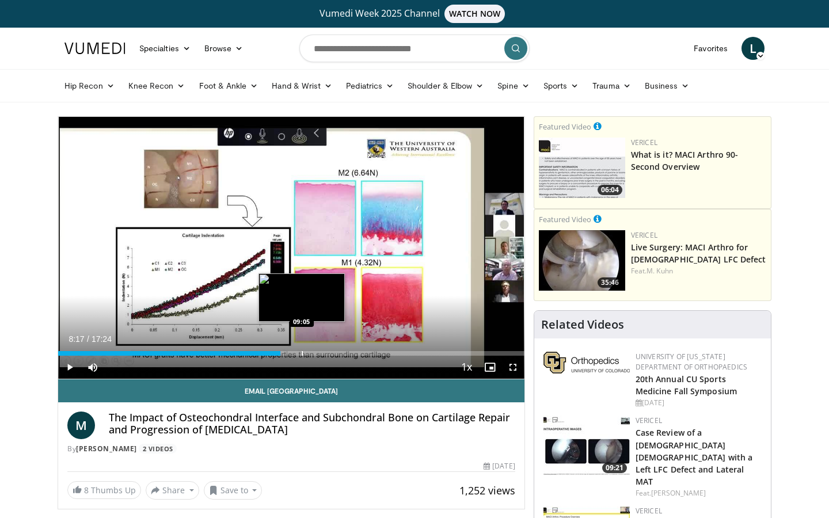
click at [303, 354] on div "Progress Bar" at bounding box center [302, 353] width 1 height 5
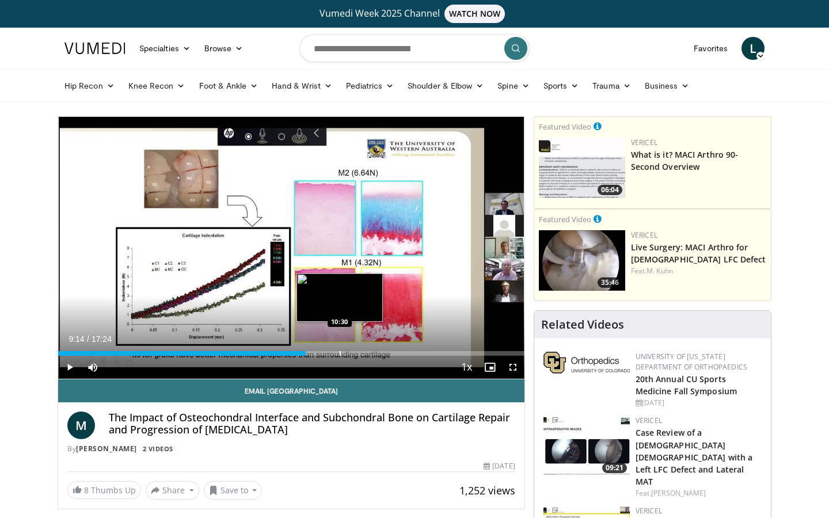
click at [340, 353] on div "Progress Bar" at bounding box center [340, 353] width 1 height 5
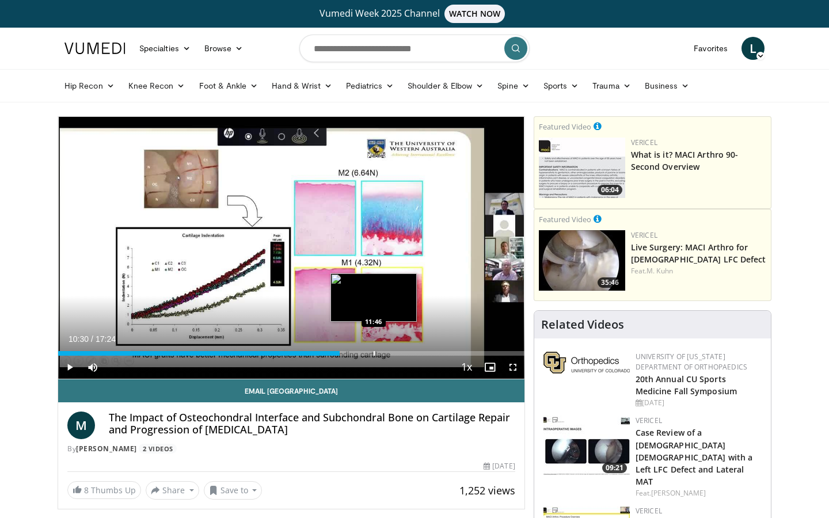
click at [374, 353] on div "Progress Bar" at bounding box center [374, 353] width 1 height 5
click at [387, 351] on div "Progress Bar" at bounding box center [387, 353] width 1 height 5
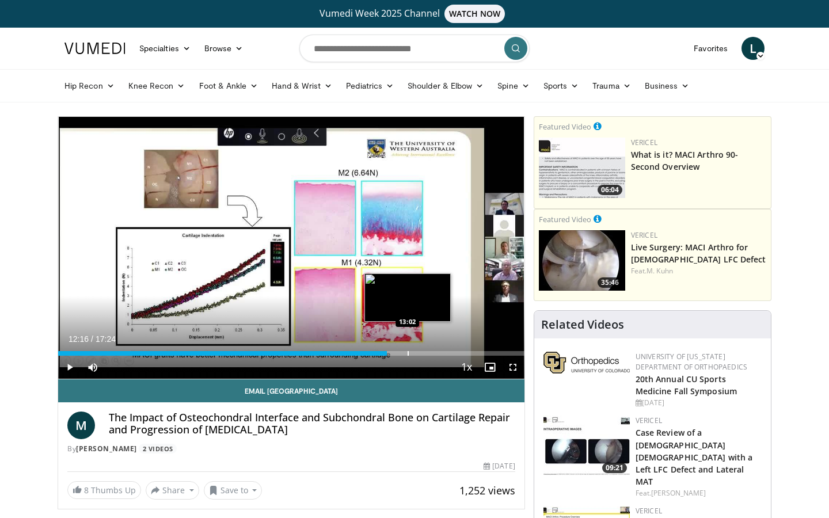
click at [408, 352] on div "Progress Bar" at bounding box center [408, 353] width 1 height 5
click at [438, 352] on div "Loaded : 74.70% 13:02 13:47" at bounding box center [291, 353] width 467 height 5
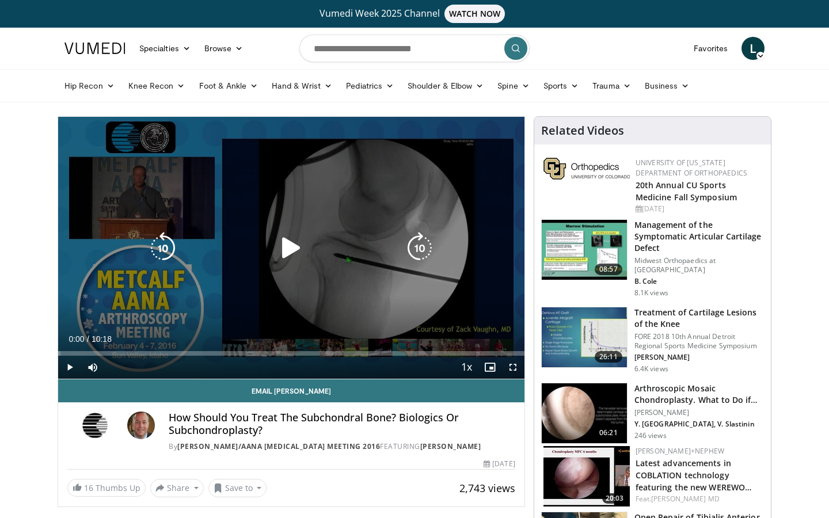
click at [292, 244] on icon "Video Player" at bounding box center [291, 248] width 32 height 32
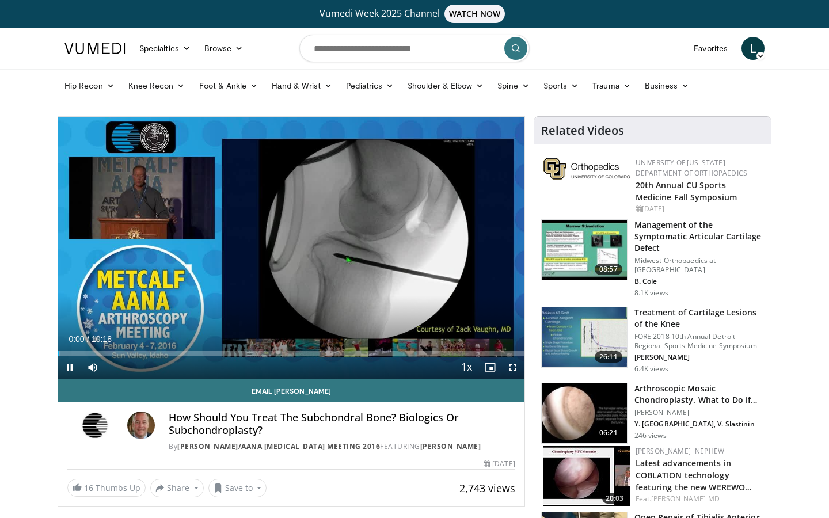
click at [515, 366] on span "Video Player" at bounding box center [513, 367] width 23 height 23
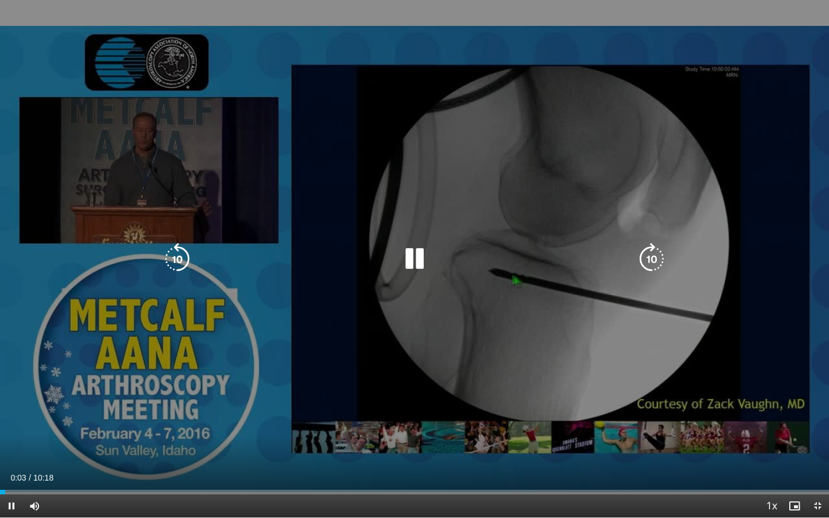
click at [646, 257] on icon "Video Player" at bounding box center [652, 259] width 32 height 32
click at [647, 256] on icon "Video Player" at bounding box center [652, 259] width 32 height 32
click at [648, 256] on icon "Video Player" at bounding box center [652, 259] width 32 height 32
click at [649, 256] on icon "Video Player" at bounding box center [652, 259] width 32 height 32
click at [409, 251] on icon "Video Player" at bounding box center [415, 259] width 32 height 32
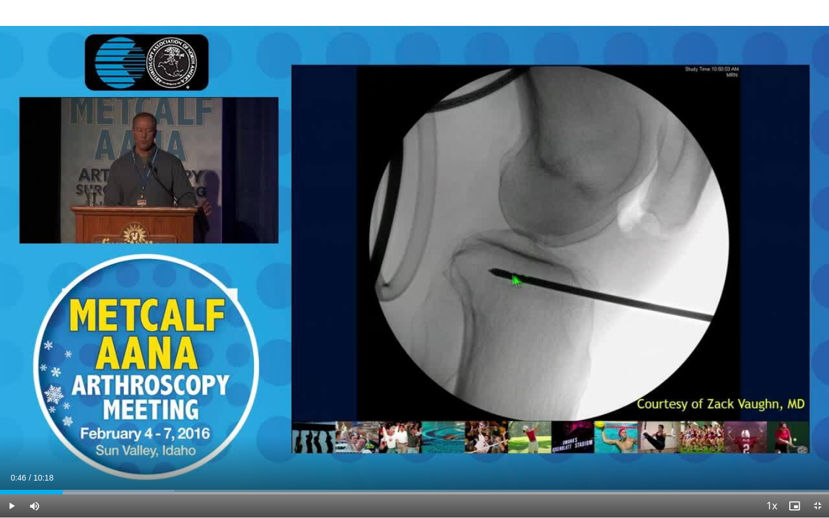
click at [10, 503] on span "Video Player" at bounding box center [11, 506] width 23 height 23
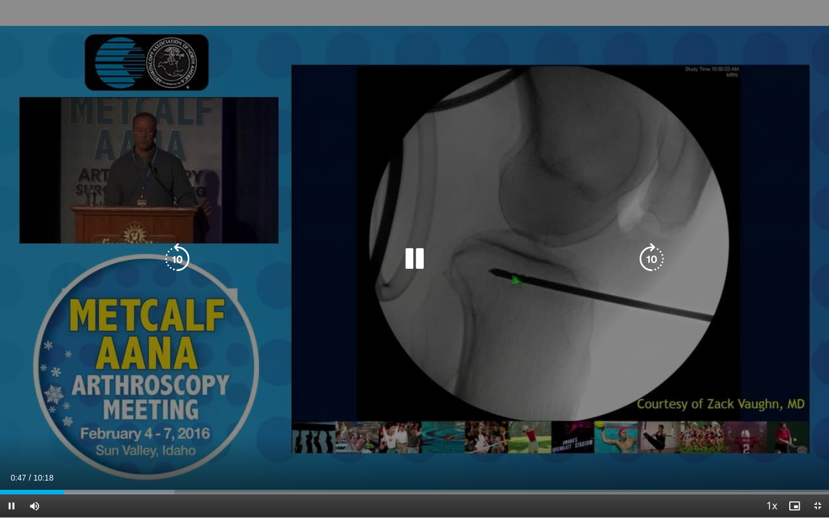
drag, startPoint x: 188, startPoint y: 256, endPoint x: 179, endPoint y: 258, distance: 9.5
click at [188, 256] on icon "Video Player" at bounding box center [177, 259] width 32 height 32
click at [179, 257] on icon "Video Player" at bounding box center [177, 259] width 32 height 32
click at [415, 241] on div "20 seconds Tap to unmute" at bounding box center [414, 259] width 829 height 518
click at [14, 507] on span "Video Player" at bounding box center [11, 506] width 23 height 23
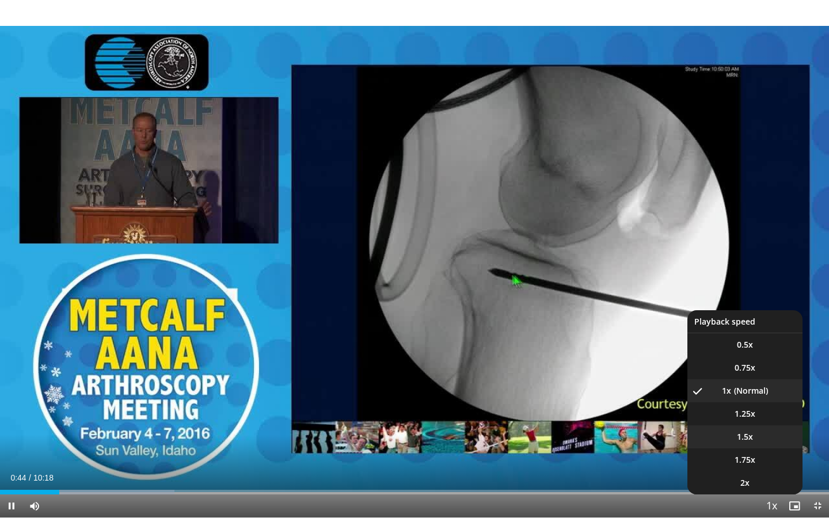
click at [752, 437] on span "1.5x" at bounding box center [745, 437] width 16 height 12
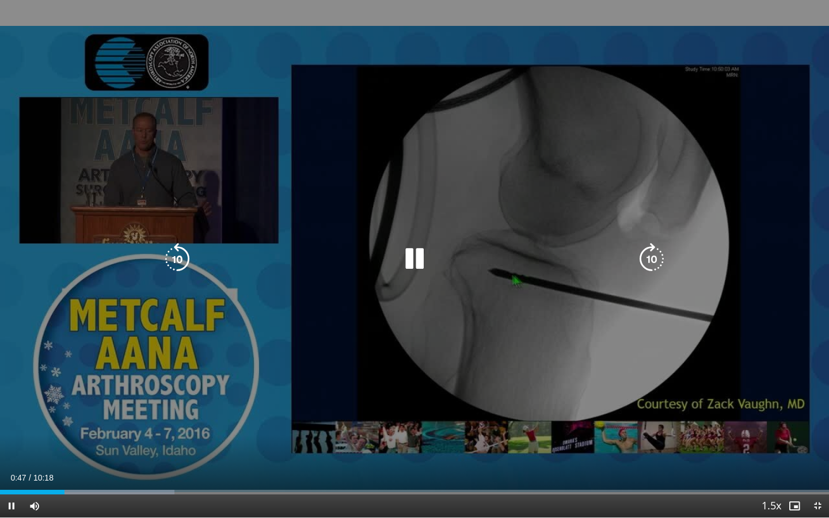
click at [581, 346] on div "20 seconds Tap to unmute" at bounding box center [414, 259] width 829 height 518
click at [730, 385] on div "20 seconds Tap to unmute" at bounding box center [414, 259] width 829 height 518
click at [659, 256] on icon "Video Player" at bounding box center [652, 259] width 32 height 32
click at [415, 255] on icon "Video Player" at bounding box center [415, 259] width 32 height 32
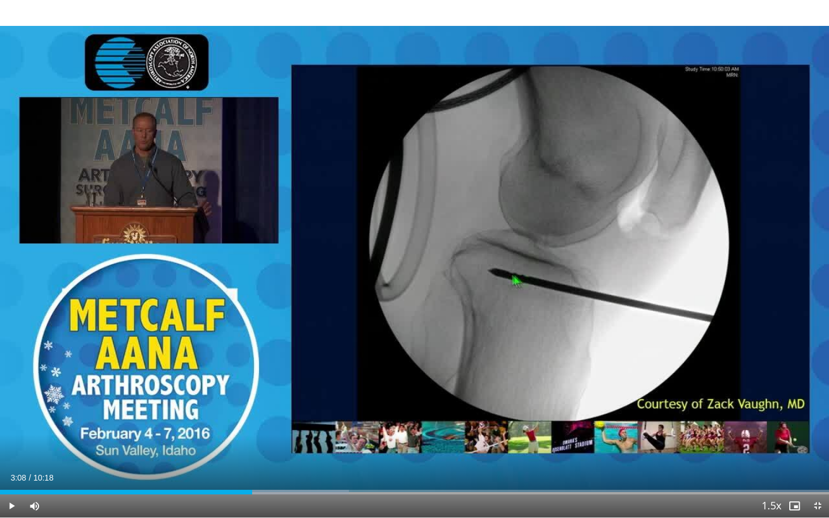
click at [10, 506] on span "Video Player" at bounding box center [11, 506] width 23 height 23
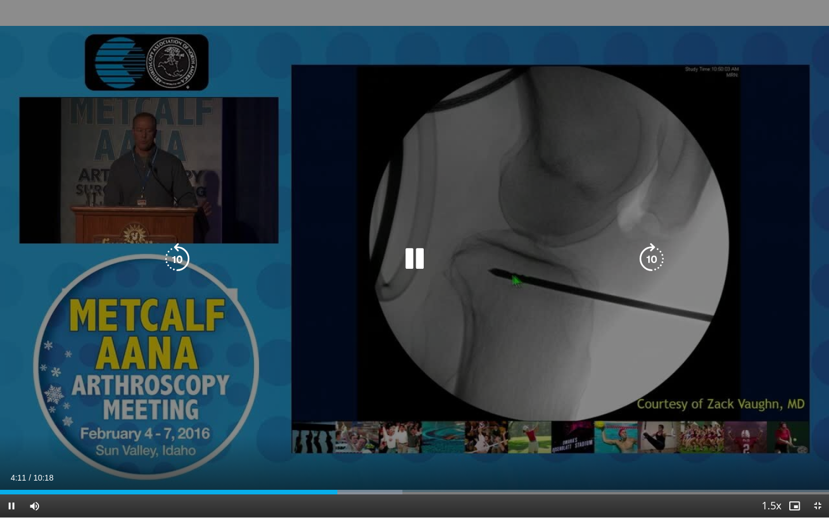
click at [173, 257] on icon "Video Player" at bounding box center [177, 259] width 32 height 32
click at [181, 261] on icon "Video Player" at bounding box center [177, 259] width 32 height 32
click at [418, 261] on icon "Video Player" at bounding box center [415, 259] width 32 height 32
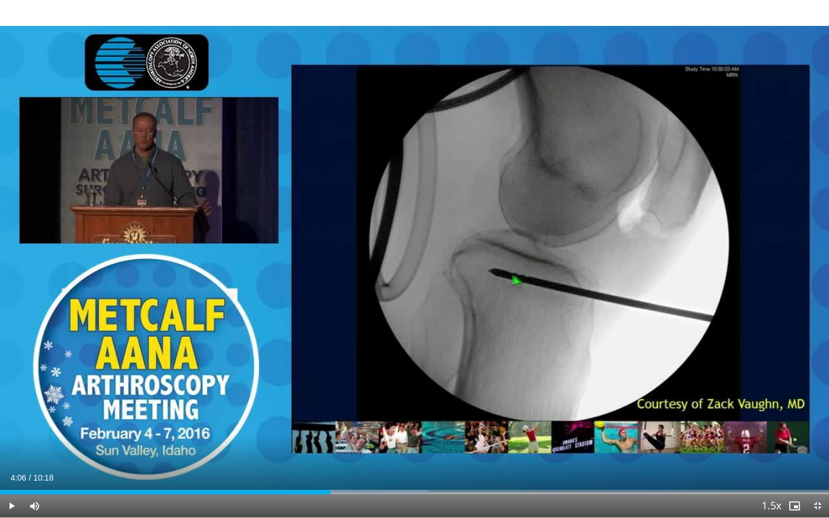
click at [7, 505] on span "Video Player" at bounding box center [11, 506] width 23 height 23
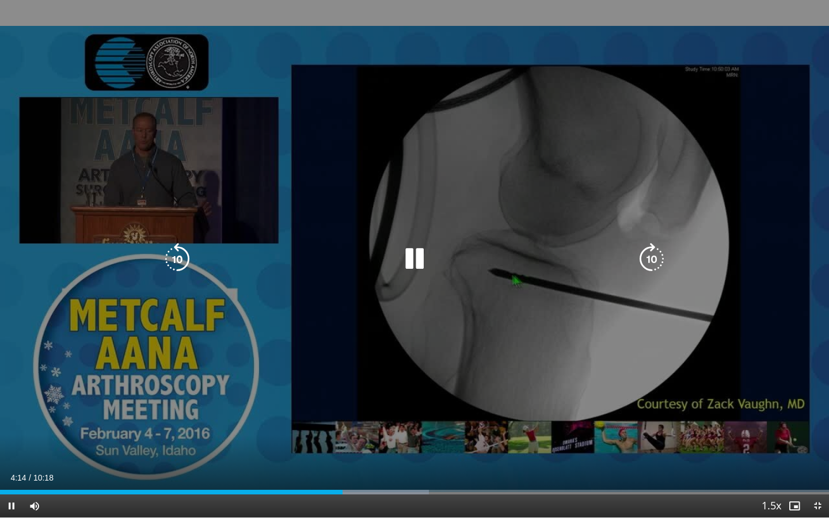
click at [407, 255] on icon "Video Player" at bounding box center [415, 259] width 32 height 32
click at [415, 260] on icon "Video Player" at bounding box center [415, 259] width 32 height 32
click at [649, 255] on icon "Video Player" at bounding box center [652, 259] width 32 height 32
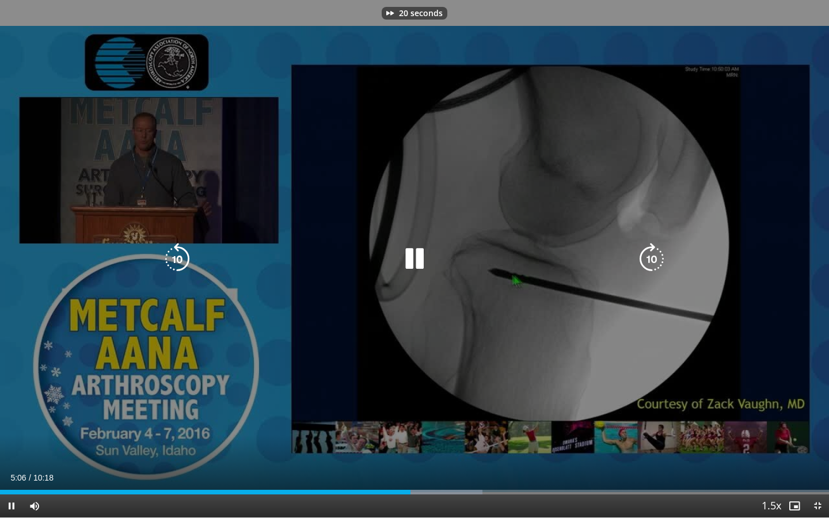
click at [649, 255] on icon "Video Player" at bounding box center [652, 259] width 32 height 32
click at [647, 256] on icon "Video Player" at bounding box center [652, 259] width 32 height 32
click at [416, 253] on icon "Video Player" at bounding box center [415, 259] width 32 height 32
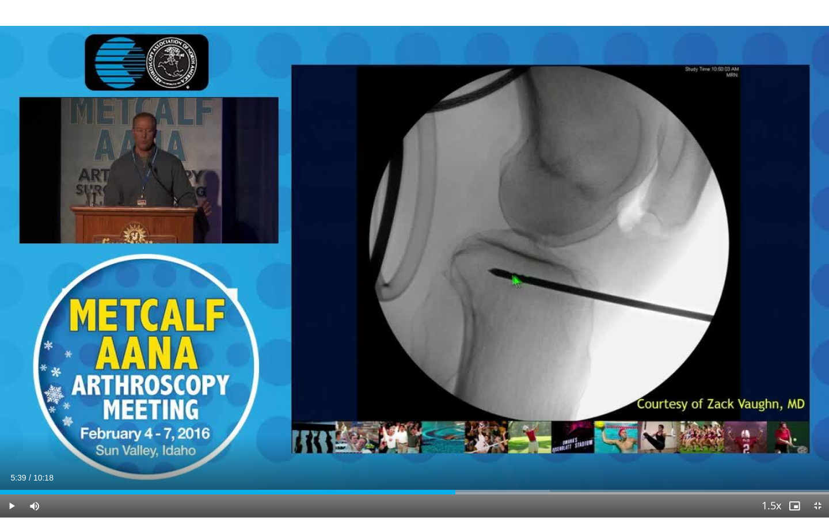
click at [416, 253] on div "10 seconds Tap to unmute" at bounding box center [414, 259] width 829 height 518
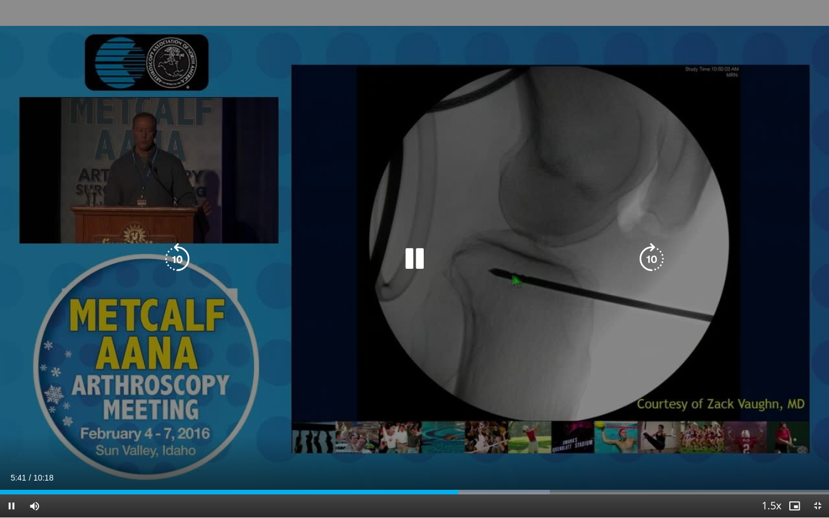
click at [418, 258] on icon "Video Player" at bounding box center [415, 259] width 32 height 32
click at [651, 259] on icon "Video Player" at bounding box center [652, 259] width 32 height 32
click at [416, 257] on icon "Video Player" at bounding box center [415, 259] width 32 height 32
click at [713, 147] on div "10 seconds Tap to unmute" at bounding box center [414, 259] width 829 height 518
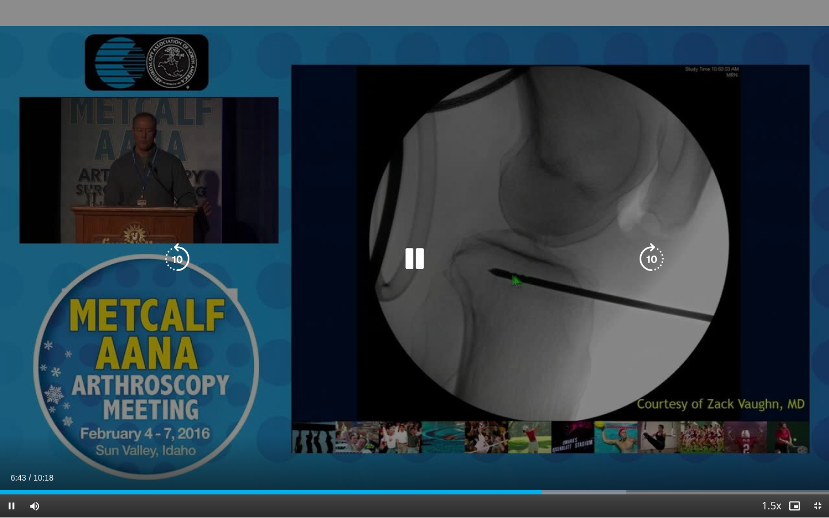
click at [711, 147] on div "10 seconds Tap to unmute" at bounding box center [414, 259] width 829 height 518
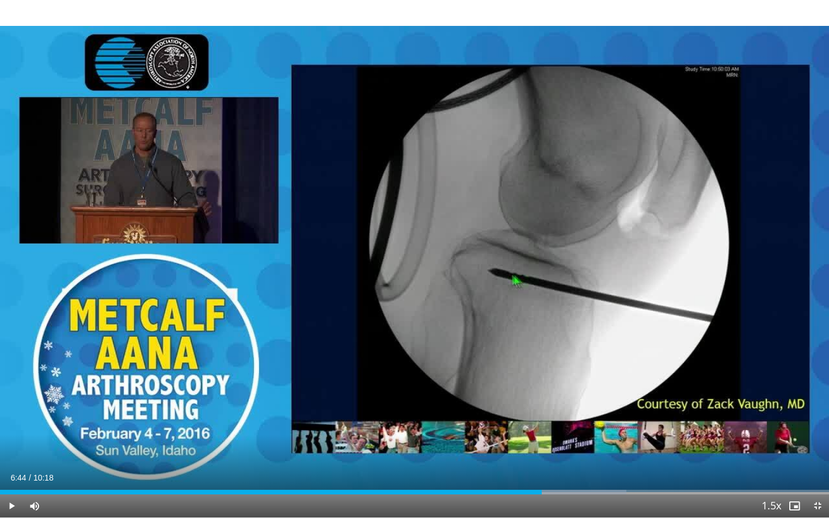
click at [10, 507] on span "Video Player" at bounding box center [11, 506] width 23 height 23
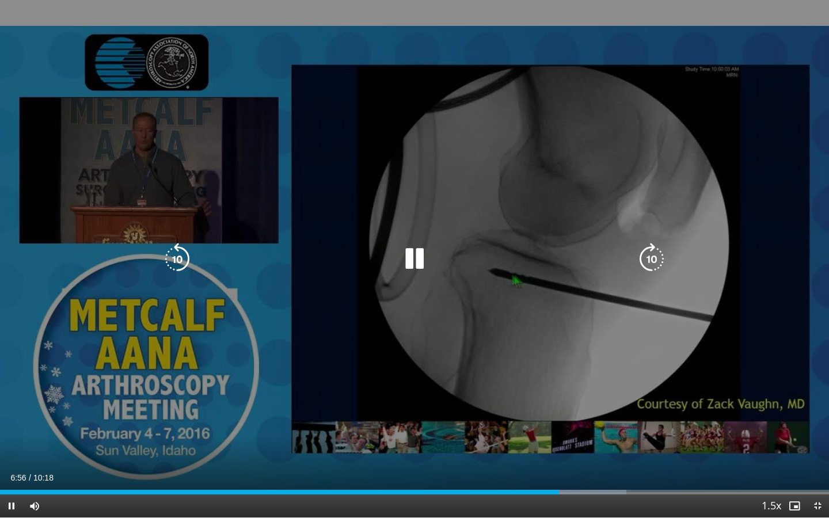
click at [653, 255] on icon "Video Player" at bounding box center [652, 259] width 32 height 32
click at [654, 257] on icon "Video Player" at bounding box center [652, 259] width 32 height 32
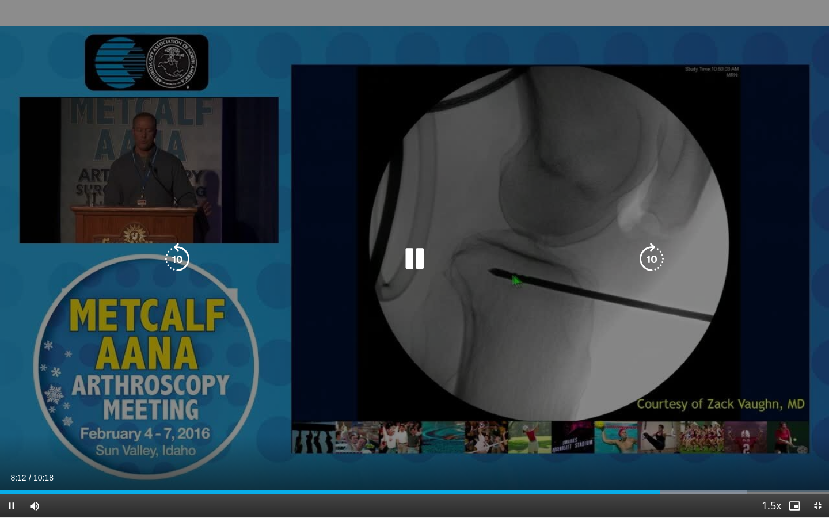
click at [651, 264] on icon "Video Player" at bounding box center [652, 259] width 32 height 32
click at [646, 259] on icon "Video Player" at bounding box center [652, 259] width 32 height 32
click at [415, 256] on icon "Video Player" at bounding box center [415, 259] width 32 height 32
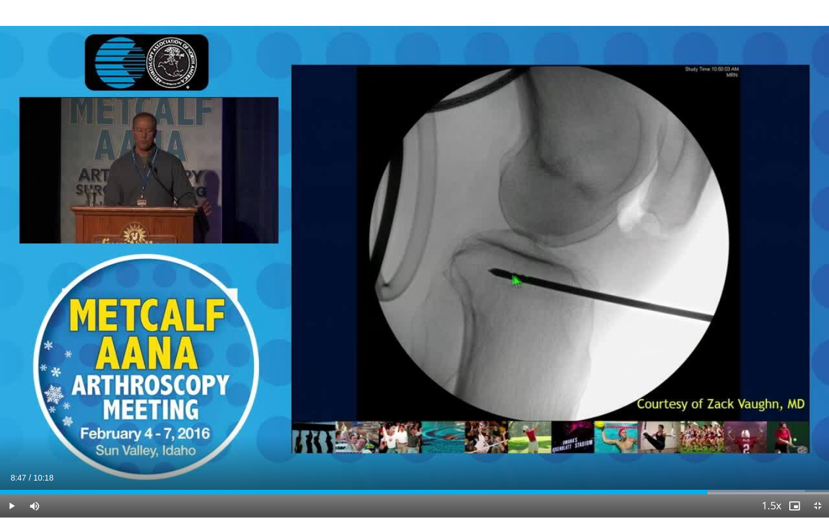
click at [9, 509] on span "Video Player" at bounding box center [11, 506] width 23 height 23
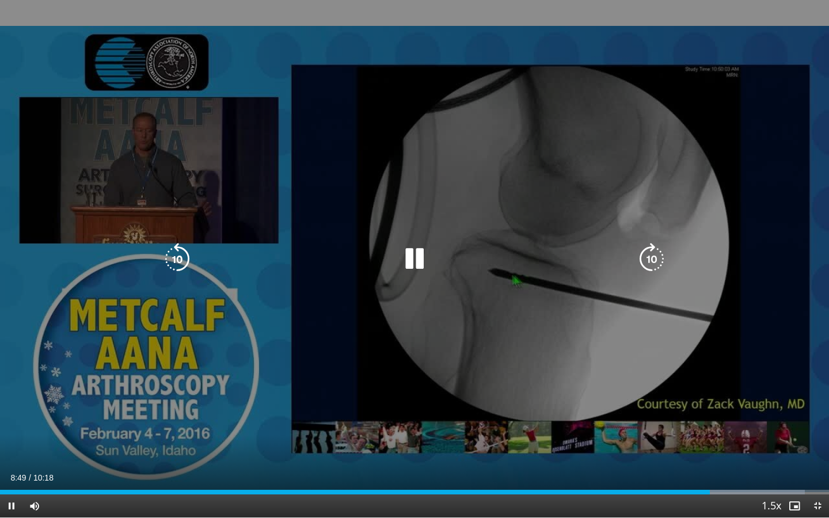
click at [649, 256] on icon "Video Player" at bounding box center [652, 259] width 32 height 32
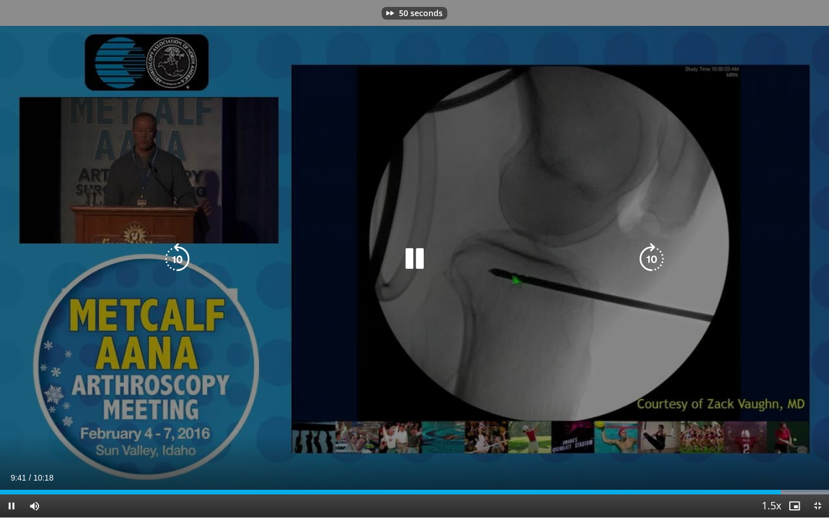
click at [649, 256] on icon "Video Player" at bounding box center [652, 259] width 32 height 32
click at [412, 256] on icon "Video Player" at bounding box center [415, 259] width 32 height 32
click at [414, 255] on icon "Video Player" at bounding box center [415, 259] width 32 height 32
click at [413, 254] on icon "Video Player" at bounding box center [415, 259] width 32 height 32
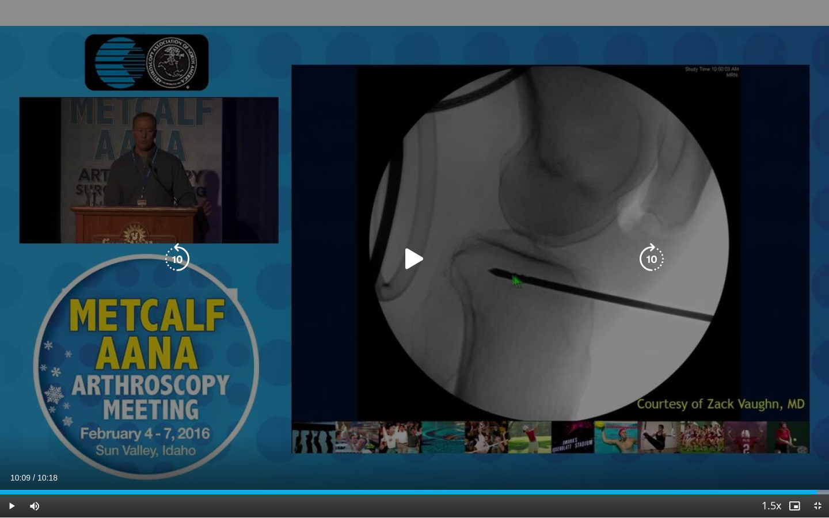
drag, startPoint x: 654, startPoint y: 263, endPoint x: 450, endPoint y: 260, distance: 203.9
click at [465, 267] on div "Video Player" at bounding box center [415, 259] width 498 height 23
click at [410, 254] on icon "Video Player" at bounding box center [415, 259] width 32 height 32
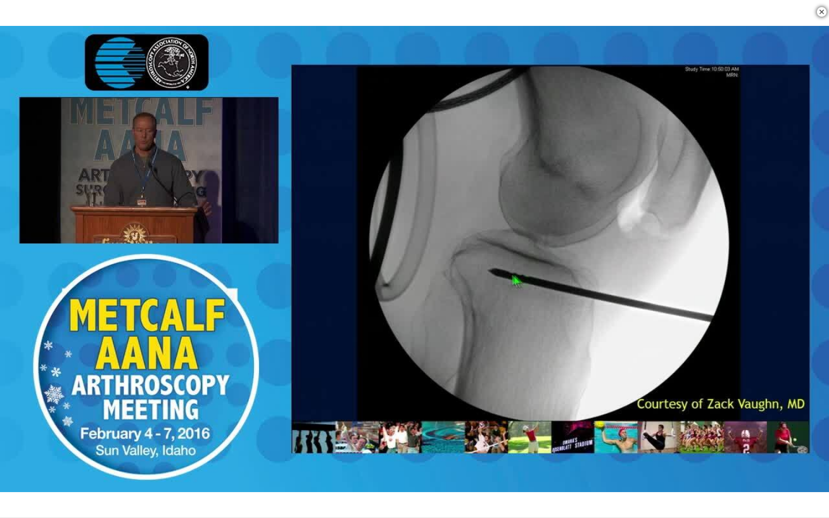
scroll to position [163, 0]
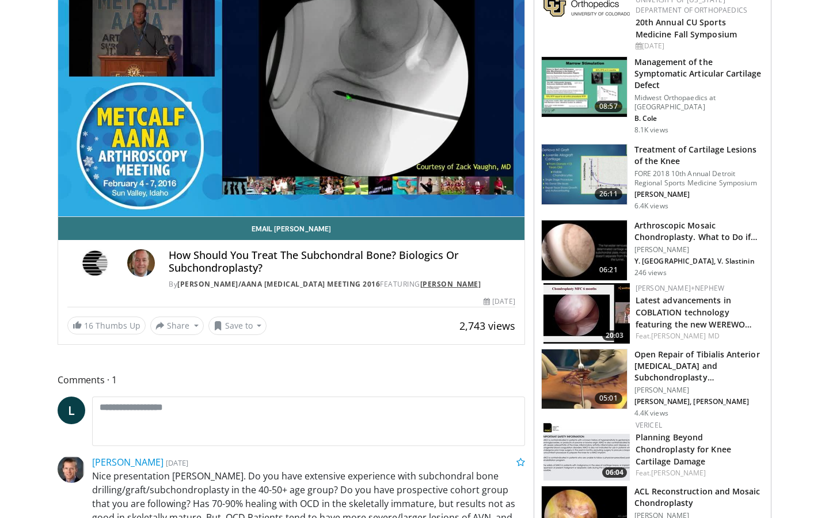
click at [420, 289] on link "Jason Dragoo" at bounding box center [450, 284] width 61 height 10
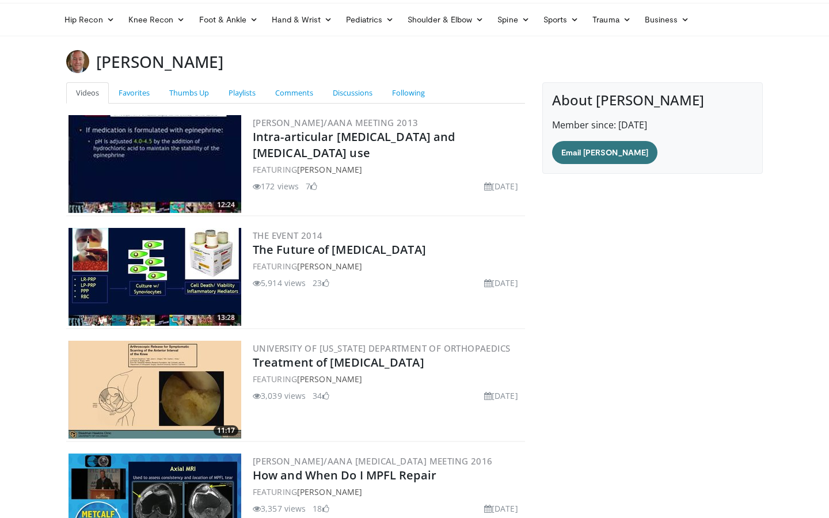
scroll to position [163, 0]
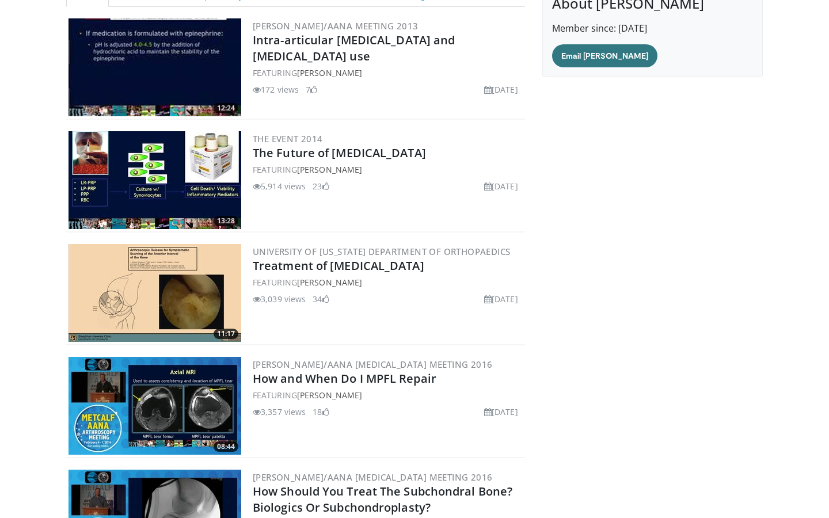
click at [142, 300] on img at bounding box center [155, 293] width 173 height 98
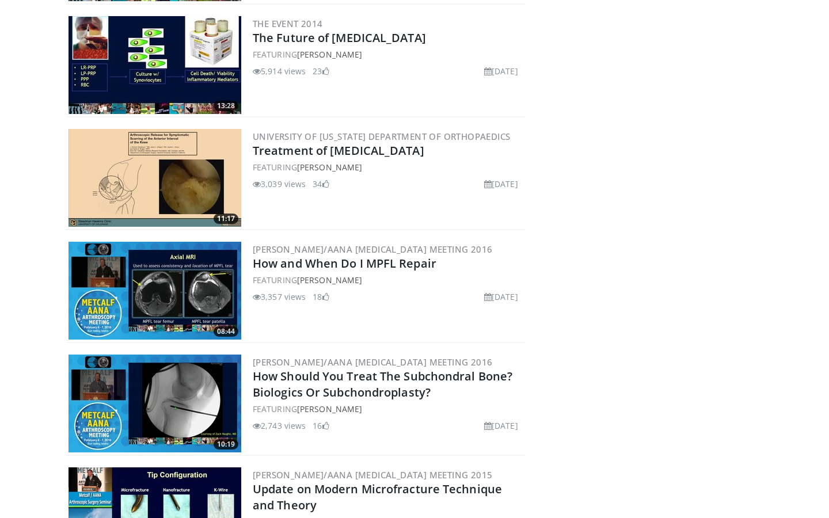
scroll to position [0, 0]
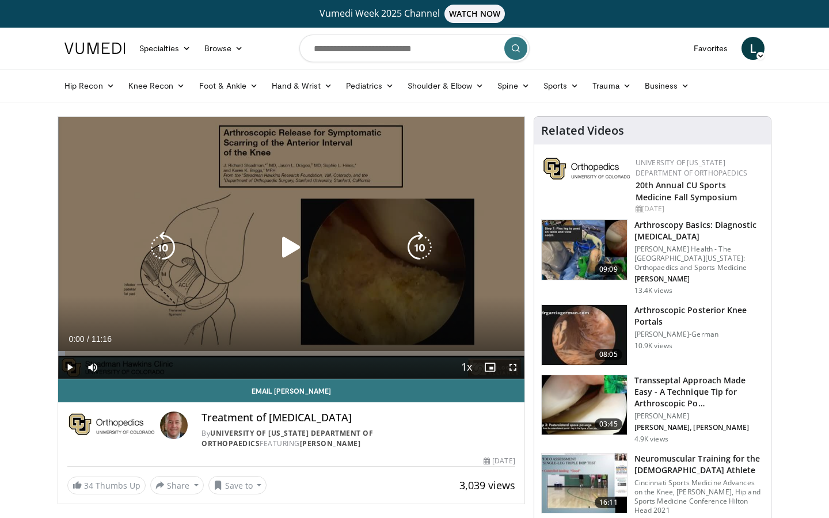
click at [296, 251] on icon "Video Player" at bounding box center [291, 248] width 32 height 32
click at [425, 248] on icon "Video Player" at bounding box center [420, 248] width 32 height 32
click at [425, 249] on icon "Video Player" at bounding box center [420, 248] width 32 height 32
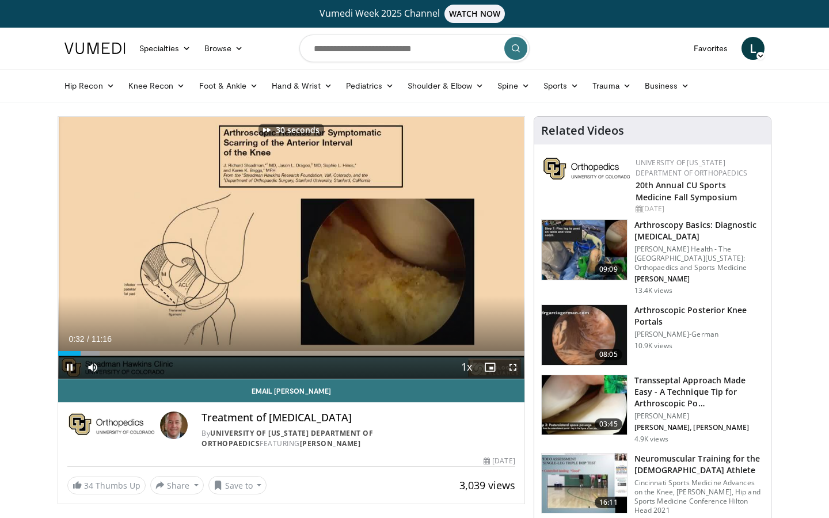
click at [517, 367] on span "Video Player" at bounding box center [513, 367] width 23 height 23
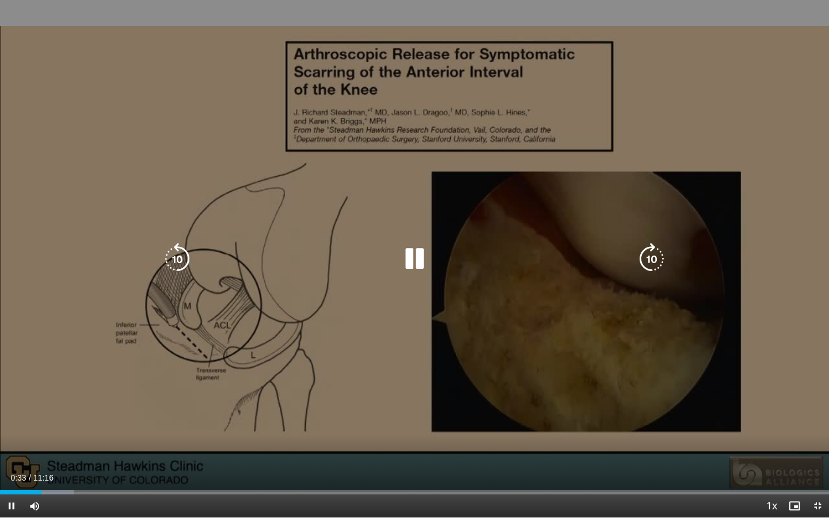
click at [646, 264] on icon "Video Player" at bounding box center [652, 259] width 32 height 32
click at [643, 262] on icon "Video Player" at bounding box center [652, 259] width 32 height 32
click at [648, 271] on icon "Video Player" at bounding box center [652, 259] width 32 height 32
click at [647, 271] on icon "Video Player" at bounding box center [652, 259] width 32 height 32
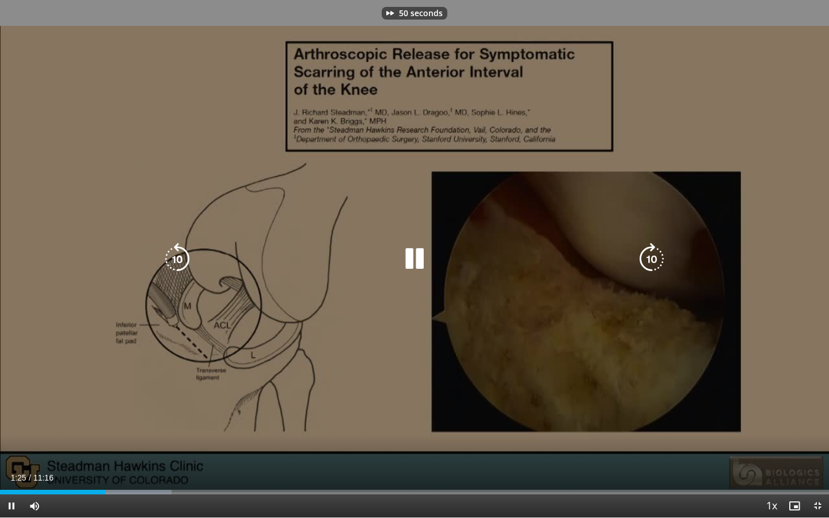
click at [645, 270] on icon "Video Player" at bounding box center [652, 259] width 32 height 32
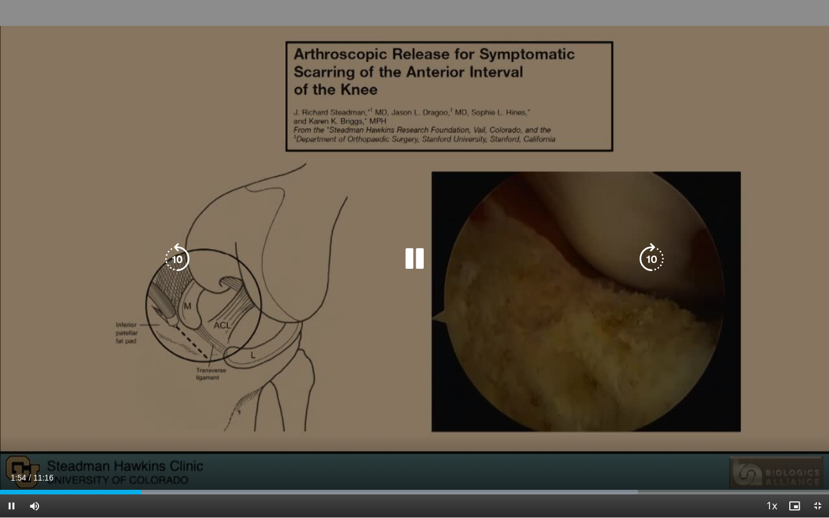
click at [657, 262] on icon "Video Player" at bounding box center [652, 259] width 32 height 32
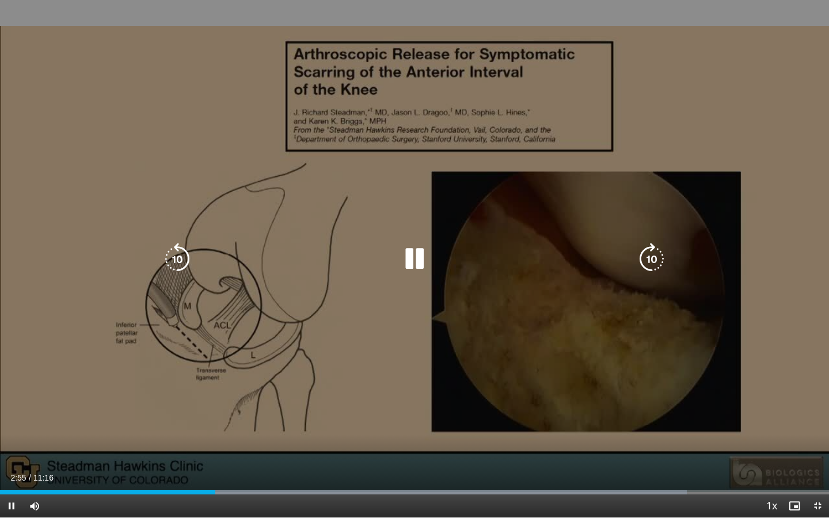
click at [654, 257] on icon "Video Player" at bounding box center [652, 259] width 32 height 32
click at [654, 254] on icon "Video Player" at bounding box center [652, 259] width 32 height 32
click at [421, 264] on icon "Video Player" at bounding box center [415, 259] width 32 height 32
click at [420, 263] on icon "Video Player" at bounding box center [415, 259] width 32 height 32
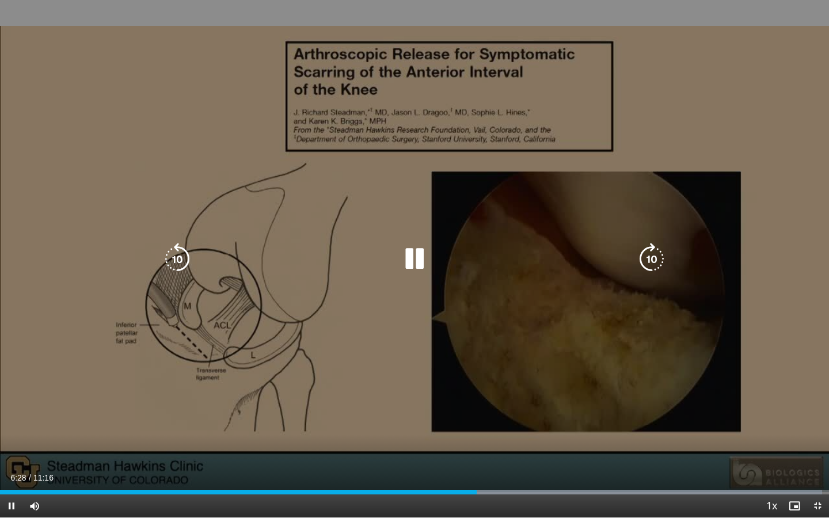
click at [650, 262] on icon "Video Player" at bounding box center [652, 259] width 32 height 32
click at [647, 256] on icon "Video Player" at bounding box center [652, 259] width 32 height 32
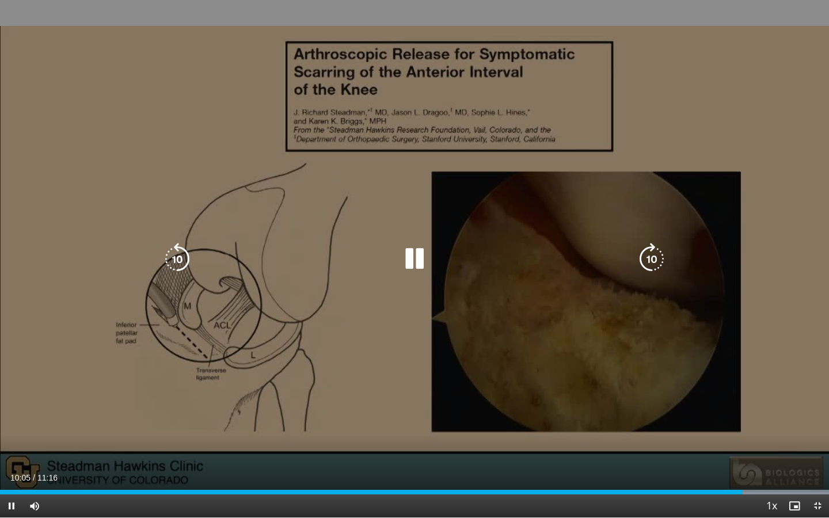
click at [651, 264] on icon "Video Player" at bounding box center [652, 259] width 32 height 32
click at [415, 258] on icon "Video Player" at bounding box center [415, 259] width 32 height 32
click at [413, 266] on icon "Video Player" at bounding box center [415, 259] width 32 height 32
click at [656, 260] on icon "Video Player" at bounding box center [652, 259] width 32 height 32
click at [657, 263] on icon "Video Player" at bounding box center [652, 259] width 32 height 32
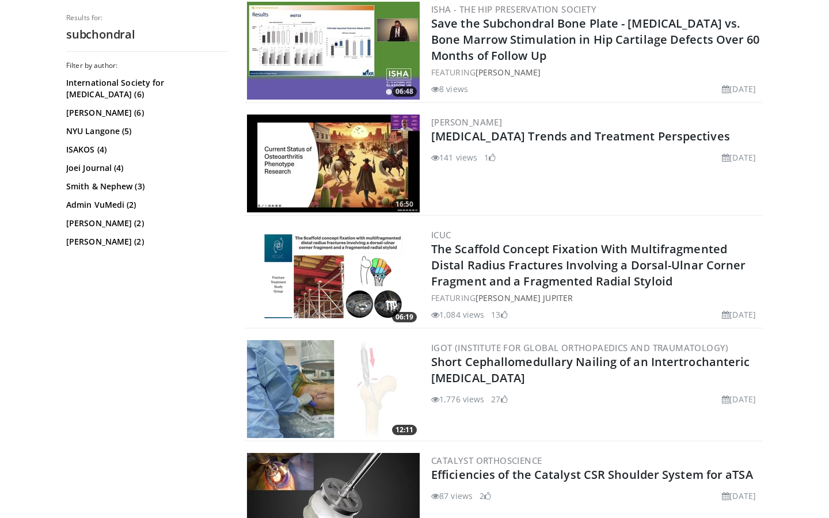
scroll to position [2834, 0]
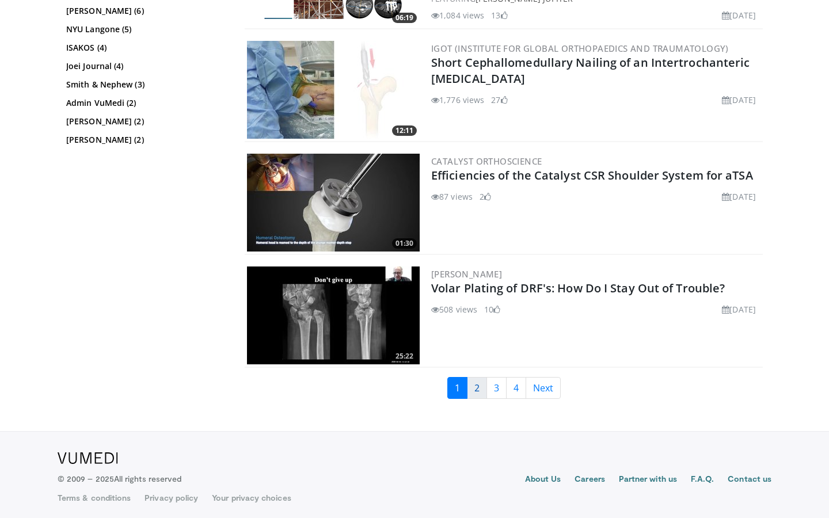
click at [479, 389] on link "2" at bounding box center [477, 388] width 20 height 22
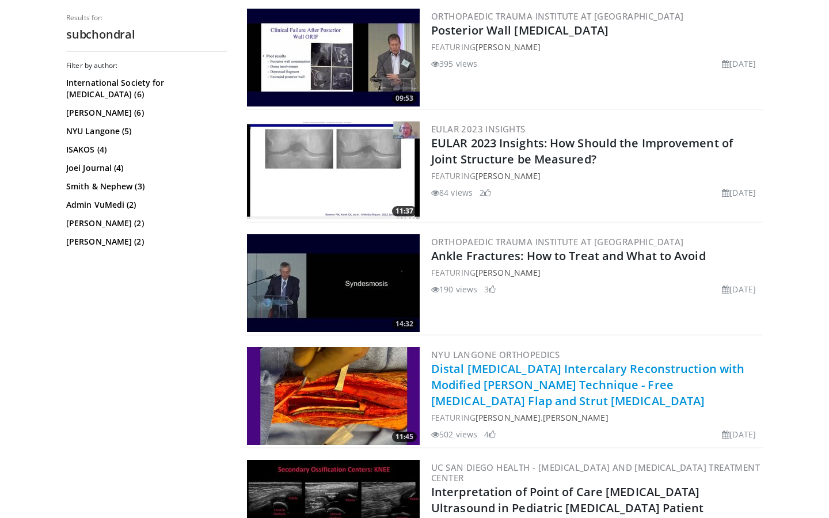
scroll to position [2831, 0]
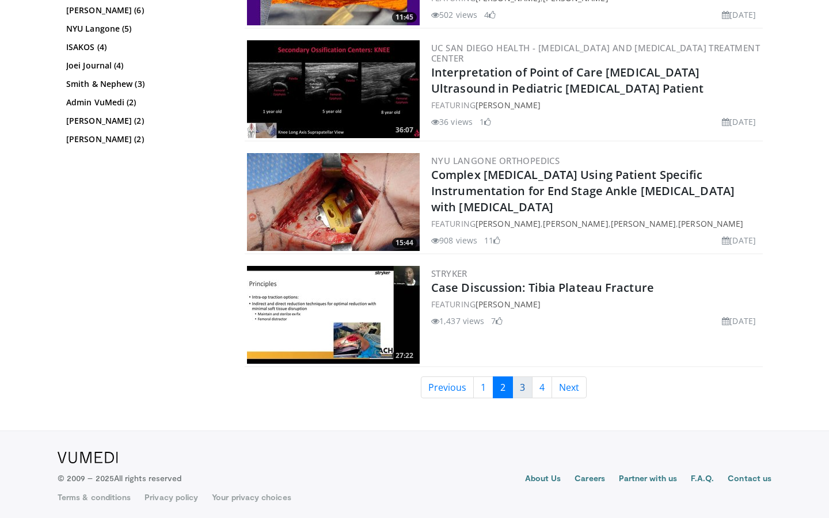
click at [524, 387] on link "3" at bounding box center [523, 388] width 20 height 22
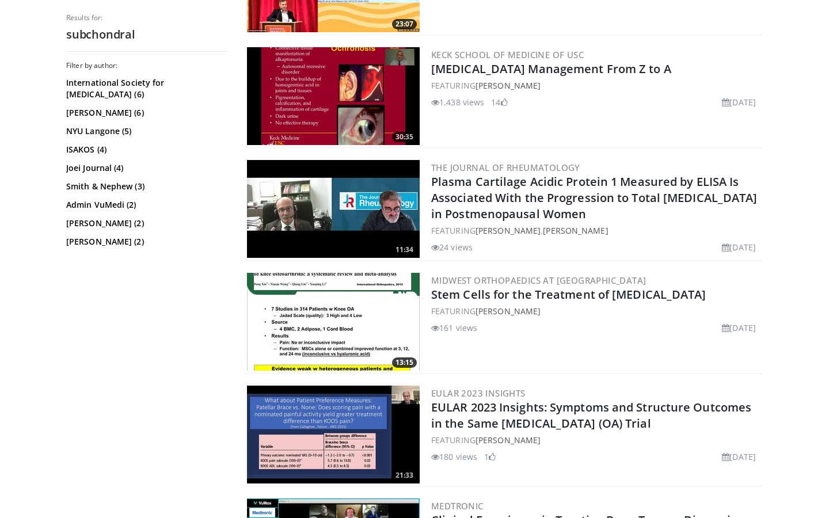
scroll to position [2733, 0]
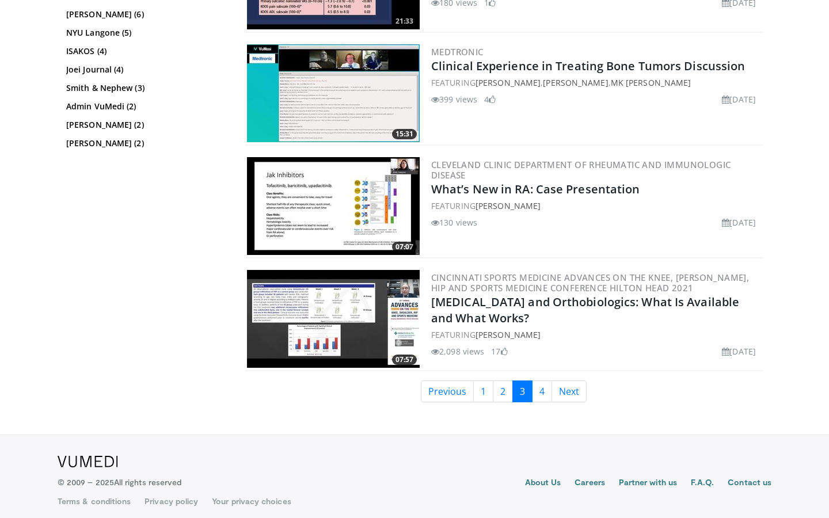
click at [490, 302] on h2 "[MEDICAL_DATA] and Orthobiologics: What Is Available and What Works?" at bounding box center [595, 310] width 329 height 32
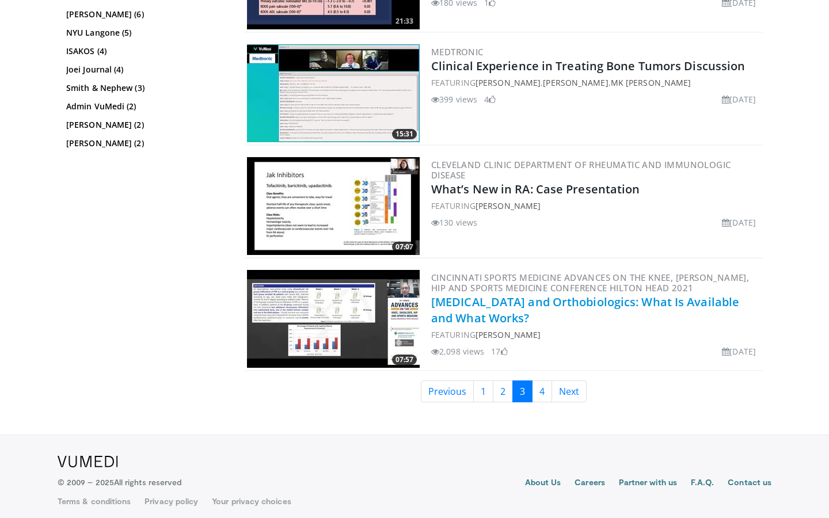
click at [498, 298] on link "[MEDICAL_DATA] and Orthobiologics: What Is Available and What Works?" at bounding box center [585, 310] width 308 height 32
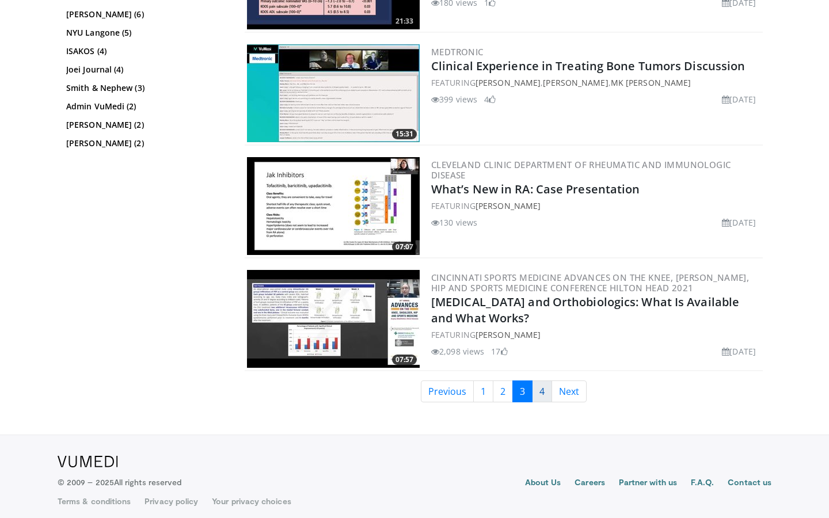
click at [548, 387] on link "4" at bounding box center [542, 392] width 20 height 22
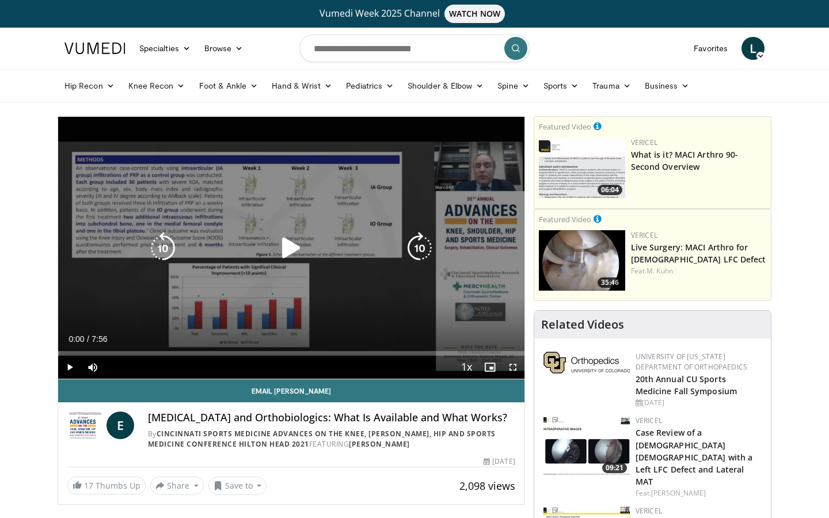
click at [297, 241] on icon "Video Player" at bounding box center [291, 248] width 32 height 32
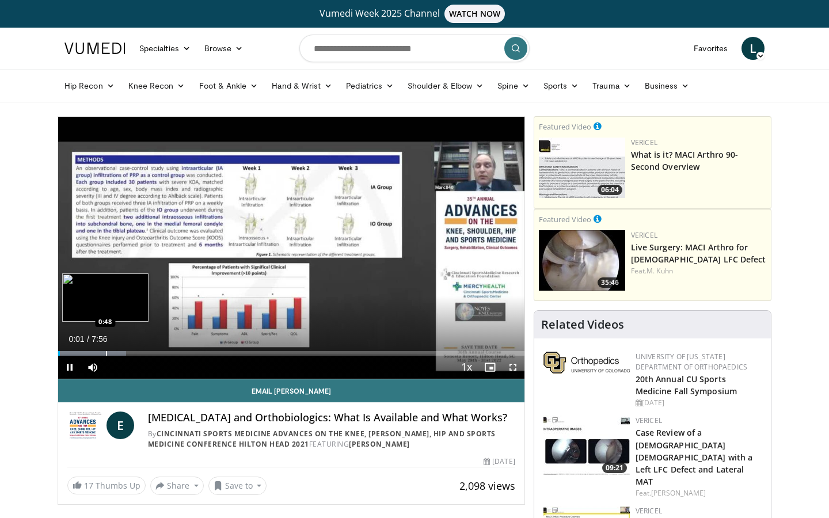
click at [105, 353] on div "Progress Bar" at bounding box center [92, 353] width 68 height 5
click at [517, 366] on video-js "**********" at bounding box center [291, 248] width 467 height 263
click at [513, 367] on span "Video Player" at bounding box center [513, 367] width 23 height 23
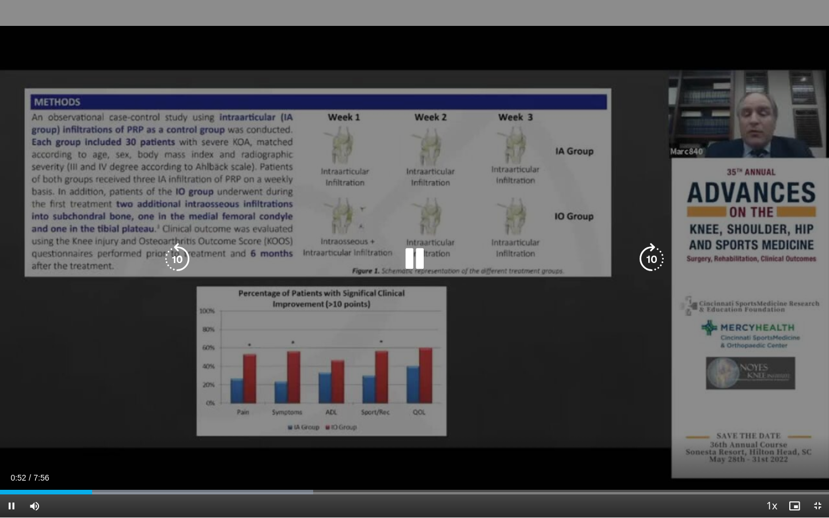
click at [661, 252] on icon "Video Player" at bounding box center [652, 259] width 32 height 32
click at [651, 253] on icon "Video Player" at bounding box center [652, 259] width 32 height 32
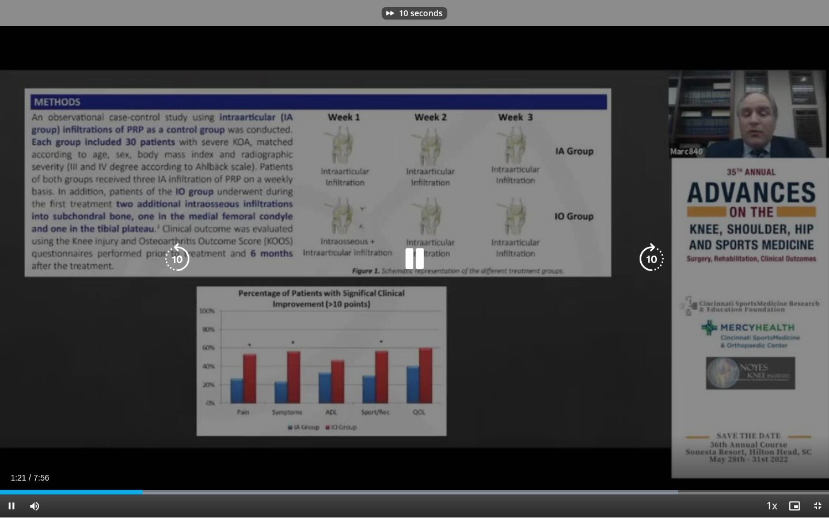
click at [651, 253] on icon "Video Player" at bounding box center [652, 259] width 32 height 32
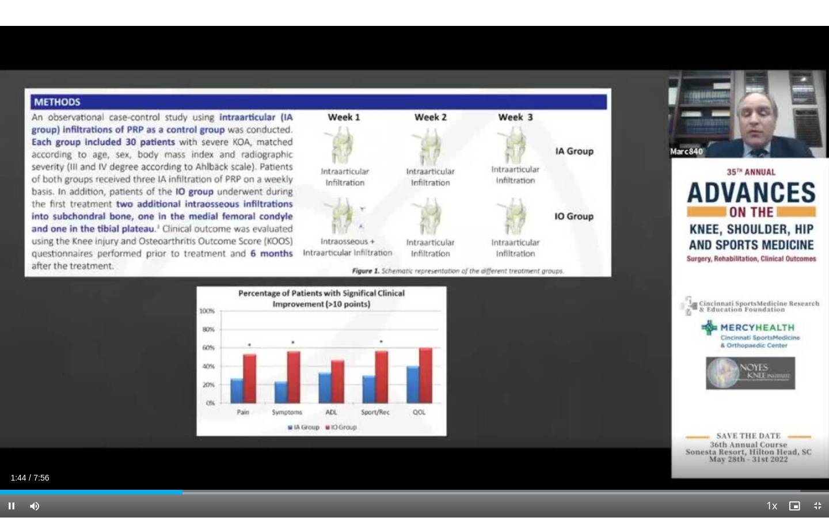
click at [651, 253] on div "20 seconds Tap to unmute" at bounding box center [414, 259] width 829 height 518
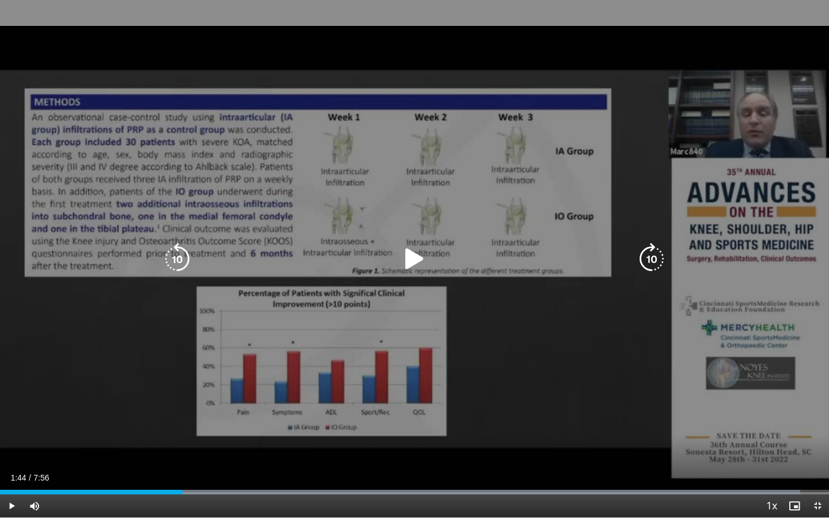
click at [169, 252] on icon "Video Player" at bounding box center [177, 259] width 32 height 32
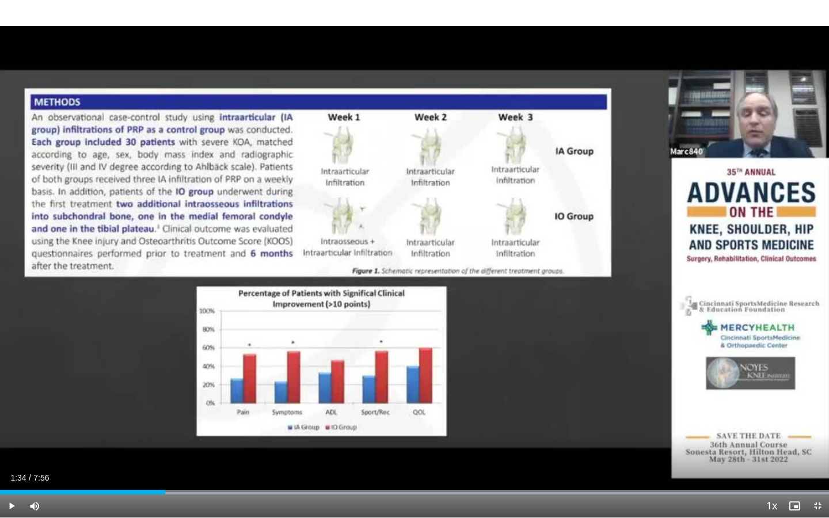
click at [6, 509] on span "Video Player" at bounding box center [11, 506] width 23 height 23
click at [11, 509] on span "Video Player" at bounding box center [11, 506] width 23 height 23
click at [13, 506] on span "Video Player" at bounding box center [11, 506] width 23 height 23
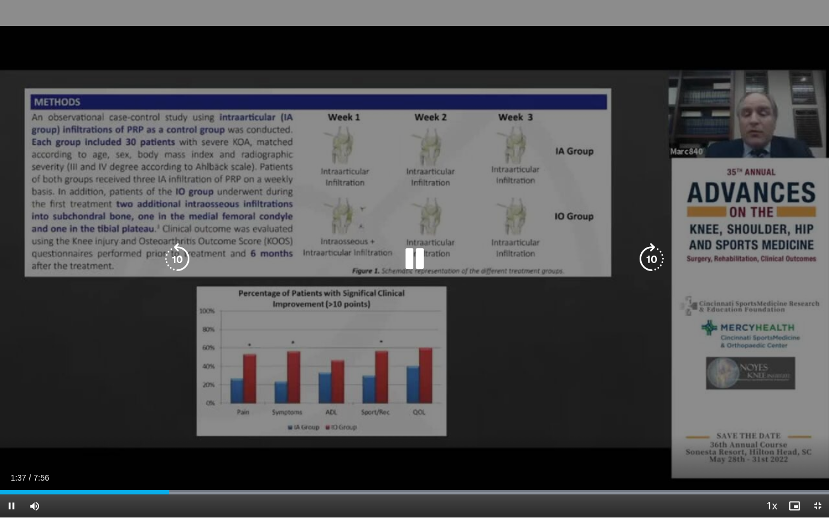
click at [656, 255] on icon "Video Player" at bounding box center [652, 259] width 32 height 32
click at [656, 255] on div "10 seconds Tap to unmute" at bounding box center [414, 259] width 829 height 518
click at [650, 255] on icon "Video Player" at bounding box center [652, 259] width 32 height 32
click at [648, 259] on icon "Video Player" at bounding box center [652, 259] width 32 height 32
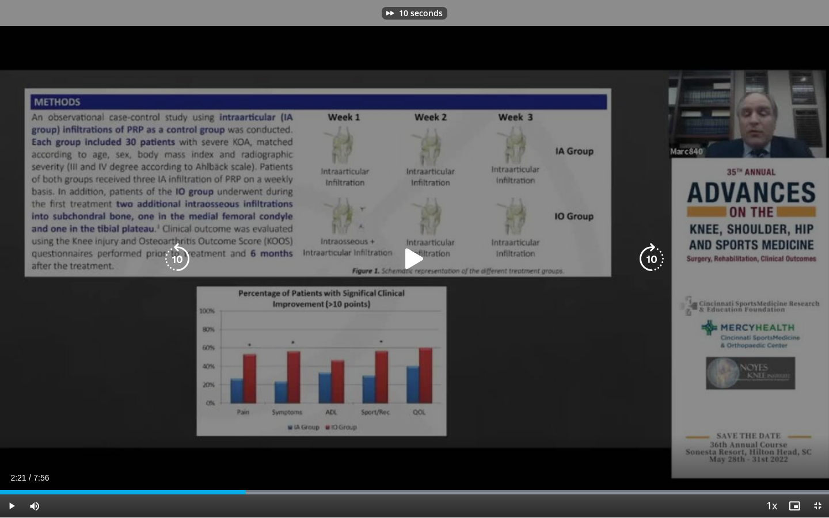
click at [648, 259] on icon "Video Player" at bounding box center [652, 259] width 32 height 32
click at [412, 259] on icon "Video Player" at bounding box center [415, 259] width 32 height 32
click at [659, 256] on icon "Video Player" at bounding box center [652, 259] width 32 height 32
click at [658, 256] on icon "Video Player" at bounding box center [652, 259] width 32 height 32
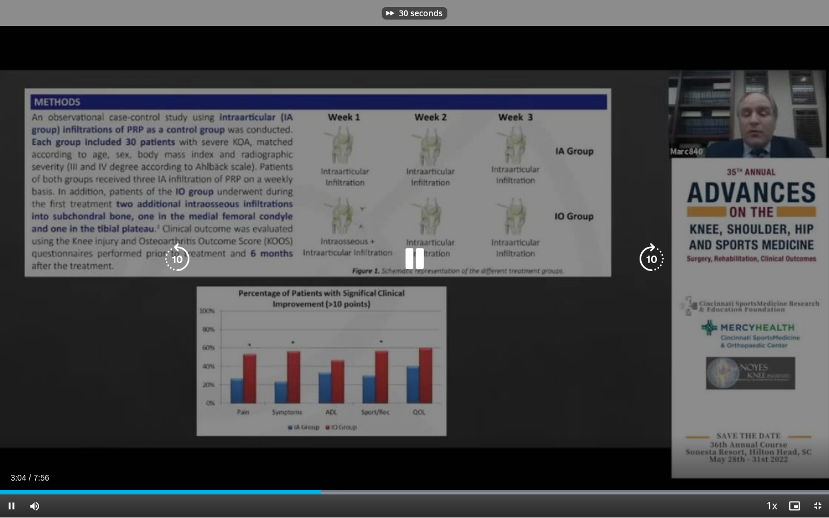
click at [658, 256] on icon "Video Player" at bounding box center [652, 259] width 32 height 32
click at [180, 255] on icon "Video Player" at bounding box center [177, 259] width 32 height 32
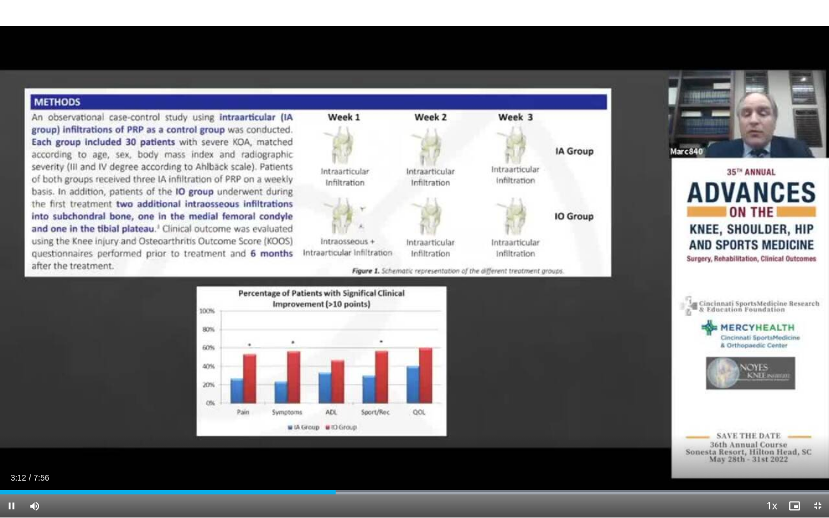
click at [659, 260] on div "10 seconds Tap to unmute" at bounding box center [414, 259] width 829 height 518
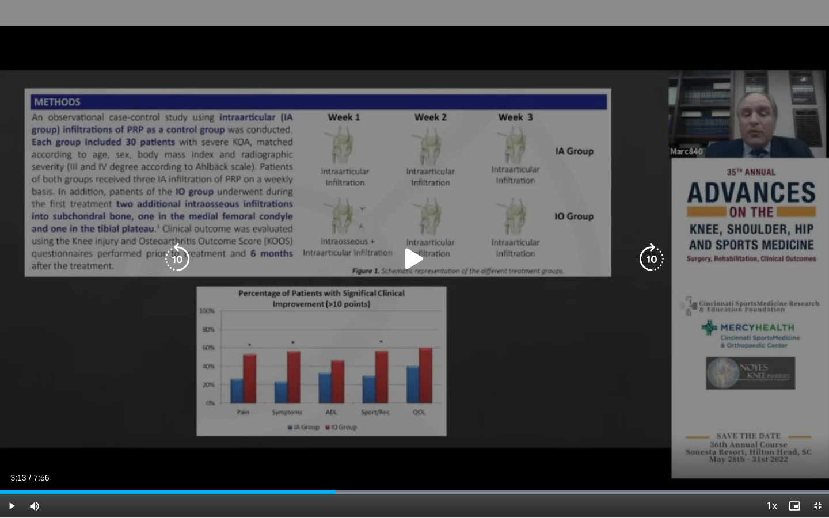
click at [658, 259] on icon "Video Player" at bounding box center [652, 259] width 32 height 32
click at [402, 250] on icon "Video Player" at bounding box center [415, 259] width 32 height 32
click at [665, 254] on icon "Video Player" at bounding box center [652, 259] width 32 height 32
click at [664, 254] on icon "Video Player" at bounding box center [652, 259] width 32 height 32
click at [665, 255] on icon "Video Player" at bounding box center [652, 259] width 32 height 32
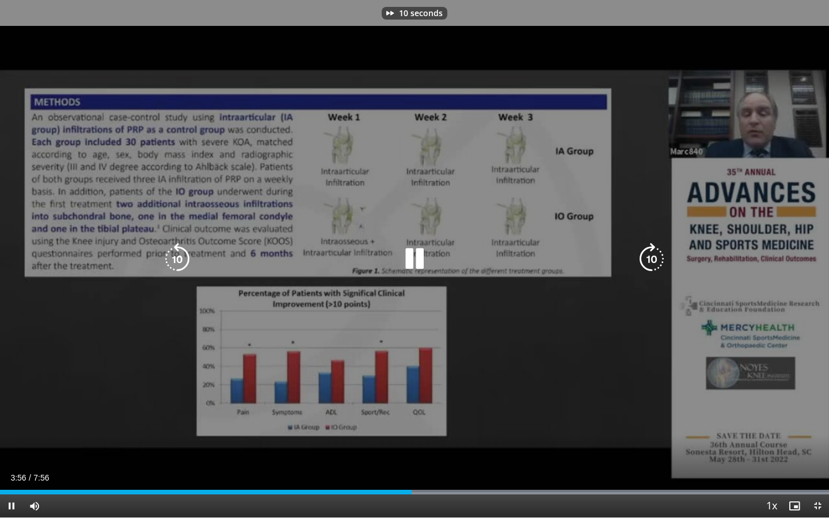
click at [650, 255] on icon "Video Player" at bounding box center [652, 259] width 32 height 32
click at [653, 252] on icon "Video Player" at bounding box center [652, 259] width 32 height 32
click at [653, 251] on icon "Video Player" at bounding box center [652, 259] width 32 height 32
drag, startPoint x: 654, startPoint y: 250, endPoint x: 650, endPoint y: 343, distance: 93.4
click at [650, 343] on div "10 seconds Tap to unmute" at bounding box center [414, 259] width 829 height 518
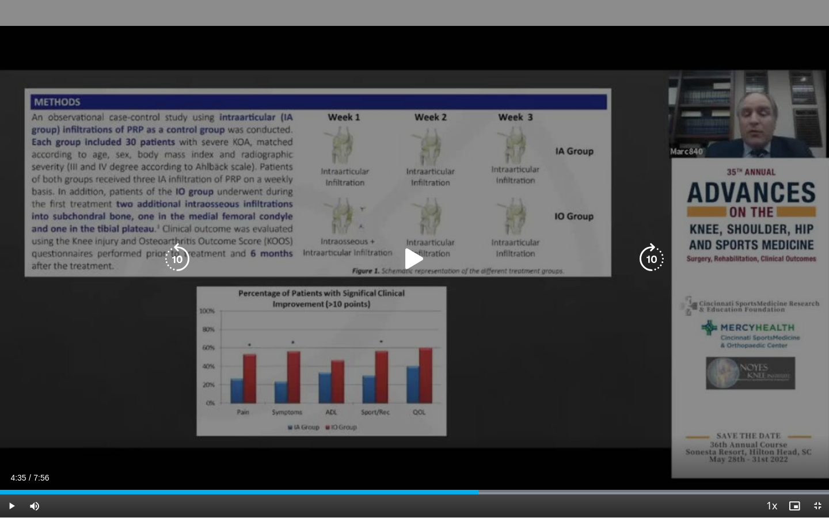
click at [649, 340] on div "10 seconds Tap to unmute" at bounding box center [414, 259] width 829 height 518
click at [654, 261] on icon "Video Player" at bounding box center [652, 259] width 32 height 32
click at [175, 256] on icon "Video Player" at bounding box center [177, 259] width 32 height 32
click at [650, 262] on icon "Video Player" at bounding box center [652, 259] width 32 height 32
click at [655, 256] on icon "Video Player" at bounding box center [652, 259] width 32 height 32
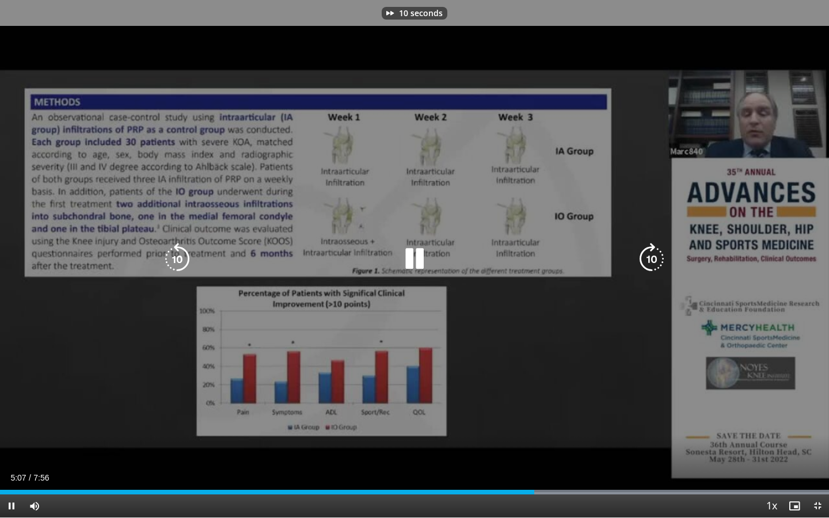
click at [655, 256] on icon "Video Player" at bounding box center [652, 259] width 32 height 32
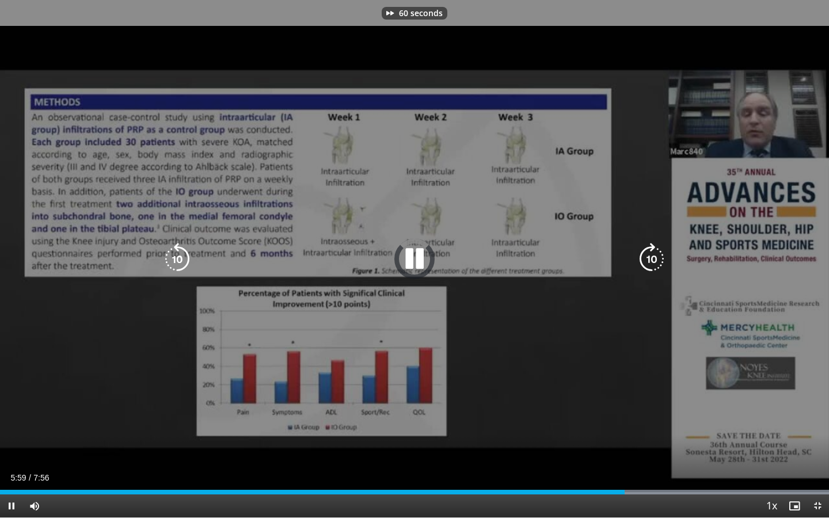
click at [656, 256] on icon "Video Player" at bounding box center [652, 259] width 32 height 32
click at [656, 255] on icon "Video Player" at bounding box center [652, 259] width 32 height 32
click at [652, 256] on icon "Video Player" at bounding box center [652, 259] width 32 height 32
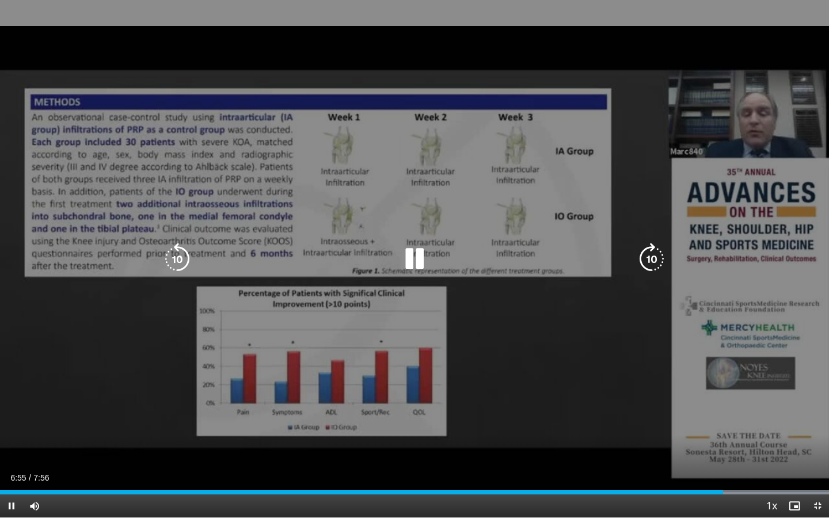
click at [652, 255] on icon "Video Player" at bounding box center [652, 259] width 32 height 32
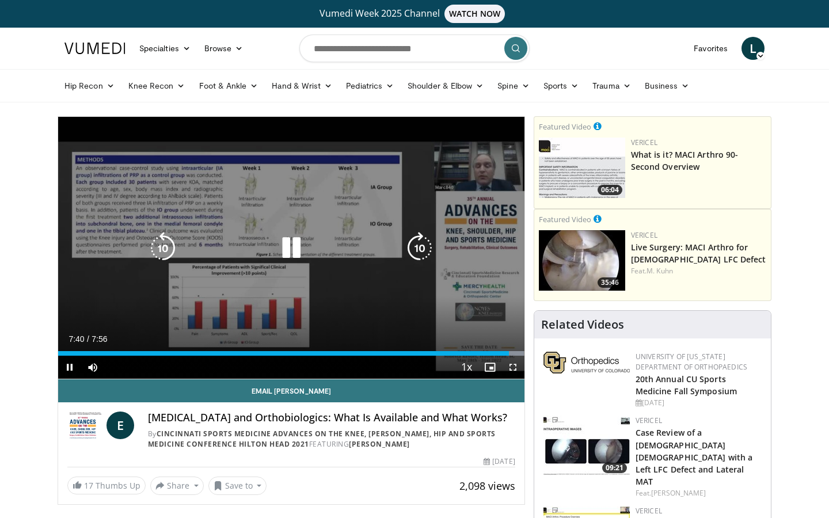
scroll to position [289, 0]
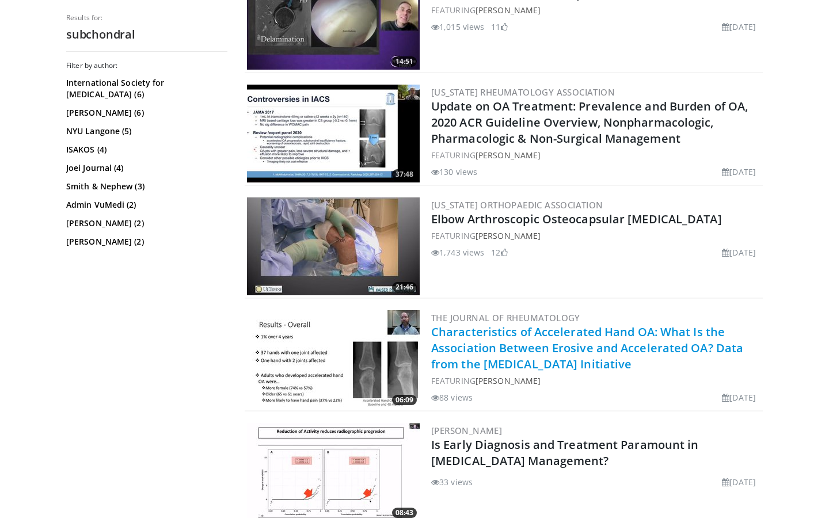
scroll to position [798, 0]
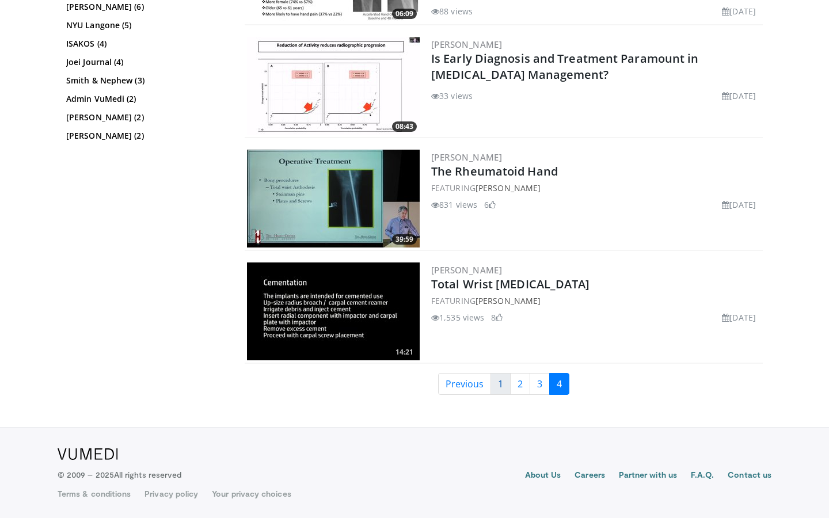
click at [498, 384] on link "1" at bounding box center [501, 384] width 20 height 22
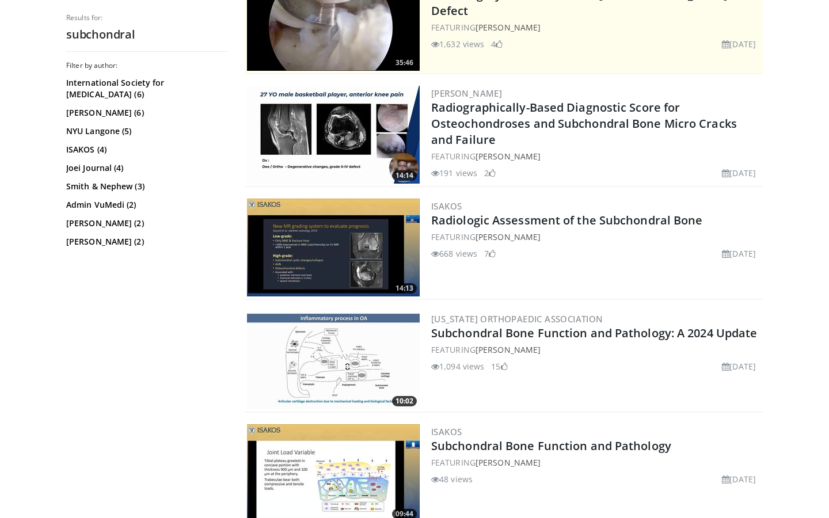
scroll to position [320, 0]
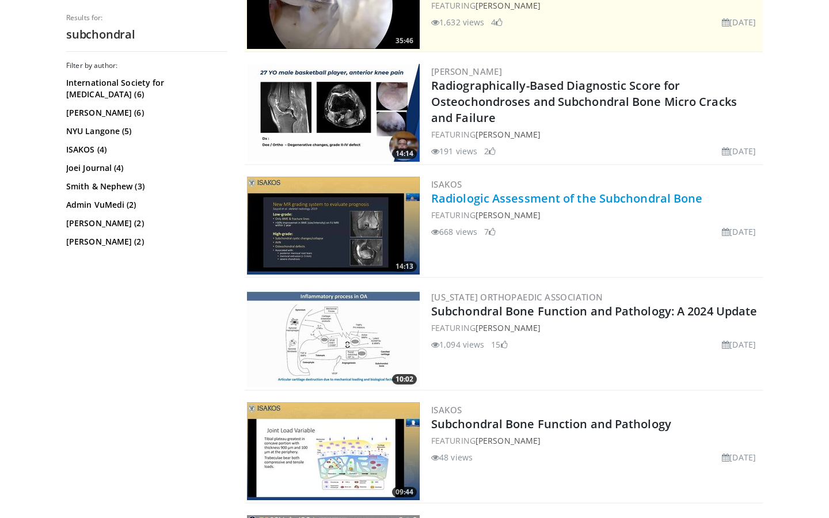
click at [501, 200] on link "Radiologic Assessment of the Subchondral Bone" at bounding box center [567, 199] width 272 height 16
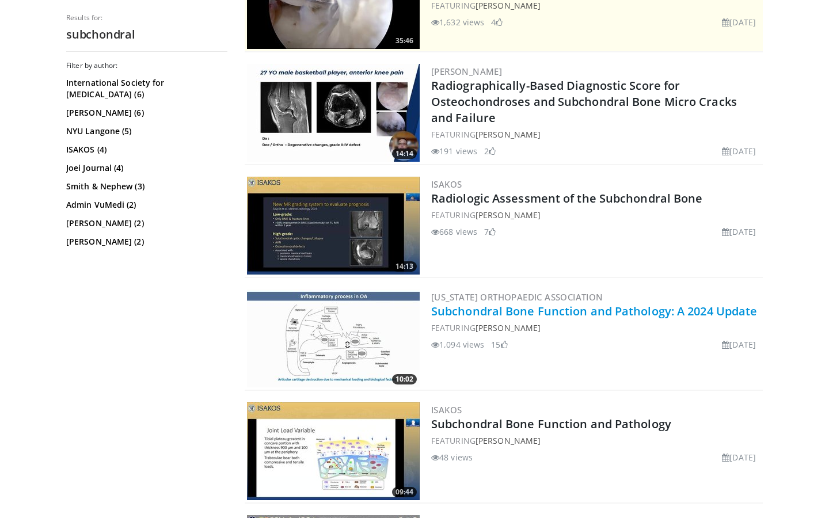
click at [593, 316] on link "Subchondral Bone Function and Pathology: A 2024 Update" at bounding box center [594, 312] width 326 height 16
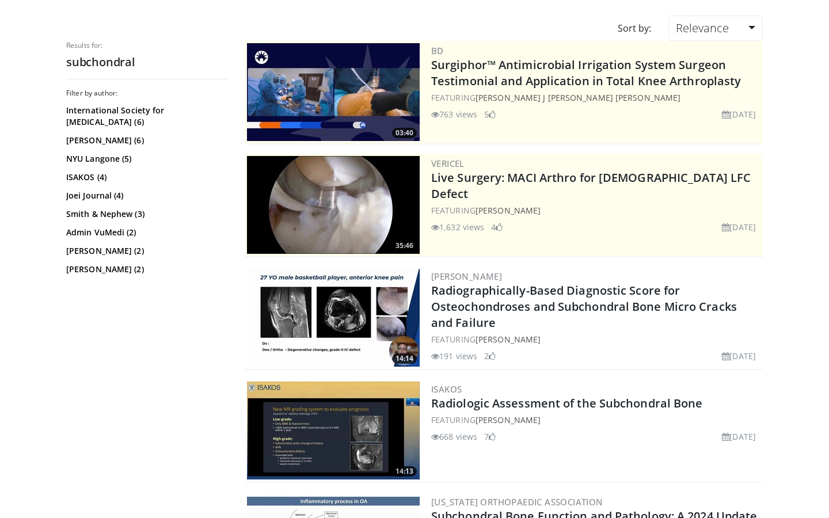
scroll to position [0, 0]
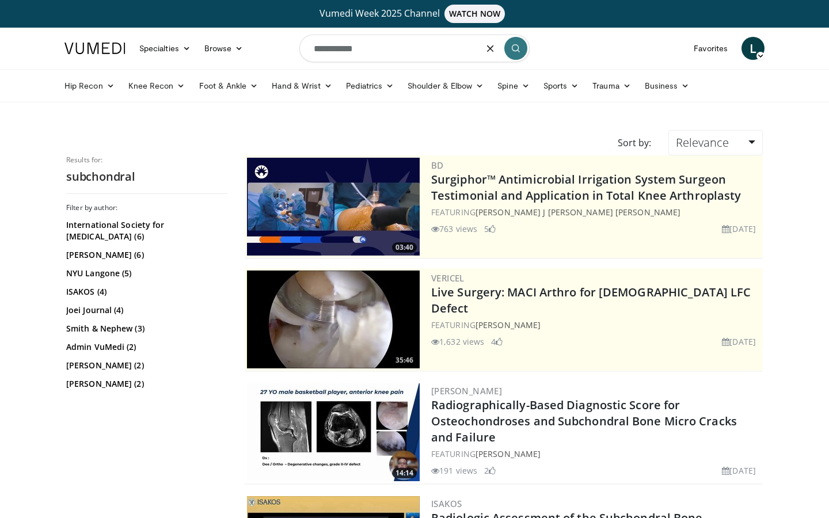
drag, startPoint x: 376, startPoint y: 44, endPoint x: 290, endPoint y: 39, distance: 86.0
click at [290, 39] on nav "Specialties Adult & Family Medicine Allergy, [MEDICAL_DATA], Immunology Anesthe…" at bounding box center [415, 48] width 714 height 41
type input "**********"
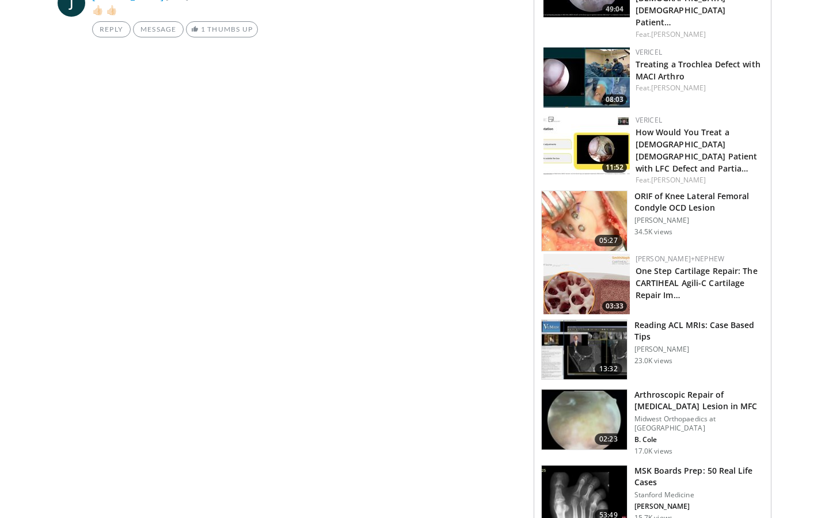
scroll to position [62, 0]
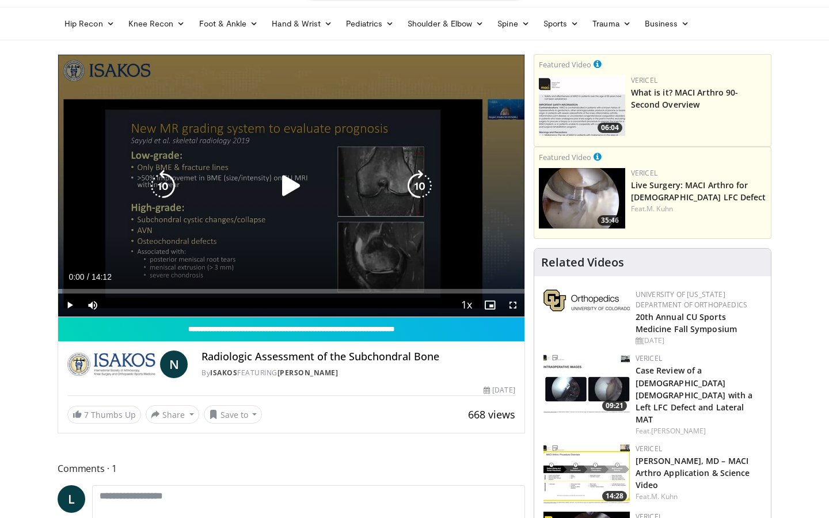
click at [291, 183] on icon "Video Player" at bounding box center [291, 186] width 32 height 32
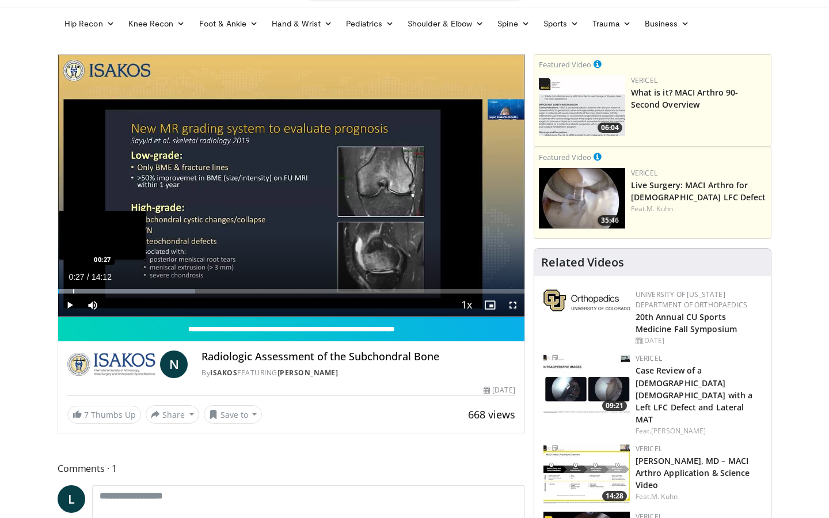
click at [73, 293] on div "Progress Bar" at bounding box center [73, 291] width 1 height 5
click at [101, 291] on div "Progress Bar" at bounding box center [101, 291] width 1 height 5
click at [116, 292] on div "Progress Bar" at bounding box center [116, 291] width 1 height 5
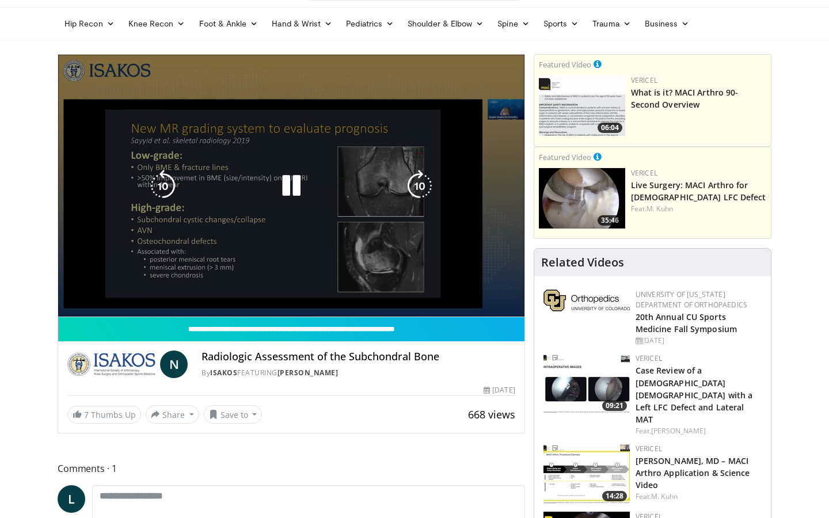
click at [128, 291] on video-js "**********" at bounding box center [291, 186] width 467 height 263
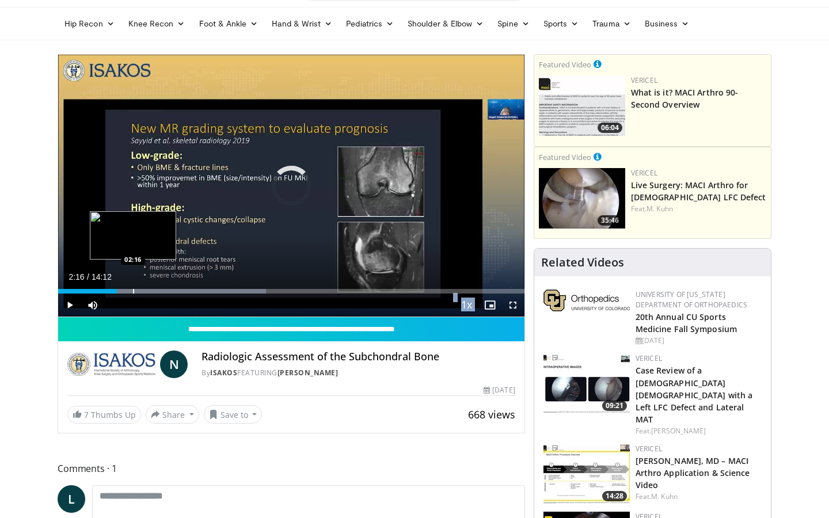
click at [133, 290] on div "Progress Bar" at bounding box center [133, 291] width 1 height 5
click at [146, 289] on div "Loaded : 46.01% 02:17 02:38" at bounding box center [291, 288] width 467 height 11
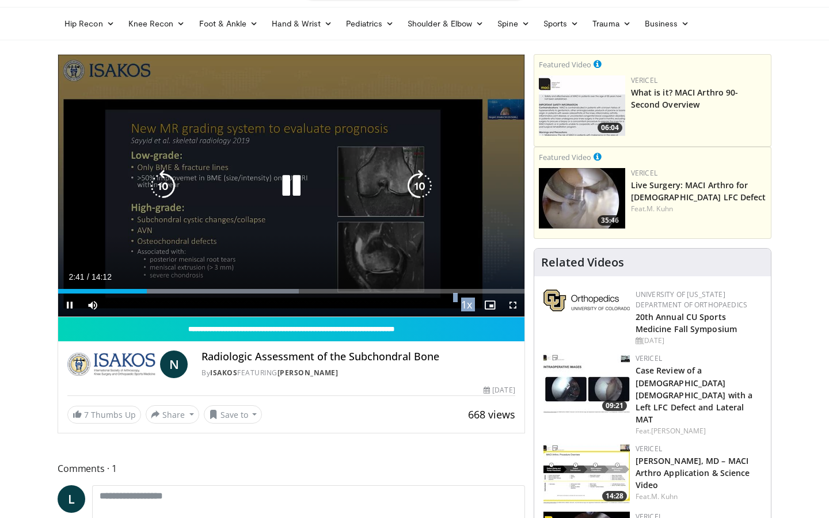
click at [430, 178] on icon "Video Player" at bounding box center [420, 186] width 32 height 32
click at [424, 180] on icon "Video Player" at bounding box center [420, 186] width 32 height 32
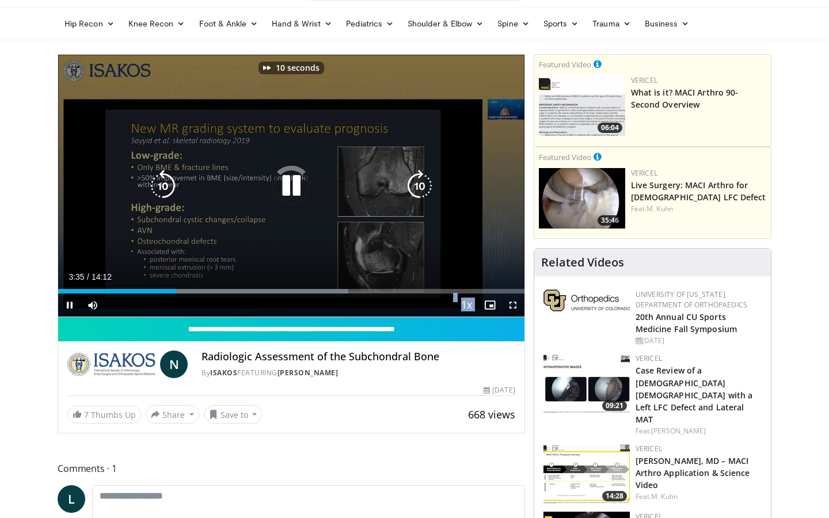
click at [424, 180] on icon "Video Player" at bounding box center [420, 186] width 32 height 32
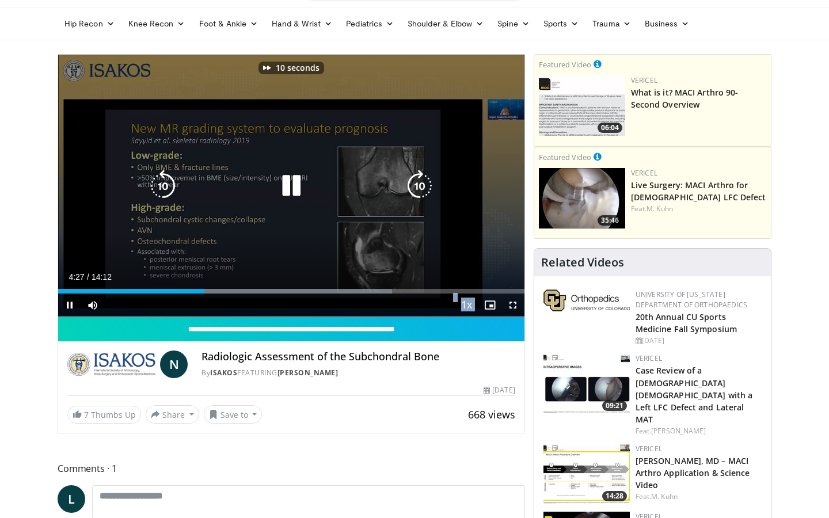
click at [424, 180] on icon "Video Player" at bounding box center [420, 186] width 32 height 32
click at [425, 180] on icon "Video Player" at bounding box center [420, 186] width 32 height 32
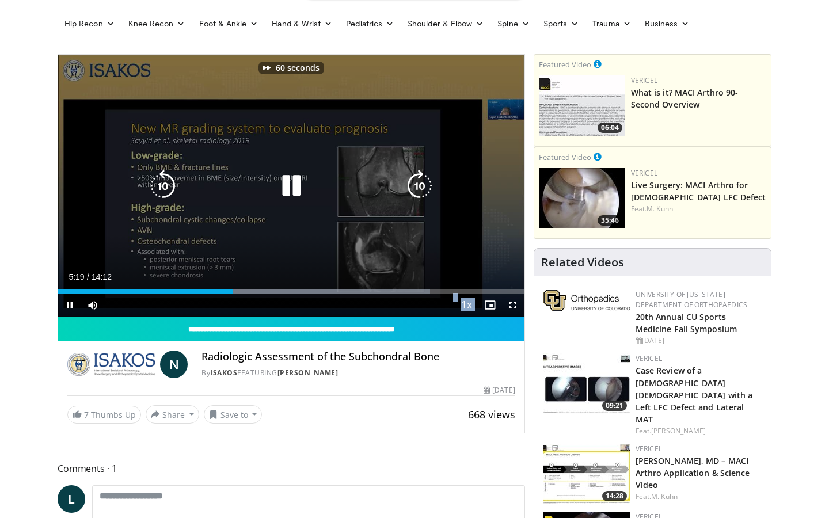
click at [425, 180] on icon "Video Player" at bounding box center [420, 186] width 32 height 32
click at [425, 179] on icon "Video Player" at bounding box center [420, 186] width 32 height 32
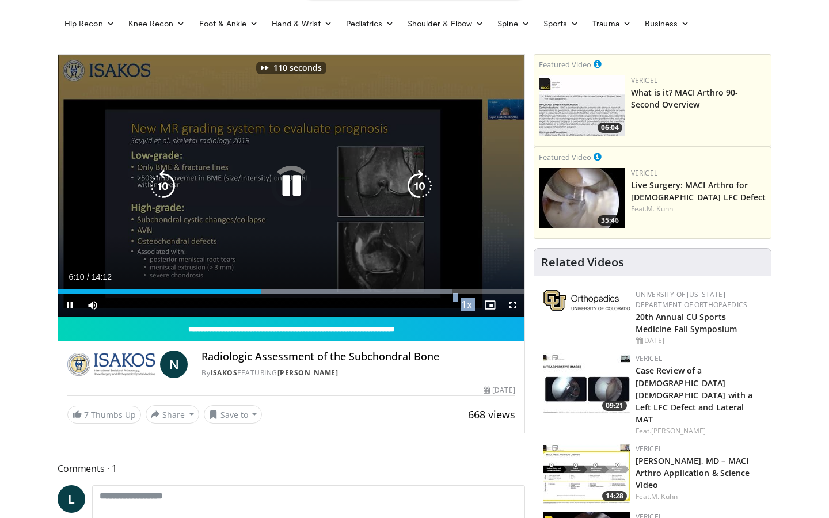
click at [425, 179] on icon "Video Player" at bounding box center [420, 186] width 32 height 32
click at [420, 182] on icon "Video Player" at bounding box center [420, 186] width 32 height 32
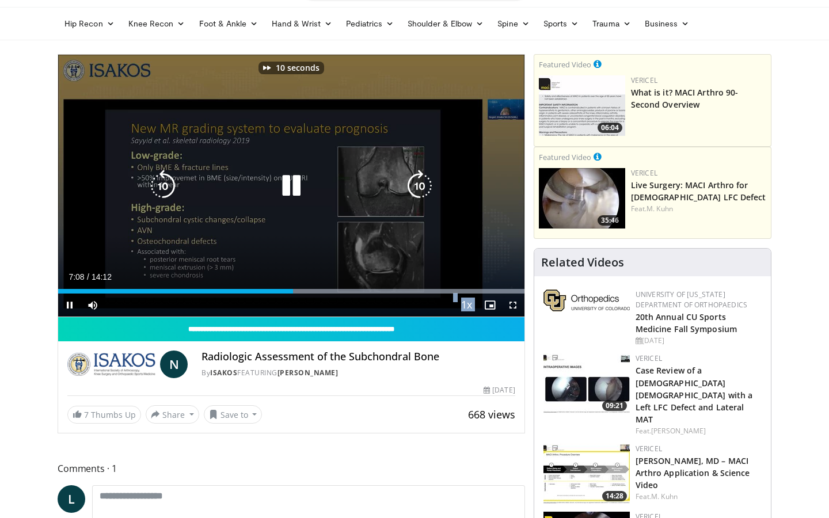
click at [420, 182] on icon "Video Player" at bounding box center [420, 186] width 32 height 32
click at [420, 181] on icon "Video Player" at bounding box center [420, 186] width 32 height 32
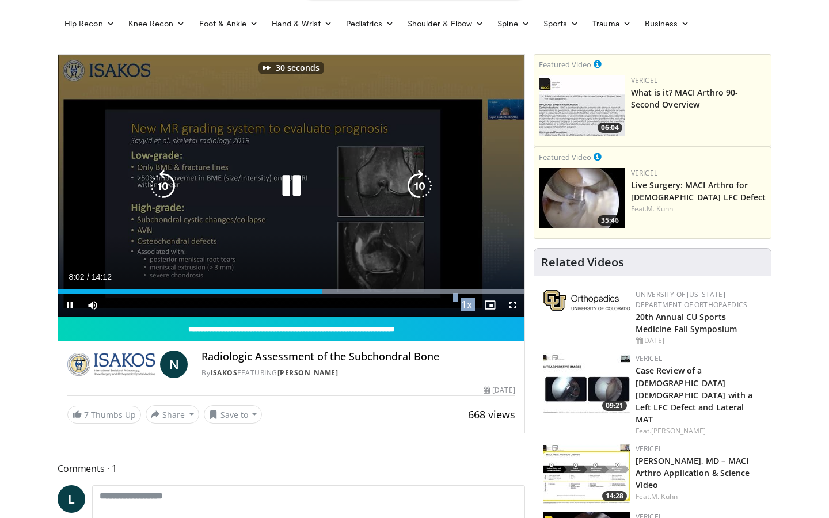
click at [420, 181] on icon "Video Player" at bounding box center [420, 186] width 32 height 32
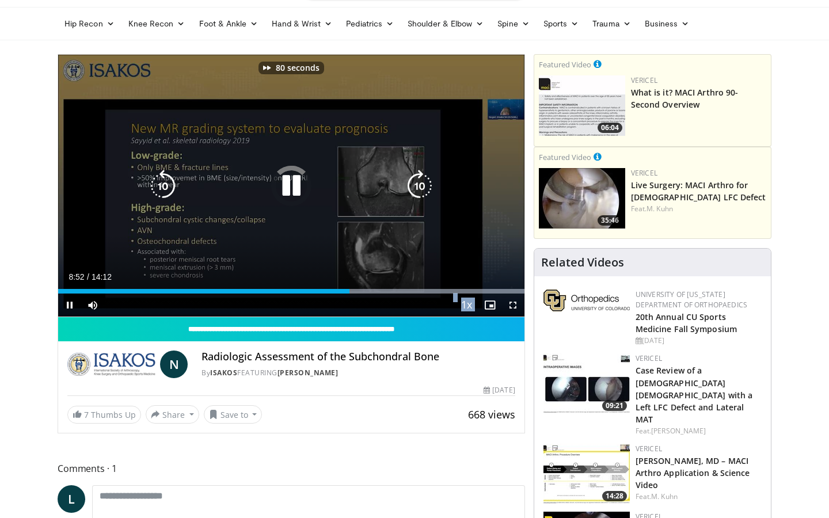
click at [420, 181] on icon "Video Player" at bounding box center [420, 186] width 32 height 32
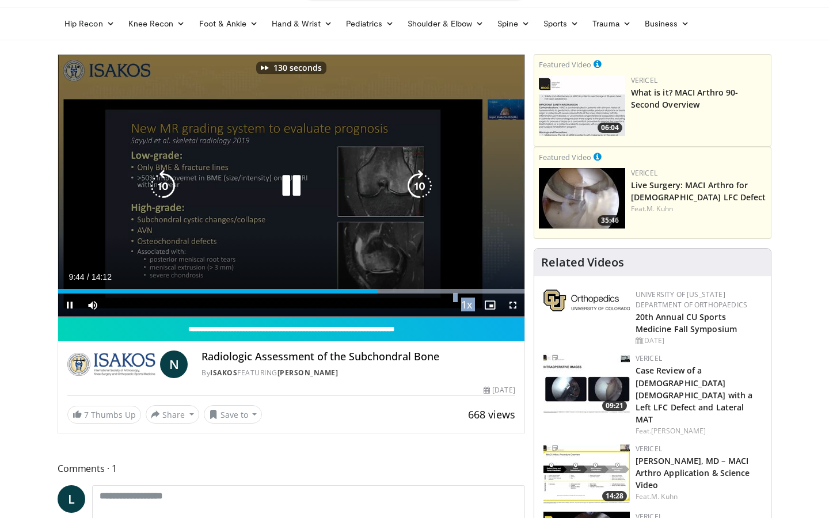
click at [420, 181] on icon "Video Player" at bounding box center [420, 186] width 32 height 32
click at [415, 187] on icon "Video Player" at bounding box center [420, 186] width 32 height 32
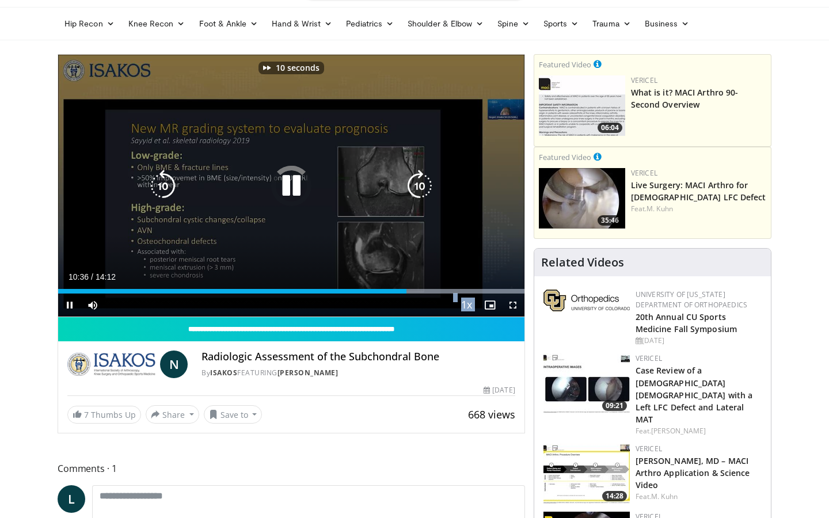
click at [415, 187] on icon "Video Player" at bounding box center [420, 186] width 32 height 32
click at [416, 187] on icon "Video Player" at bounding box center [420, 186] width 32 height 32
click at [416, 186] on icon "Video Player" at bounding box center [420, 186] width 32 height 32
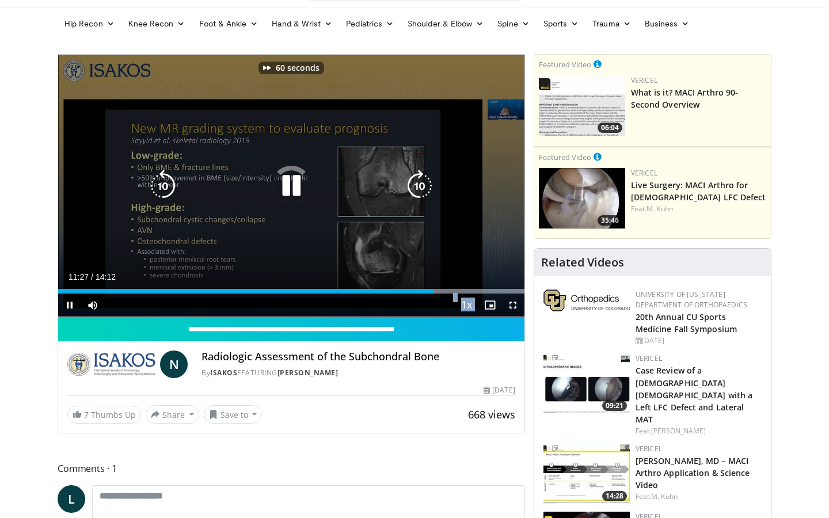
click at [416, 186] on icon "Video Player" at bounding box center [420, 186] width 32 height 32
click at [417, 185] on icon "Video Player" at bounding box center [420, 186] width 32 height 32
click at [418, 184] on icon "Video Player" at bounding box center [420, 186] width 32 height 32
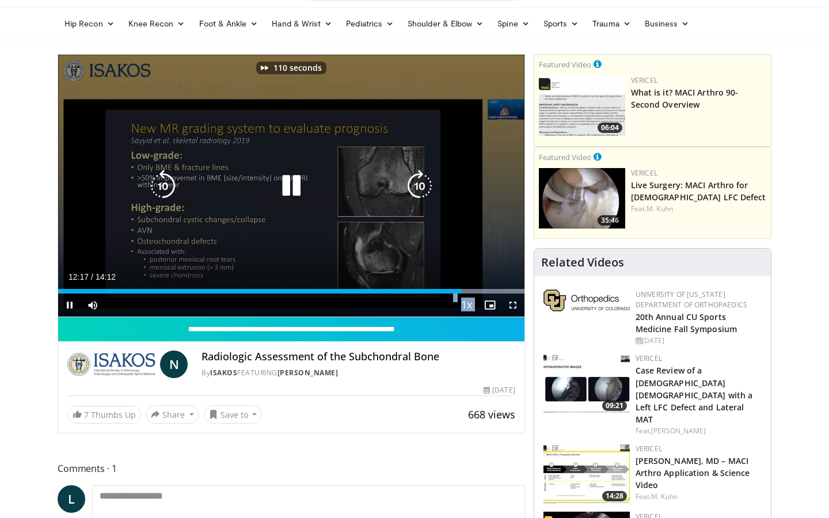
click at [418, 184] on icon "Video Player" at bounding box center [420, 186] width 32 height 32
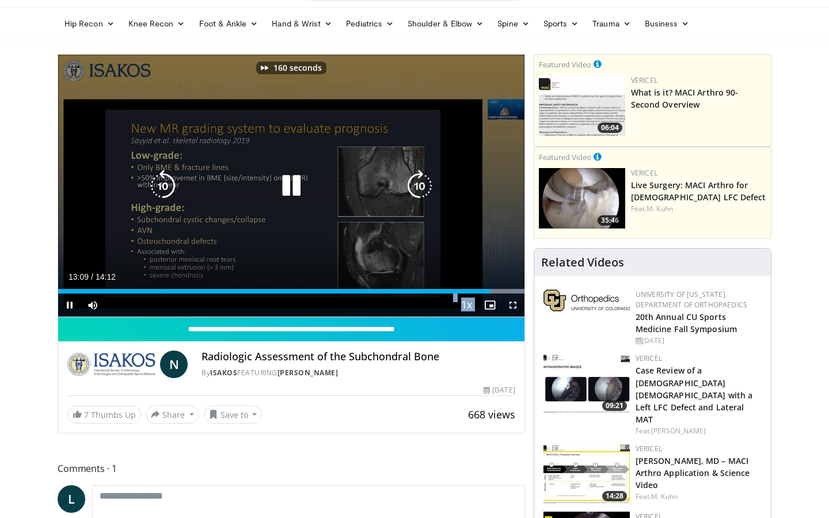
click at [418, 184] on icon "Video Player" at bounding box center [420, 186] width 32 height 32
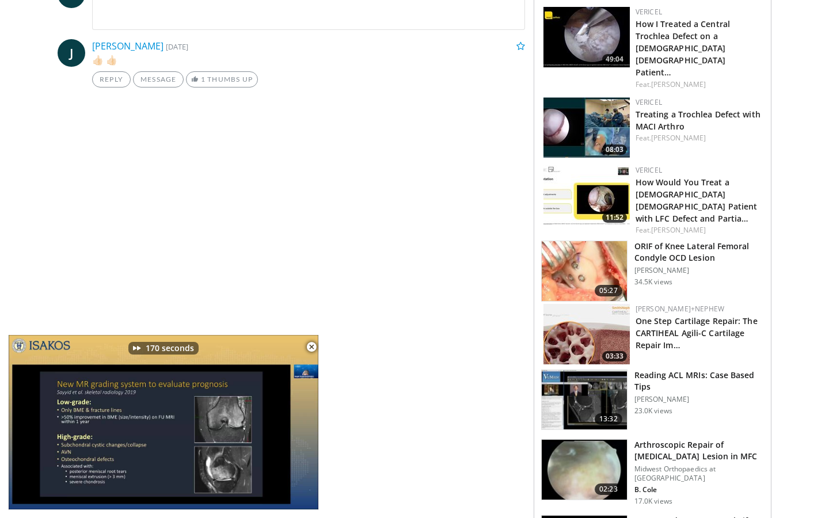
scroll to position [1354, 0]
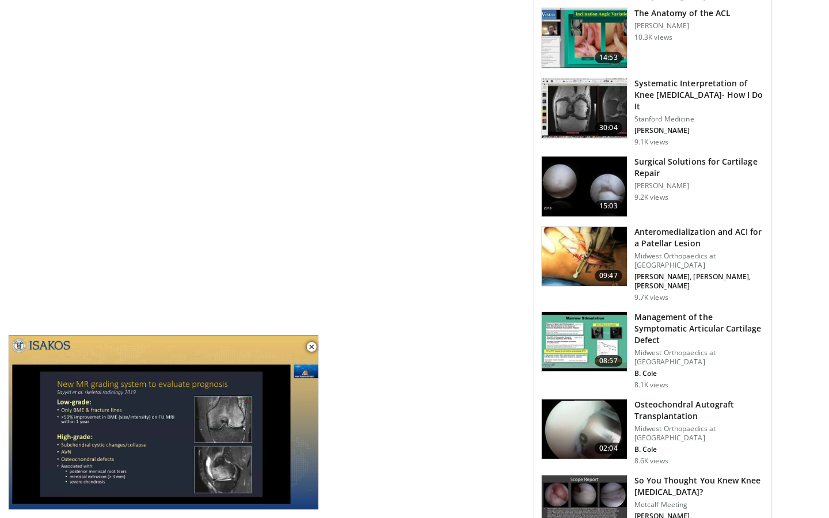
click at [668, 312] on h3 "Management of the Symptomatic Articular Cartilage Defect" at bounding box center [700, 329] width 130 height 35
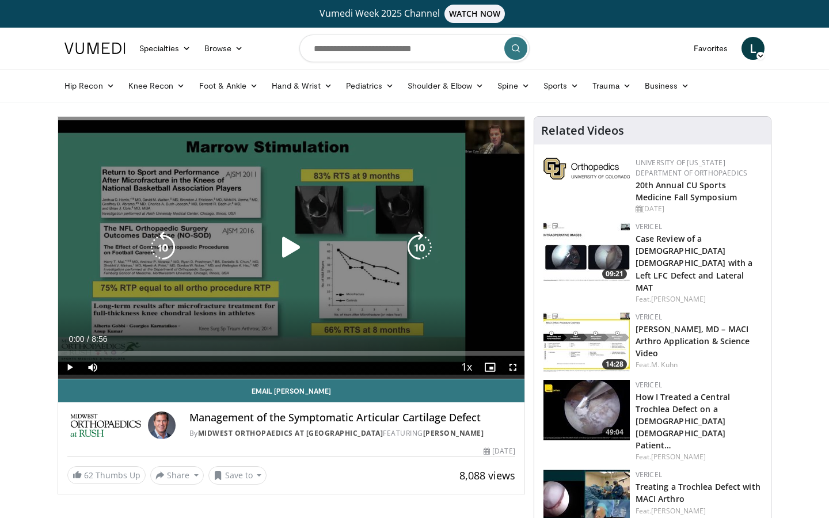
click at [299, 248] on icon "Video Player" at bounding box center [291, 248] width 32 height 32
click at [422, 240] on icon "Video Player" at bounding box center [420, 248] width 32 height 32
click at [422, 241] on icon "Video Player" at bounding box center [420, 248] width 32 height 32
click at [423, 240] on icon "Video Player" at bounding box center [420, 248] width 32 height 32
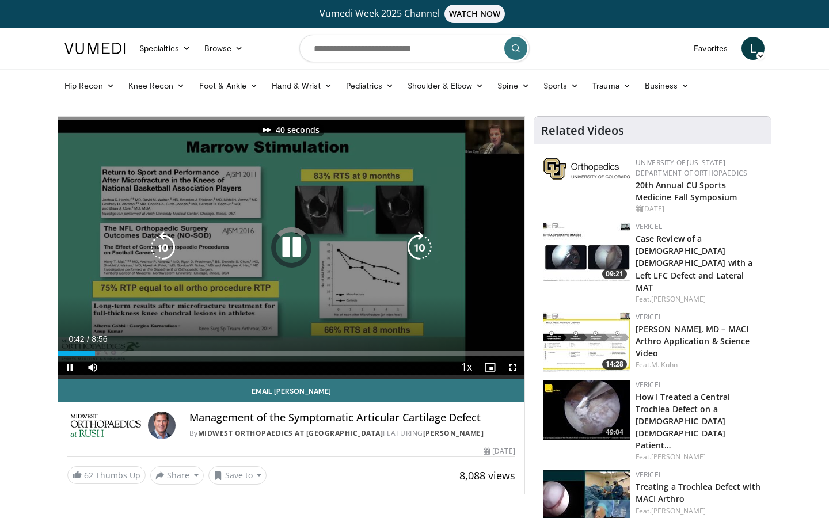
click at [423, 240] on icon "Video Player" at bounding box center [420, 248] width 32 height 32
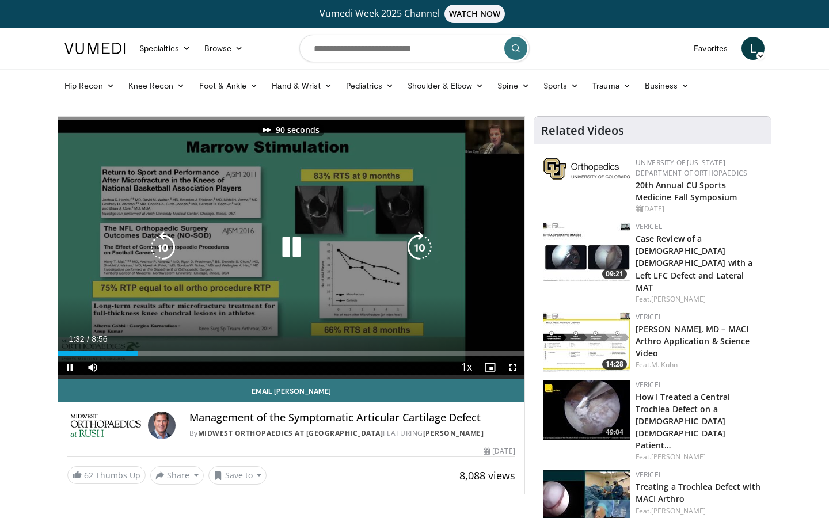
click at [418, 244] on icon "Video Player" at bounding box center [420, 248] width 32 height 32
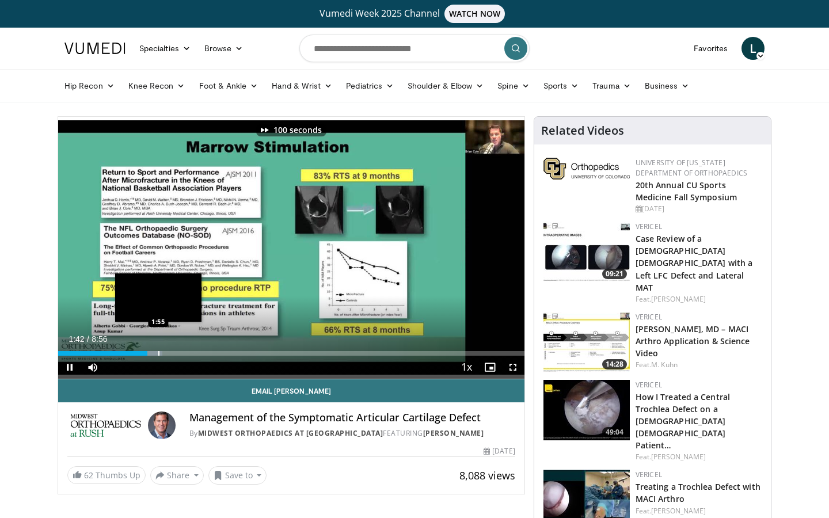
click at [160, 351] on div "Progress Bar" at bounding box center [158, 353] width 1 height 5
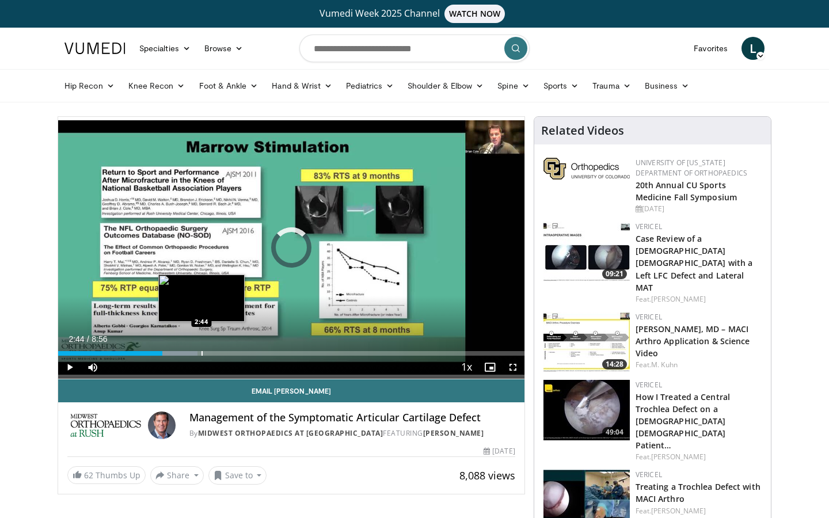
click at [202, 352] on div "Progress Bar" at bounding box center [202, 353] width 1 height 5
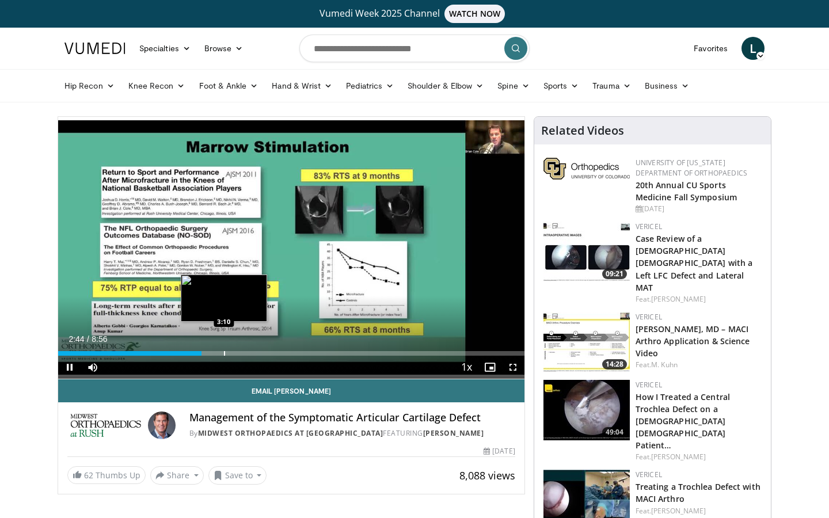
click at [225, 353] on div "Progress Bar" at bounding box center [224, 353] width 1 height 5
click at [249, 352] on div "Progress Bar" at bounding box center [248, 353] width 1 height 5
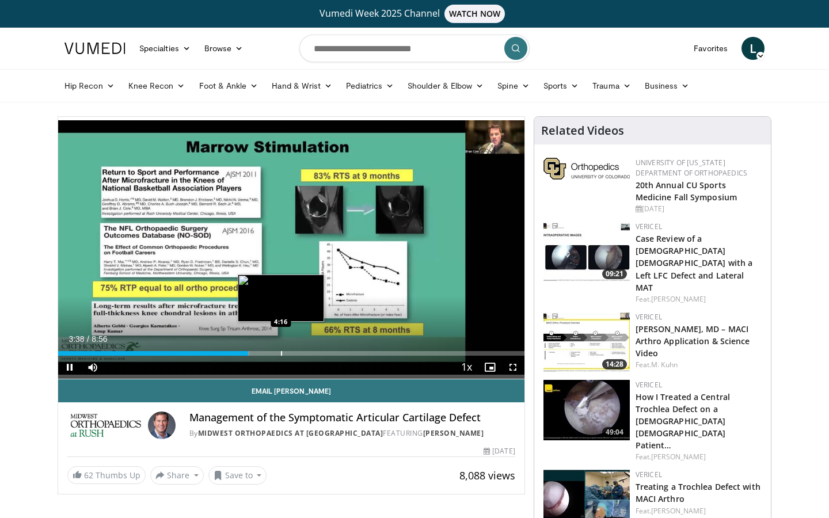
click at [281, 353] on div "Progress Bar" at bounding box center [281, 353] width 1 height 5
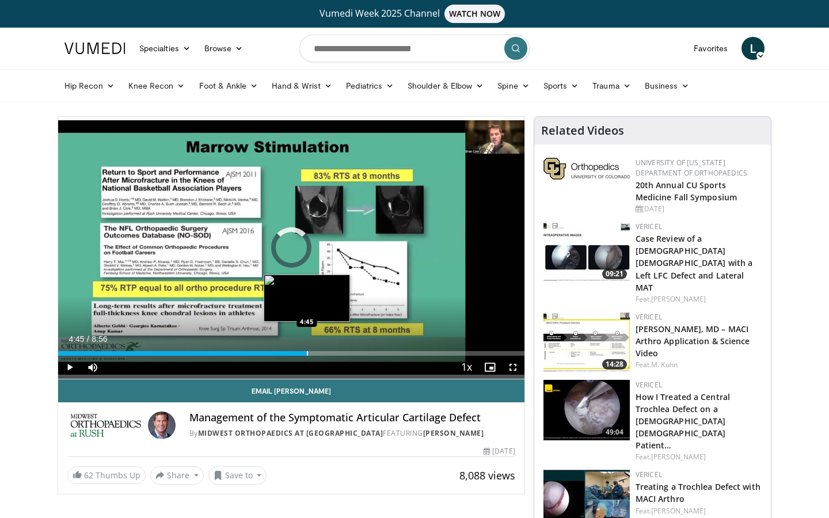
click at [308, 352] on div "Progress Bar" at bounding box center [307, 353] width 1 height 5
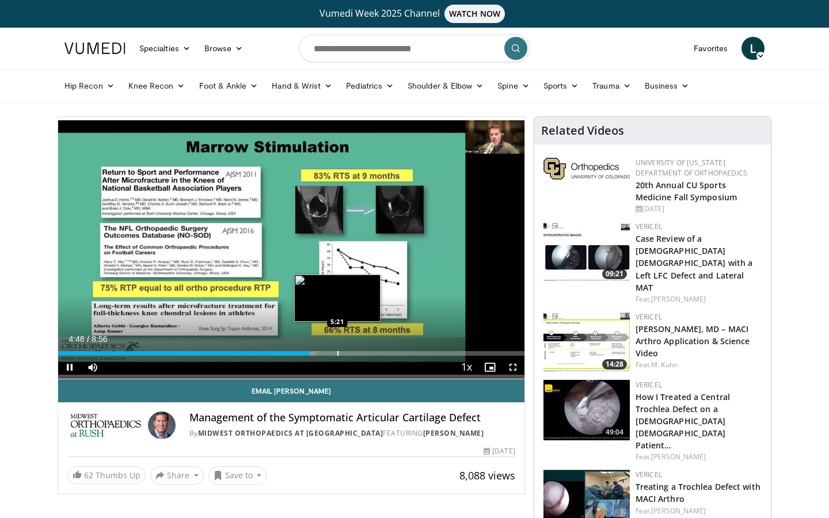
click at [338, 351] on div "Progress Bar" at bounding box center [338, 353] width 1 height 5
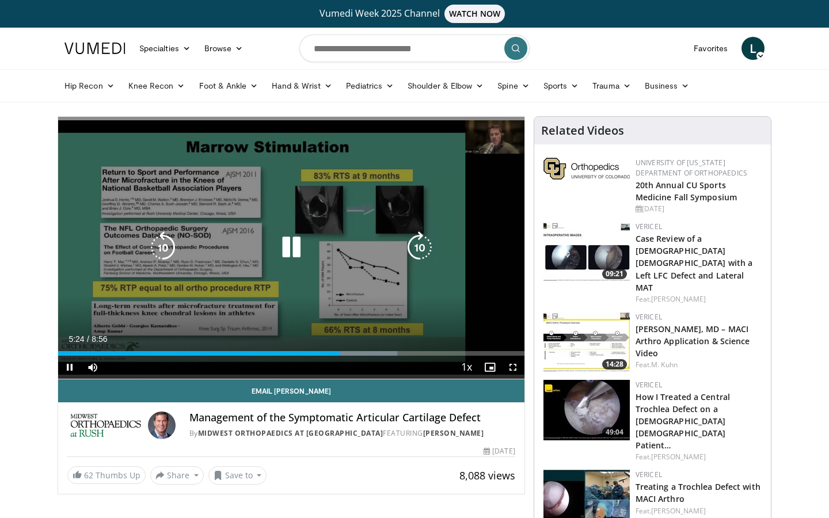
click at [422, 241] on icon "Video Player" at bounding box center [420, 248] width 32 height 32
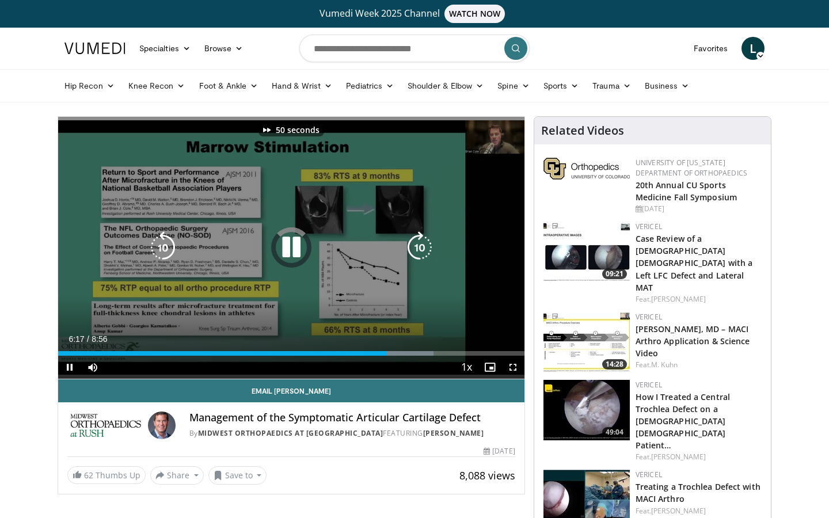
click at [422, 241] on icon "Video Player" at bounding box center [420, 248] width 32 height 32
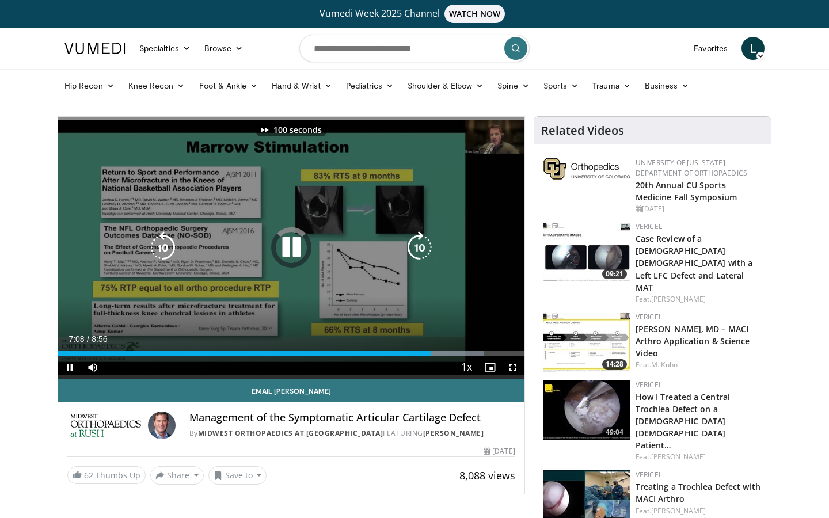
click at [422, 241] on icon "Video Player" at bounding box center [420, 248] width 32 height 32
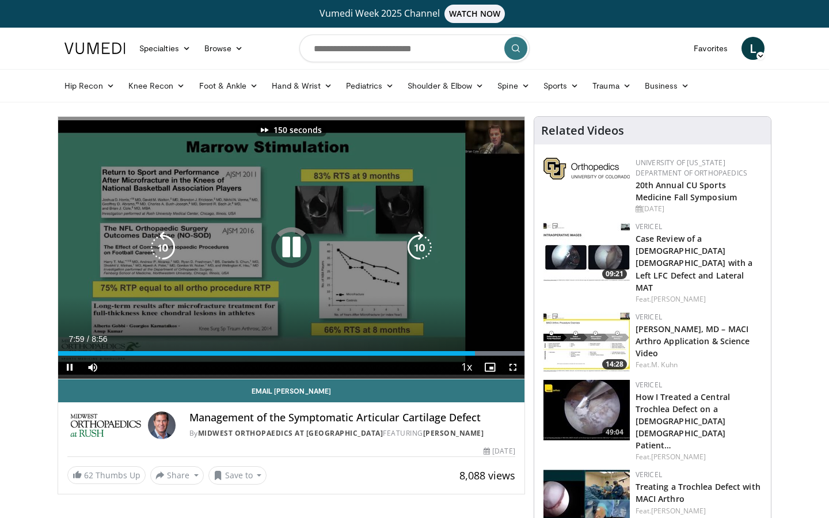
click at [422, 241] on icon "Video Player" at bounding box center [420, 248] width 32 height 32
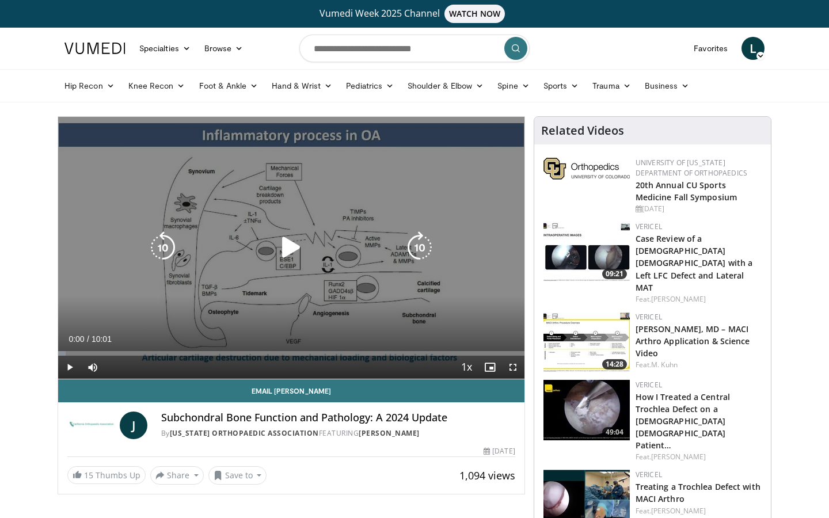
click at [298, 247] on icon "Video Player" at bounding box center [291, 248] width 32 height 32
click at [422, 244] on icon "Video Player" at bounding box center [420, 248] width 32 height 32
click at [422, 243] on icon "Video Player" at bounding box center [420, 248] width 32 height 32
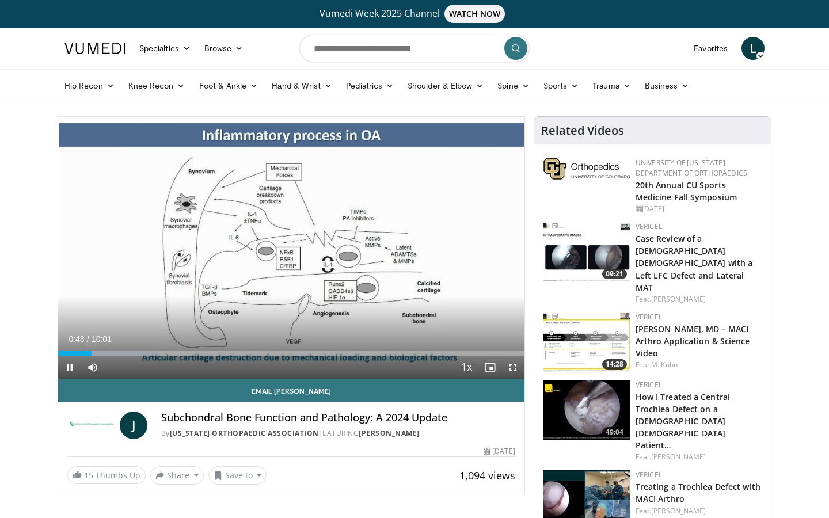
click at [513, 370] on span "Video Player" at bounding box center [513, 367] width 23 height 23
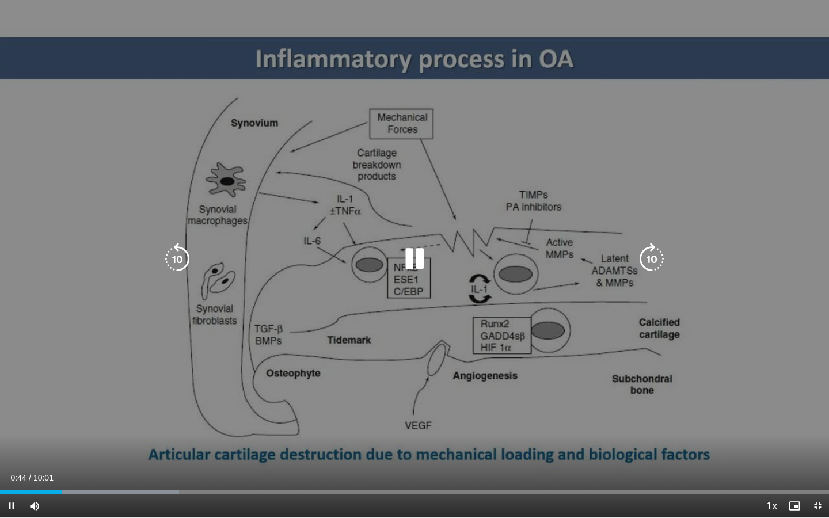
click at [644, 254] on icon "Video Player" at bounding box center [652, 259] width 32 height 32
click at [648, 254] on icon "Video Player" at bounding box center [652, 259] width 32 height 32
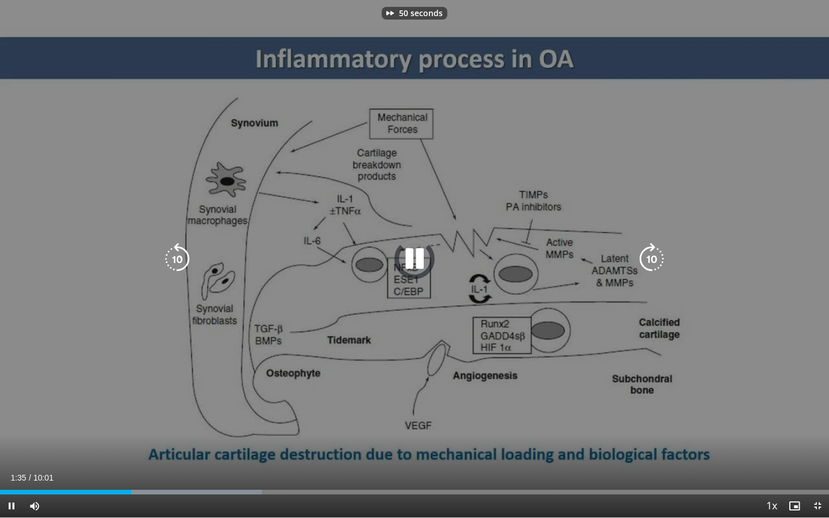
click at [648, 254] on icon "Video Player" at bounding box center [652, 259] width 32 height 32
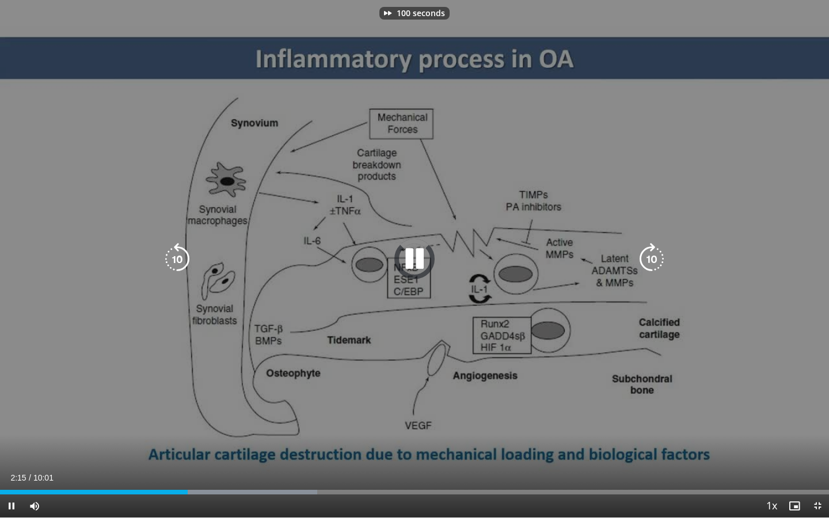
click at [648, 254] on icon "Video Player" at bounding box center [652, 259] width 32 height 32
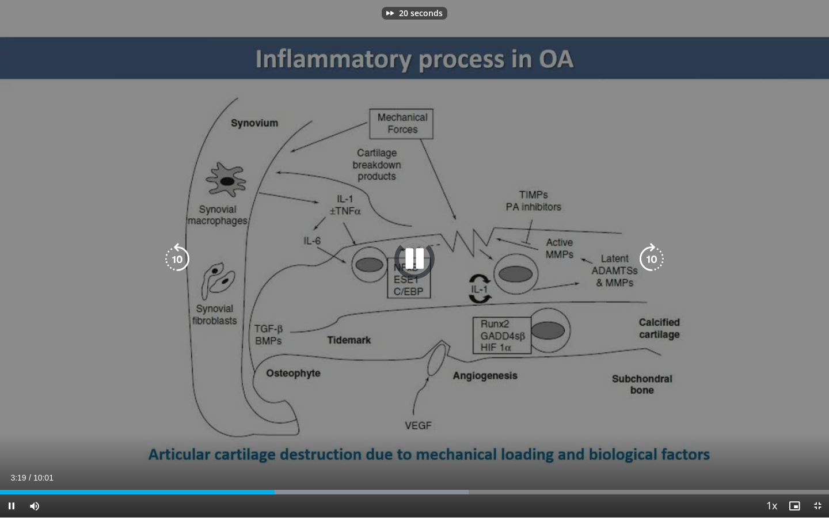
click at [648, 254] on icon "Video Player" at bounding box center [652, 259] width 32 height 32
click at [648, 253] on icon "Video Player" at bounding box center [652, 259] width 32 height 32
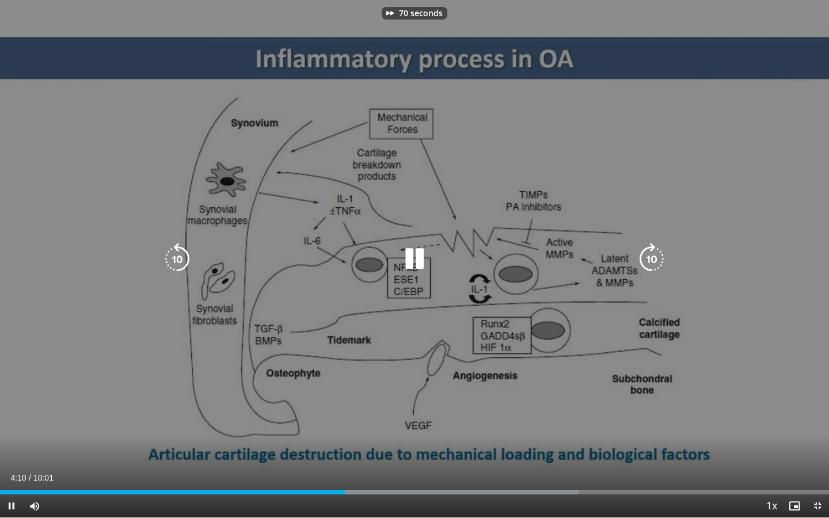
click at [648, 253] on icon "Video Player" at bounding box center [652, 259] width 32 height 32
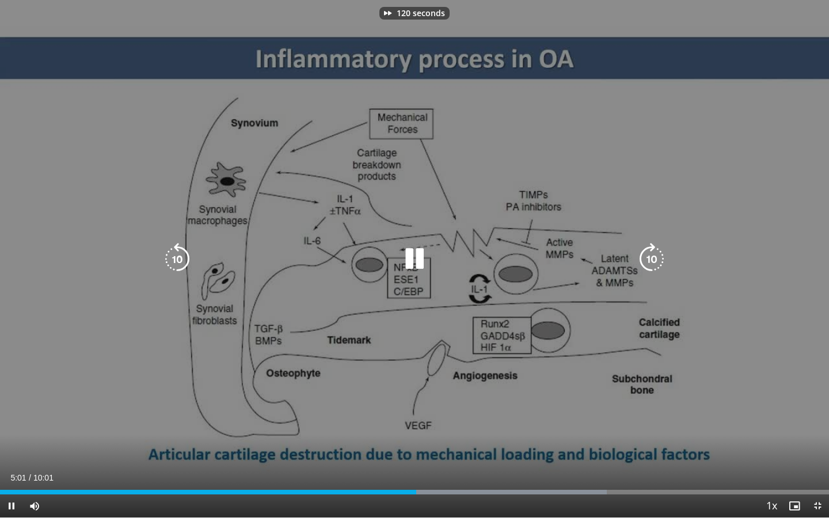
click at [649, 253] on icon "Video Player" at bounding box center [652, 259] width 32 height 32
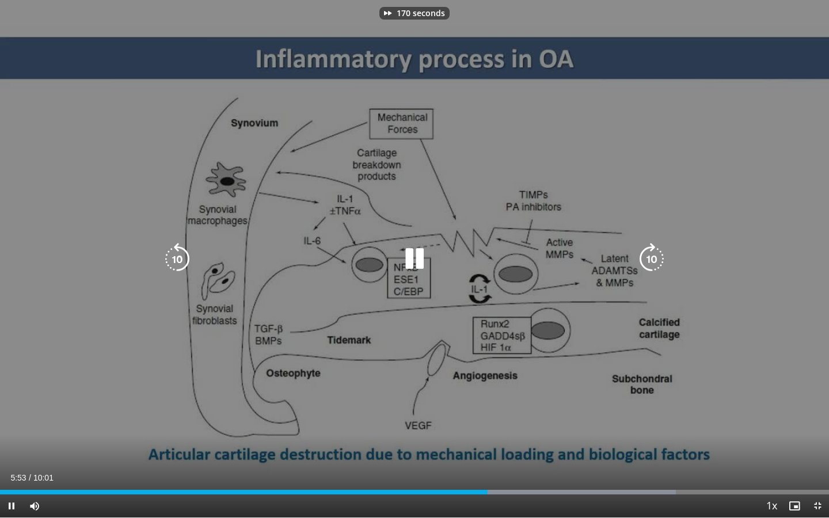
click at [649, 253] on icon "Video Player" at bounding box center [652, 259] width 32 height 32
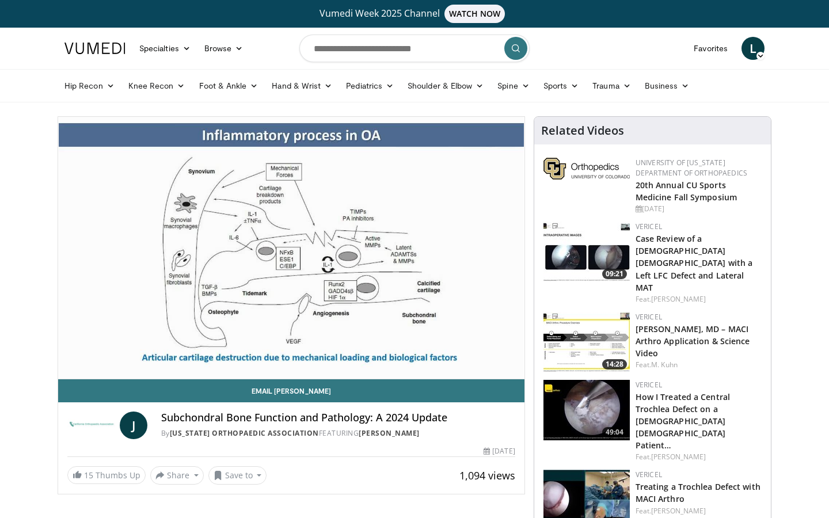
scroll to position [20, 0]
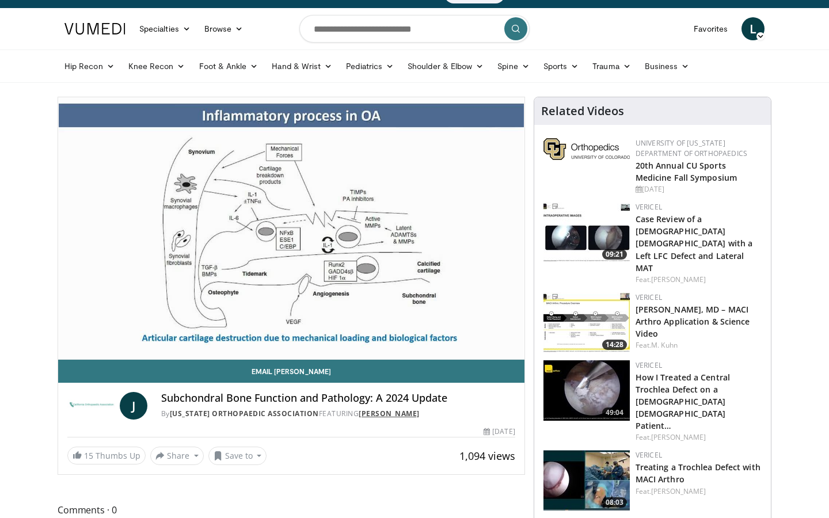
click at [420, 412] on link "john Lane" at bounding box center [389, 414] width 61 height 10
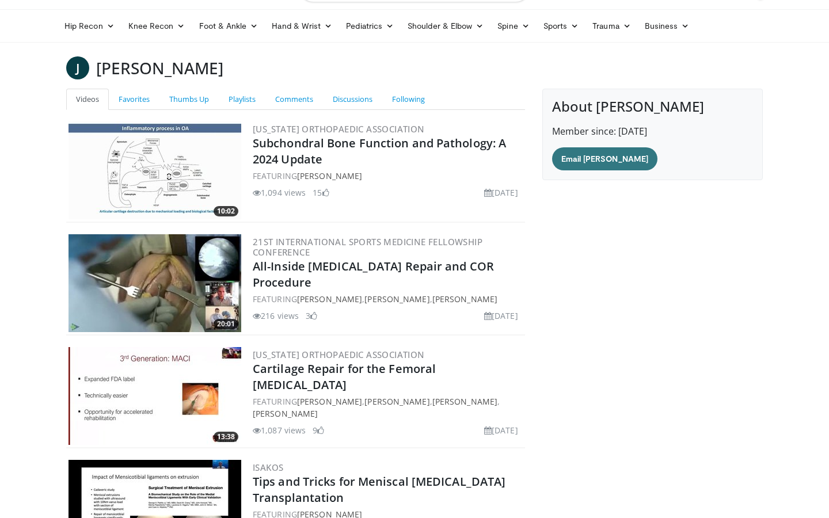
scroll to position [387, 0]
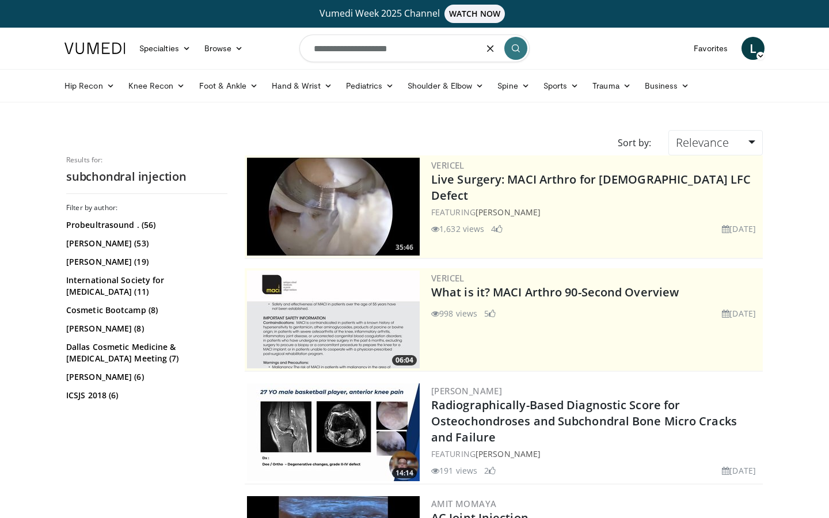
drag, startPoint x: 365, startPoint y: 48, endPoint x: 292, endPoint y: 33, distance: 74.1
click at [282, 39] on nav "Specialties Adult & Family Medicine Allergy, [MEDICAL_DATA], Immunology Anesthe…" at bounding box center [415, 48] width 714 height 41
type input "**********"
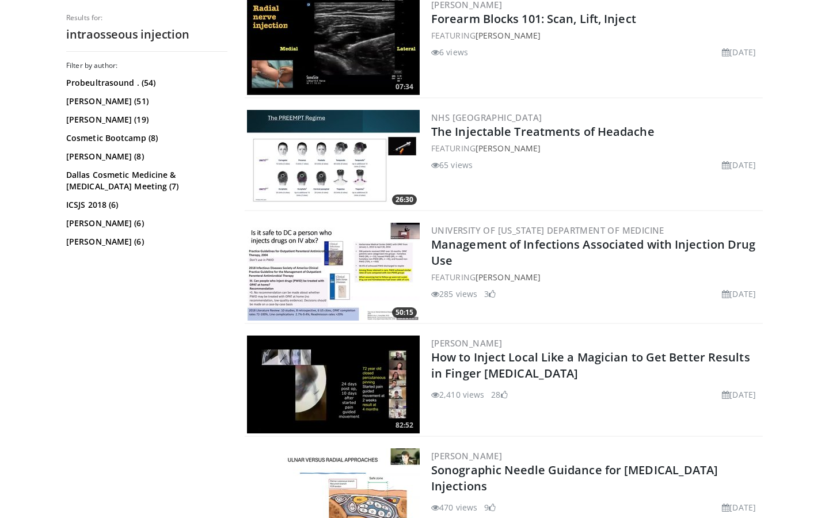
scroll to position [2831, 0]
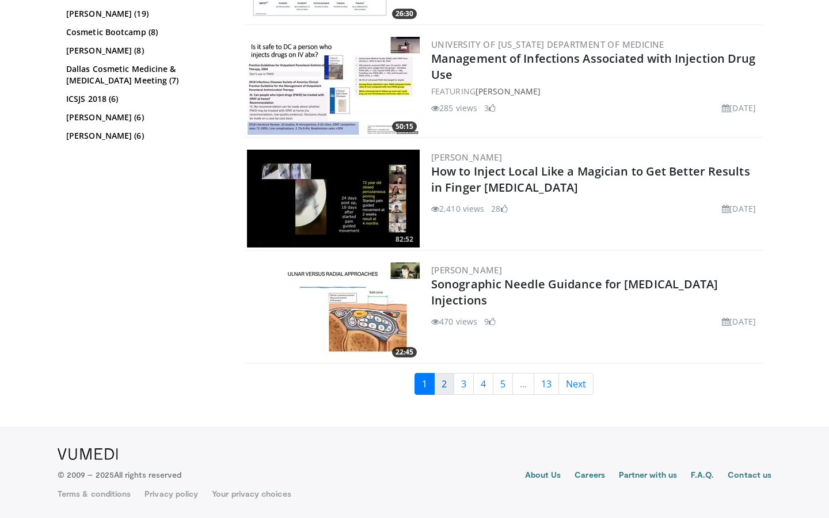
click at [446, 387] on link "2" at bounding box center [444, 384] width 20 height 22
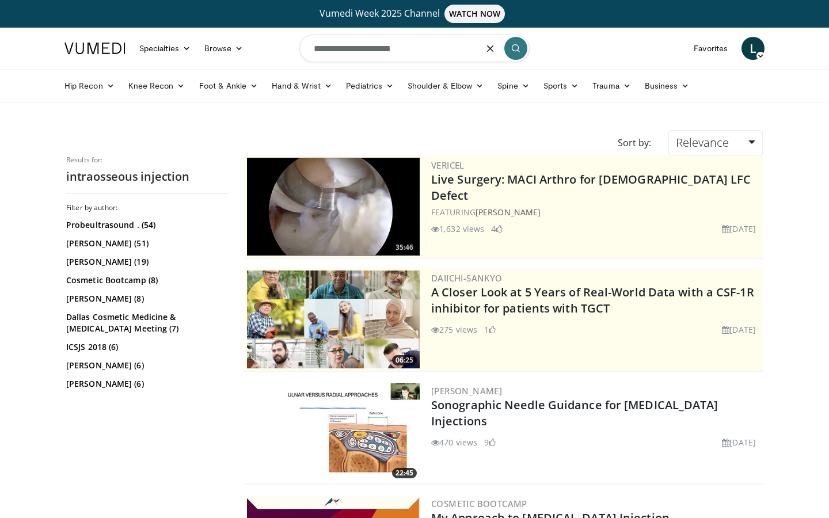
drag, startPoint x: 407, startPoint y: 48, endPoint x: 218, endPoint y: 31, distance: 190.3
click at [218, 31] on nav "Specialties Adult & Family Medicine Allergy, [MEDICAL_DATA], Immunology Anesthe…" at bounding box center [415, 48] width 714 height 41
